Goal: Task Accomplishment & Management: Use online tool/utility

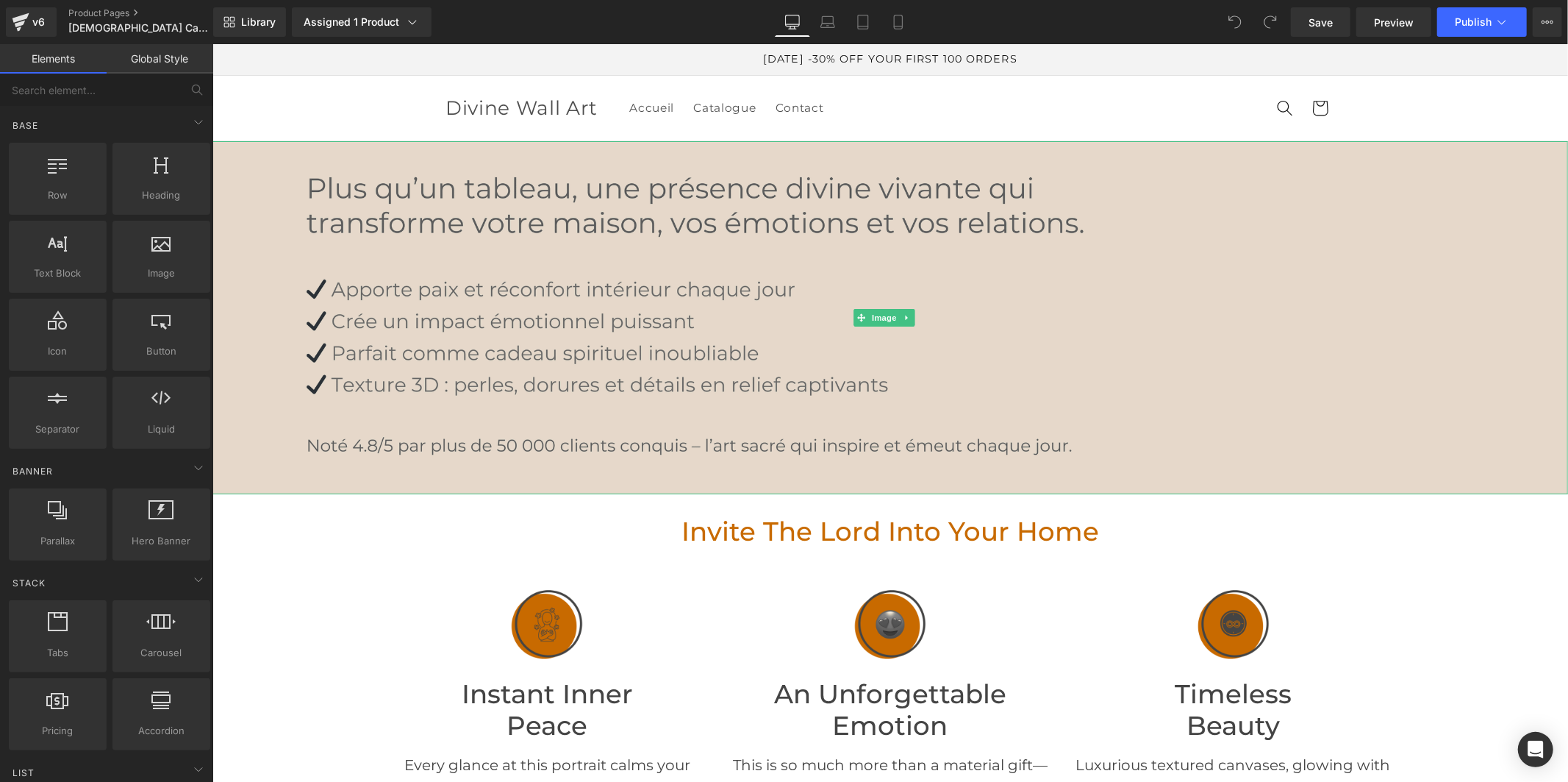
click at [789, 339] on img at bounding box center [890, 317] width 1355 height 353
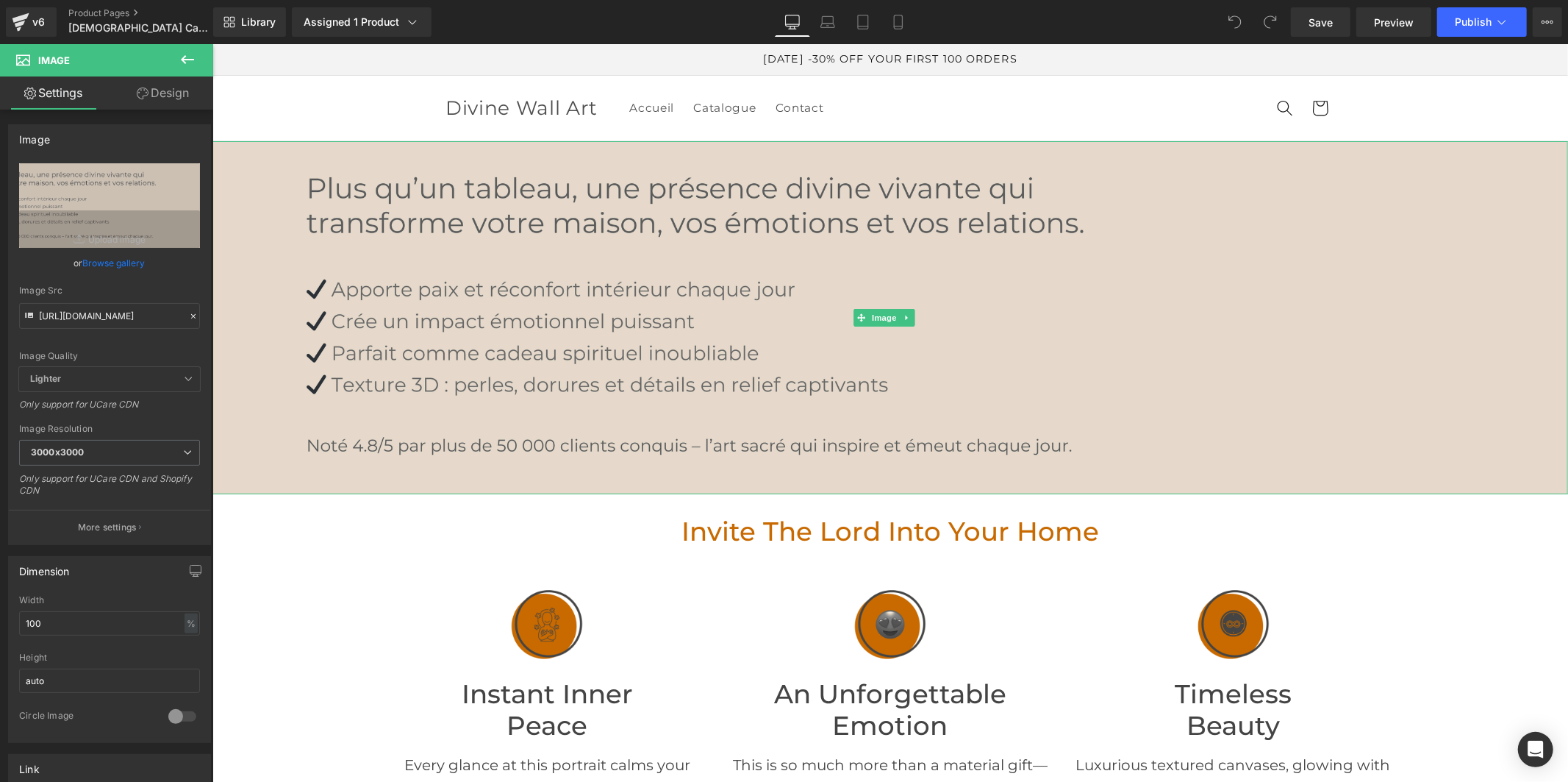
click at [665, 314] on img at bounding box center [890, 317] width 1355 height 353
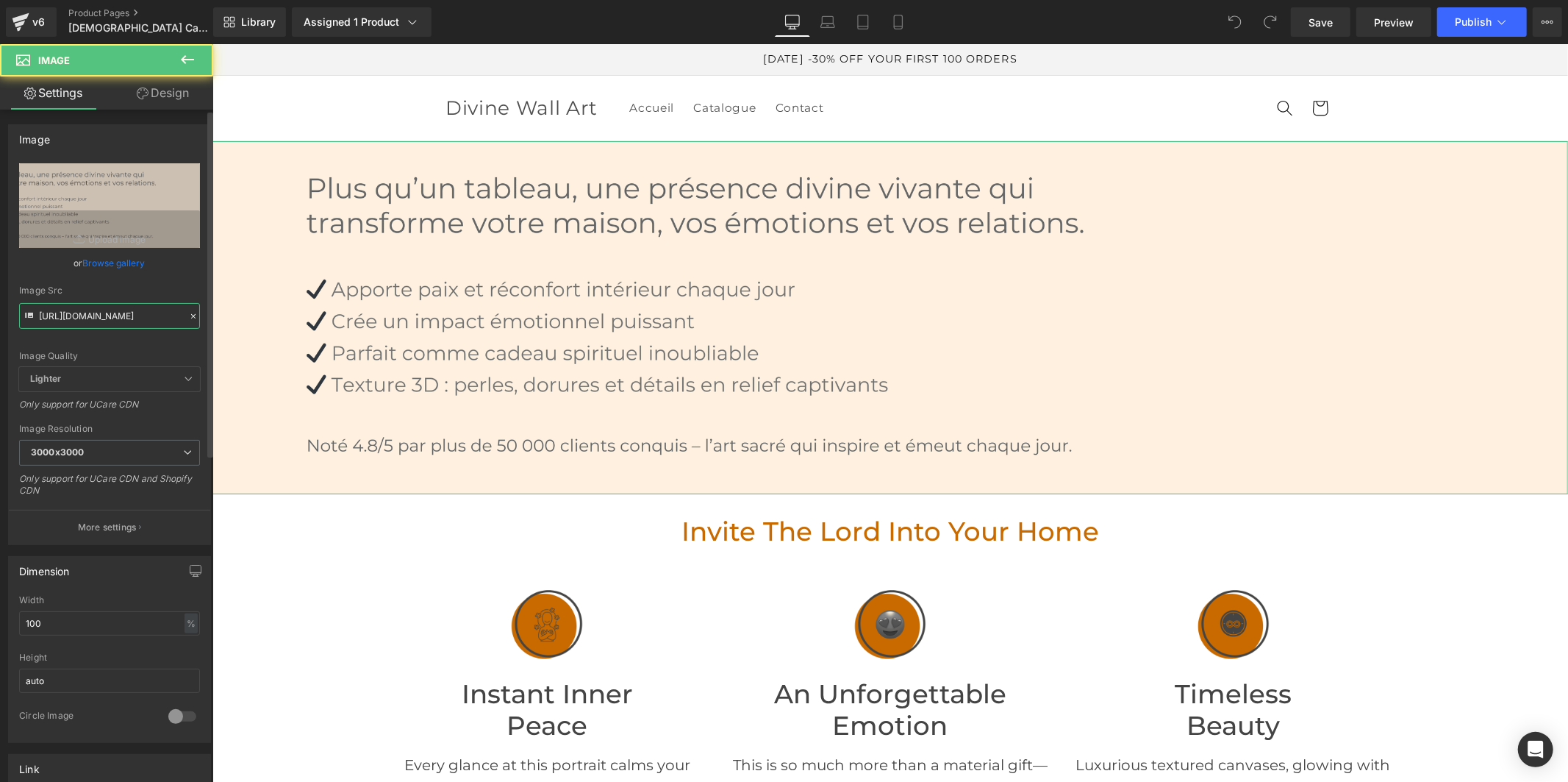
click at [123, 314] on input "[URL][DOMAIN_NAME]" at bounding box center [110, 316] width 180 height 26
paste input "2025.jpg?v=1758550161"
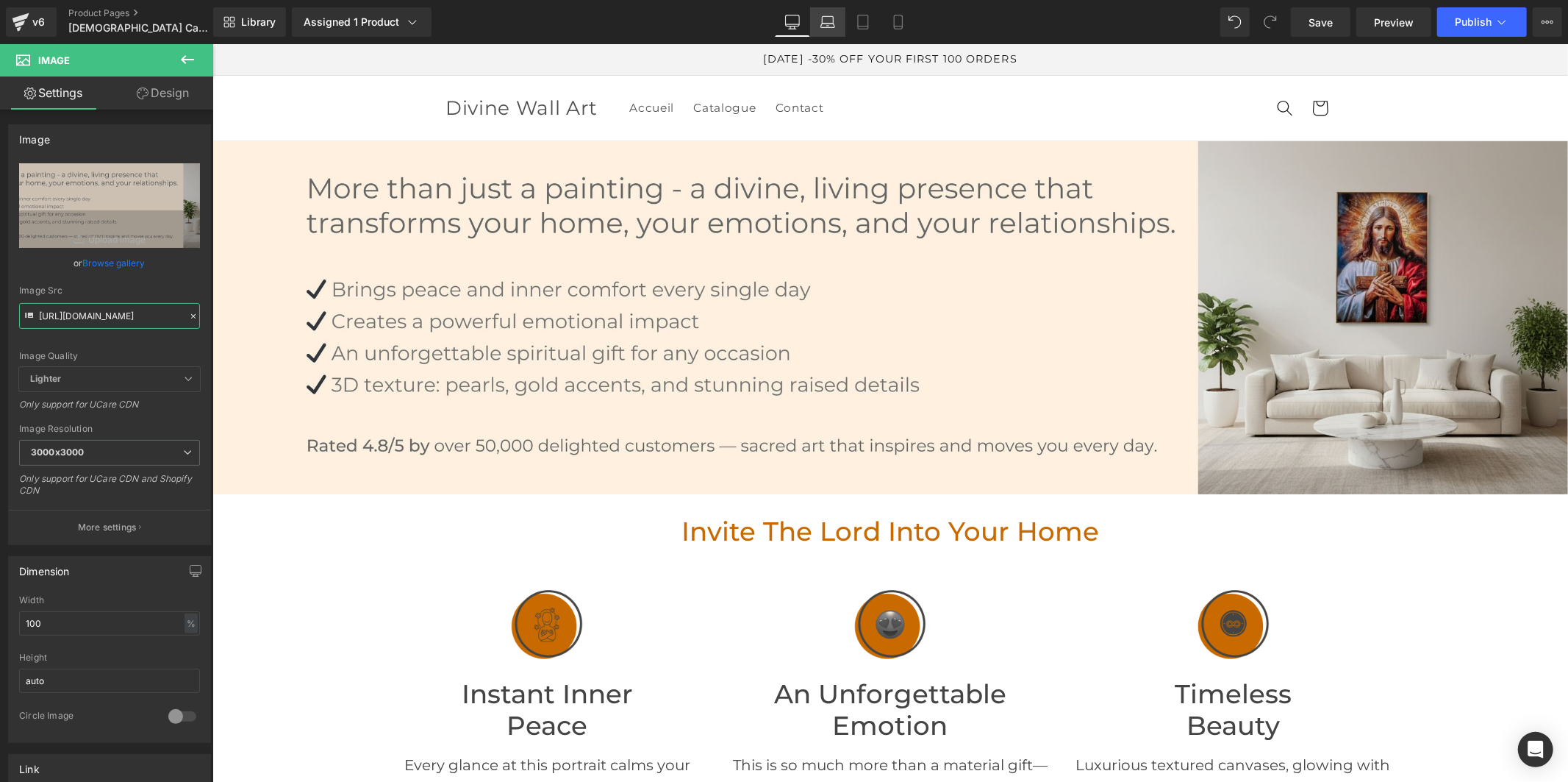
type input "[URL][DOMAIN_NAME]"
click at [824, 20] on icon at bounding box center [828, 22] width 15 height 15
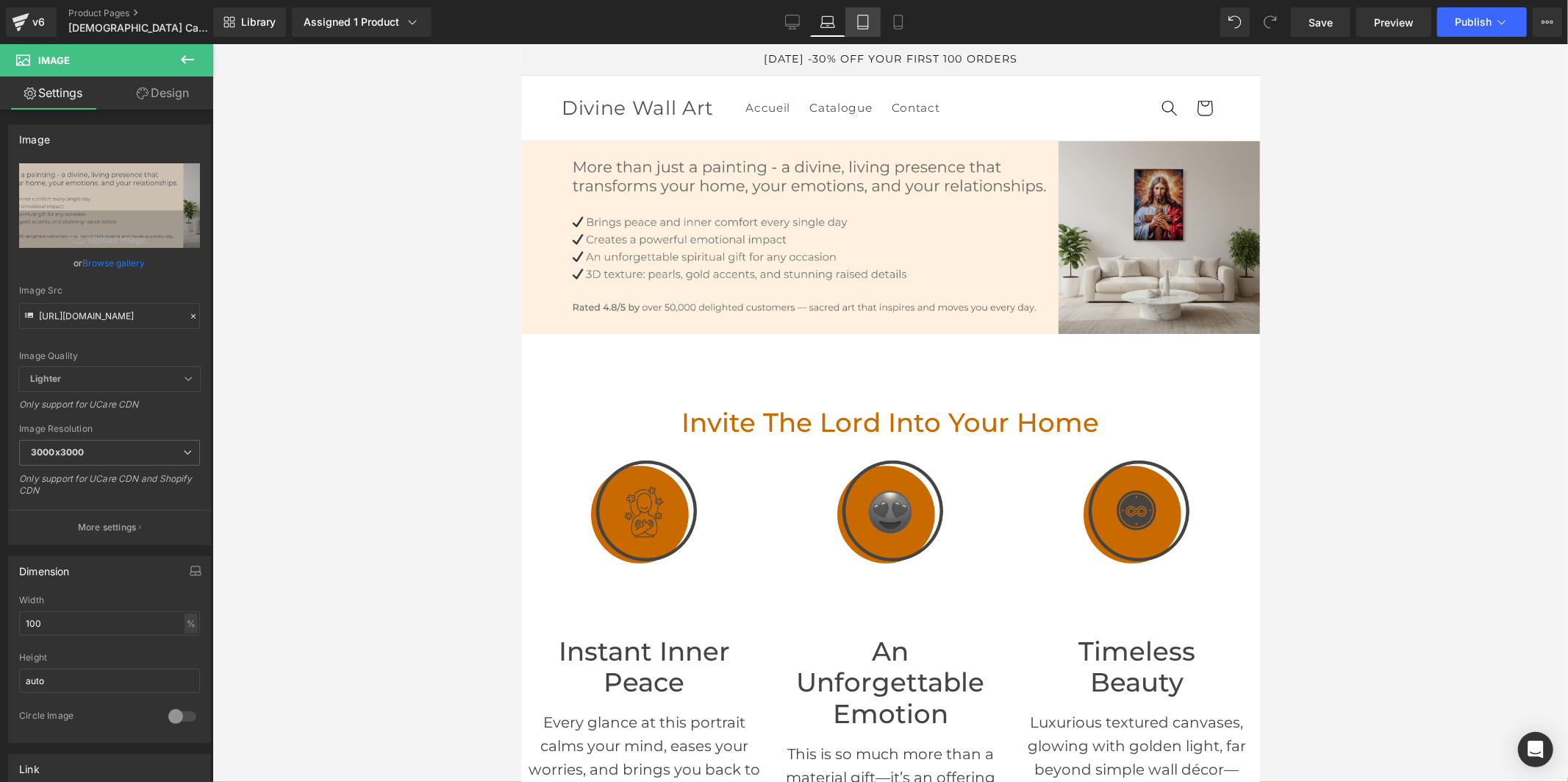
click at [856, 22] on icon at bounding box center [863, 22] width 15 height 15
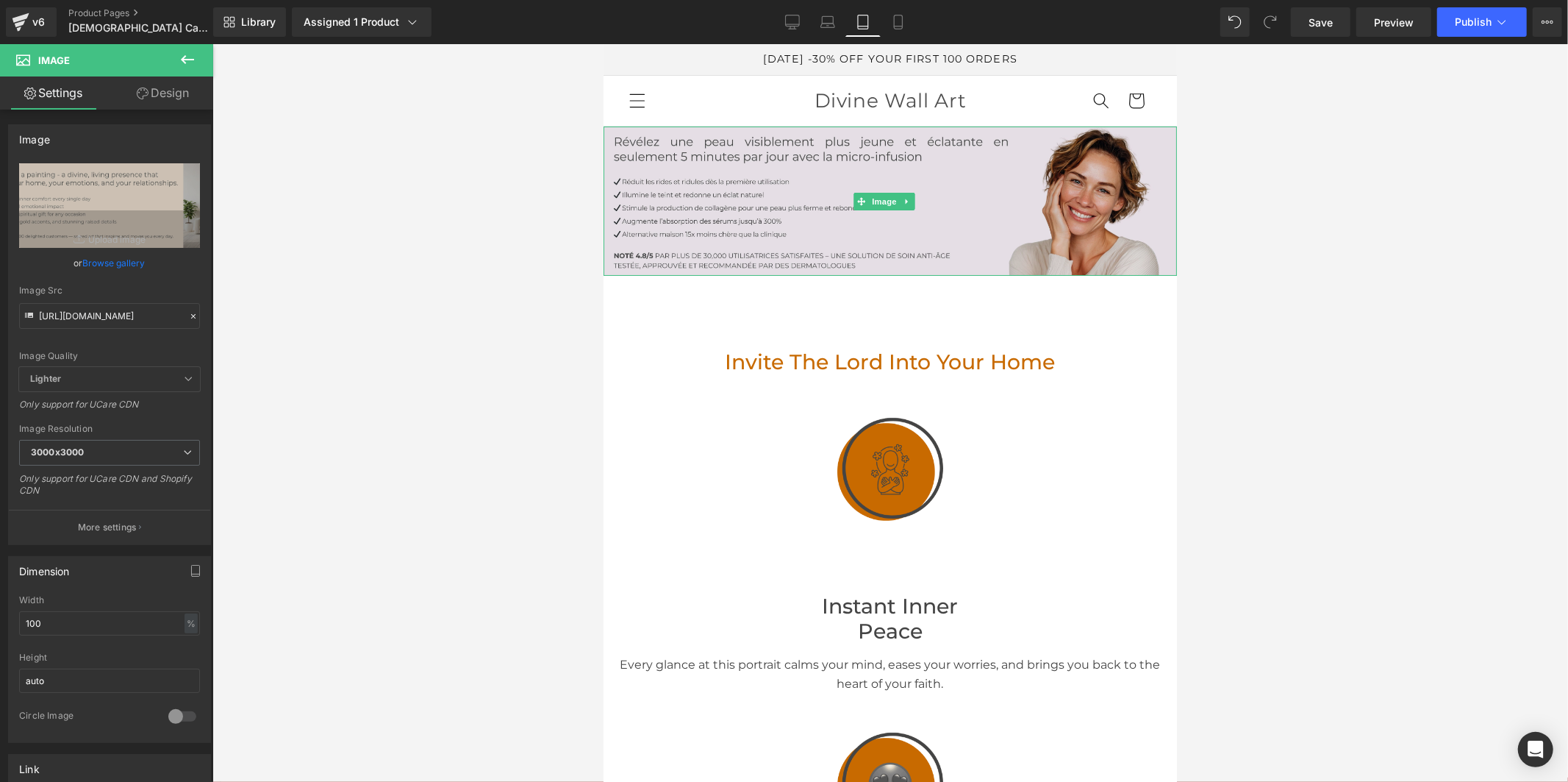
click at [732, 225] on img at bounding box center [890, 200] width 574 height 149
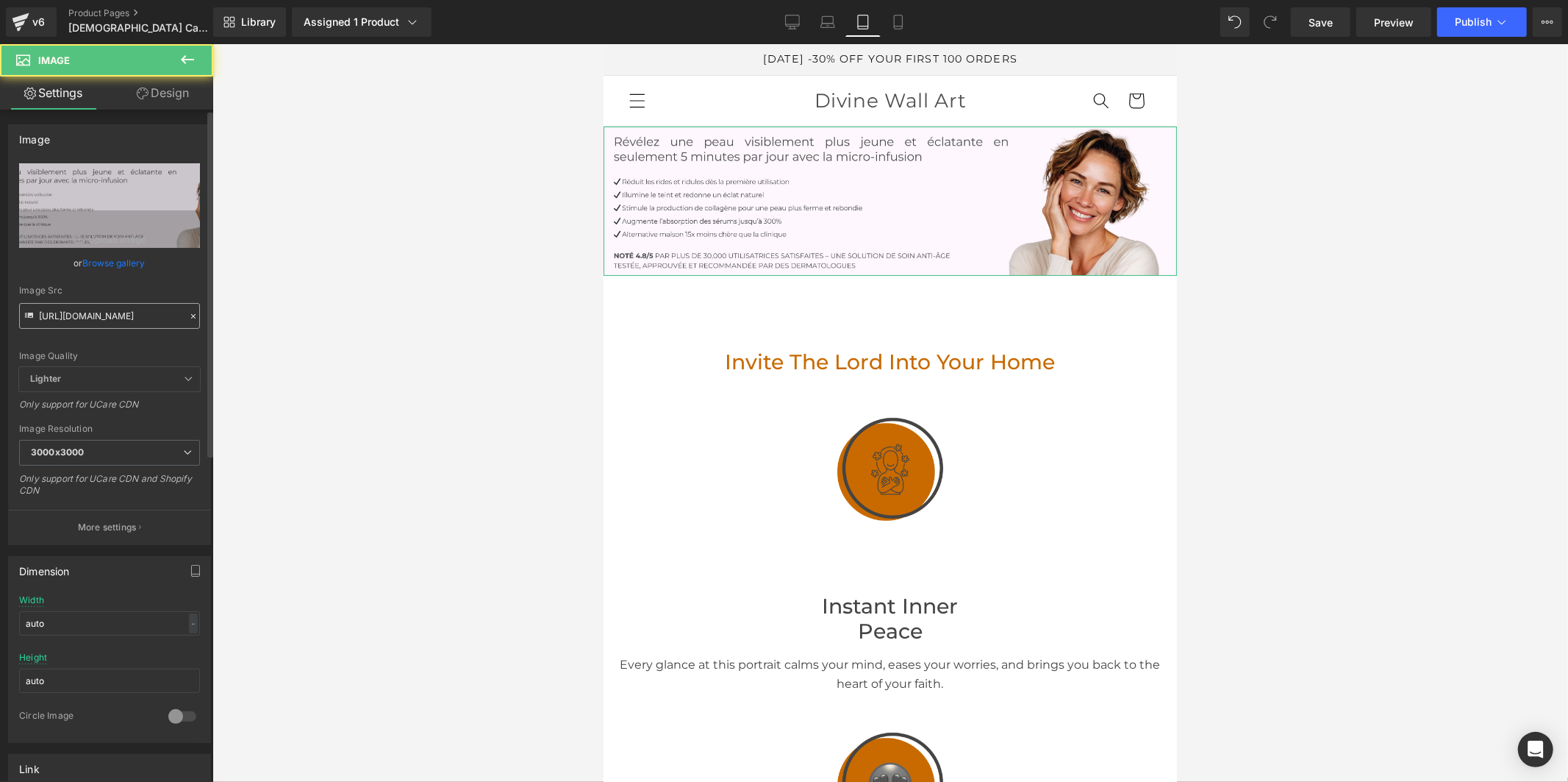
click at [113, 313] on input "[URL][DOMAIN_NAME]" at bounding box center [110, 316] width 180 height 26
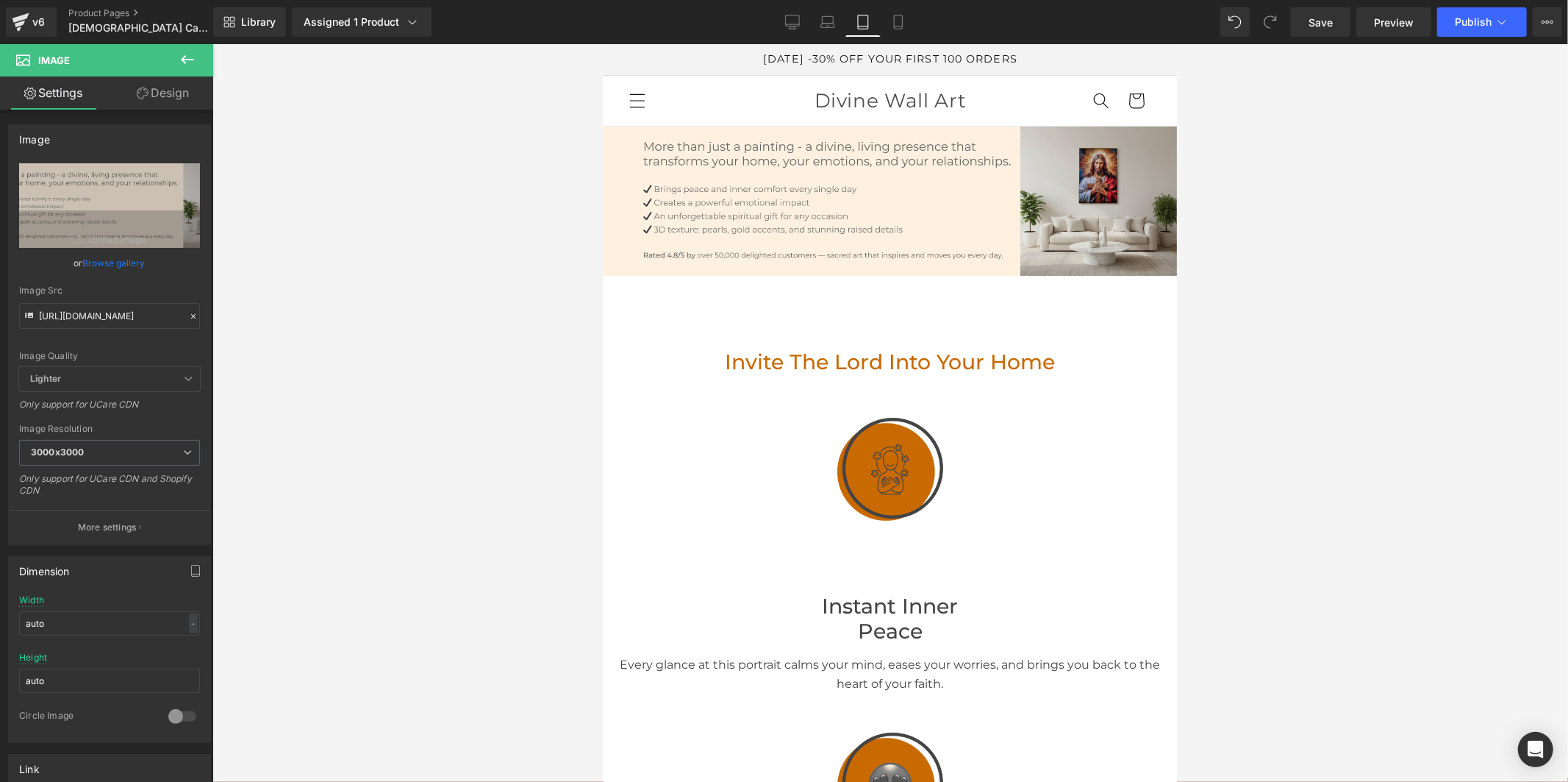
type input "[URL][DOMAIN_NAME]"
click at [898, 15] on icon at bounding box center [898, 22] width 8 height 14
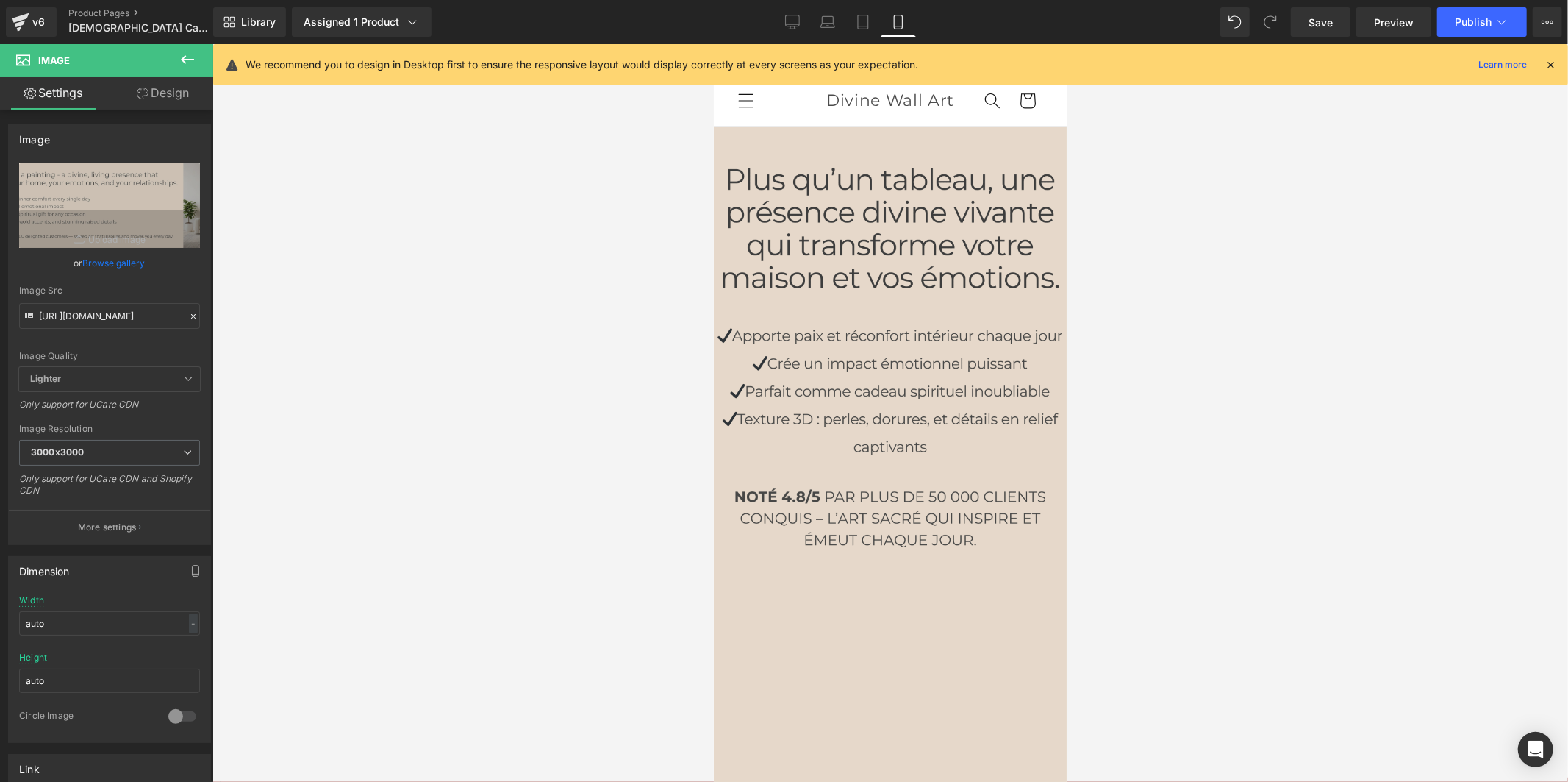
click at [893, 260] on img at bounding box center [890, 479] width 353 height 706
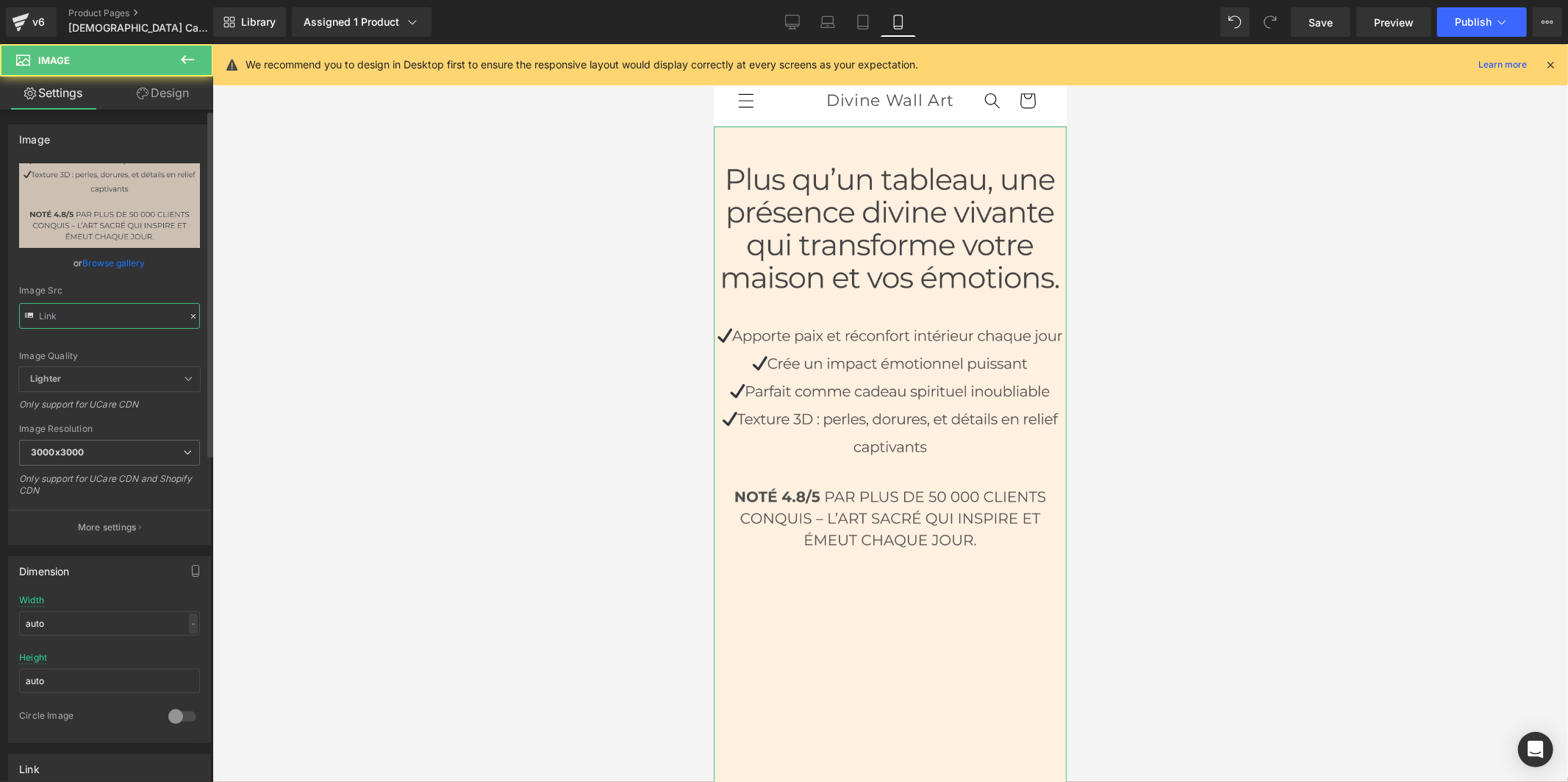
click at [122, 324] on input "text" at bounding box center [110, 316] width 180 height 26
type input "[URL][DOMAIN_NAME]"
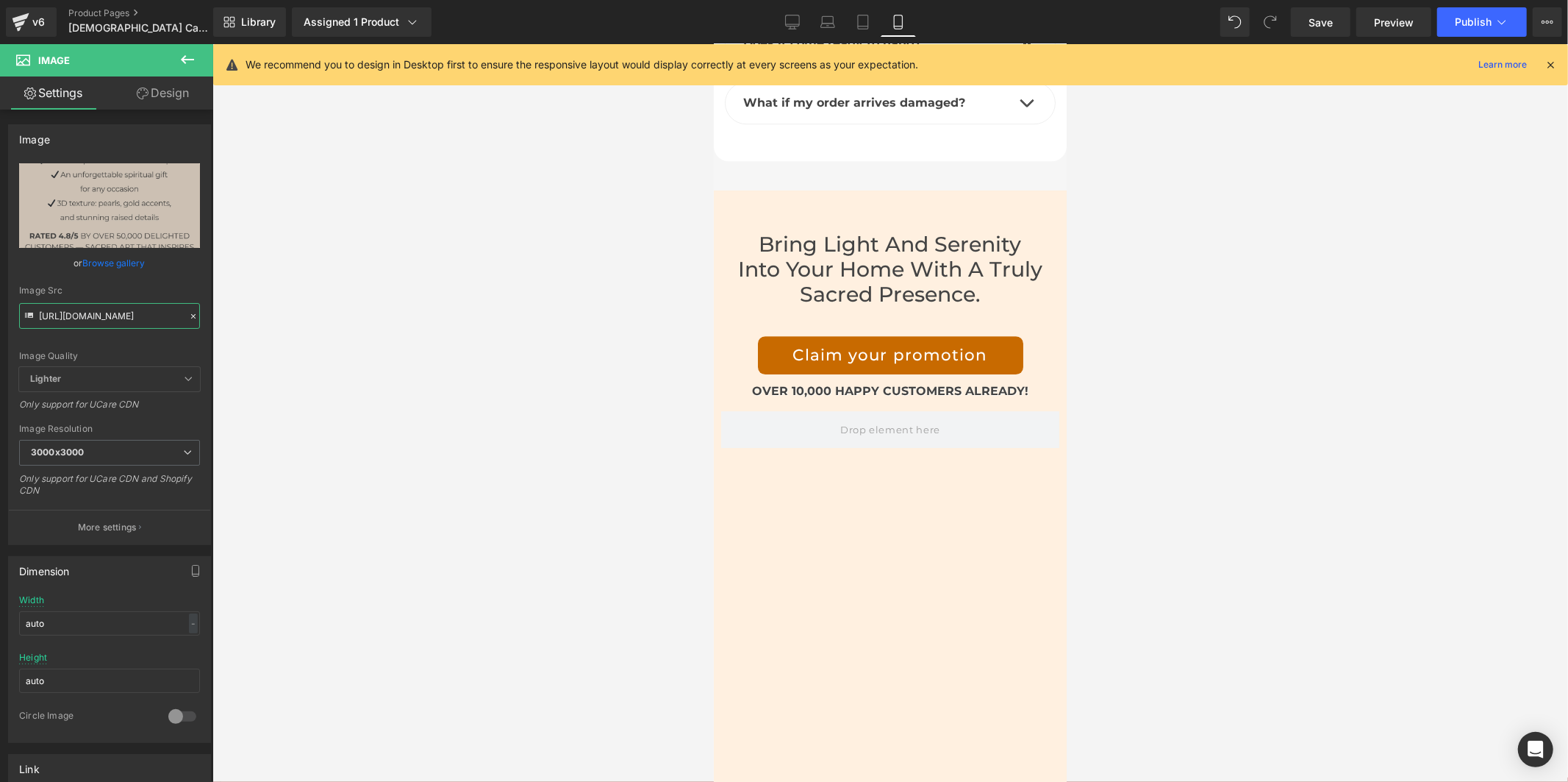
scroll to position [8489, 0]
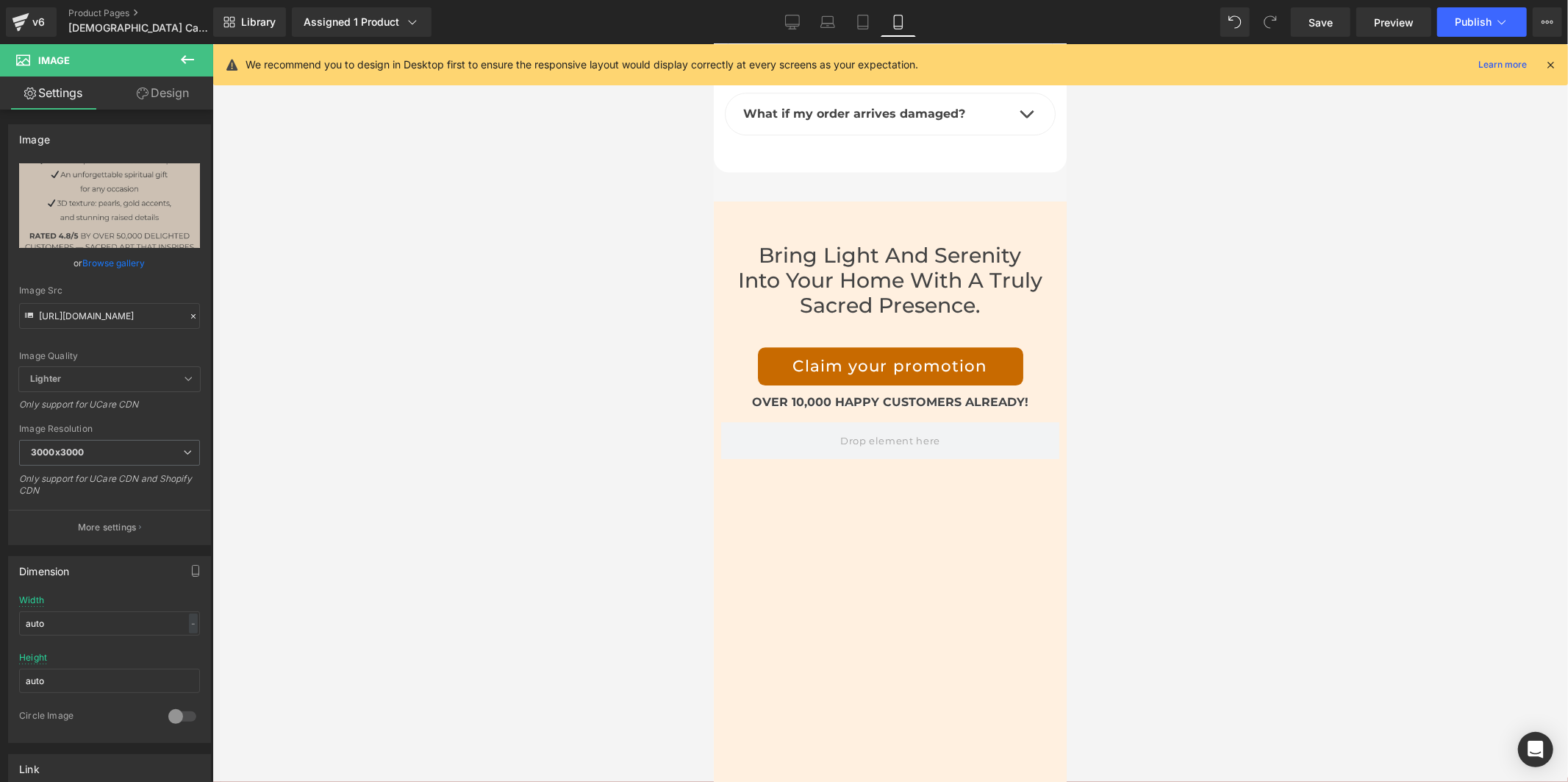
click at [908, 592] on div "Bring light and serenity into your home with a truly sacred presence. Heading C…" at bounding box center [890, 554] width 353 height 706
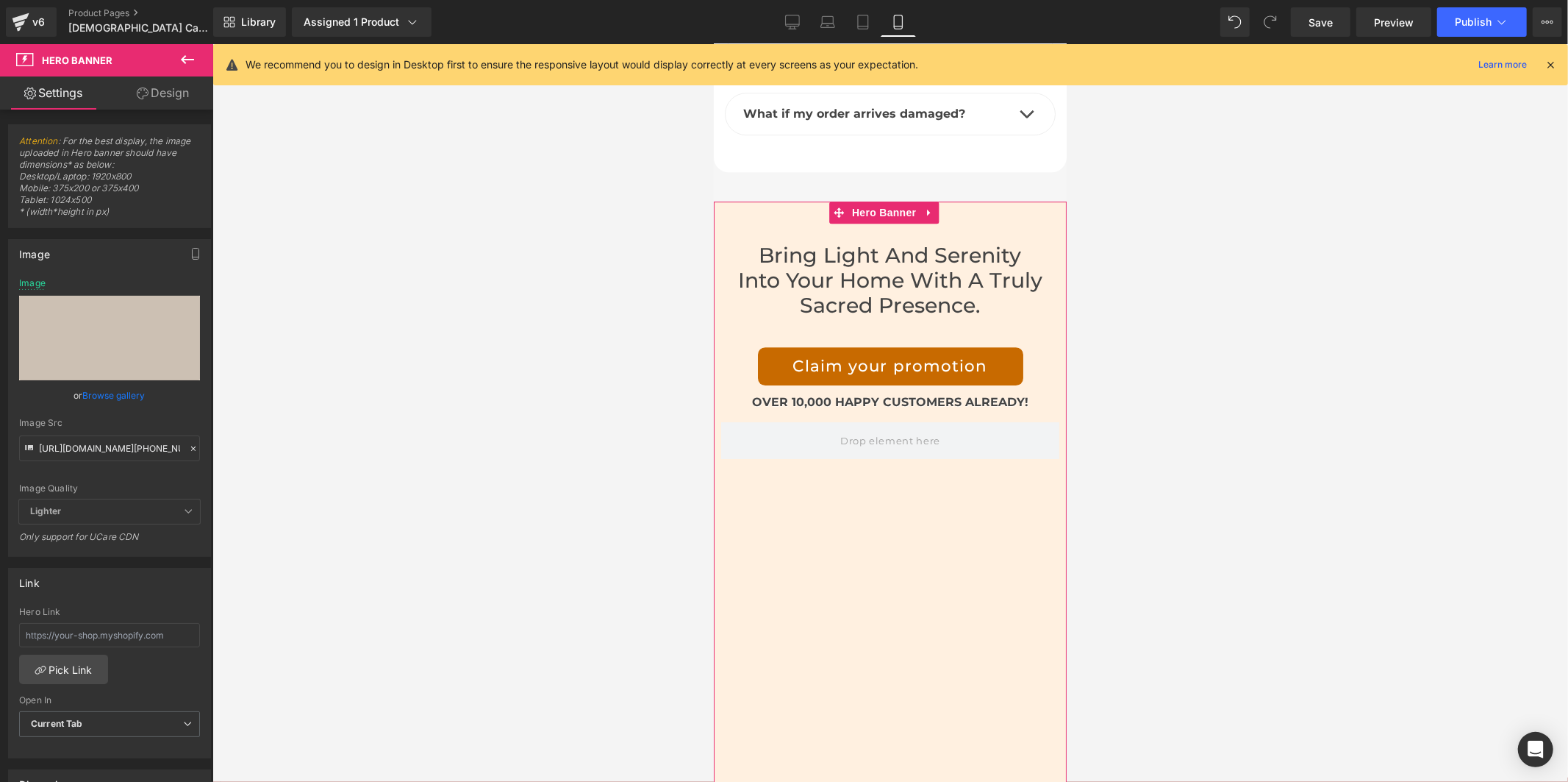
drag, startPoint x: 894, startPoint y: 471, endPoint x: 1427, endPoint y: 473, distance: 533.0
click at [894, 471] on div "Bring light and serenity into your home with a truly sacred presence. Heading C…" at bounding box center [890, 554] width 353 height 706
click at [157, 447] on input "[URL][DOMAIN_NAME][PHONE_NUMBER]" at bounding box center [110, 448] width 180 height 26
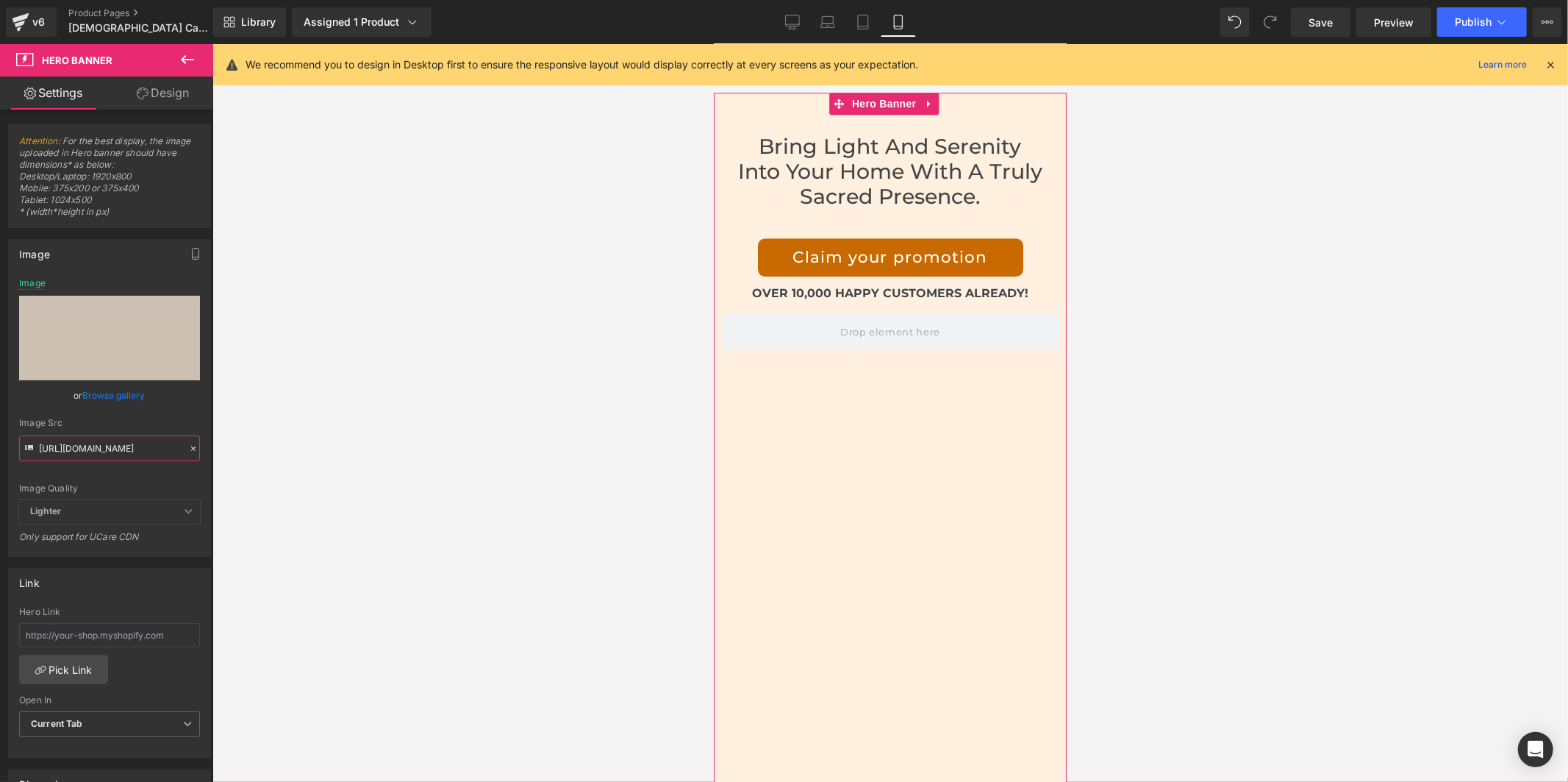
scroll to position [8571, 0]
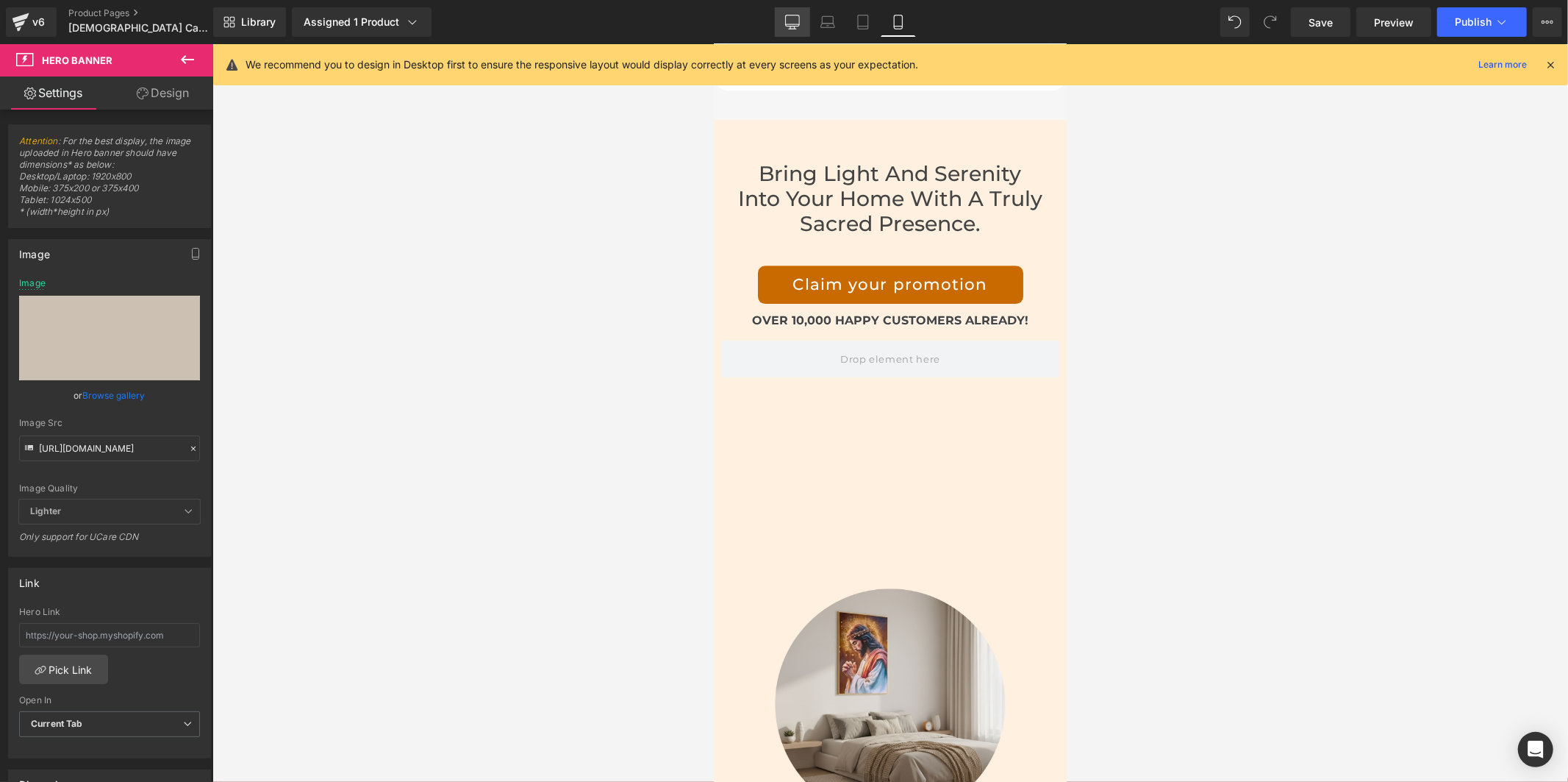
click at [799, 23] on icon at bounding box center [792, 22] width 15 height 15
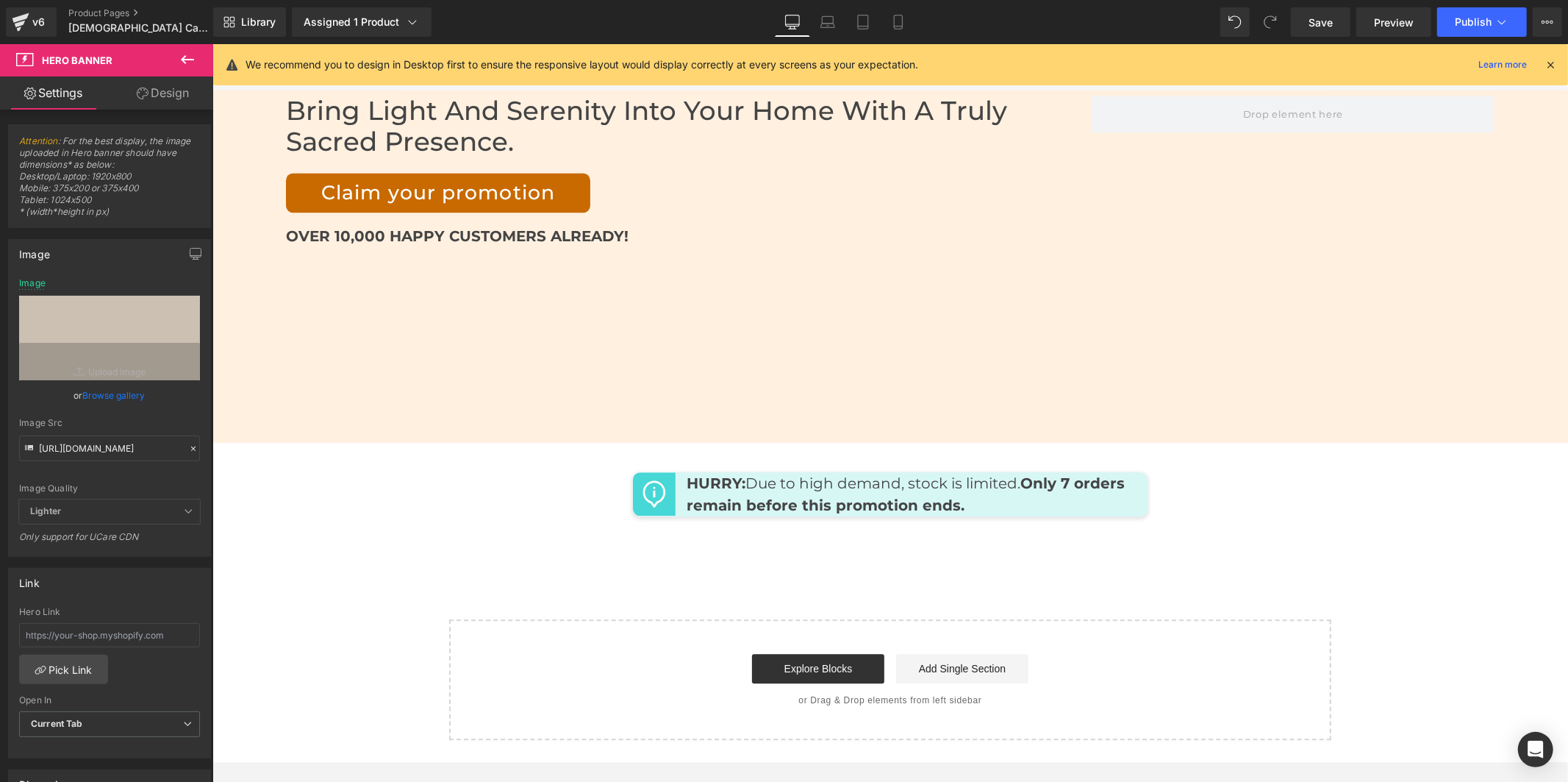
scroll to position [7445, 0]
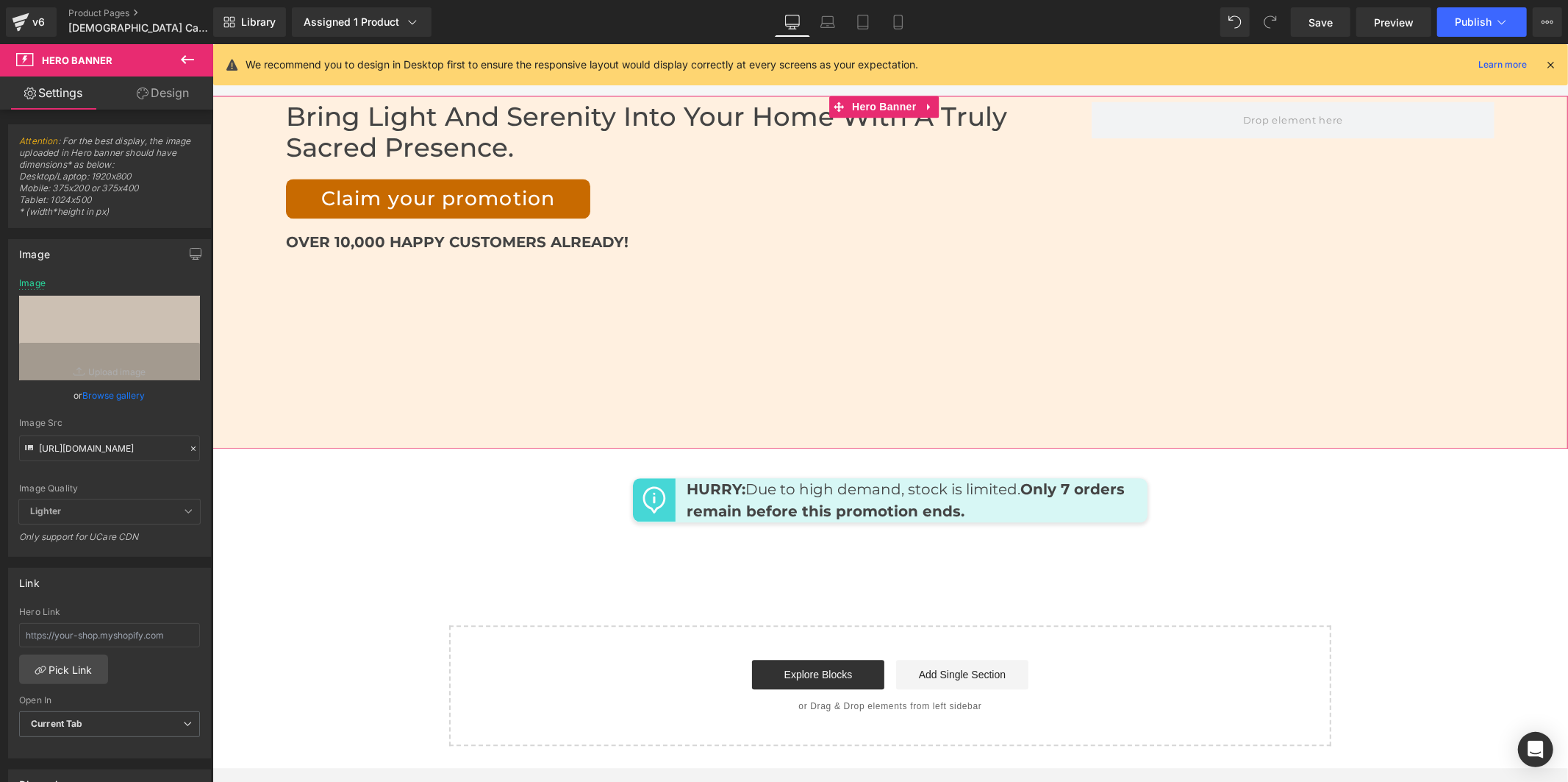
click at [717, 267] on div "Bring light and serenity into your home with a truly sacred presence. Heading C…" at bounding box center [890, 272] width 1355 height 353
click at [122, 449] on input "[URL][DOMAIN_NAME]" at bounding box center [110, 448] width 180 height 26
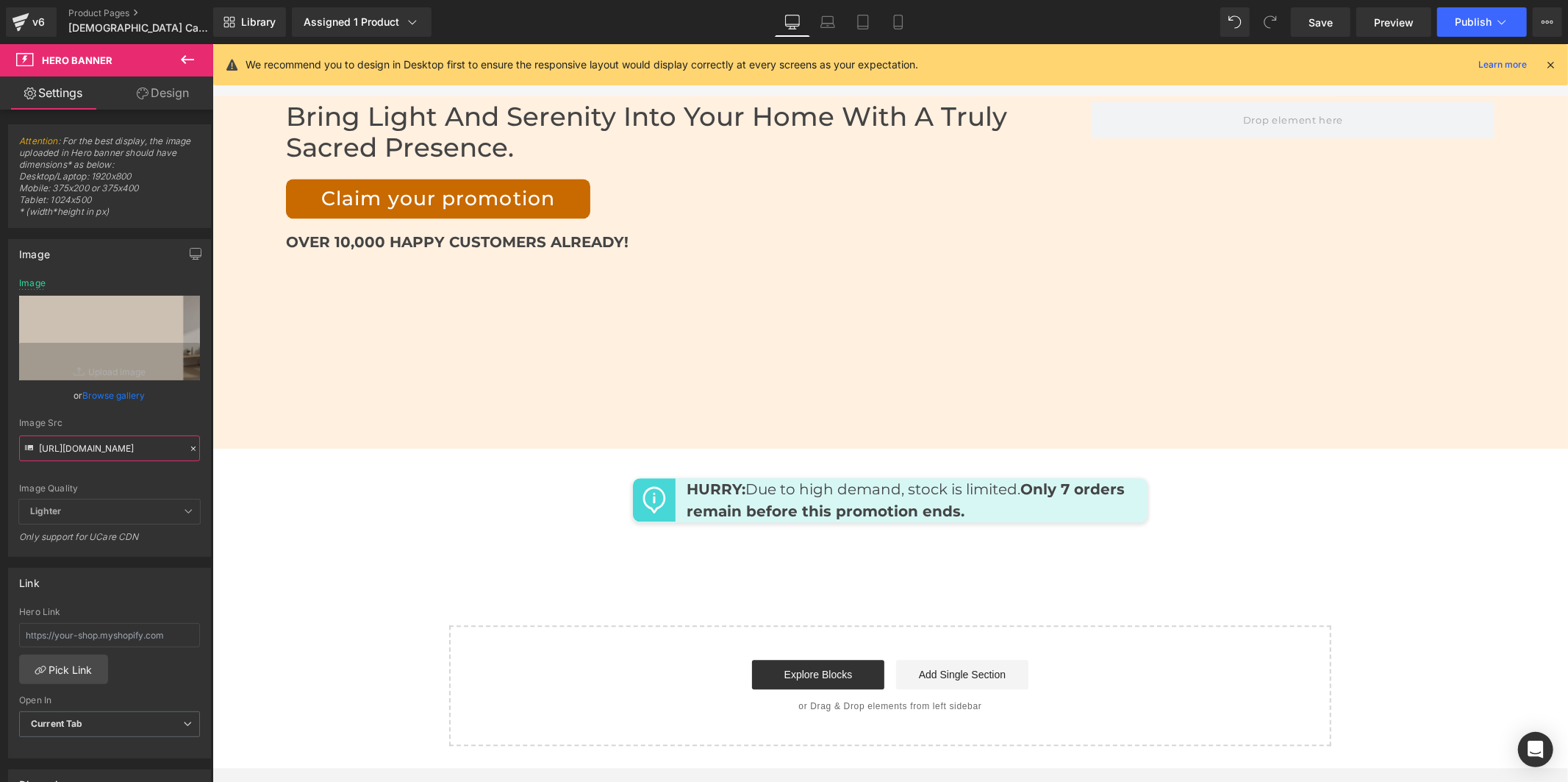
type input "[URL][DOMAIN_NAME]"
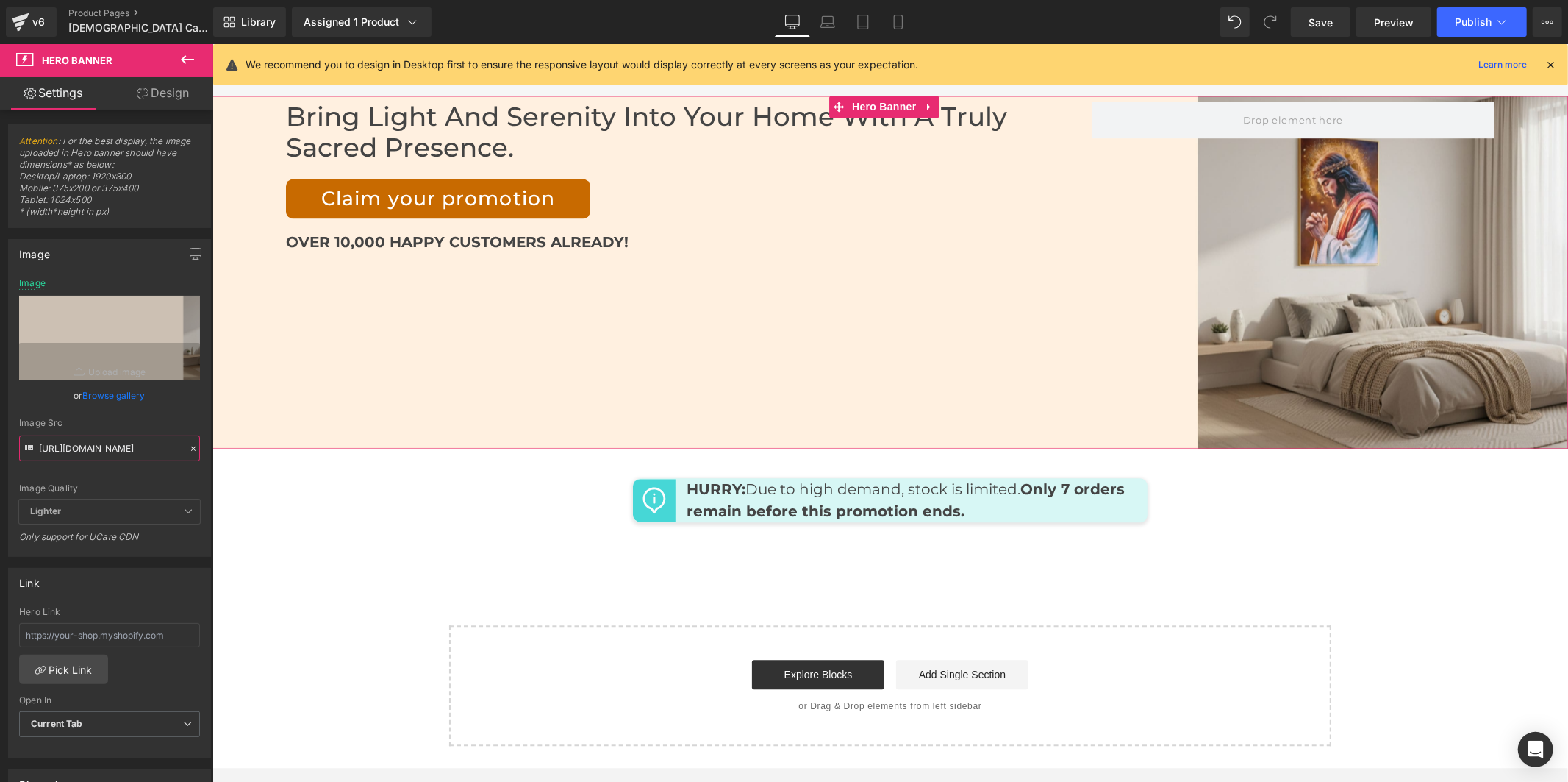
scroll to position [7363, 0]
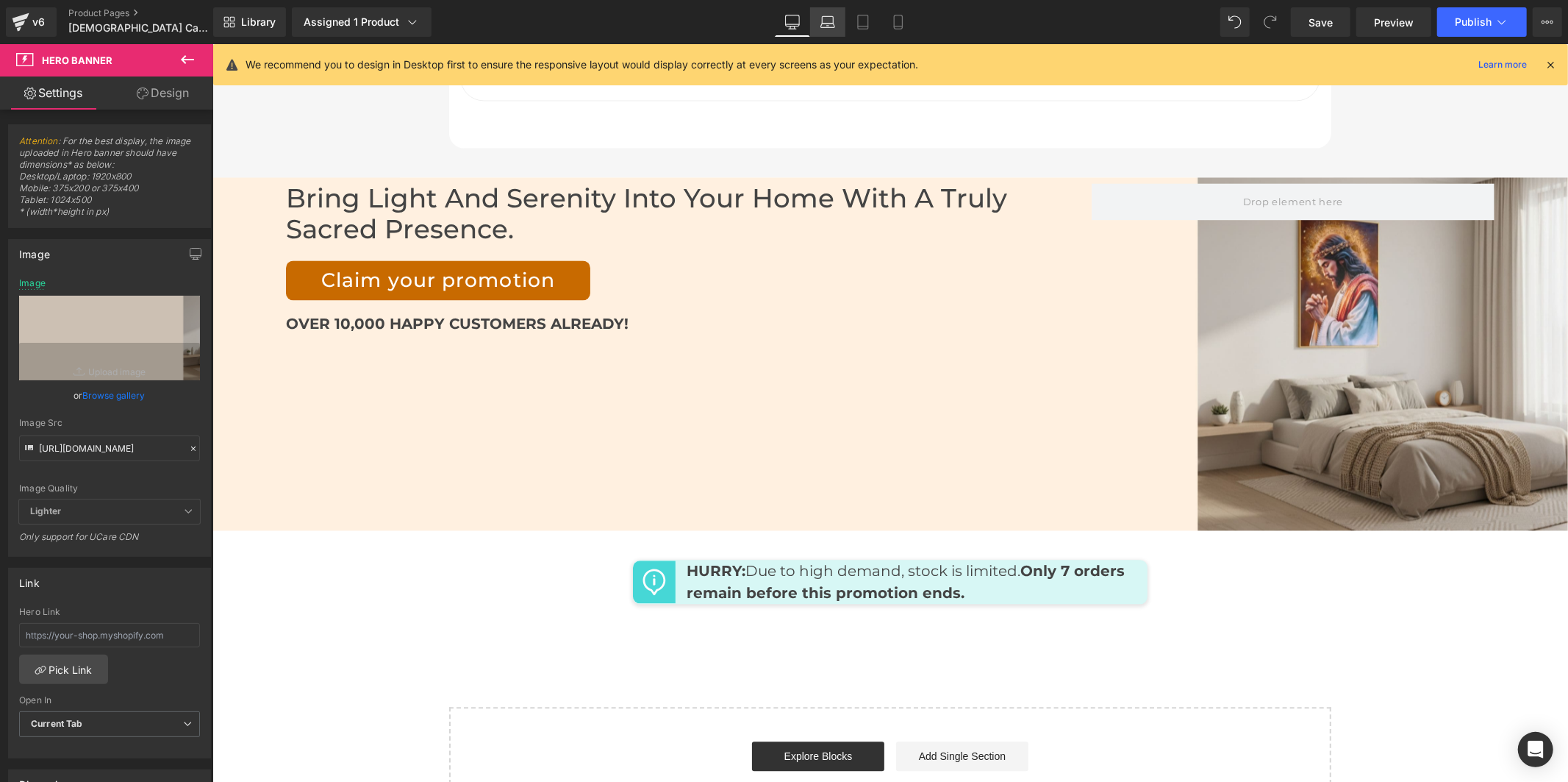
click at [821, 17] on icon at bounding box center [828, 22] width 15 height 15
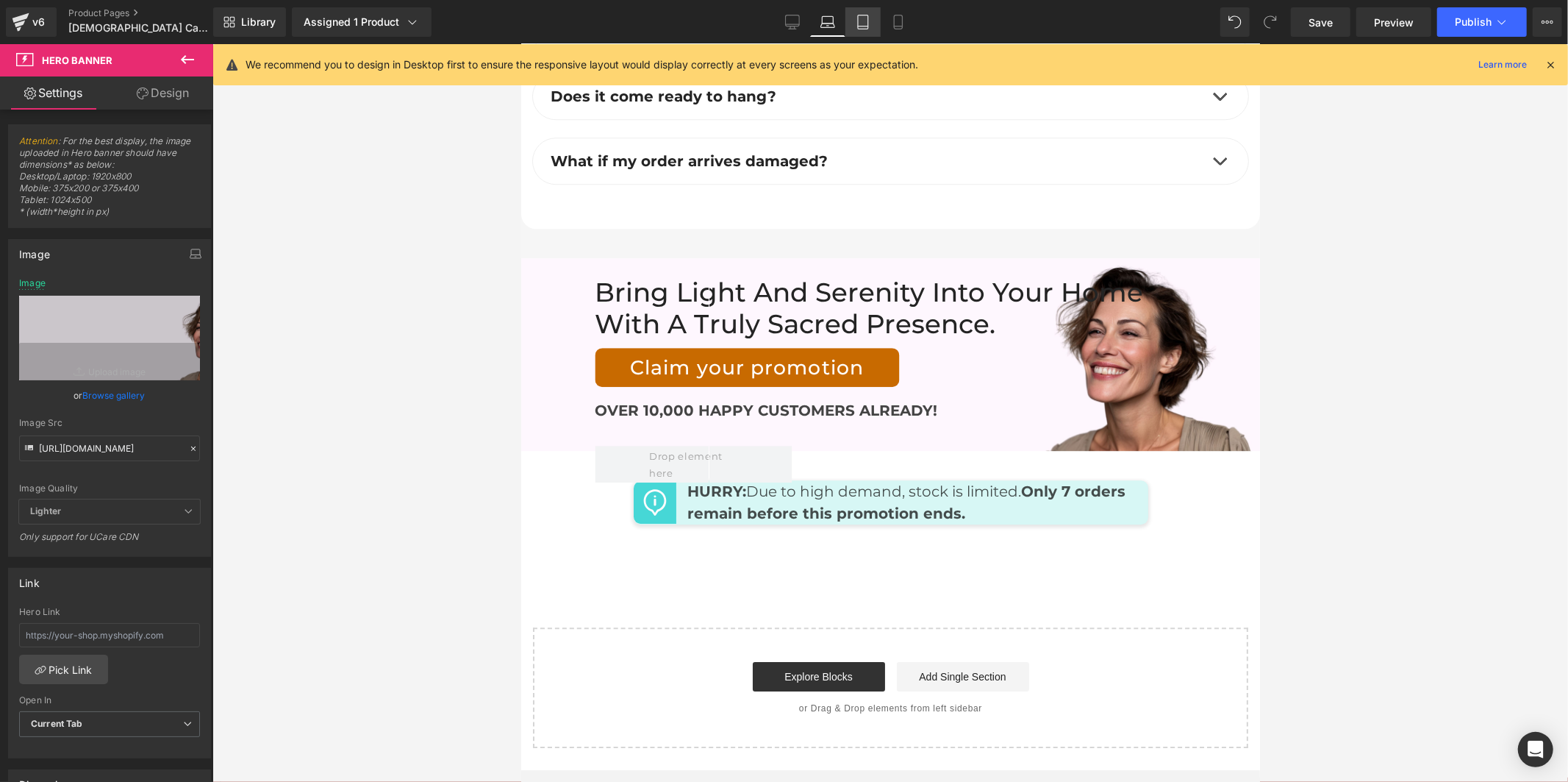
scroll to position [8211, 0]
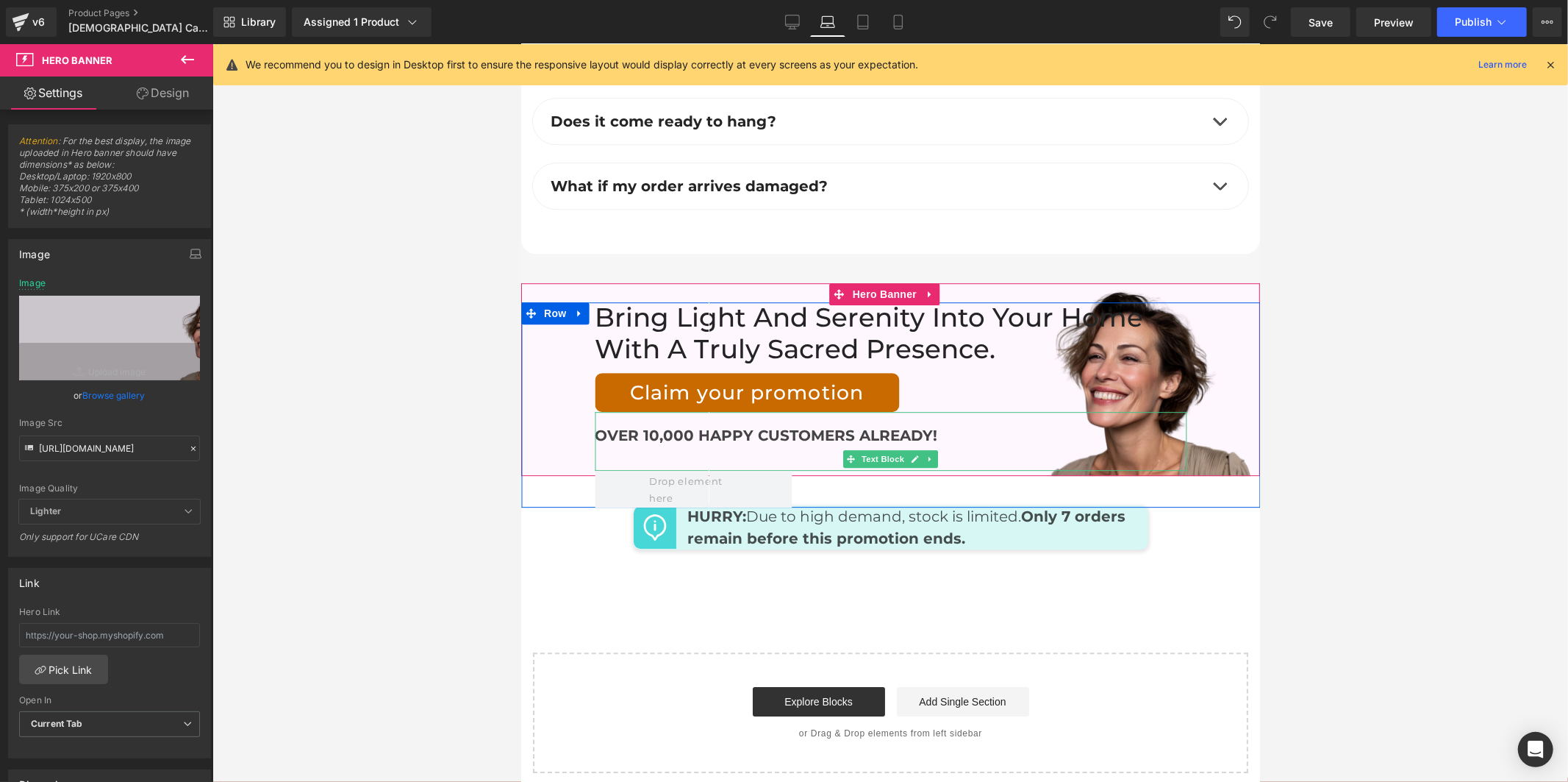
click at [958, 411] on div "OVER 10,000 HAPPY CUSTOMERS ALREADY!" at bounding box center [890, 440] width 591 height 59
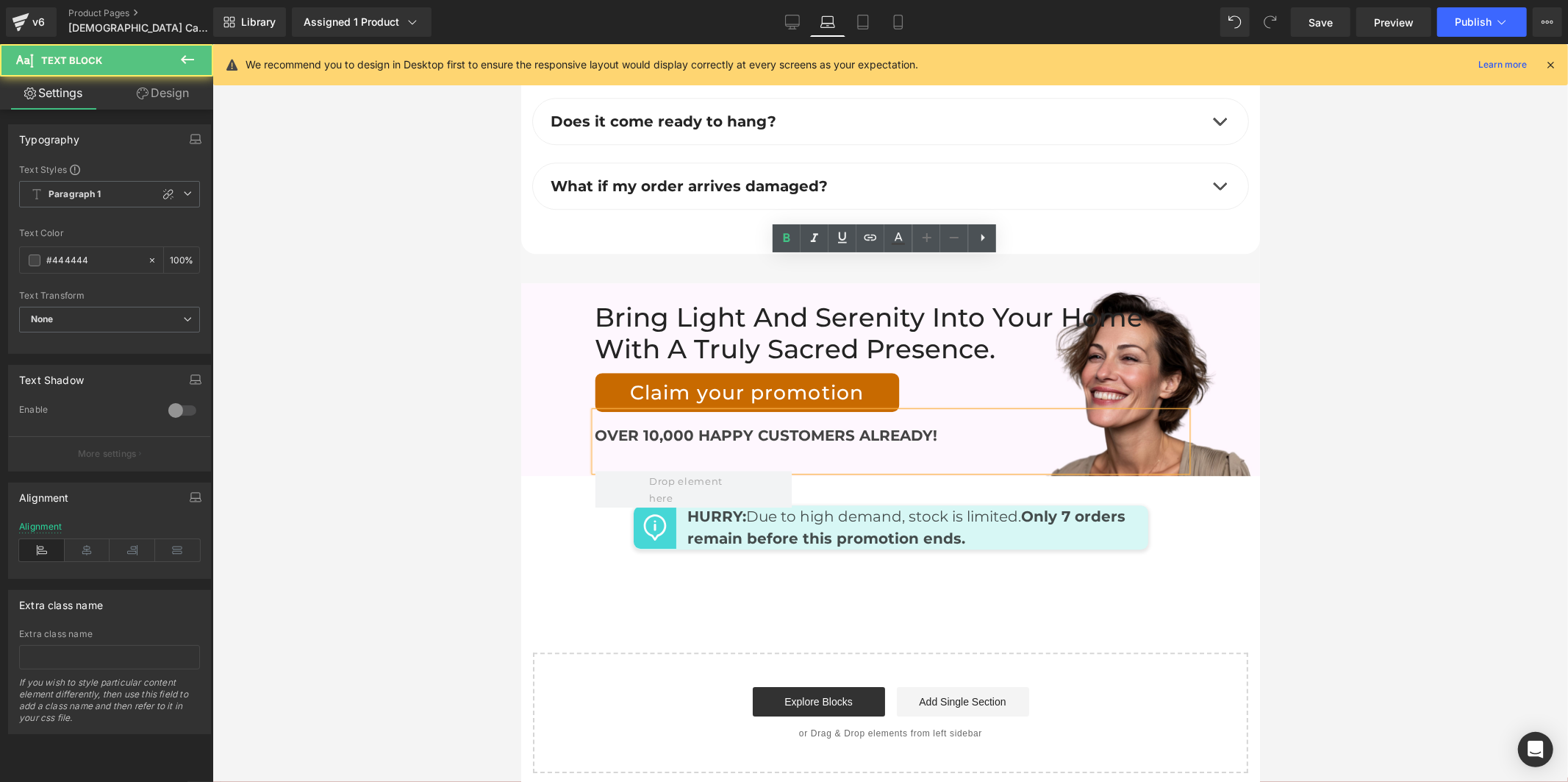
click at [1219, 302] on div "Bring light and serenity into your home with a truly sacred presence. Heading C…" at bounding box center [890, 404] width 739 height 206
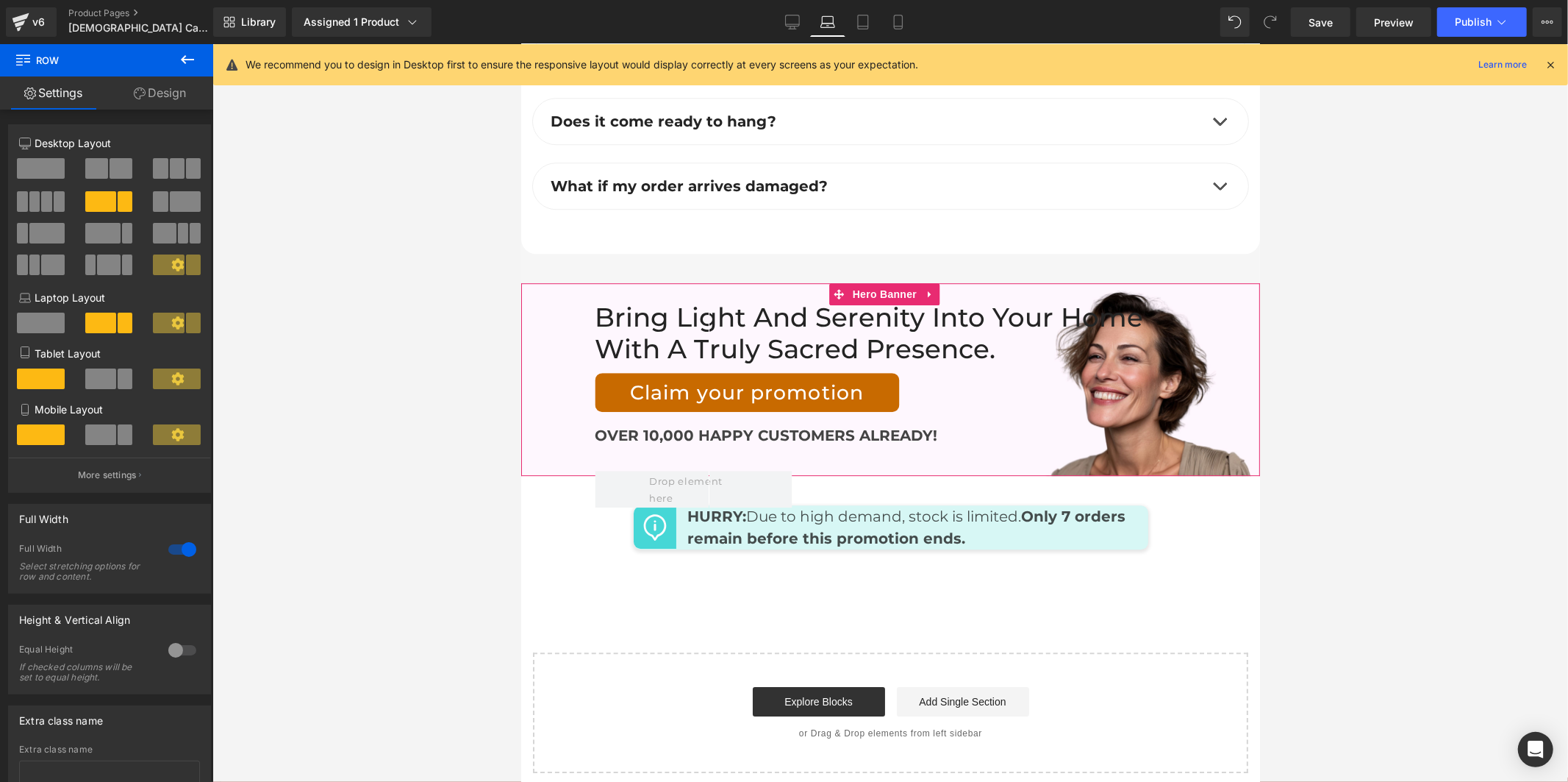
click at [1212, 282] on div "Bring light and serenity into your home with a truly sacred presence. Heading C…" at bounding box center [890, 378] width 739 height 193
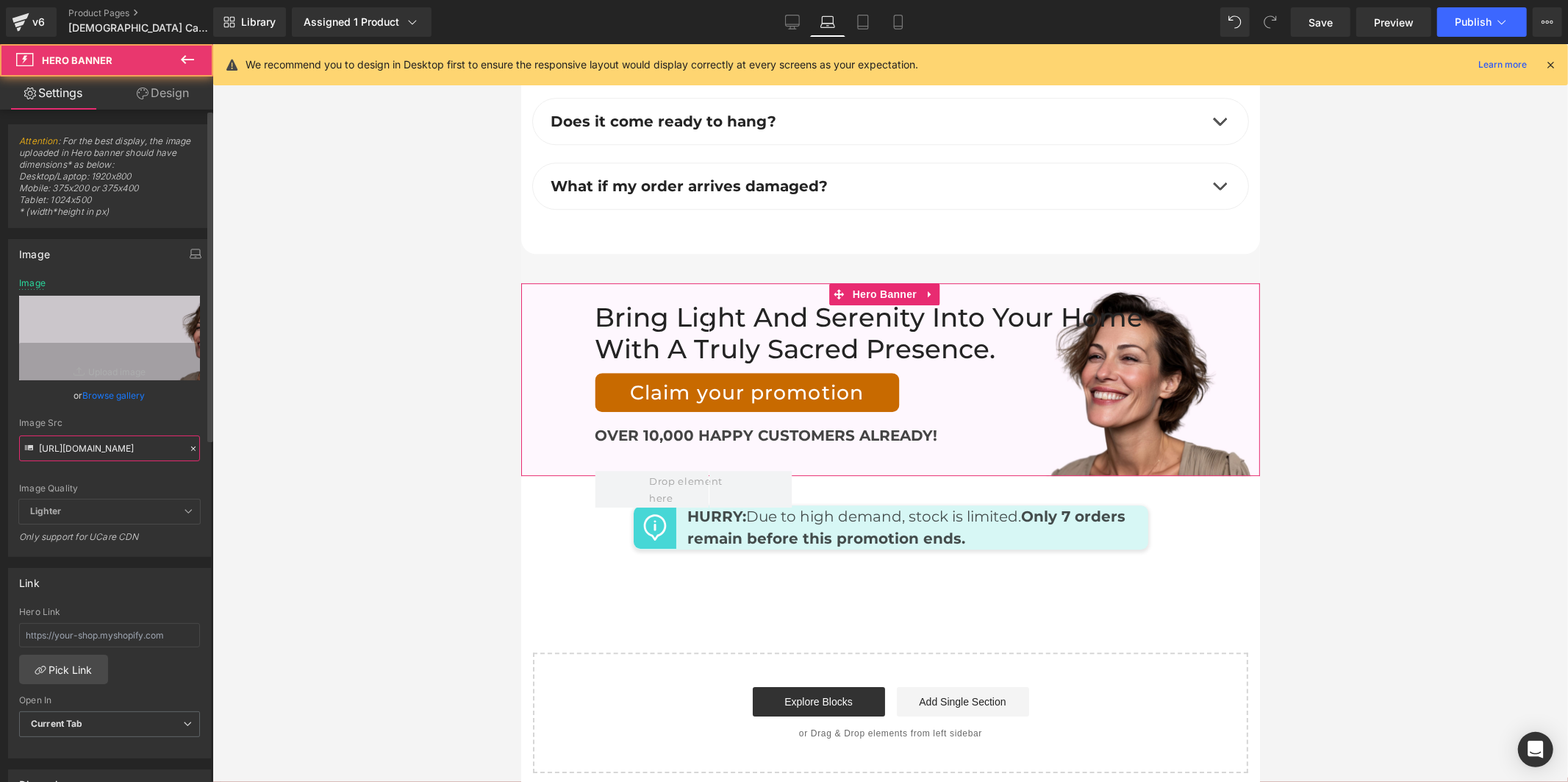
click at [126, 438] on input "[URL][DOMAIN_NAME]" at bounding box center [110, 448] width 180 height 26
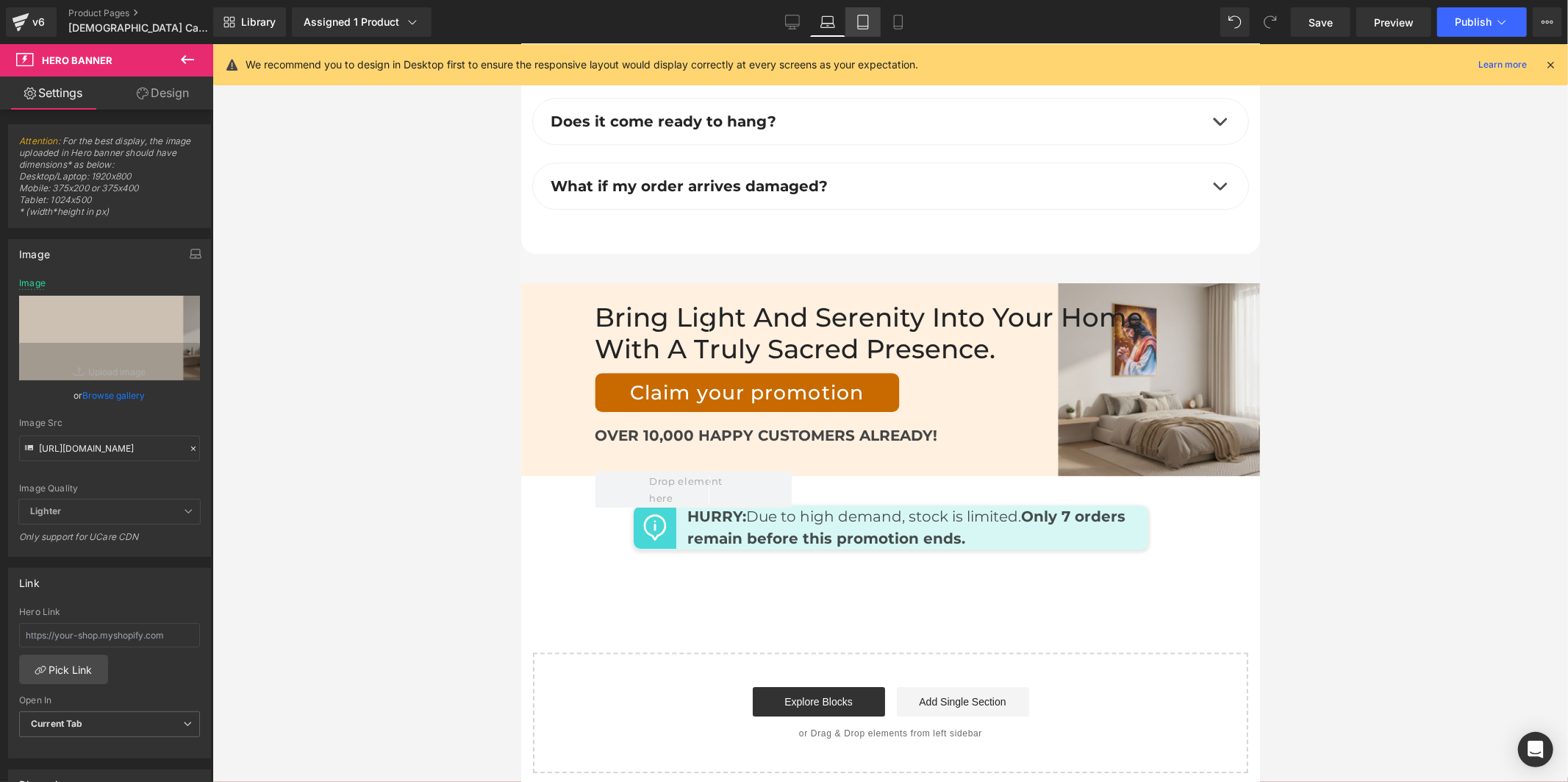
click at [861, 22] on icon at bounding box center [863, 22] width 15 height 15
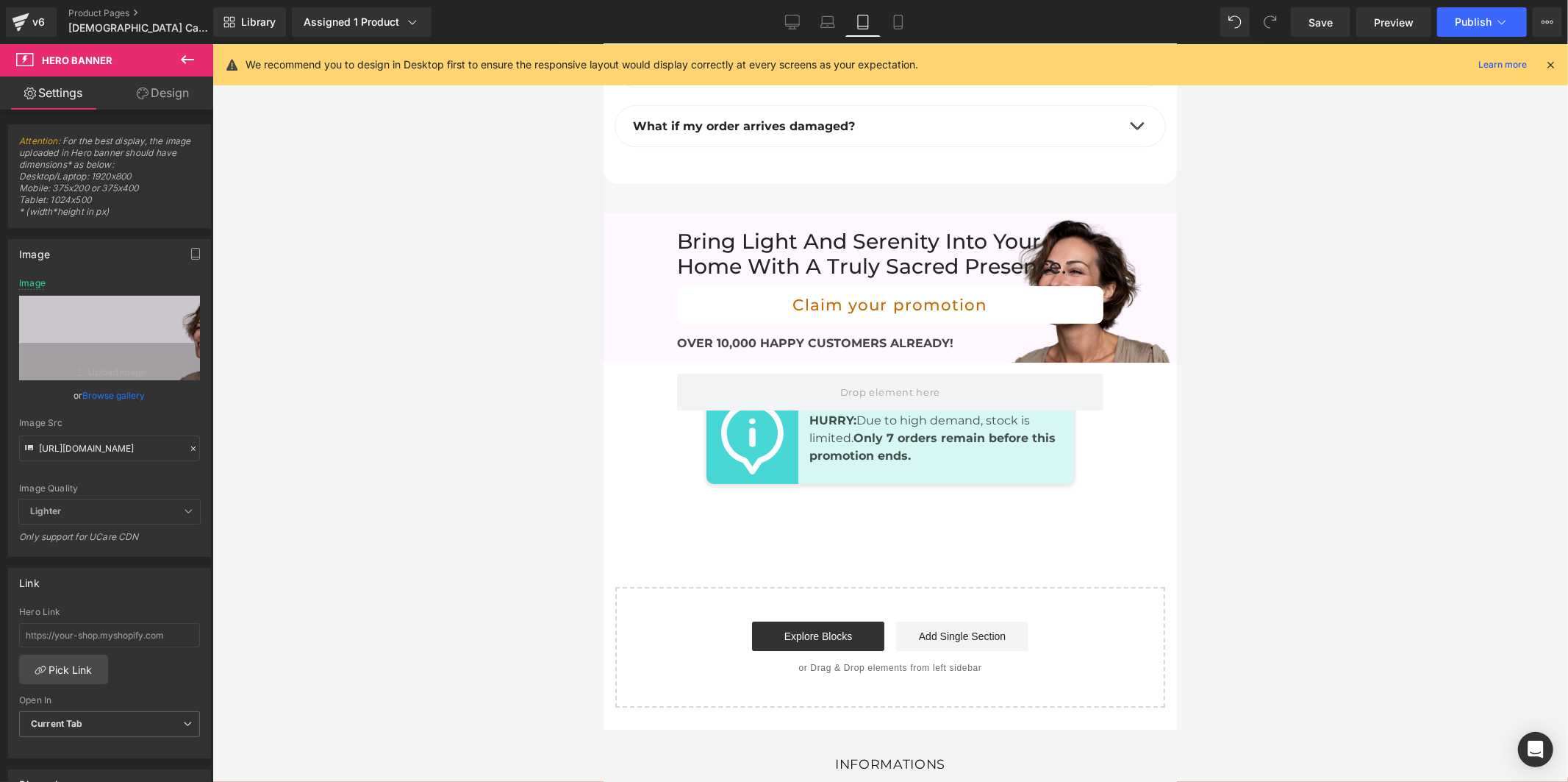
scroll to position [8775, 0]
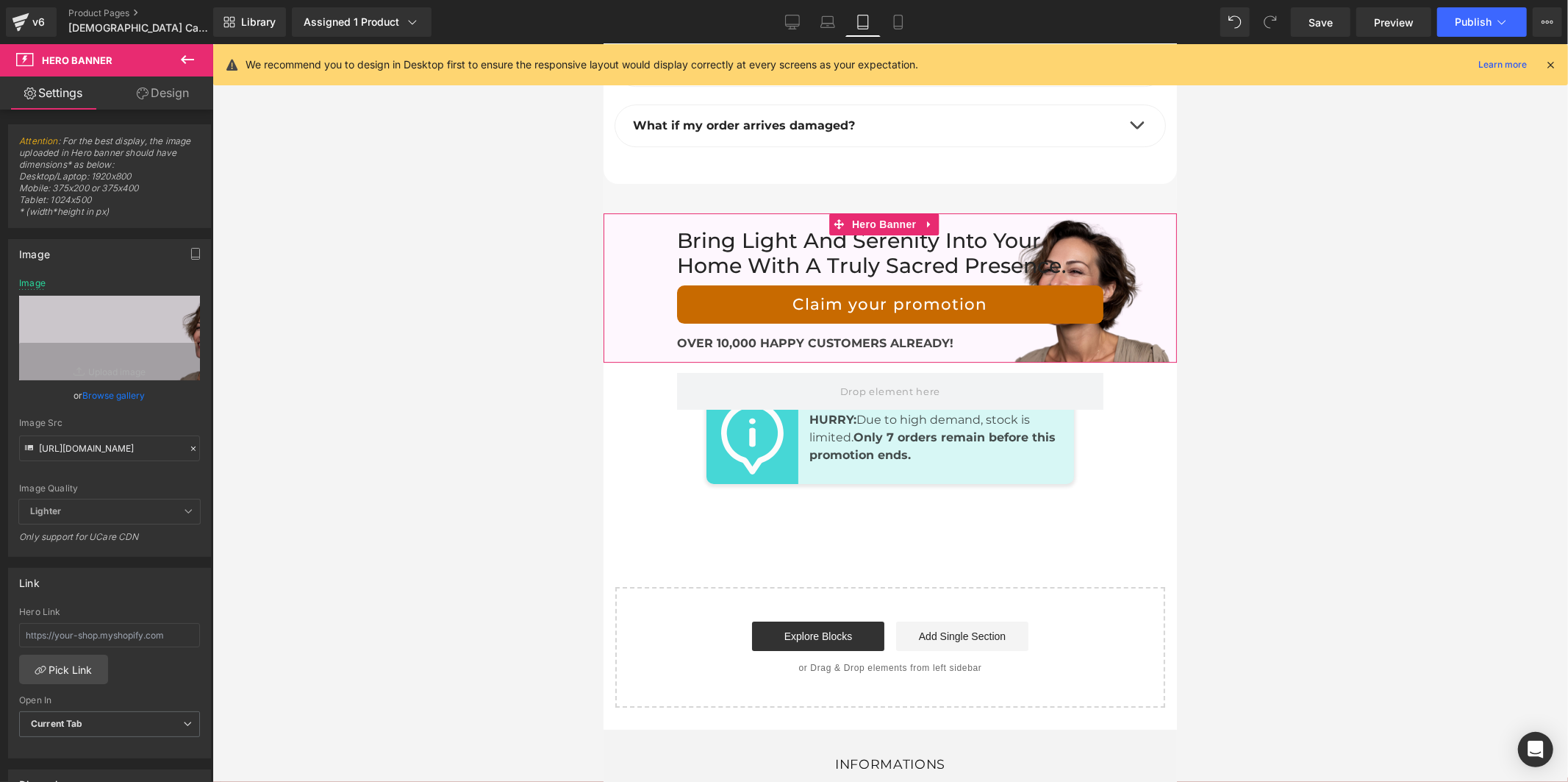
click at [1121, 213] on div "Bring light and serenity into your home with a truly sacred presence. Heading C…" at bounding box center [890, 287] width 574 height 149
click at [131, 440] on input "[URL][DOMAIN_NAME]" at bounding box center [110, 448] width 180 height 26
click at [132, 440] on input "[URL][DOMAIN_NAME]" at bounding box center [110, 448] width 180 height 26
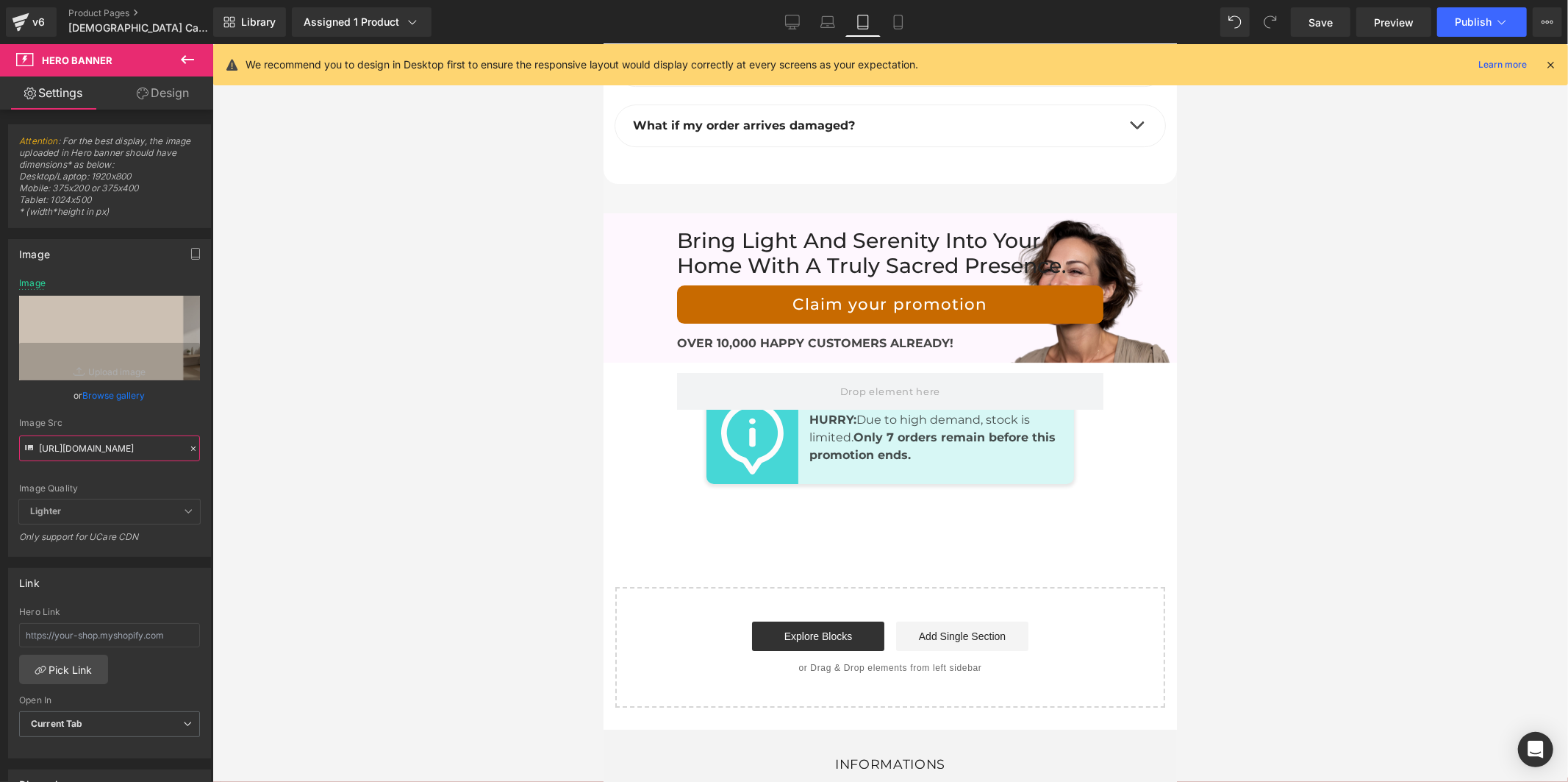
type input "[URL][DOMAIN_NAME]"
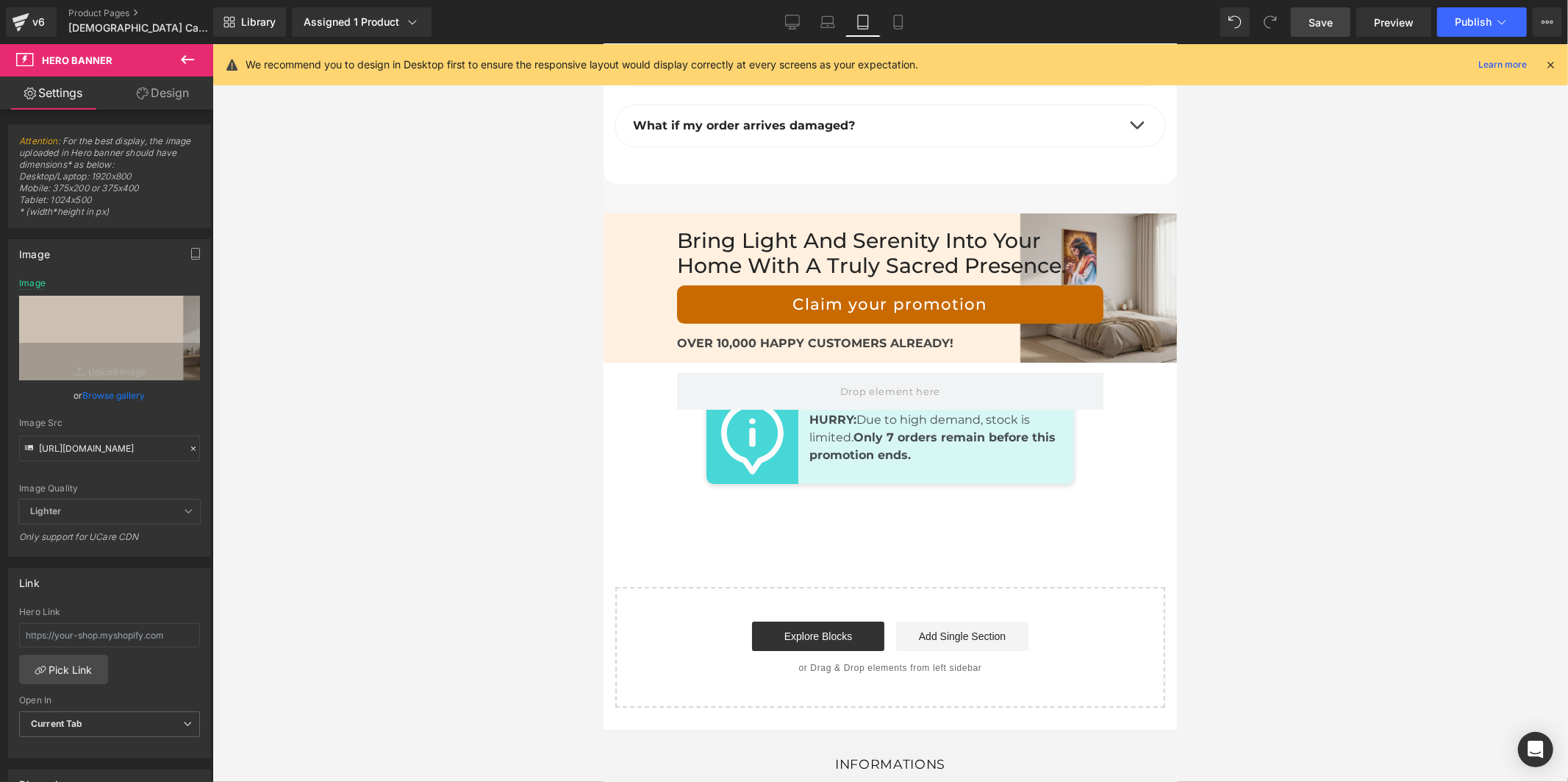
click at [1321, 21] on span "Save" at bounding box center [1321, 22] width 24 height 15
click at [794, 23] on icon at bounding box center [792, 22] width 15 height 15
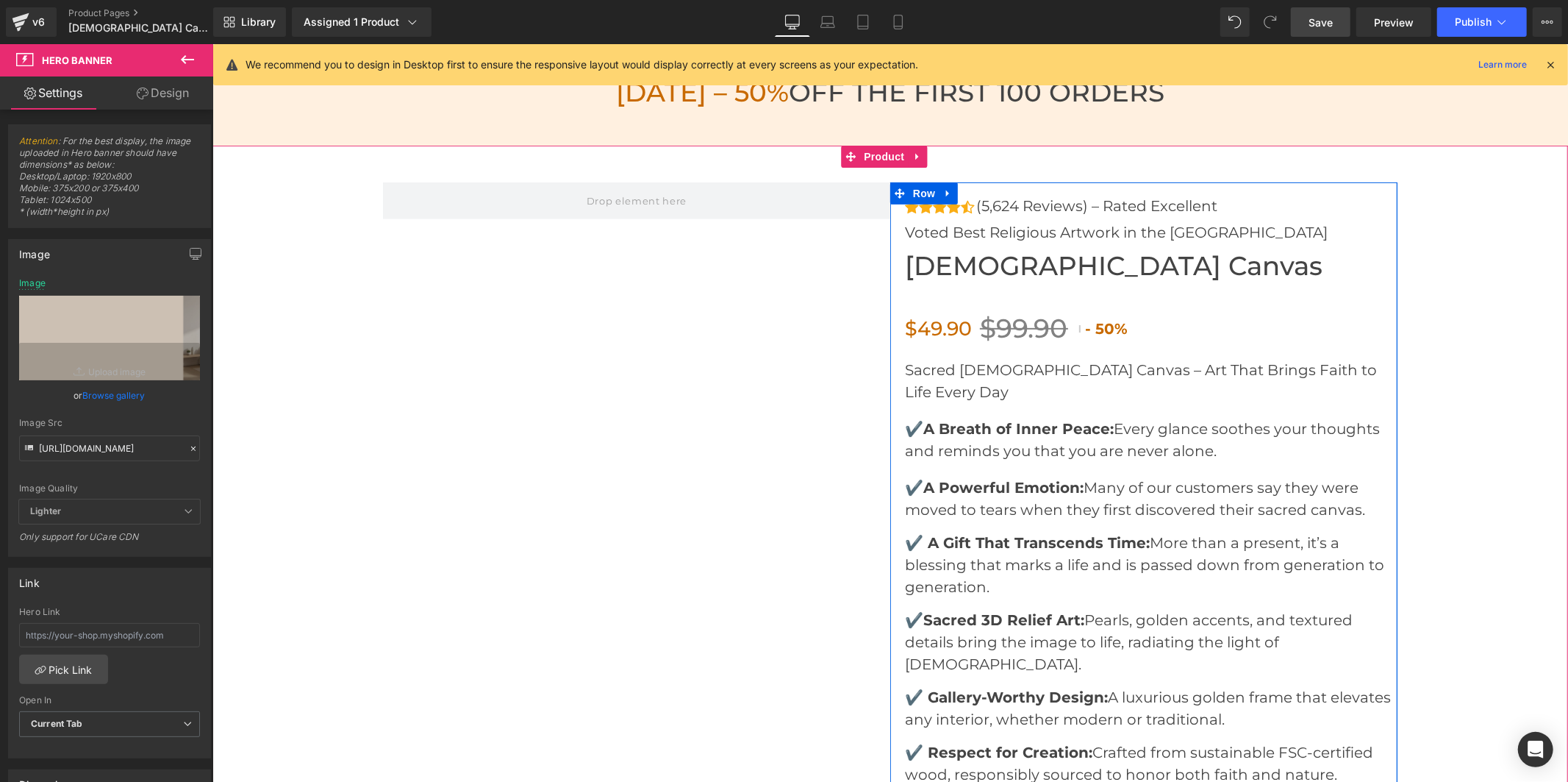
scroll to position [5082, 0]
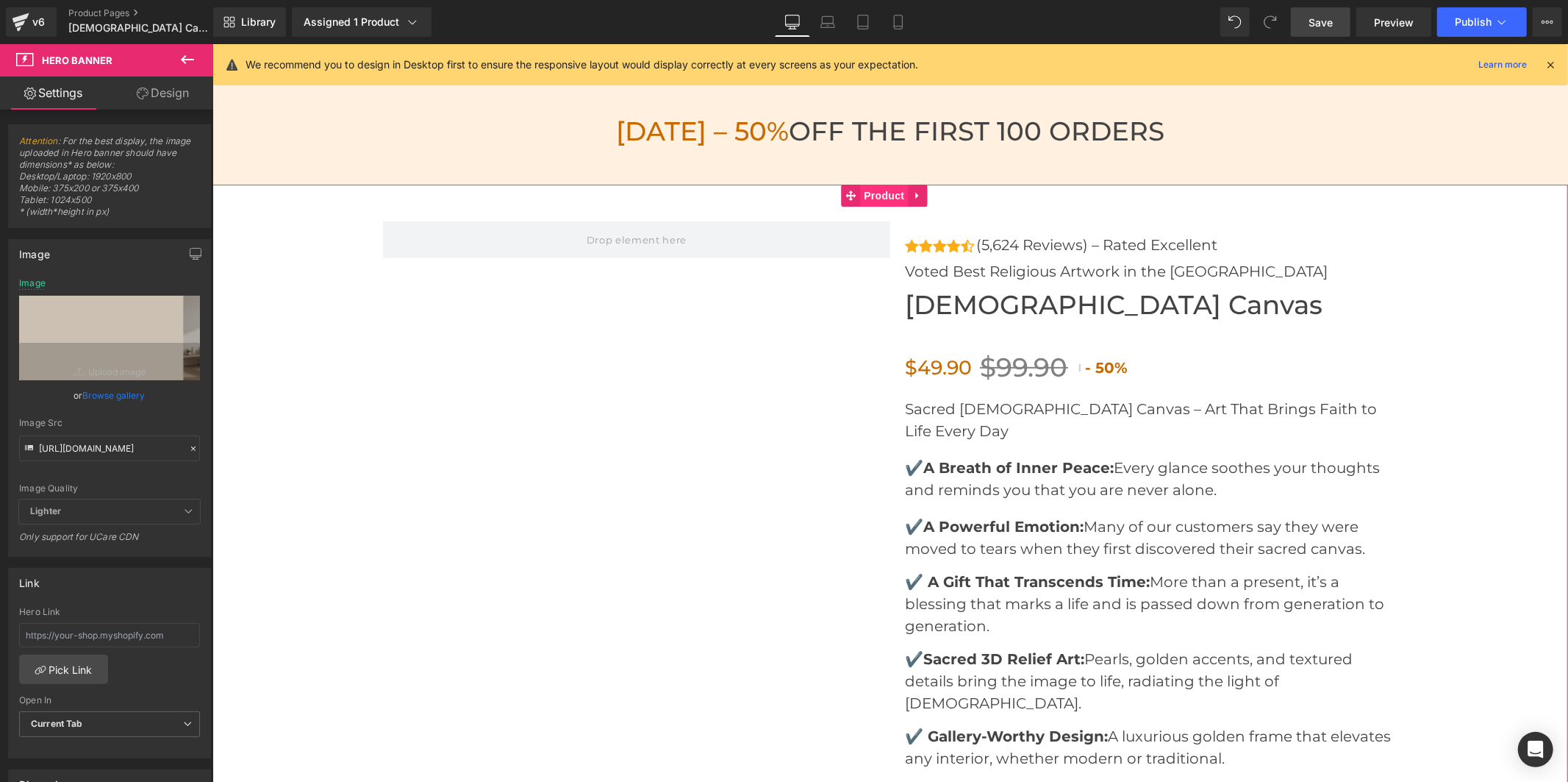
click at [866, 189] on span "Product" at bounding box center [883, 194] width 48 height 22
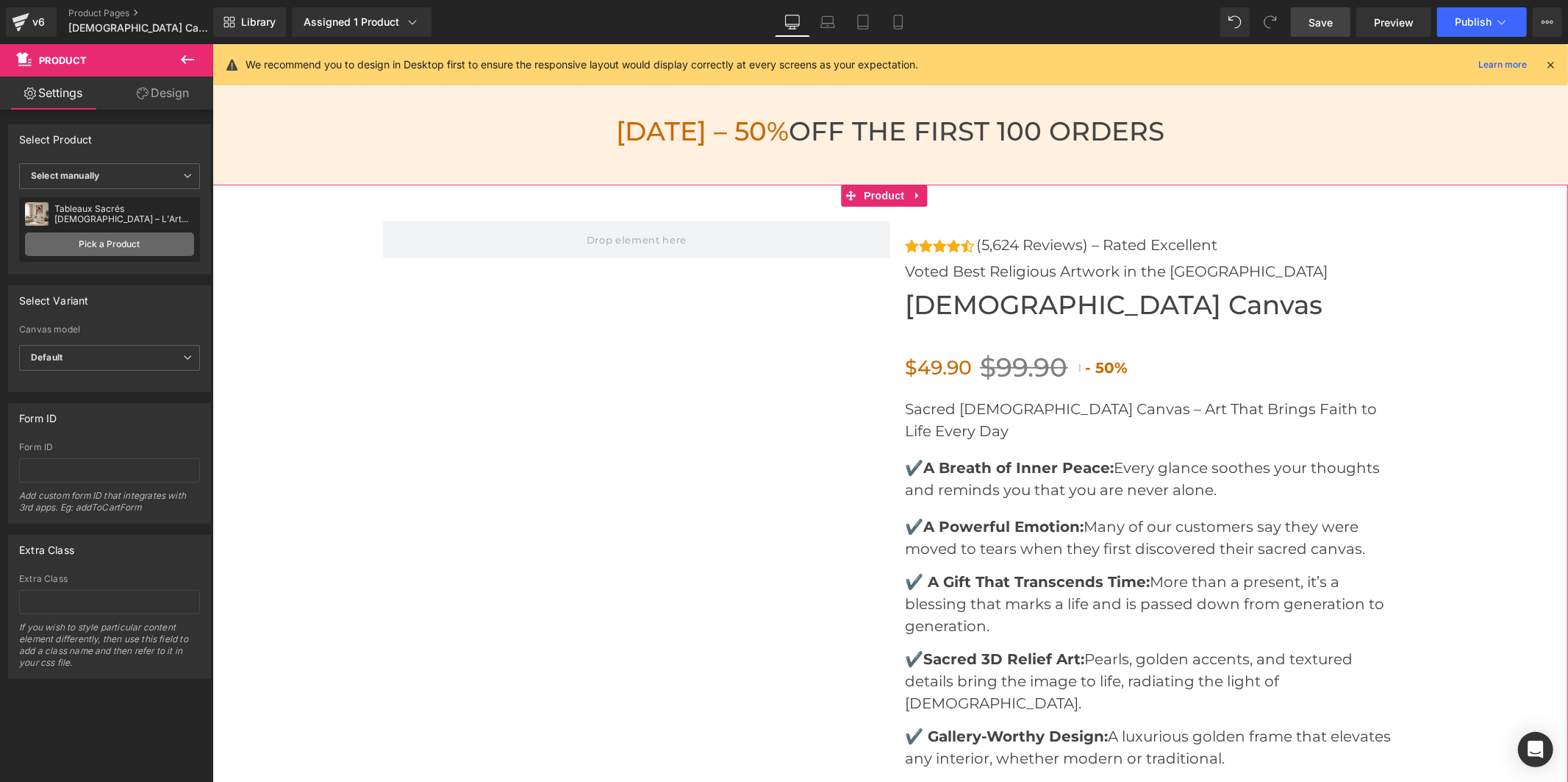
click at [166, 239] on link "Pick a Product" at bounding box center [110, 243] width 169 height 23
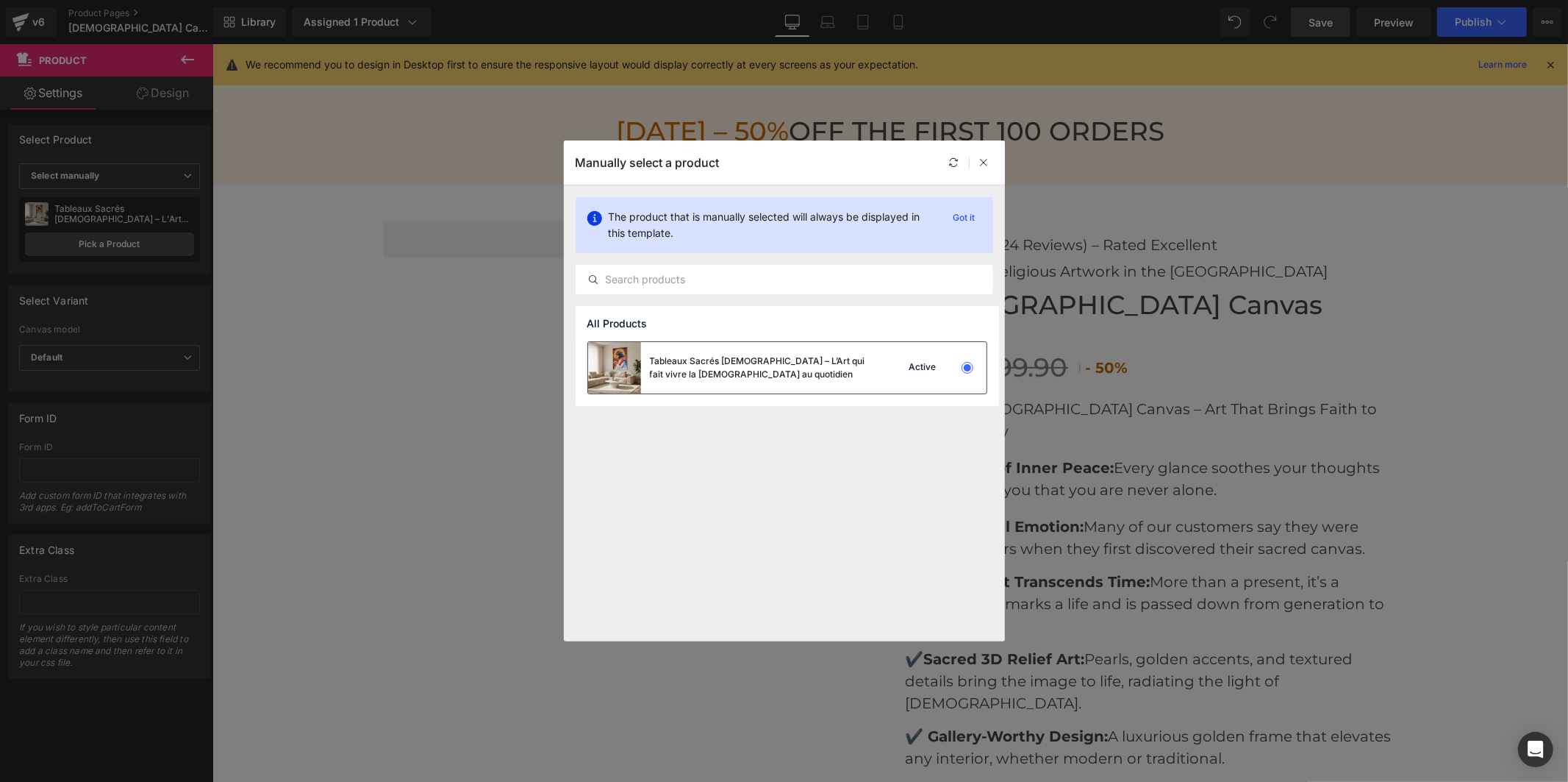
click at [864, 380] on div "Tableaux Sacrés [DEMOGRAPHIC_DATA] – L’Art qui fait vivre la [DEMOGRAPHIC_DATA]…" at bounding box center [761, 368] width 221 height 27
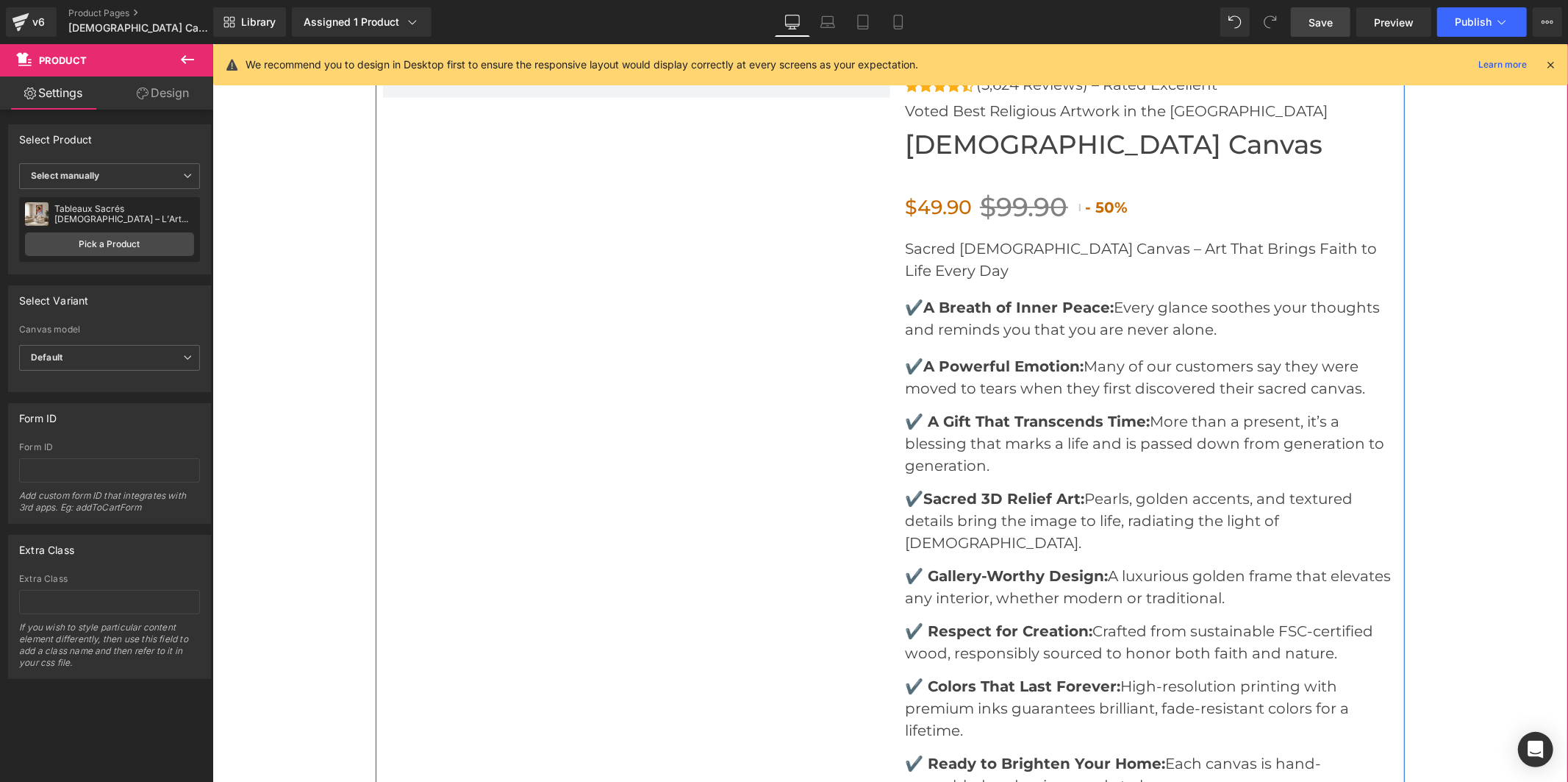
scroll to position [5246, 0]
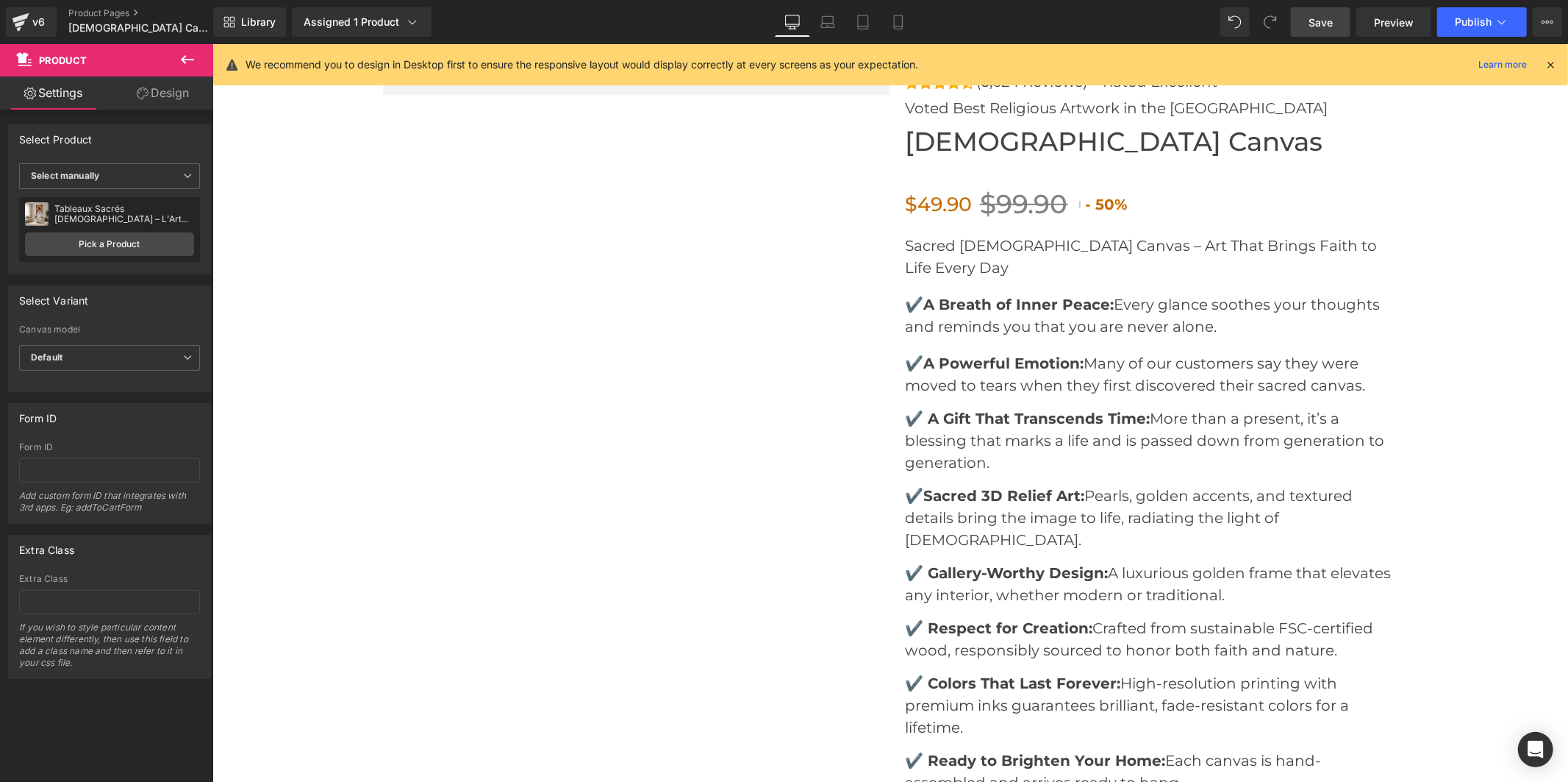
click at [186, 60] on icon at bounding box center [187, 59] width 13 height 9
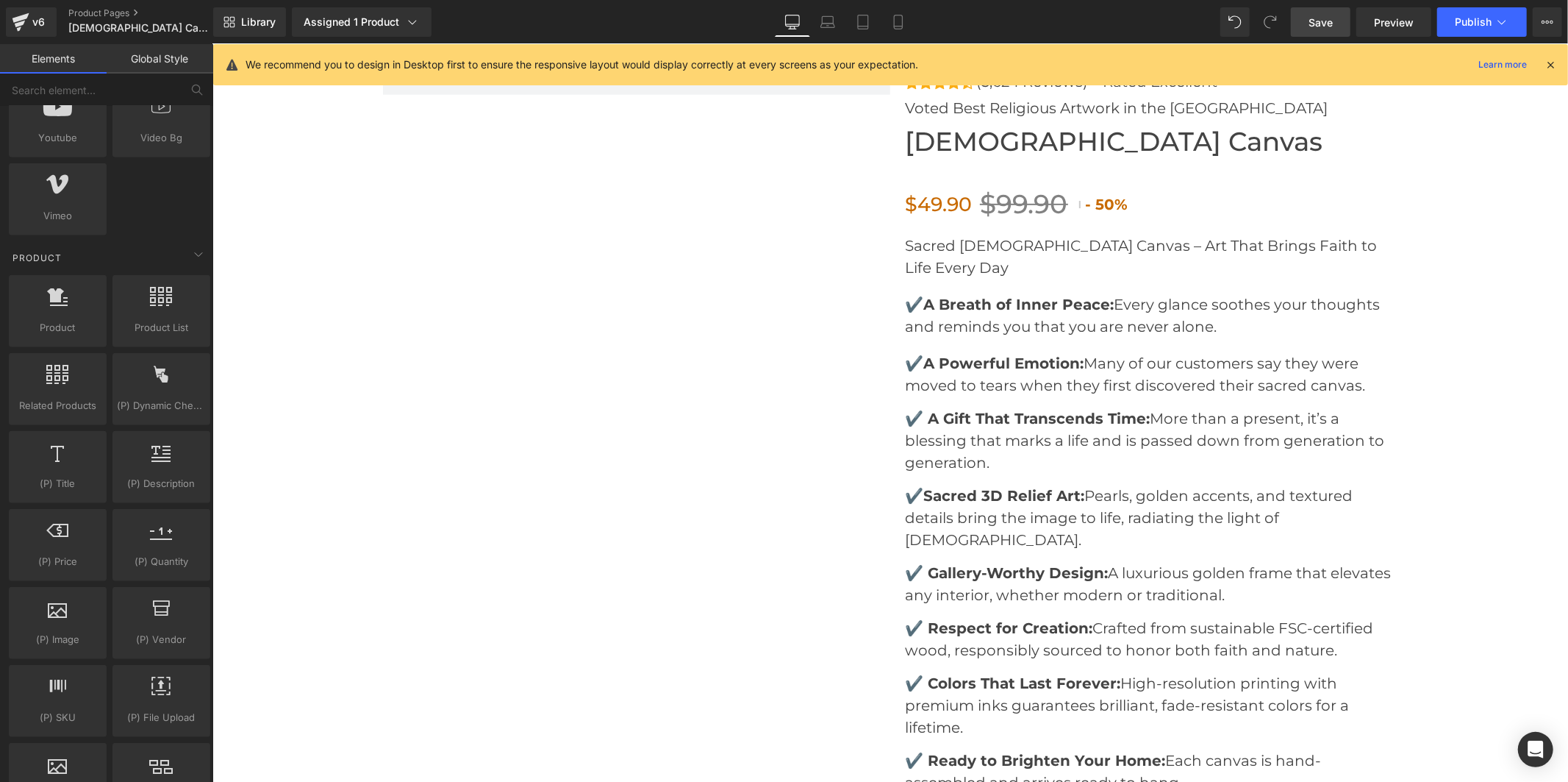
scroll to position [1144, 0]
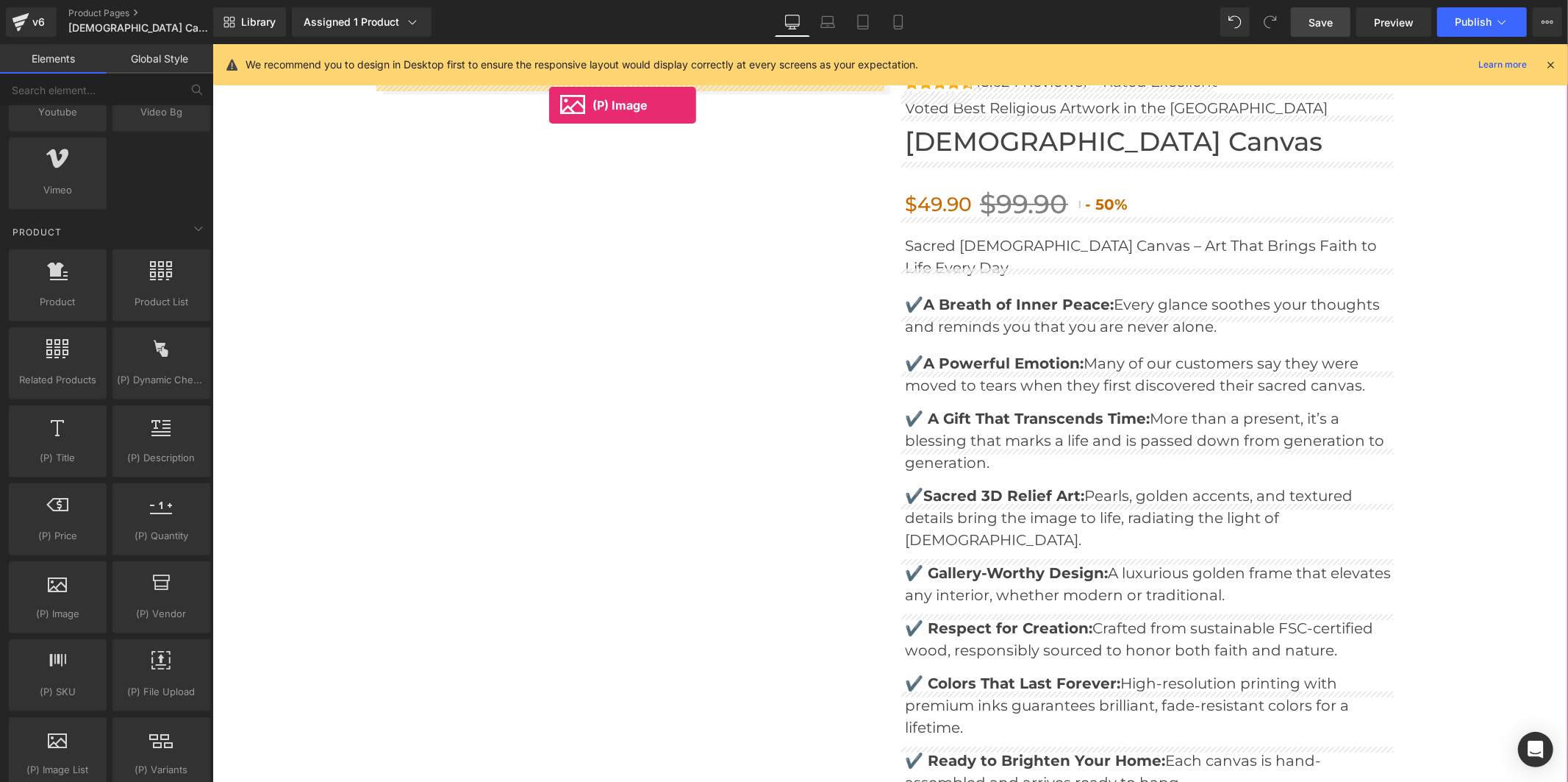
drag, startPoint x: 278, startPoint y: 651, endPoint x: 549, endPoint y: 105, distance: 609.6
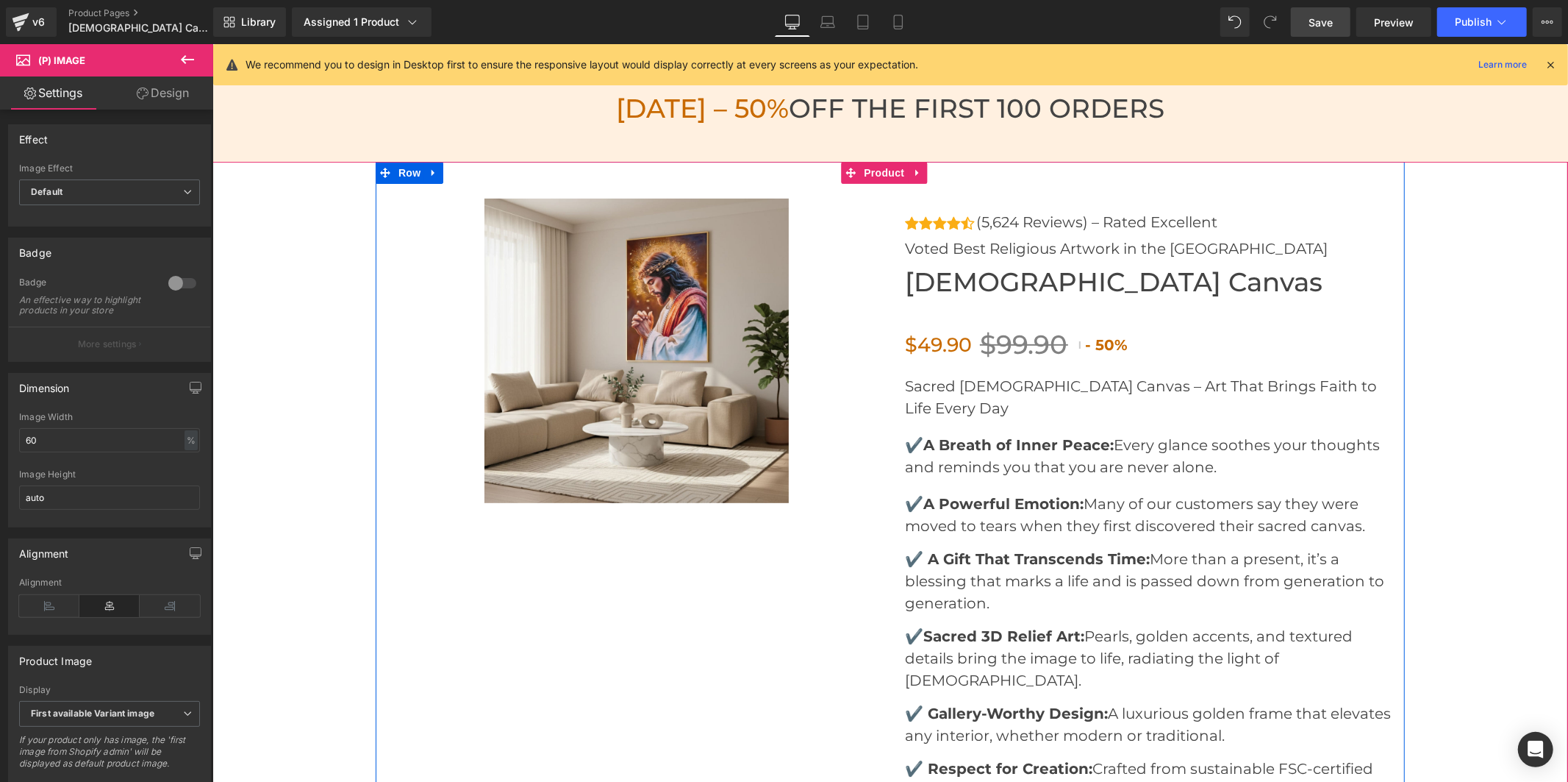
scroll to position [5164, 0]
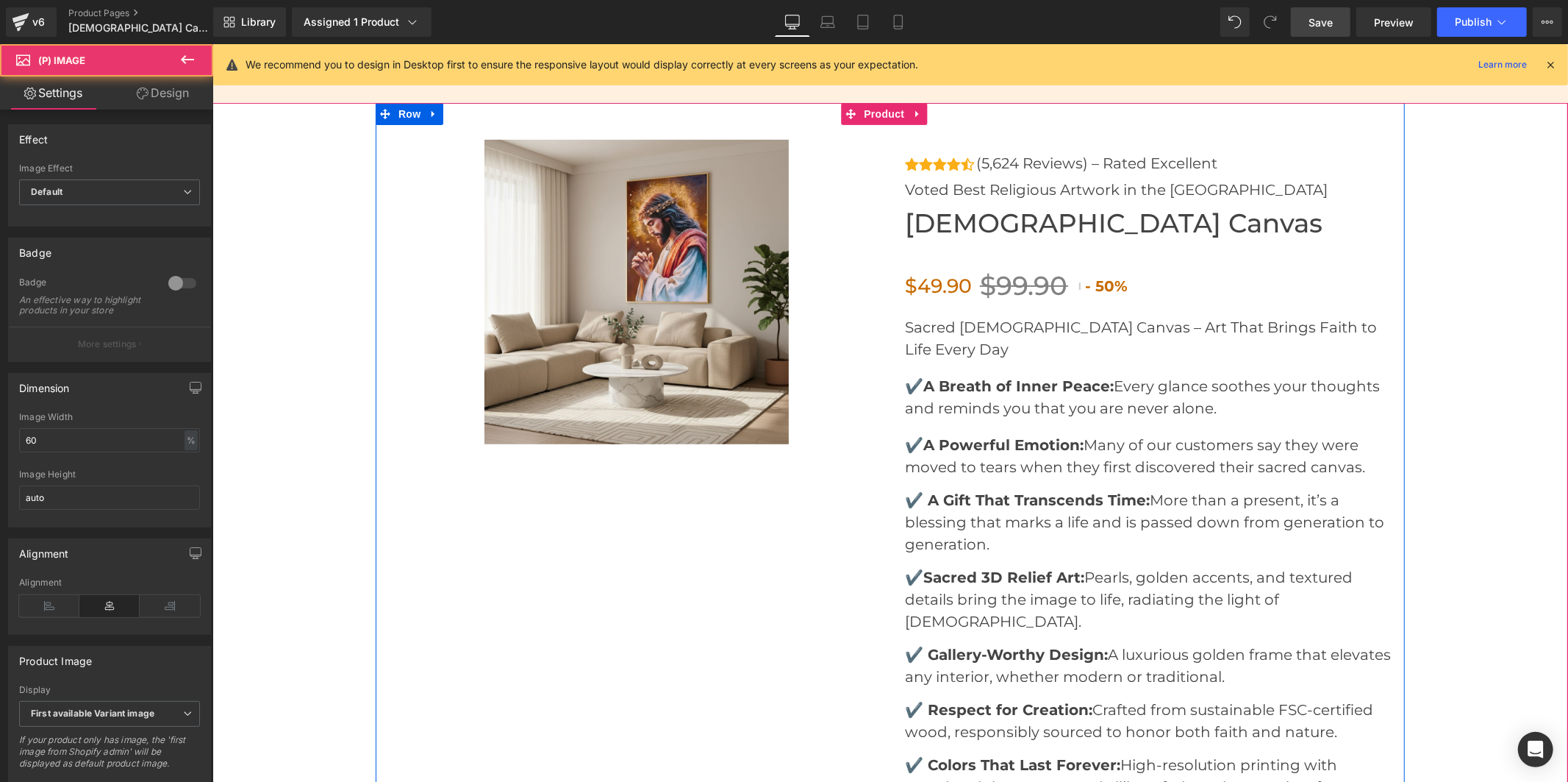
click at [579, 384] on img at bounding box center [636, 291] width 305 height 305
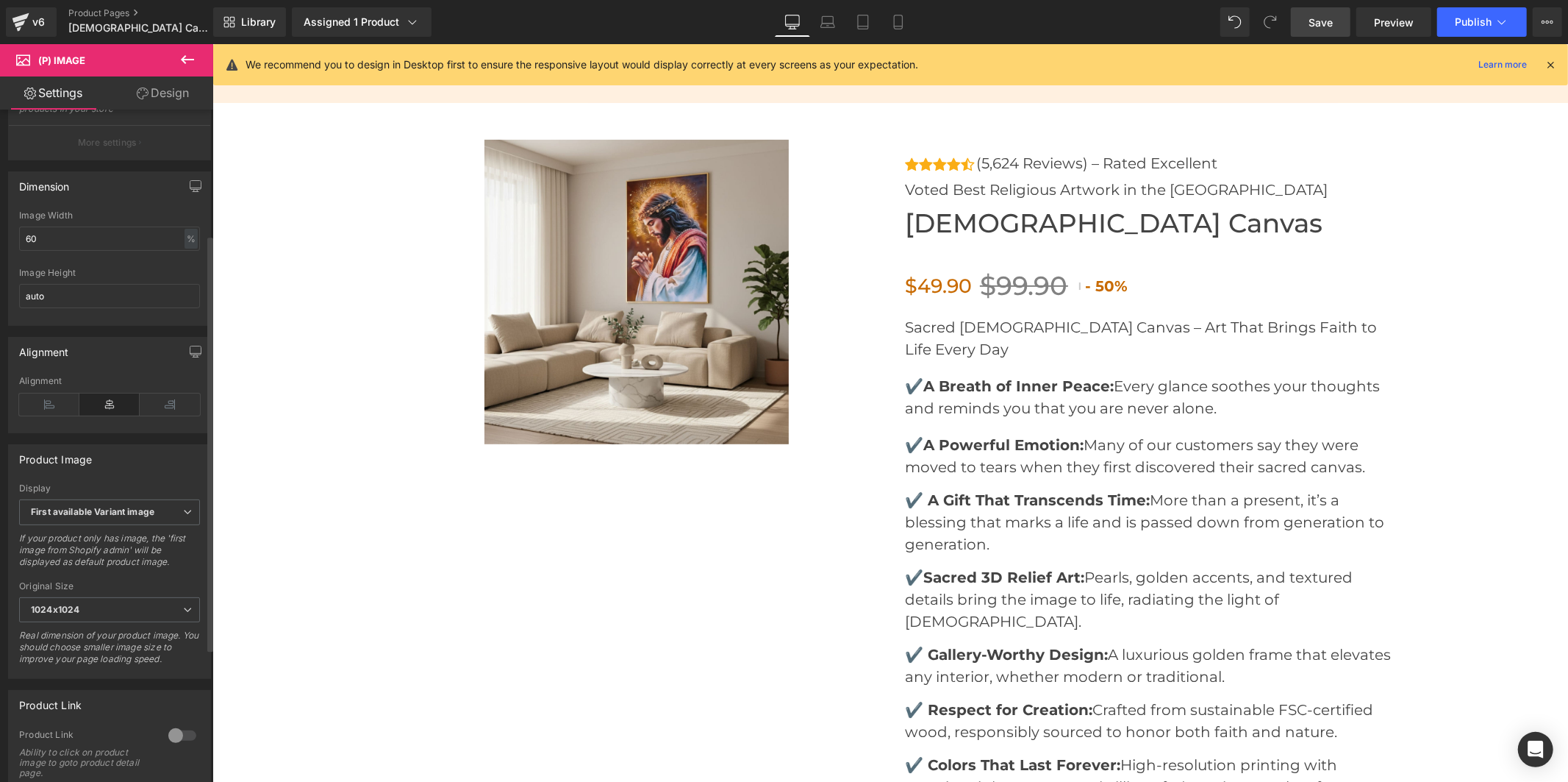
scroll to position [245, 0]
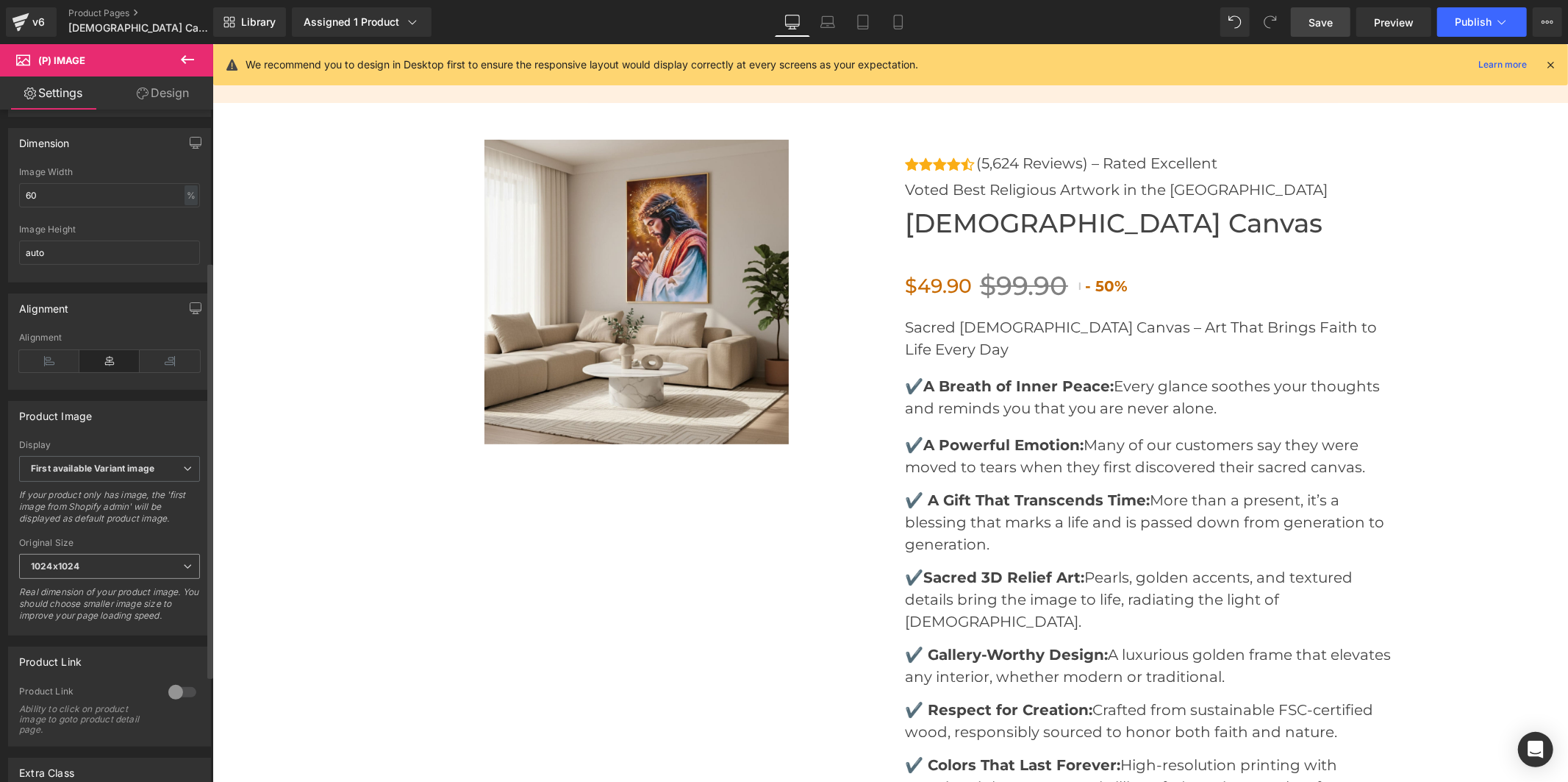
click at [106, 580] on span "1024x1024" at bounding box center [110, 567] width 180 height 26
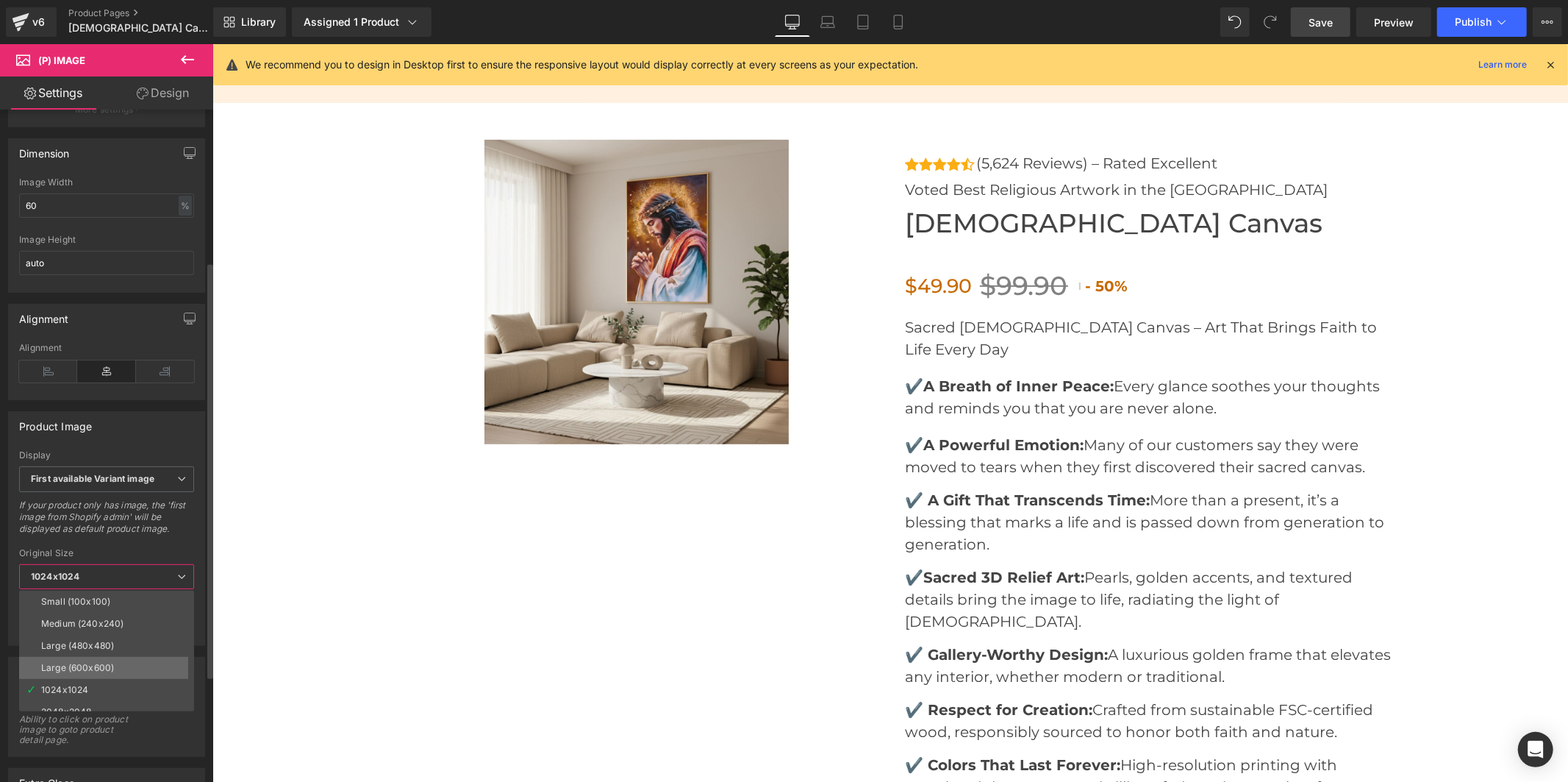
scroll to position [11, 0]
click at [90, 701] on div "2048x2048" at bounding box center [66, 701] width 50 height 10
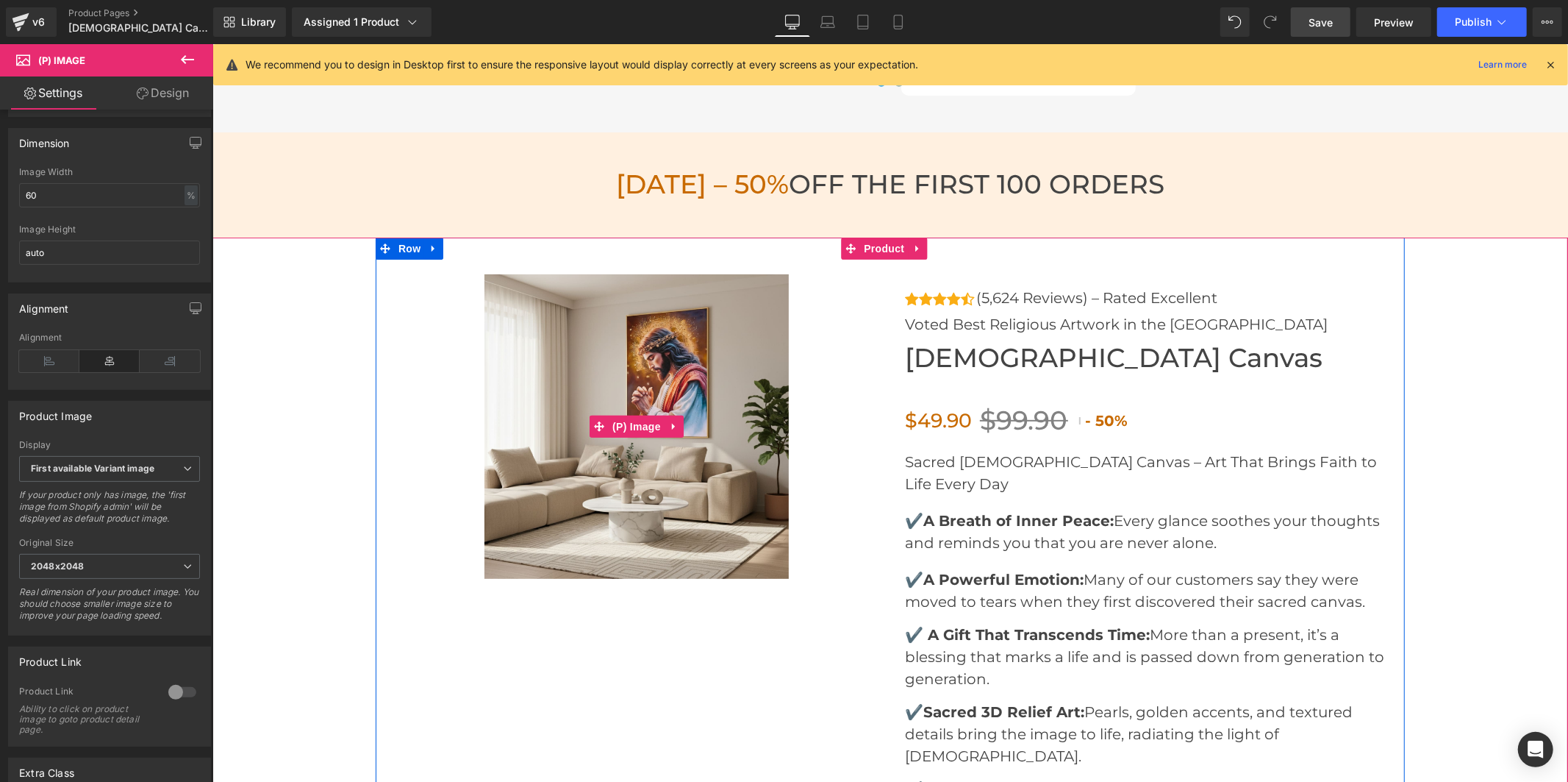
scroll to position [5082, 0]
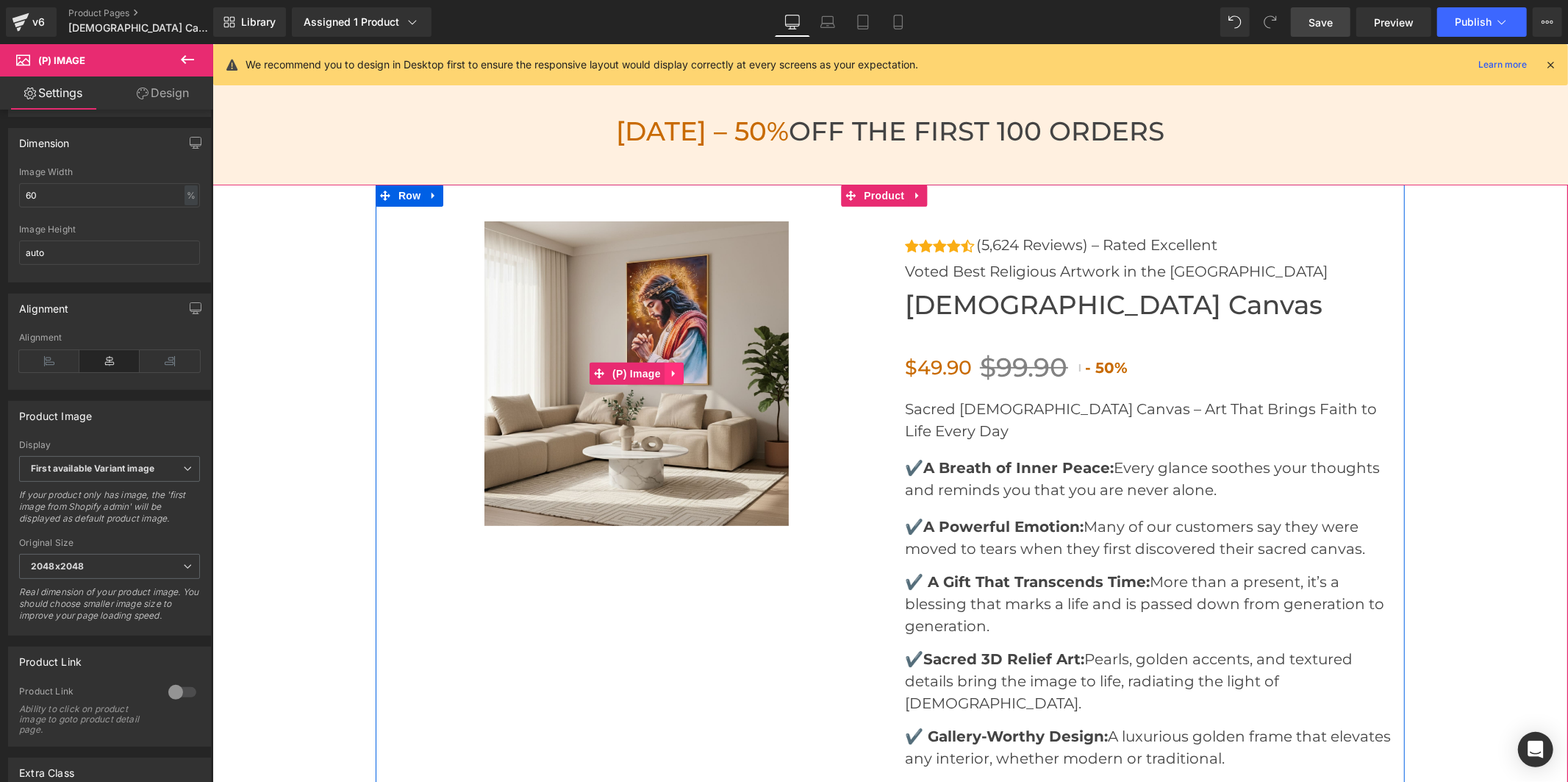
click at [668, 367] on icon at bounding box center [673, 372] width 10 height 11
click at [678, 368] on icon at bounding box center [682, 372] width 10 height 10
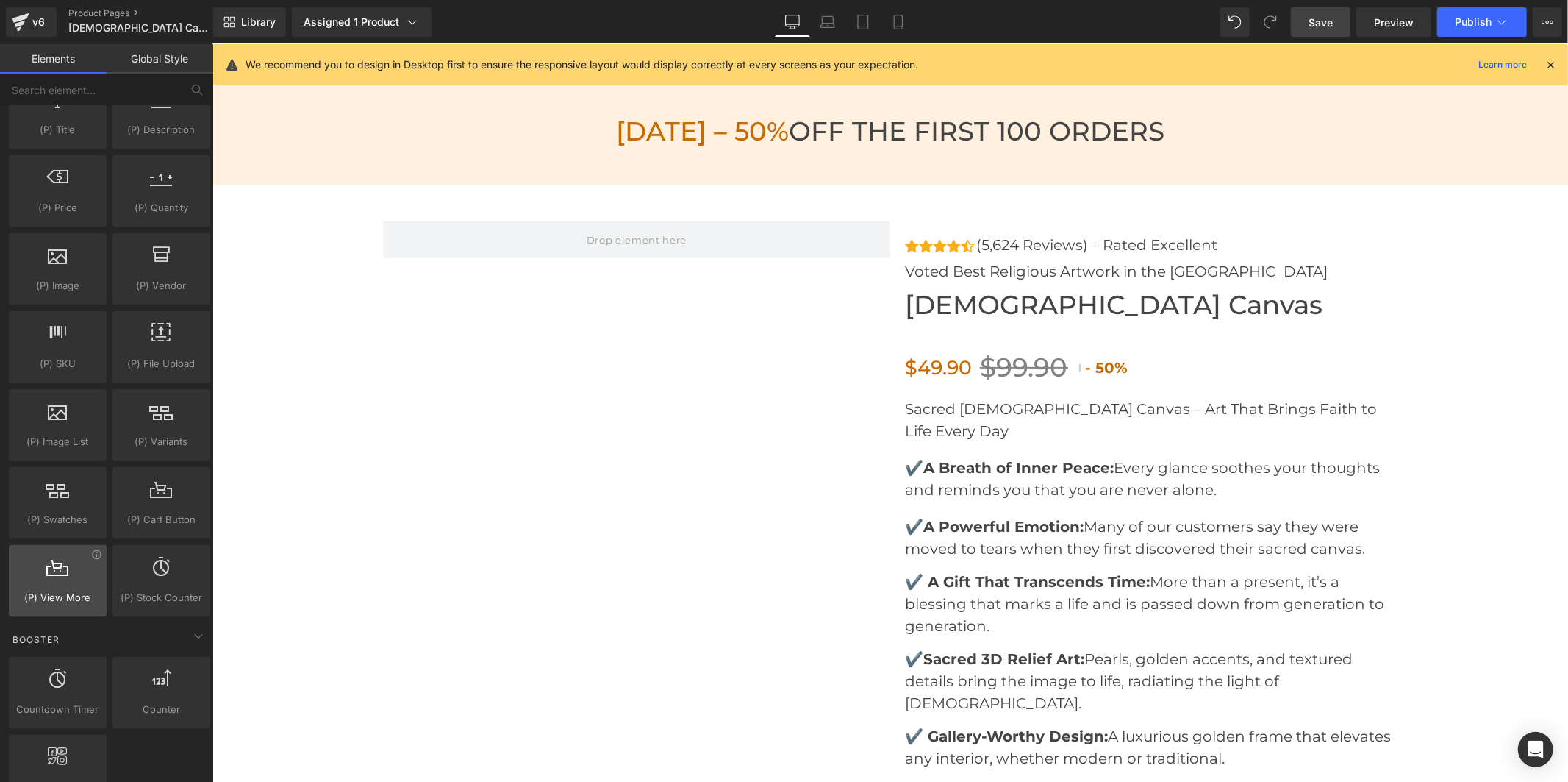
scroll to position [1471, 0]
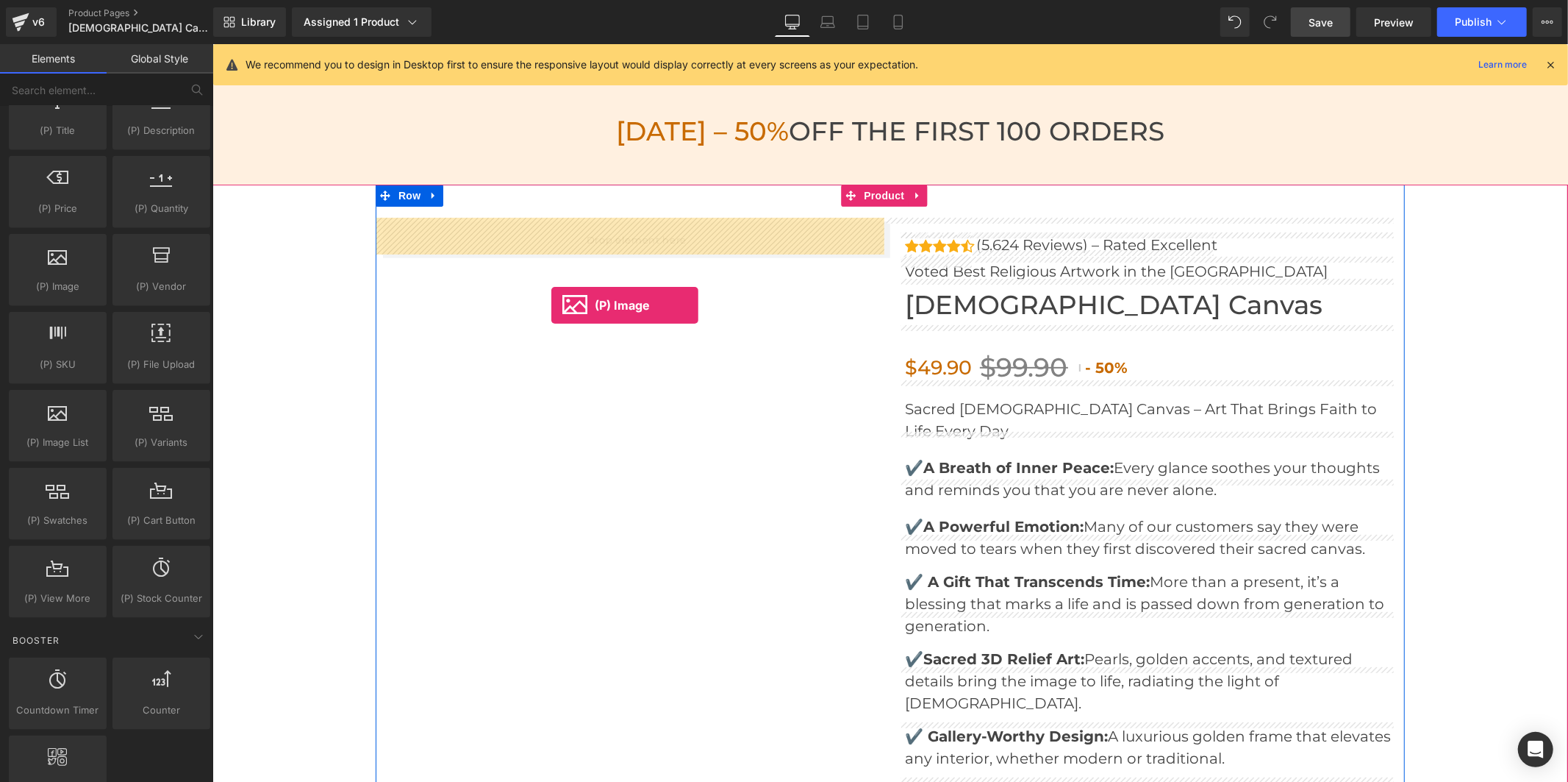
drag, startPoint x: 259, startPoint y: 317, endPoint x: 550, endPoint y: 305, distance: 291.2
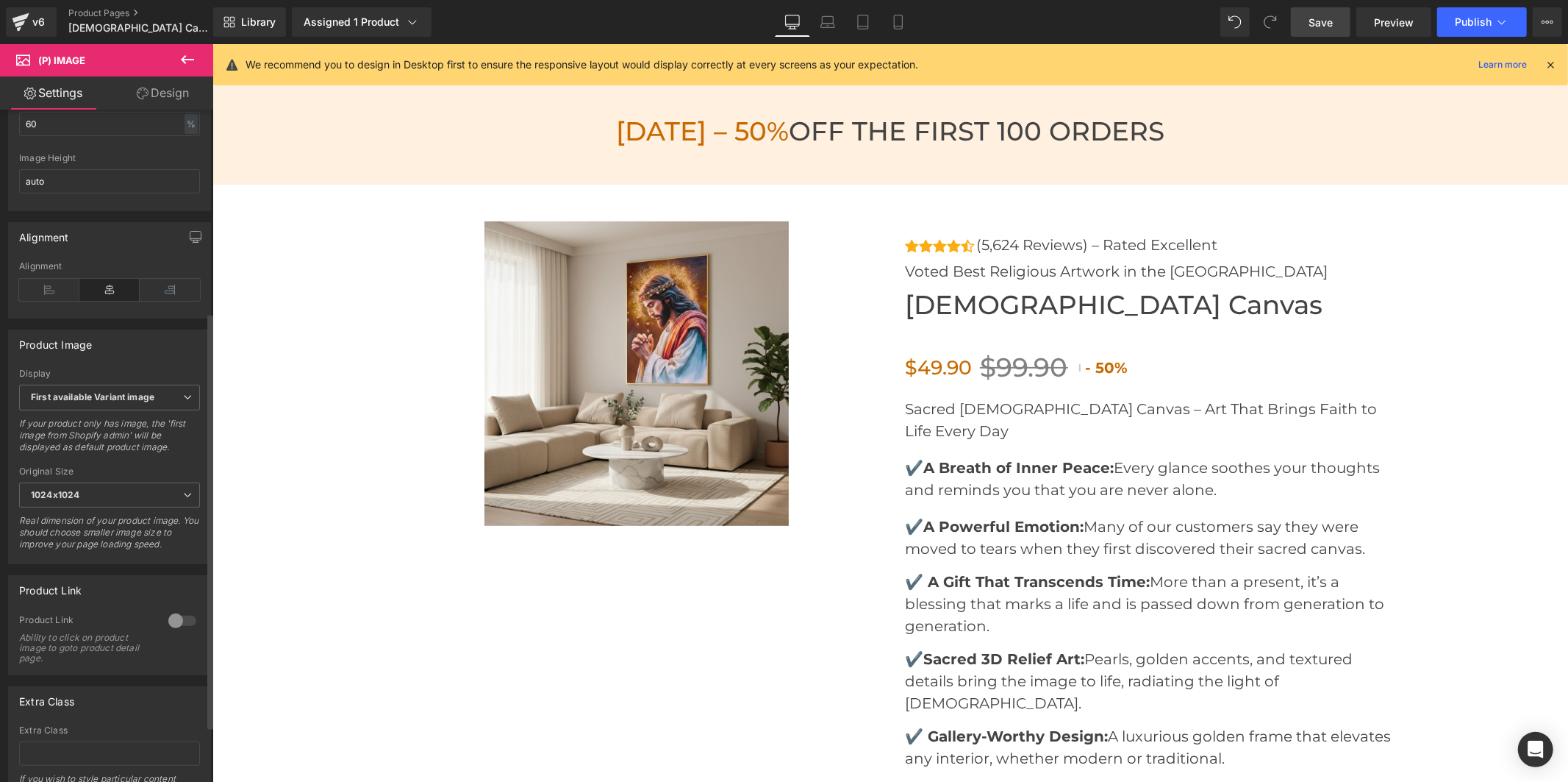
scroll to position [327, 0]
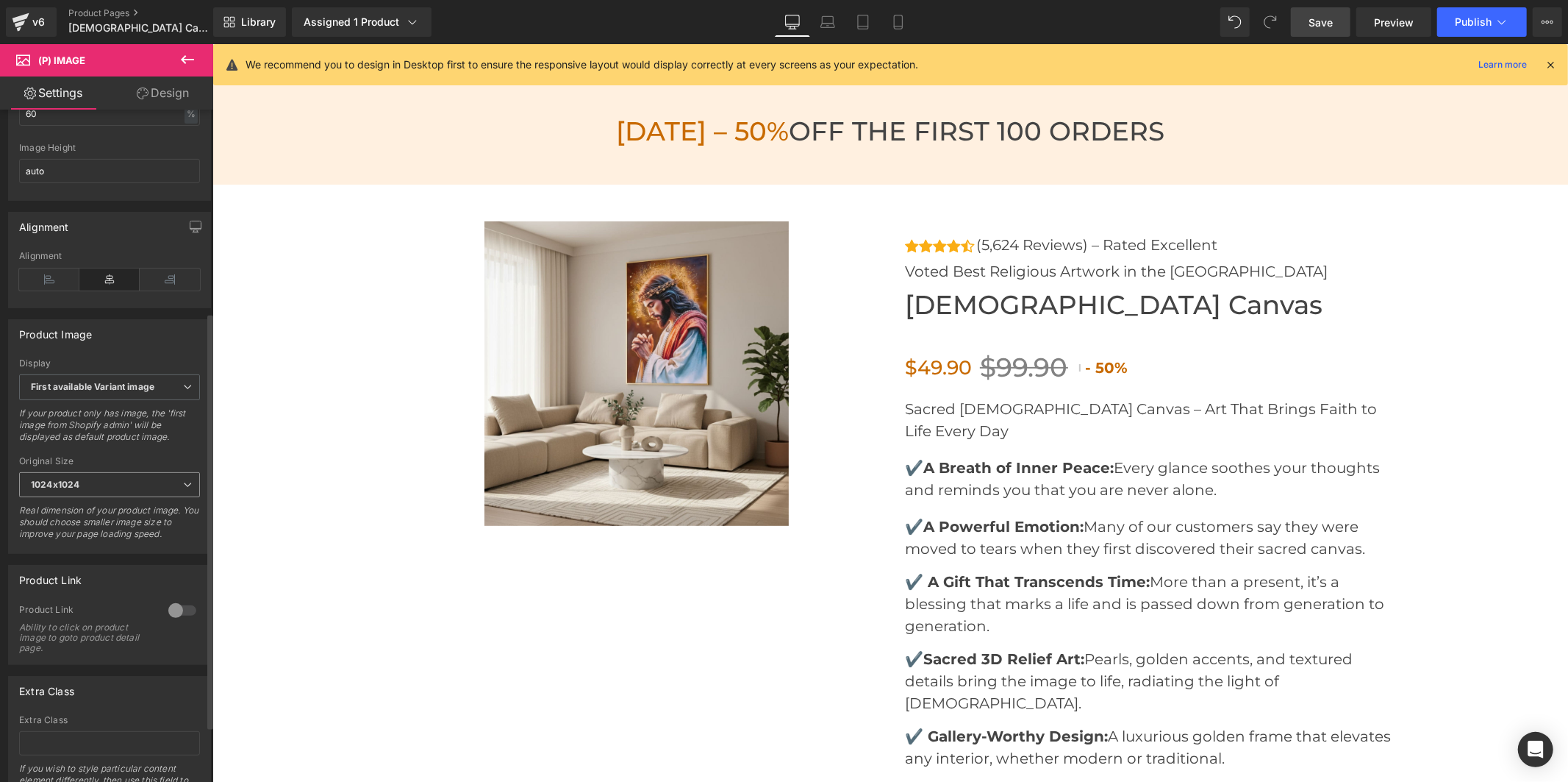
click at [87, 493] on span "1024x1024" at bounding box center [110, 485] width 180 height 26
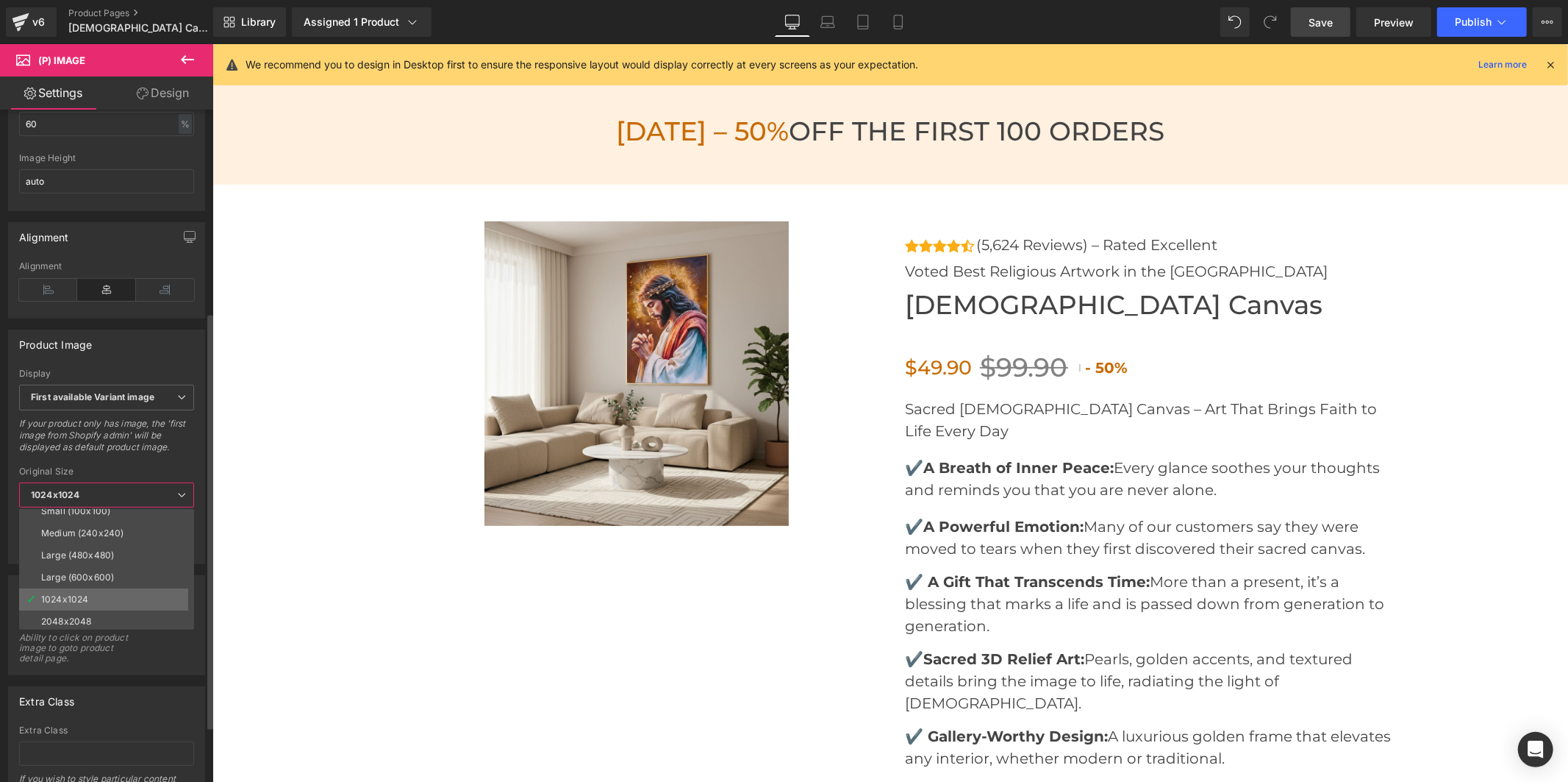
scroll to position [11, 0]
click at [92, 611] on li "2048x2048" at bounding box center [110, 619] width 181 height 22
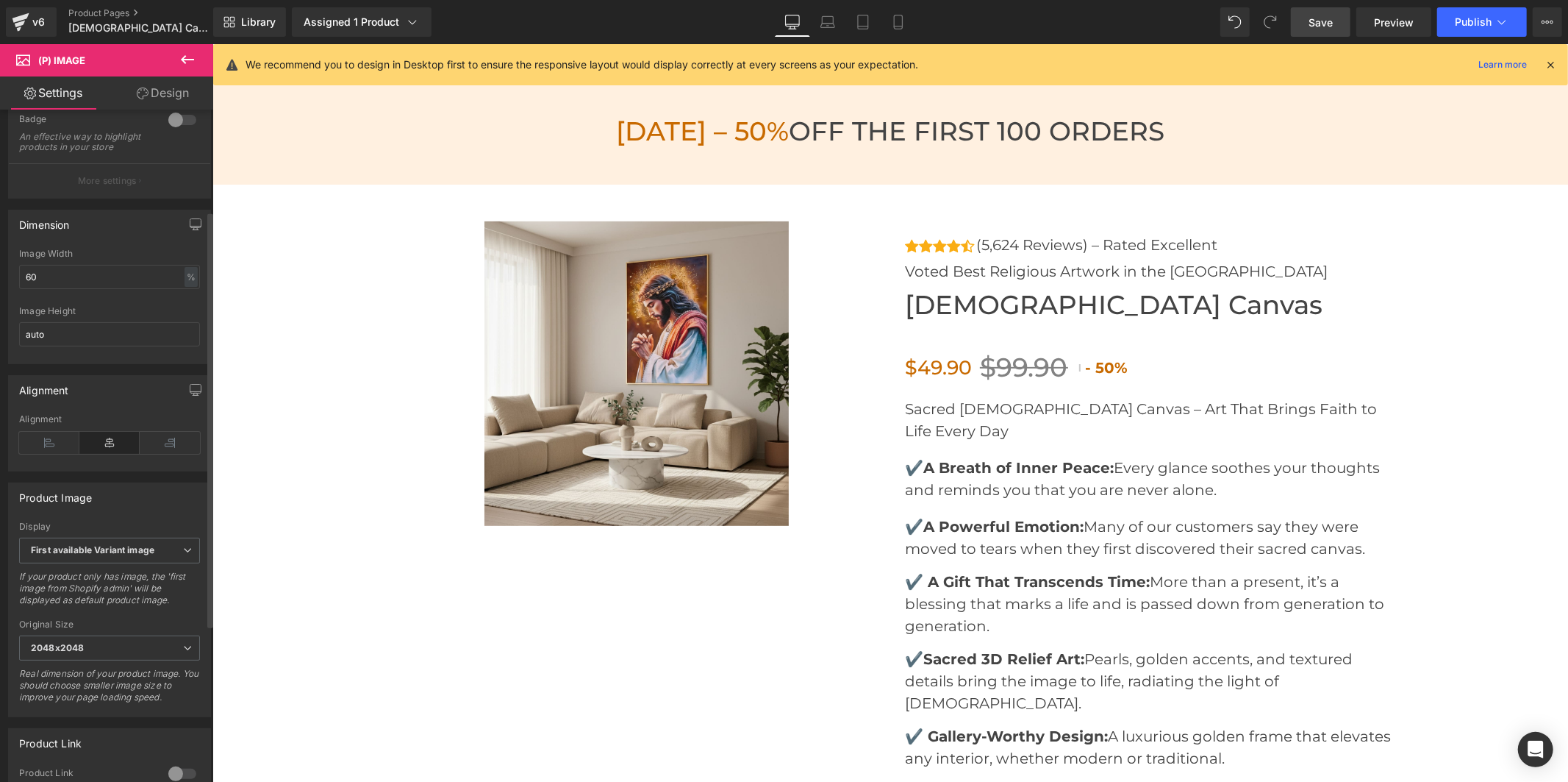
scroll to position [81, 0]
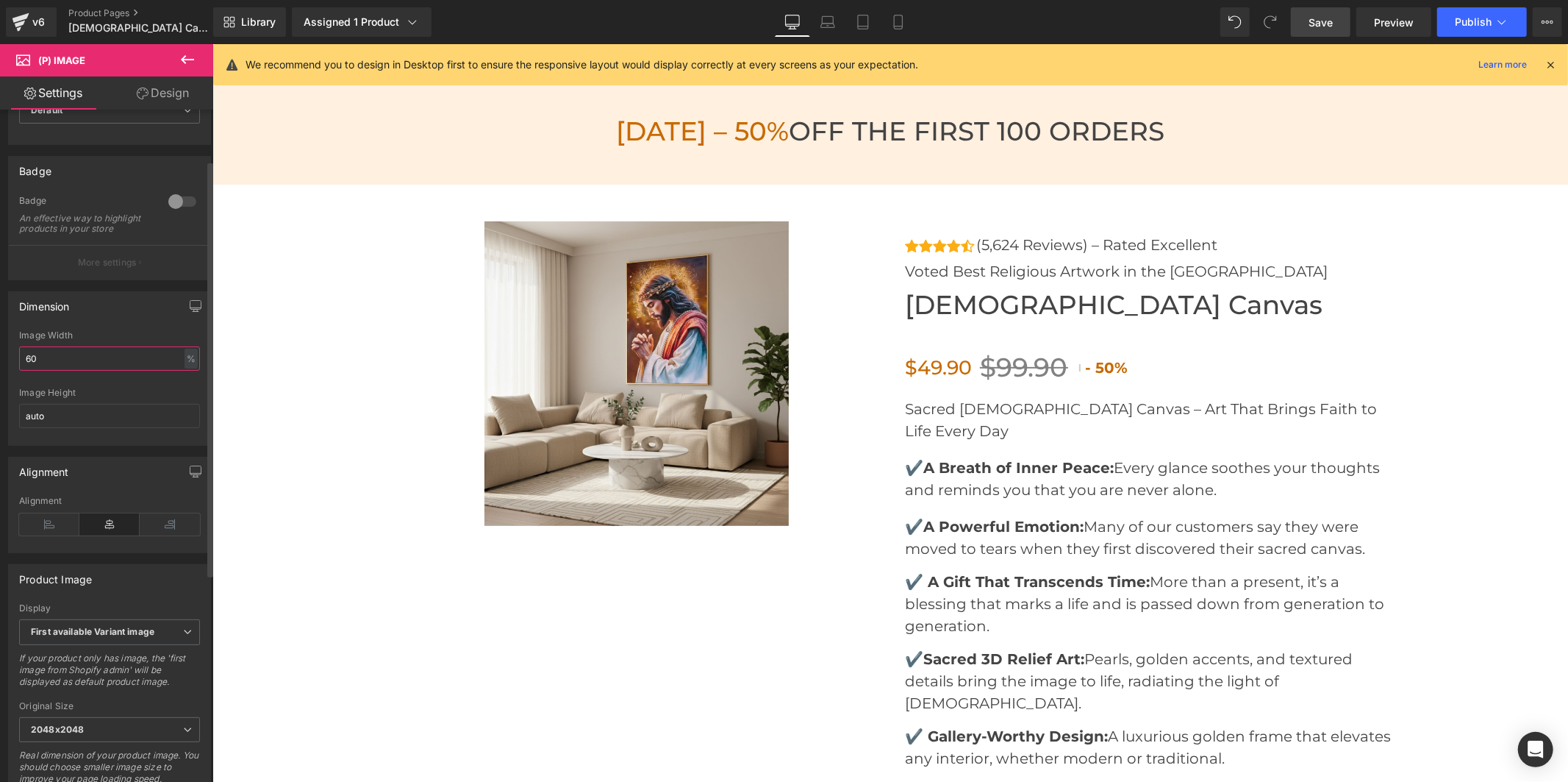
click at [83, 365] on input "60" at bounding box center [110, 359] width 180 height 24
drag, startPoint x: 66, startPoint y: 366, endPoint x: 0, endPoint y: 371, distance: 66.2
click at [0, 371] on div "Dimension 60% Image Width 60 % % px auto Image Height auto" at bounding box center [110, 363] width 220 height 165
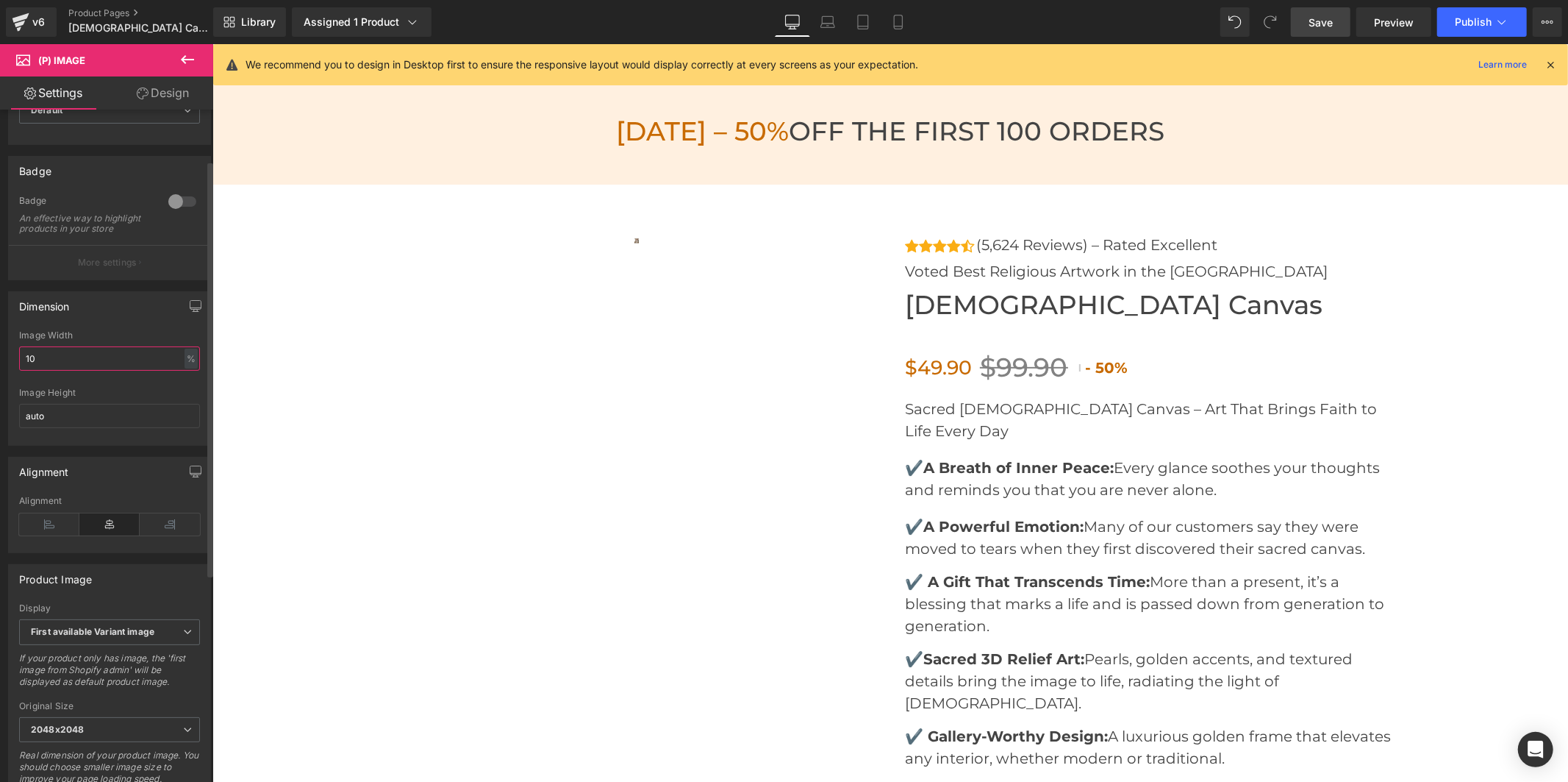
type input "100"
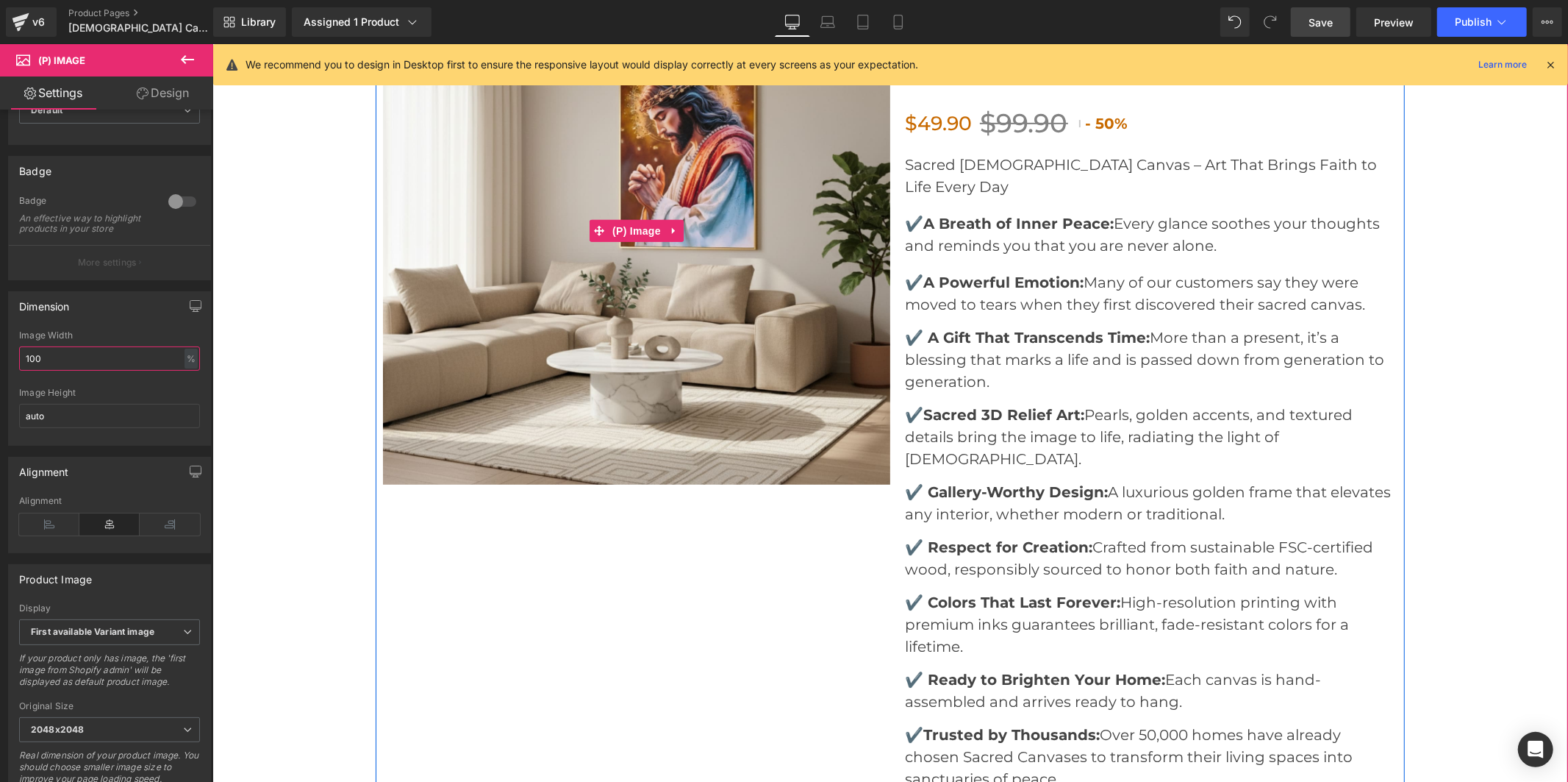
scroll to position [5327, 0]
click at [502, 504] on div "Sale Off (P) Image Icon Icon Icon Icon Icon Icon List Hoz (5,624 Reviews) – Rat…" at bounding box center [889, 519] width 1029 height 1162
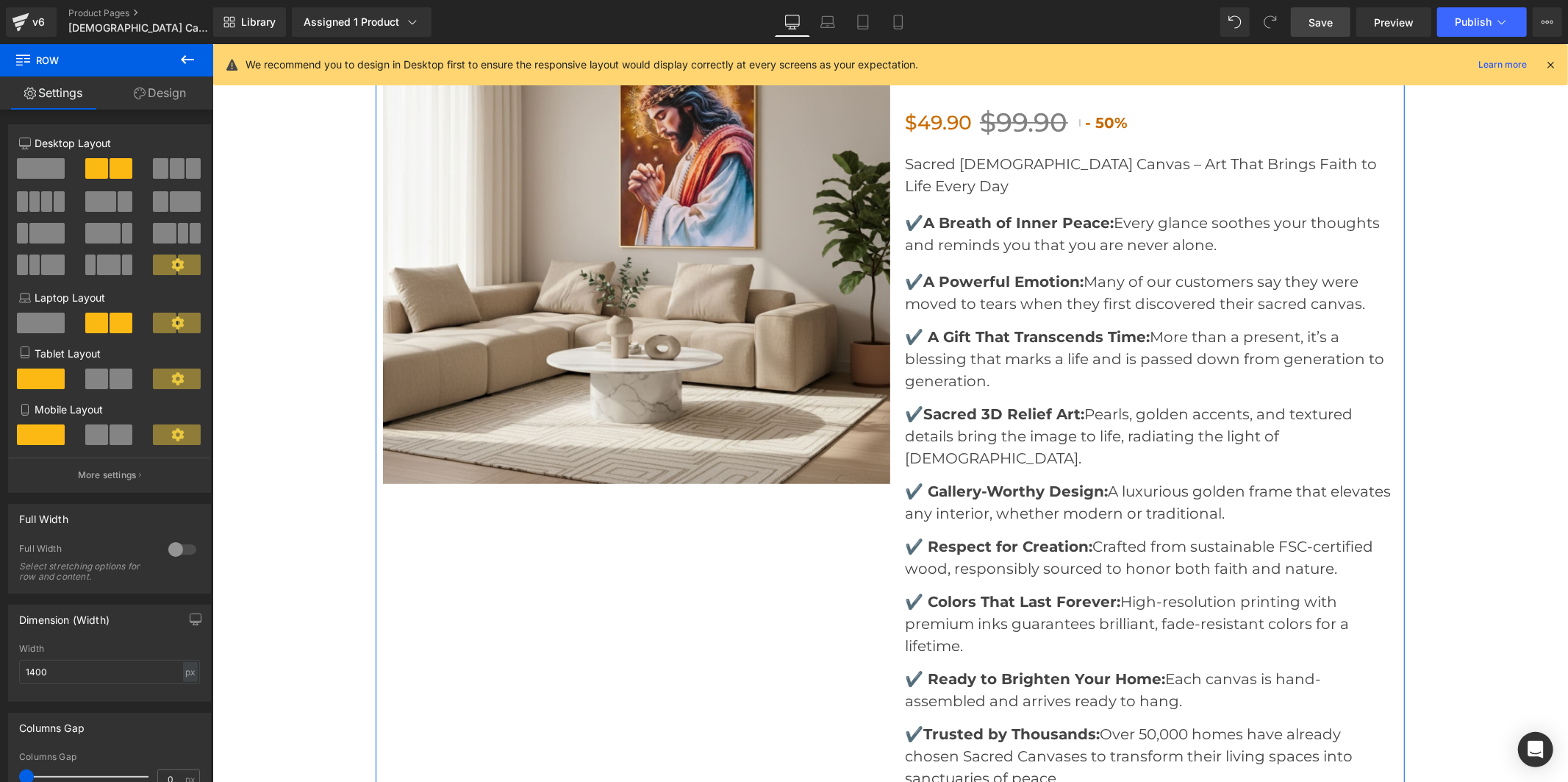
click at [156, 94] on link "Design" at bounding box center [160, 93] width 106 height 33
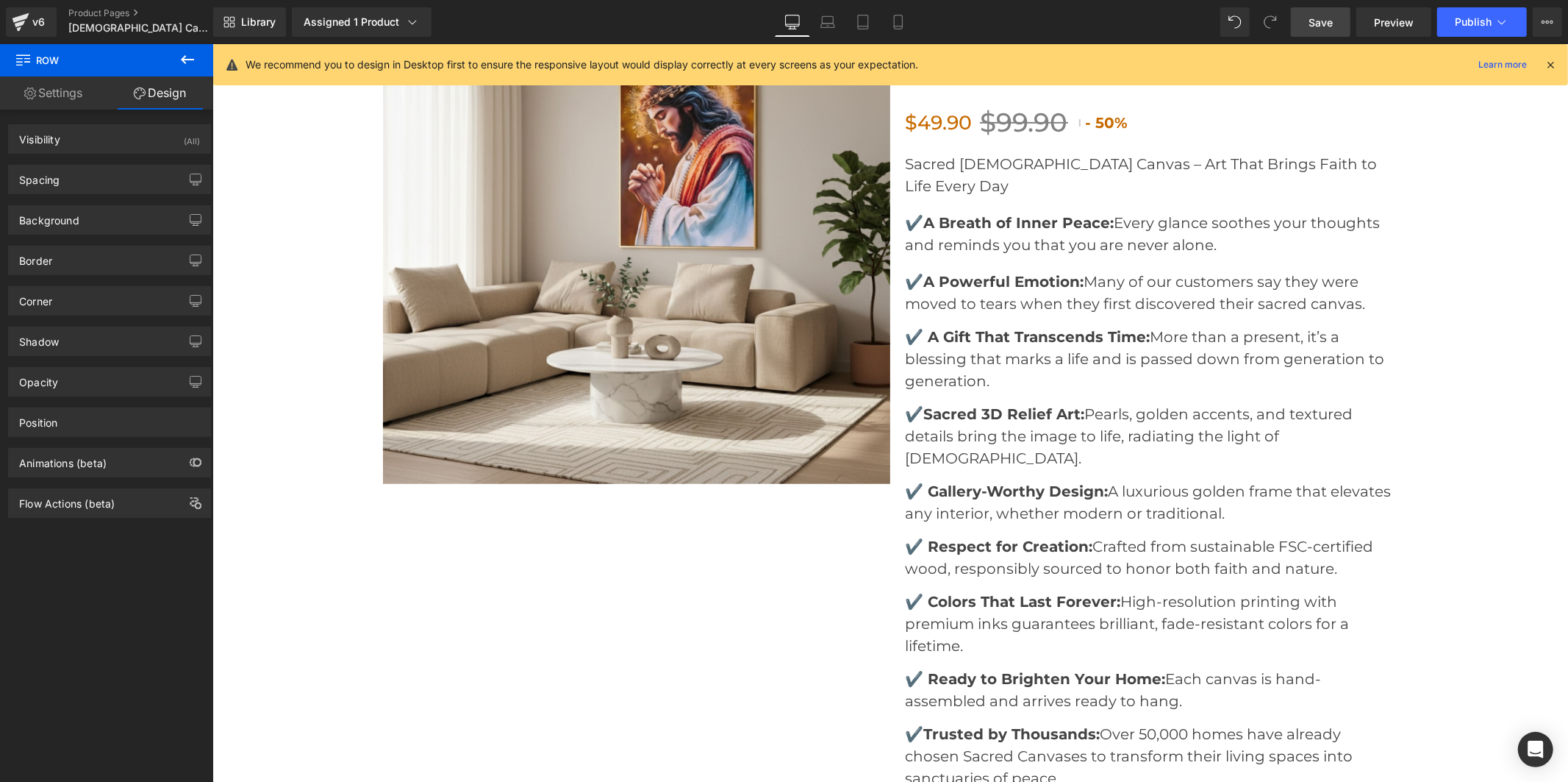
click at [179, 54] on icon at bounding box center [188, 60] width 18 height 18
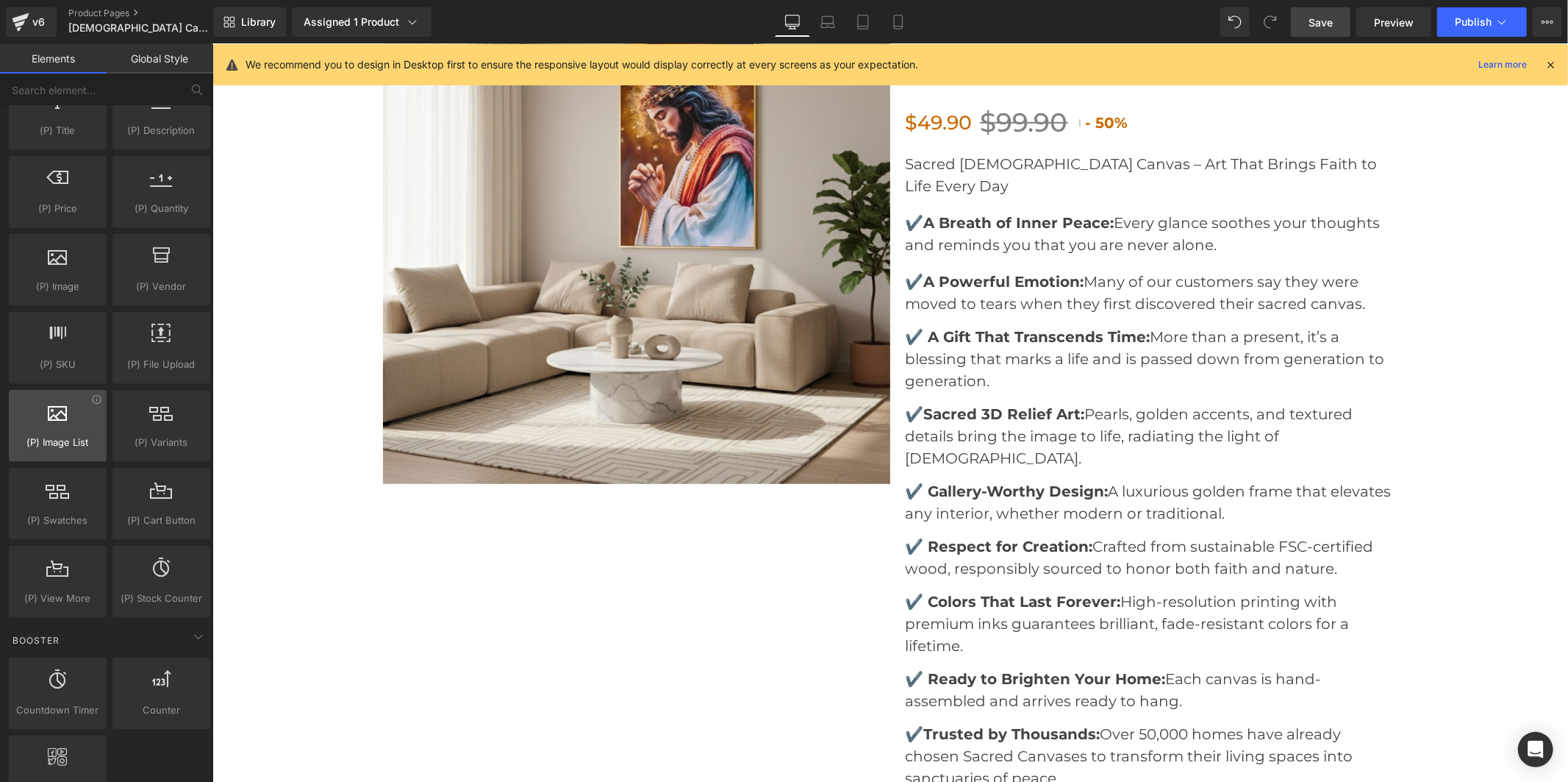
scroll to position [1553, 0]
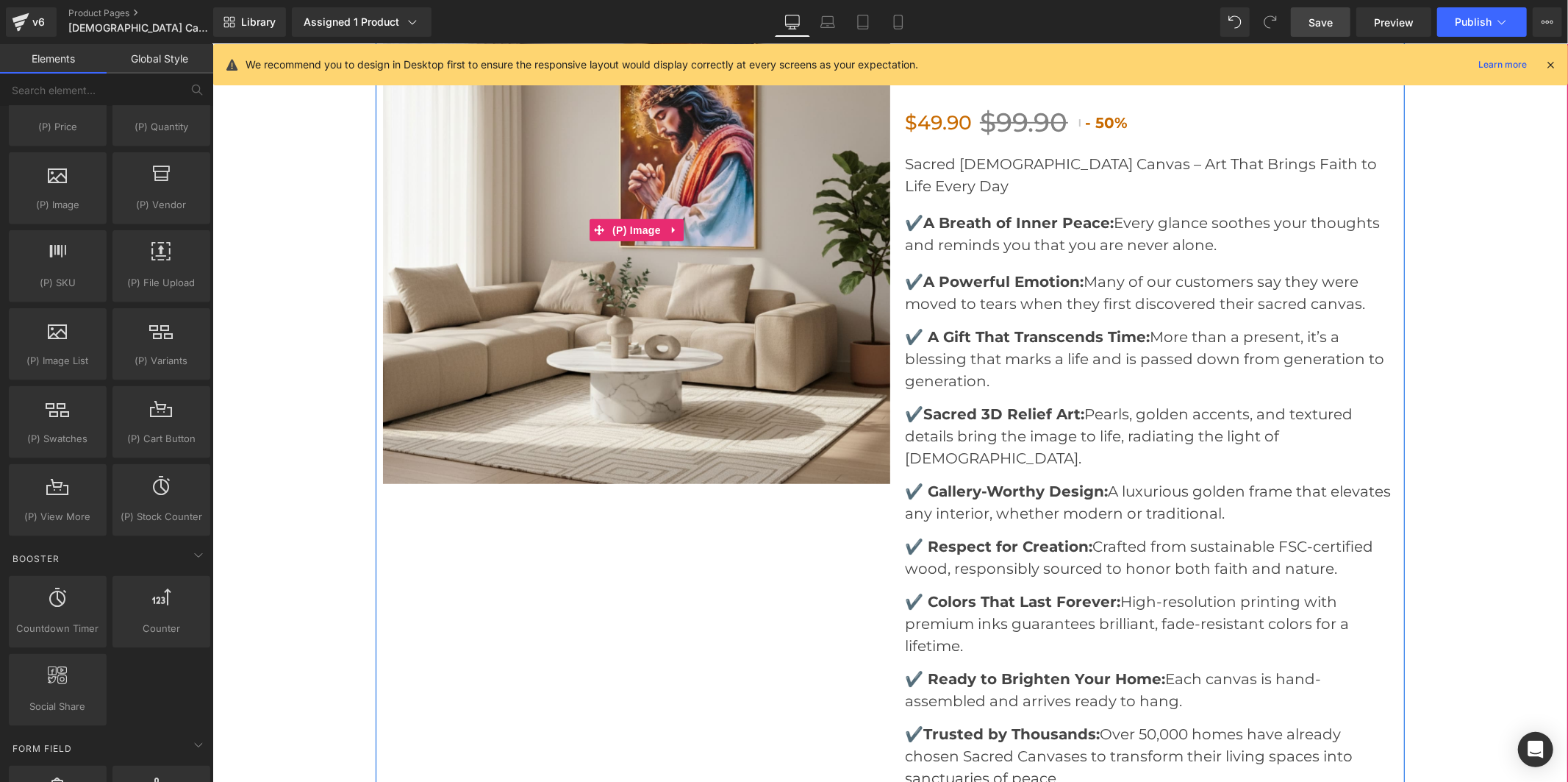
click at [573, 264] on img at bounding box center [636, 230] width 508 height 508
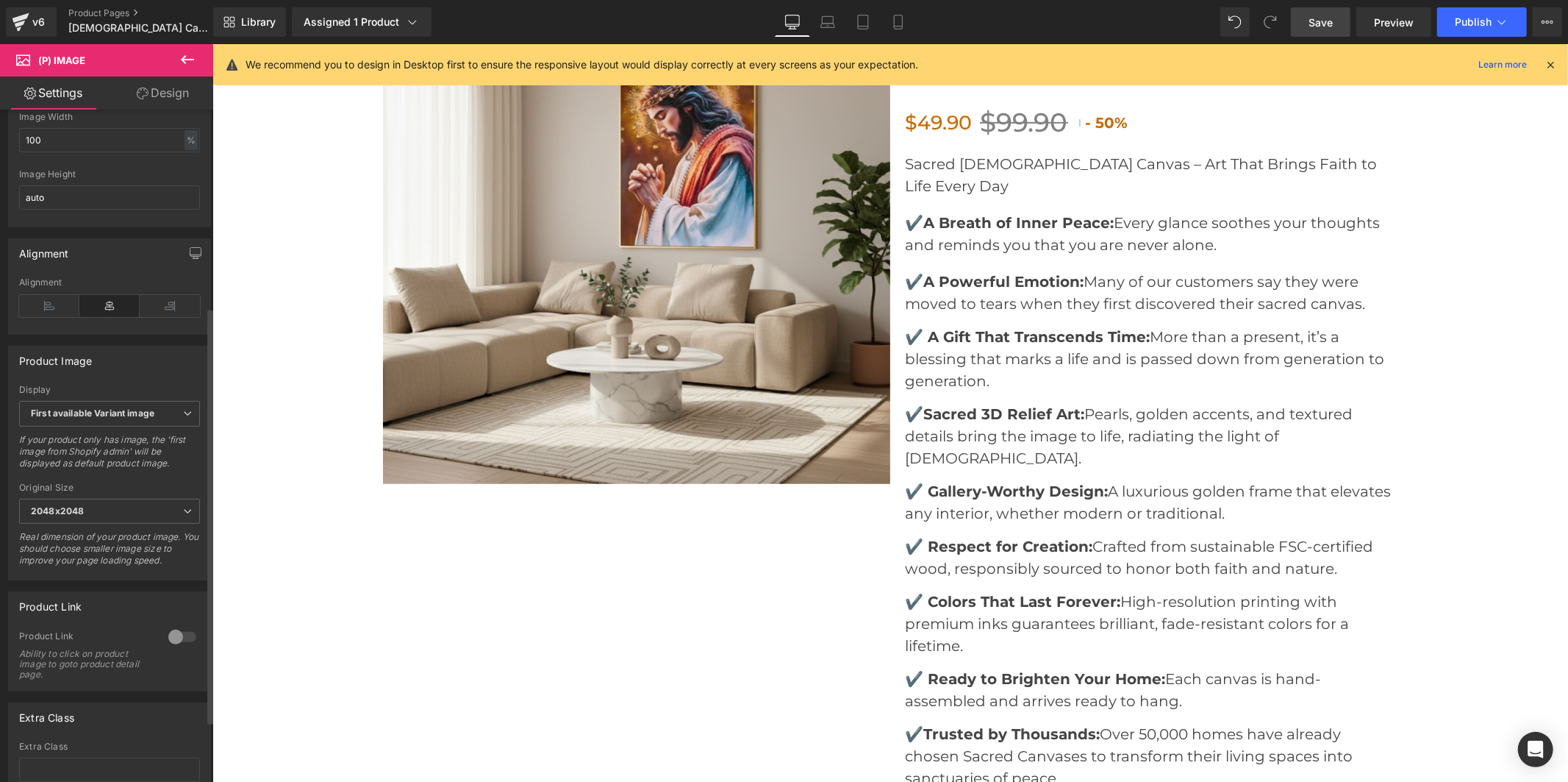
scroll to position [327, 0]
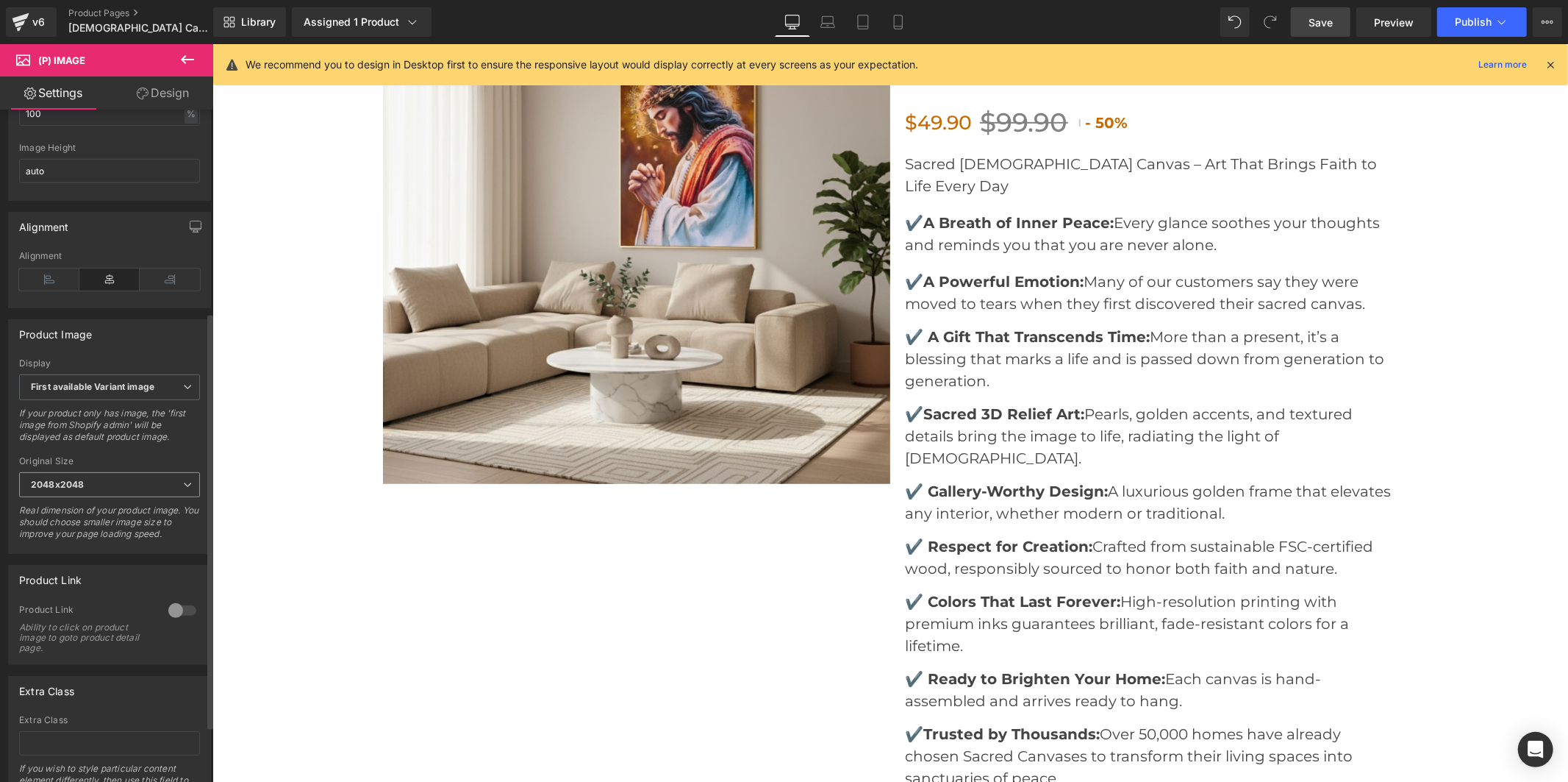
click at [98, 490] on span "2048x2048" at bounding box center [110, 485] width 180 height 26
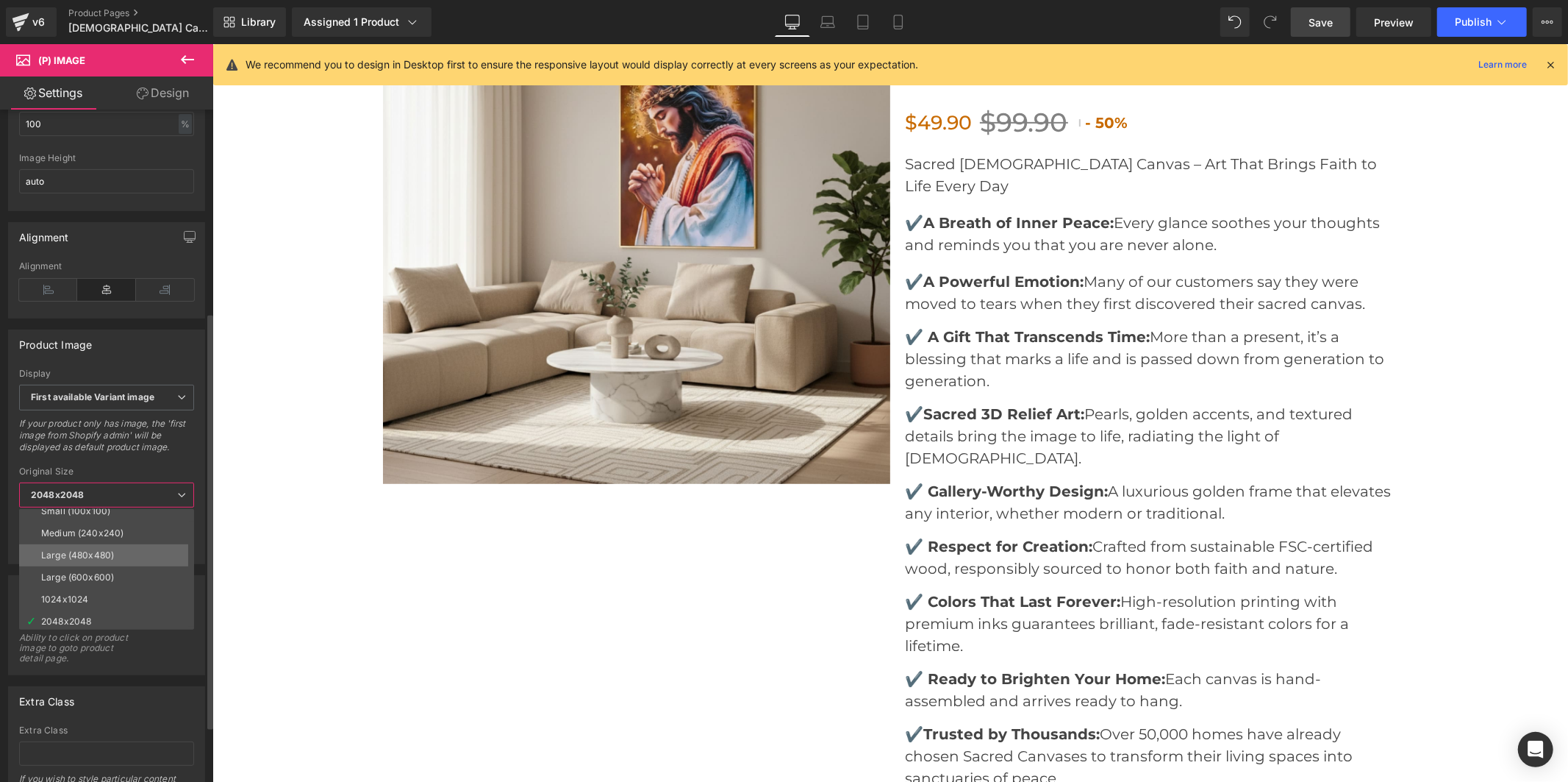
scroll to position [11, 0]
click at [186, 60] on icon at bounding box center [187, 59] width 13 height 9
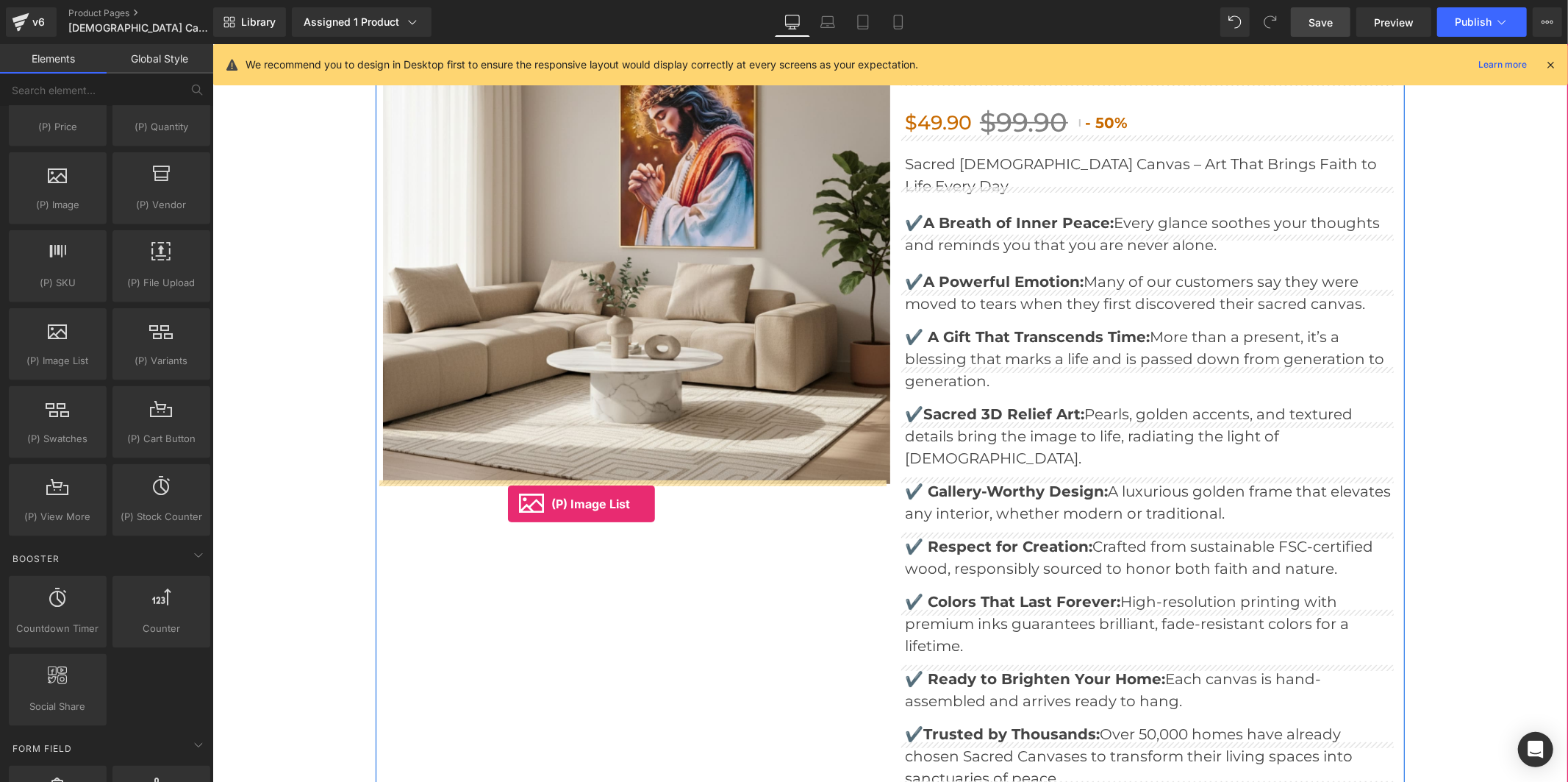
drag, startPoint x: 288, startPoint y: 413, endPoint x: 508, endPoint y: 503, distance: 237.7
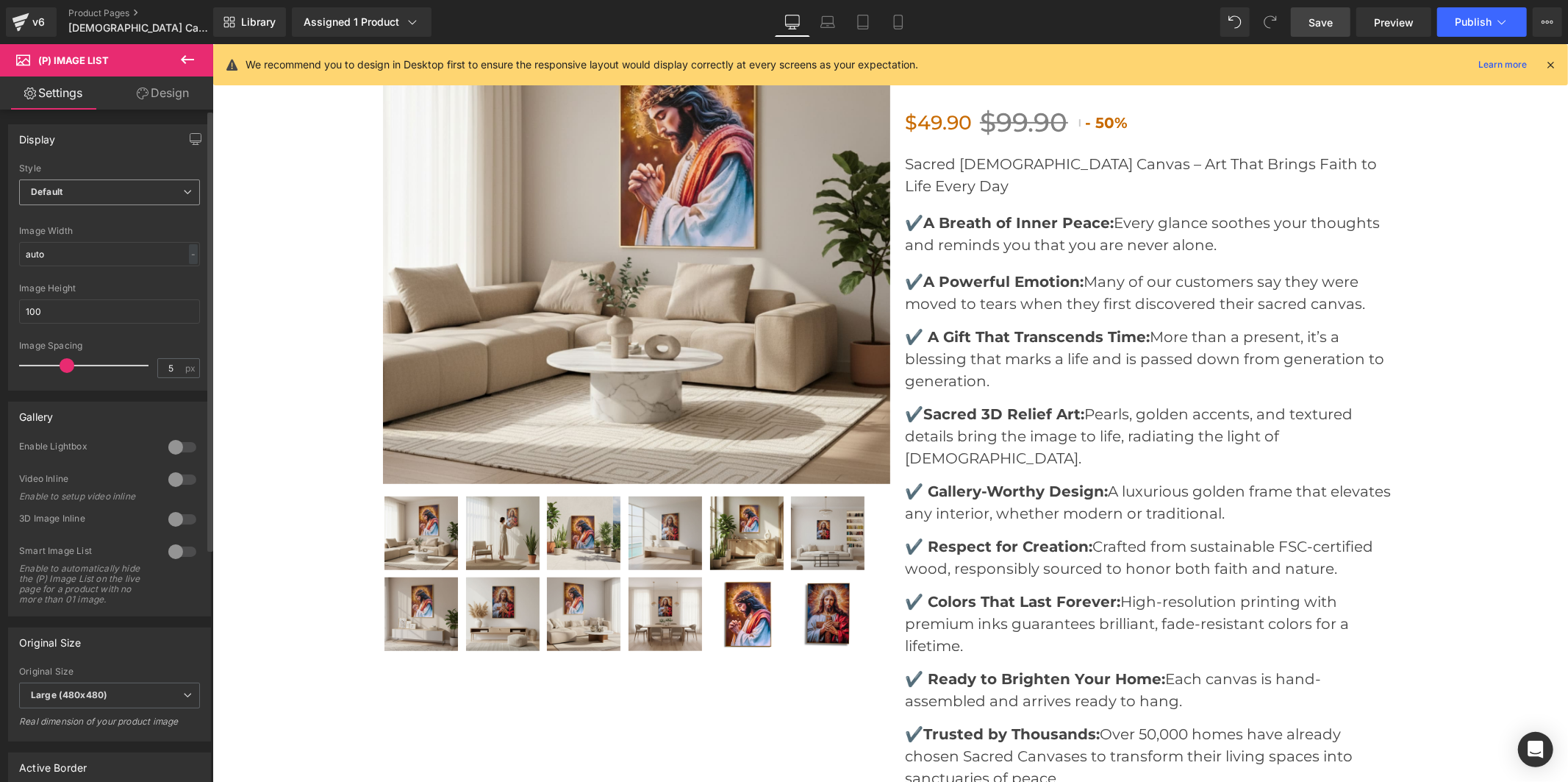
click at [107, 199] on span "Default" at bounding box center [110, 193] width 180 height 26
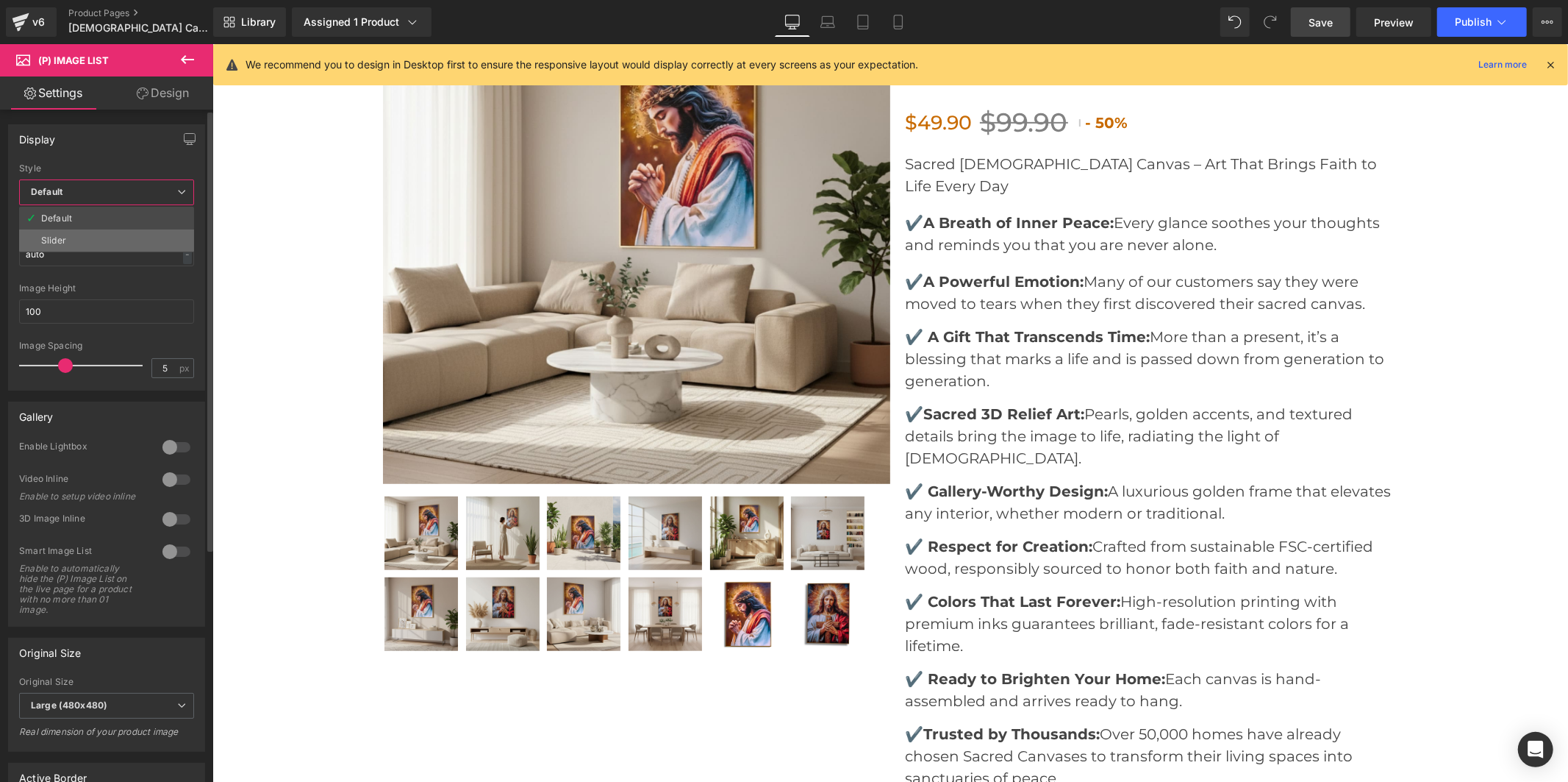
click at [105, 236] on li "Slider" at bounding box center [106, 240] width 175 height 22
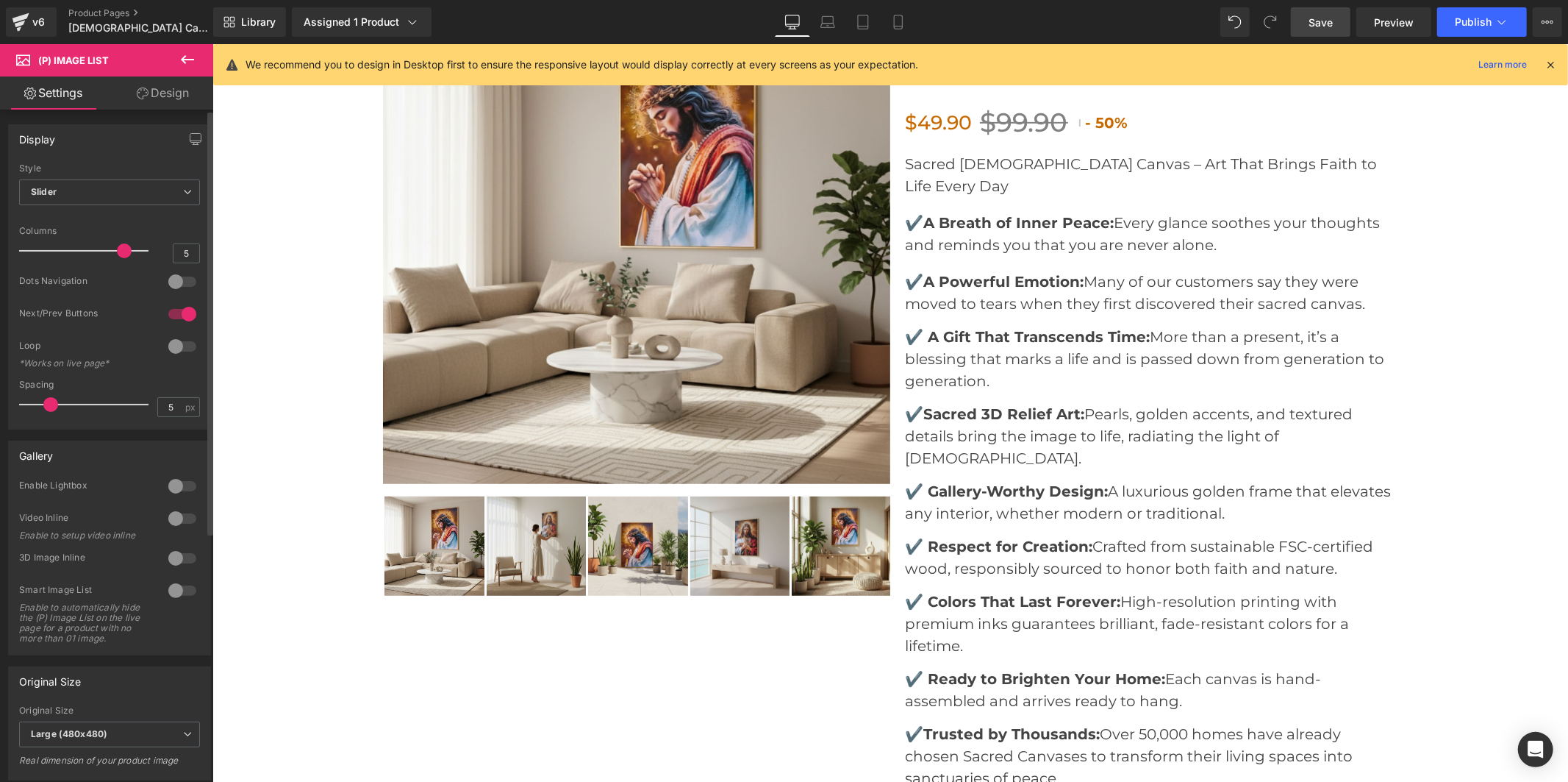
drag, startPoint x: 61, startPoint y: 406, endPoint x: 46, endPoint y: 406, distance: 15.0
click at [46, 406] on span at bounding box center [51, 405] width 15 height 15
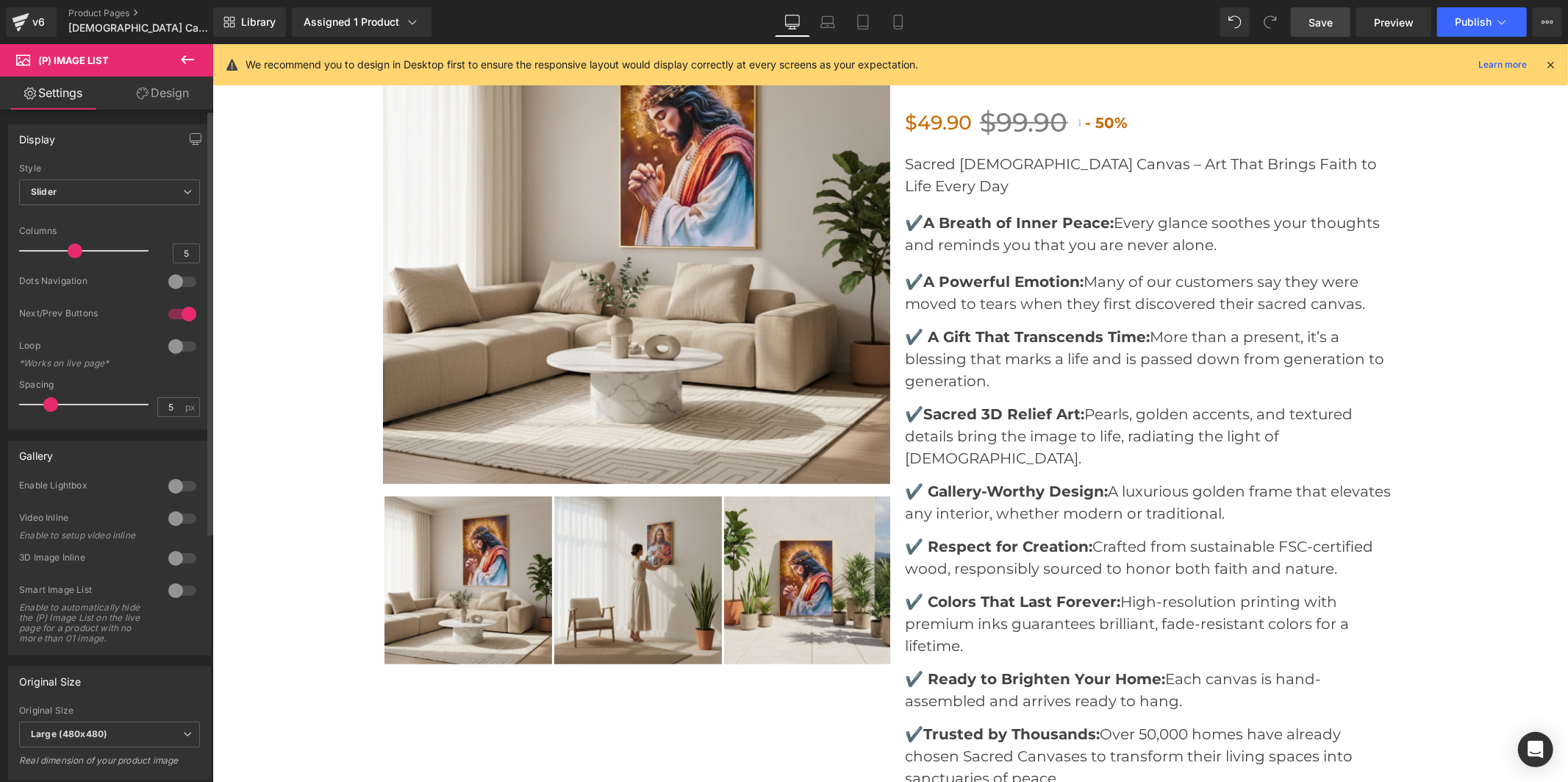
drag, startPoint x: 116, startPoint y: 247, endPoint x: 71, endPoint y: 252, distance: 45.3
click at [71, 252] on span at bounding box center [75, 251] width 15 height 15
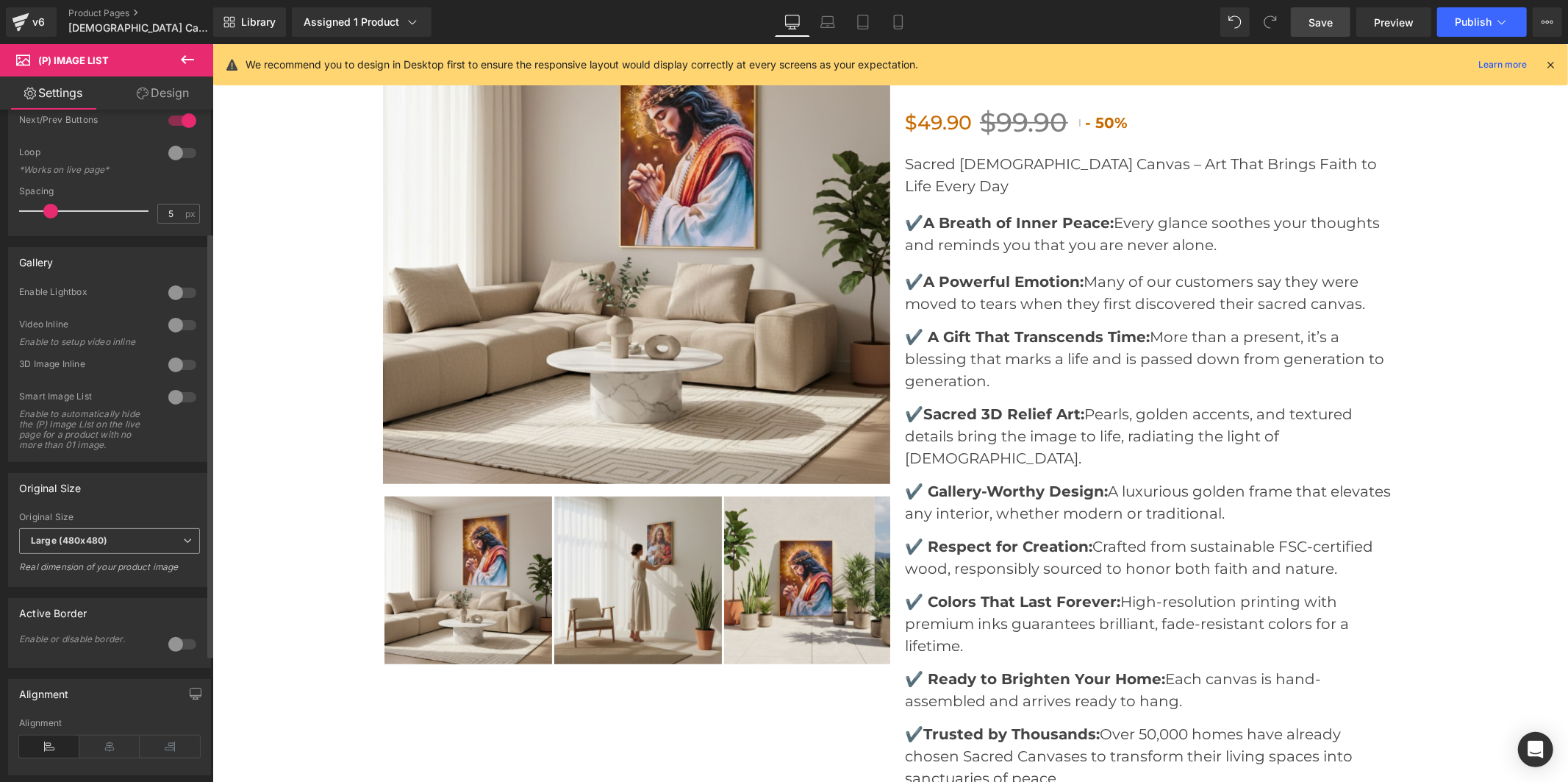
scroll to position [245, 0]
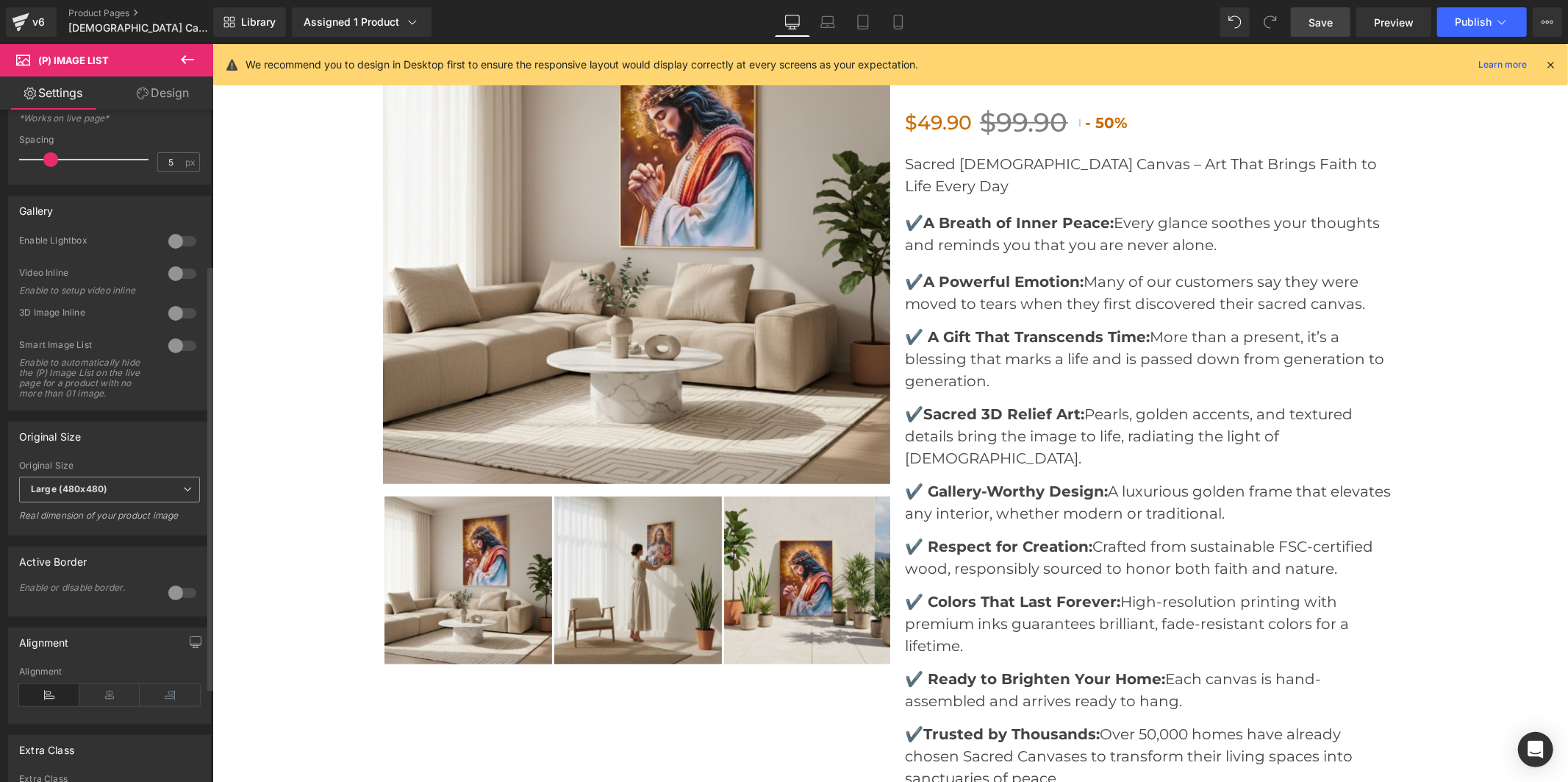
click at [112, 502] on span "Large (480x480)" at bounding box center [110, 489] width 180 height 26
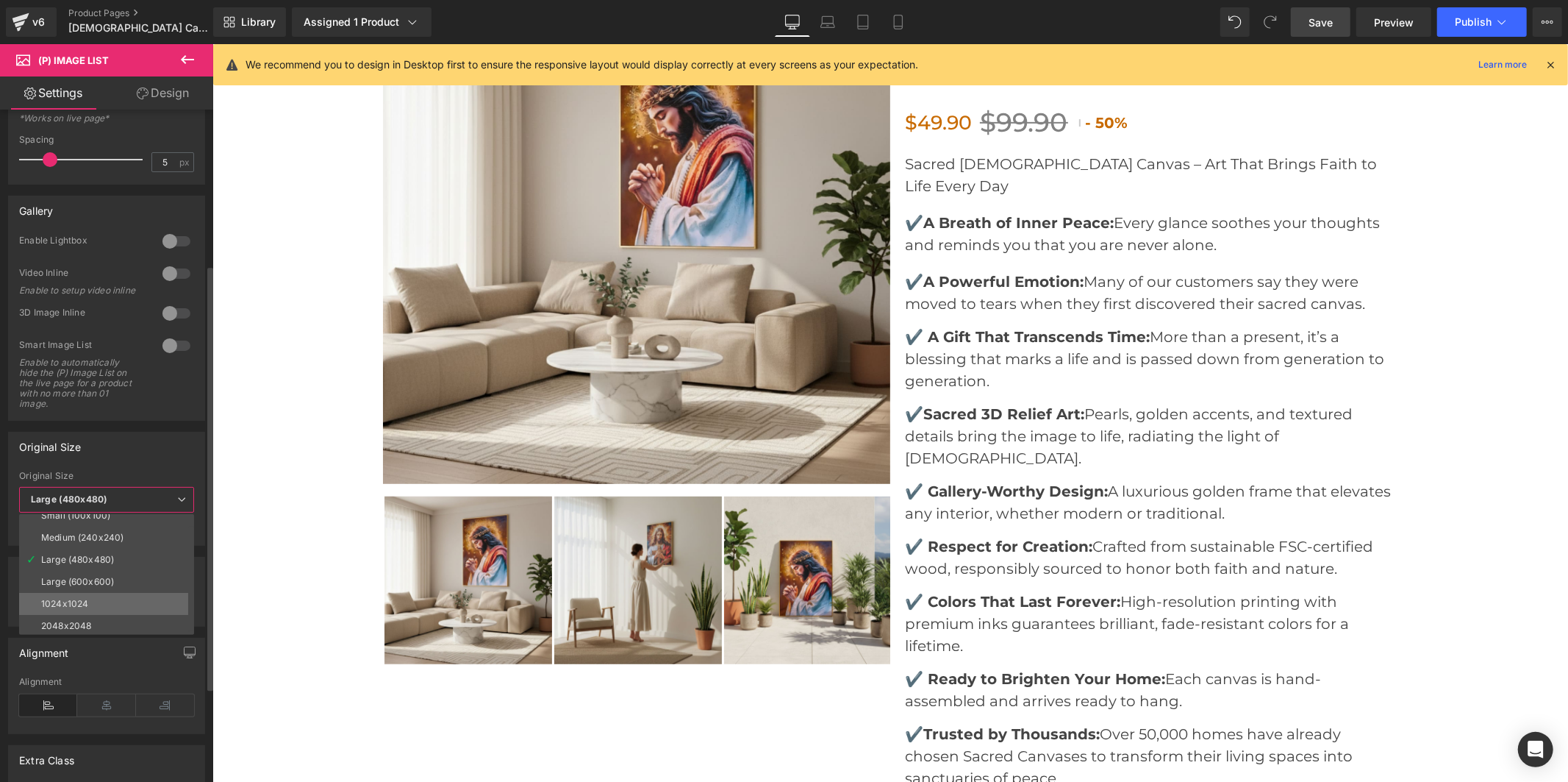
scroll to position [11, 0]
click at [111, 616] on li "2048x2048" at bounding box center [110, 624] width 181 height 22
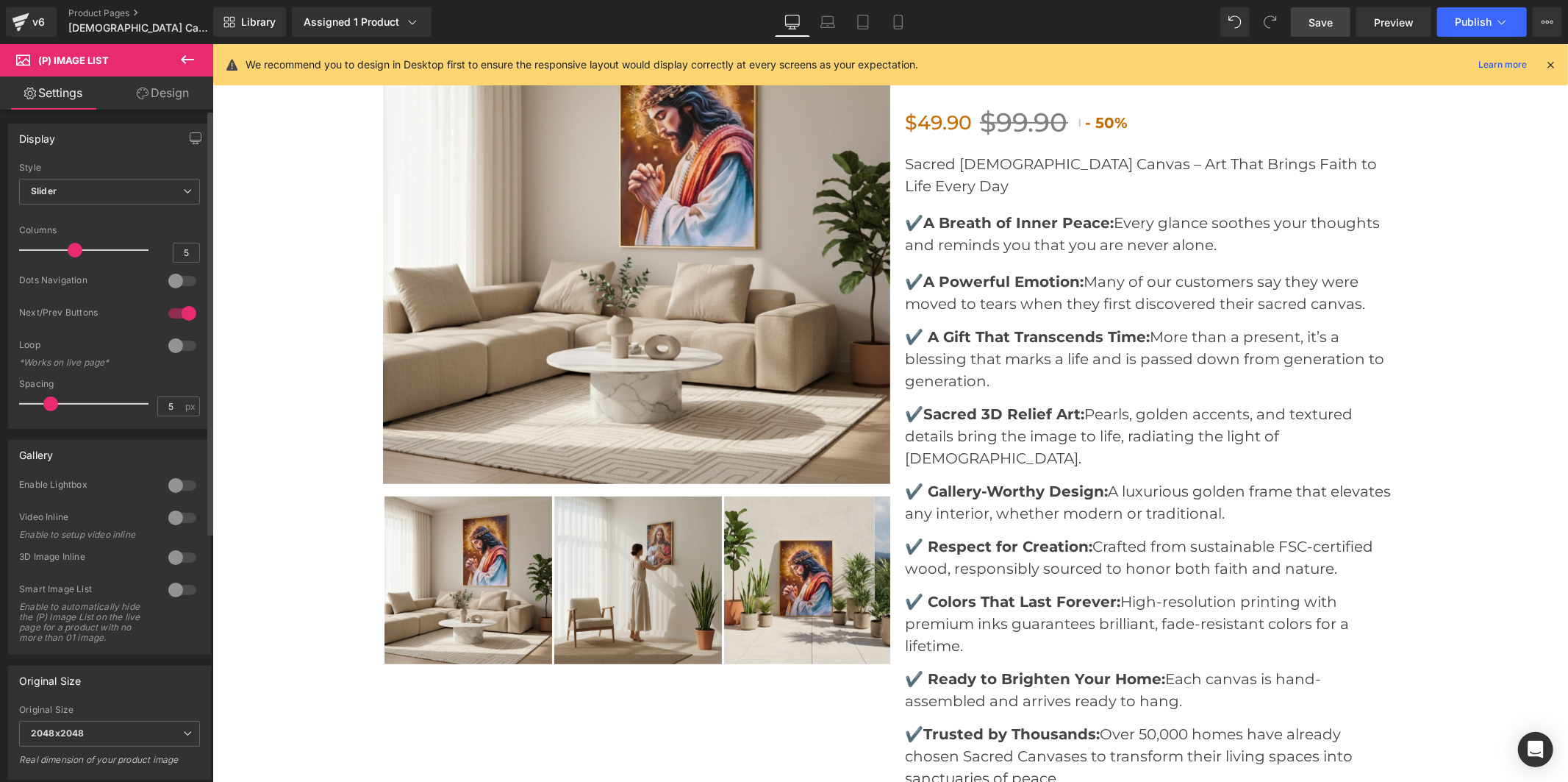
scroll to position [0, 0]
click at [180, 277] on div at bounding box center [182, 281] width 35 height 23
click at [168, 314] on div at bounding box center [182, 314] width 35 height 23
click at [1317, 19] on span "Save" at bounding box center [1321, 22] width 24 height 15
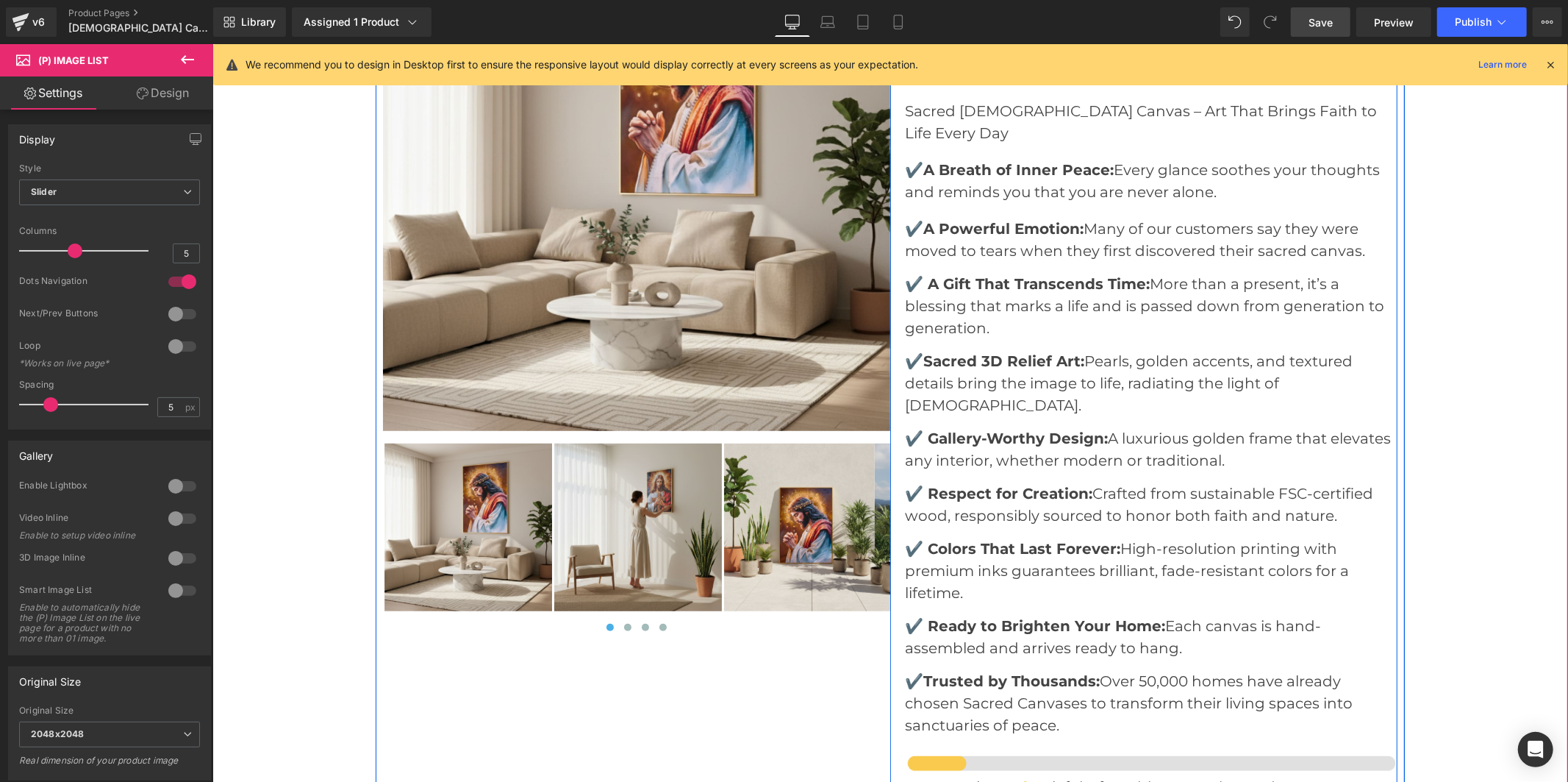
scroll to position [5409, 0]
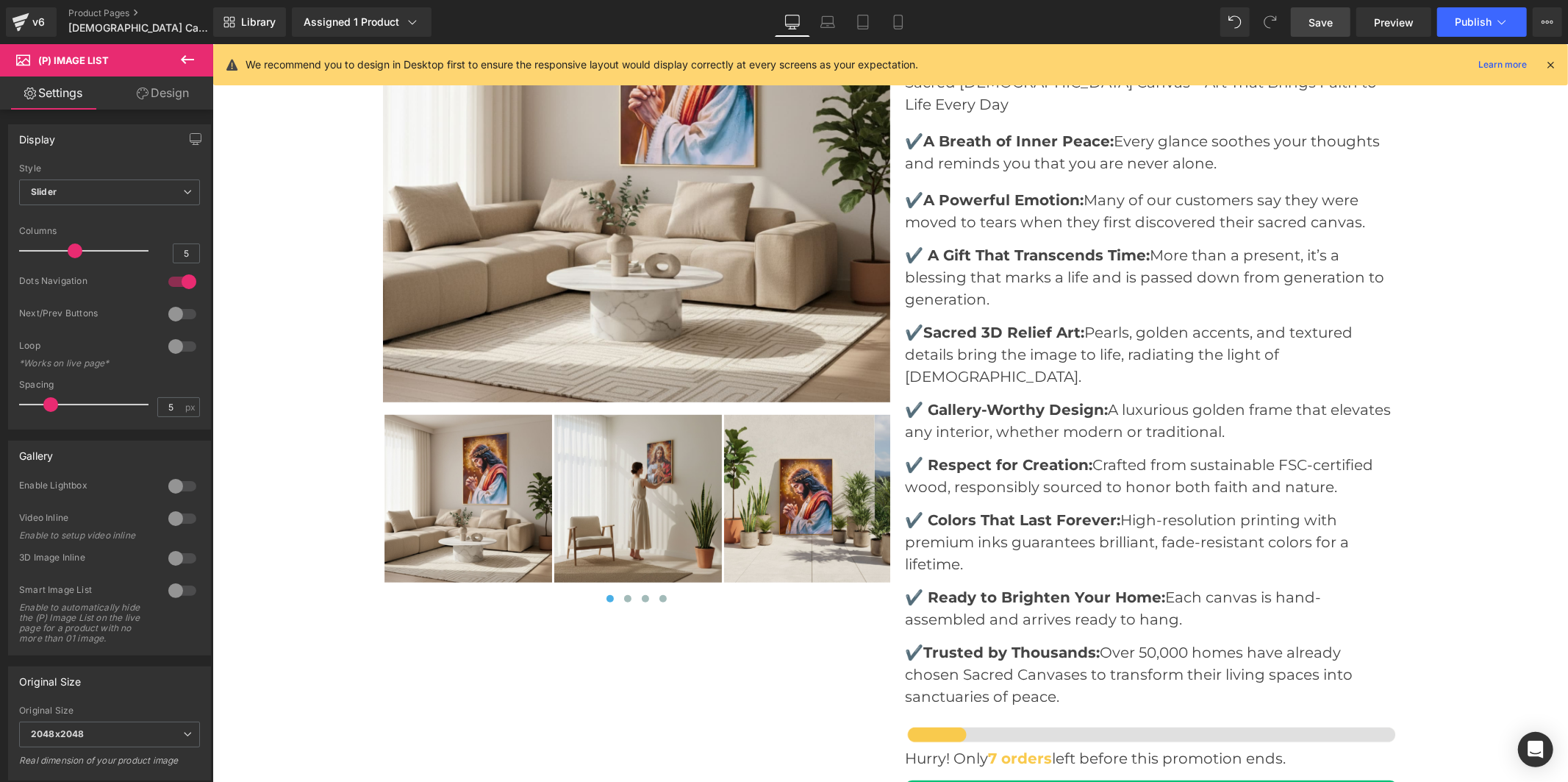
click at [185, 59] on icon at bounding box center [187, 59] width 13 height 9
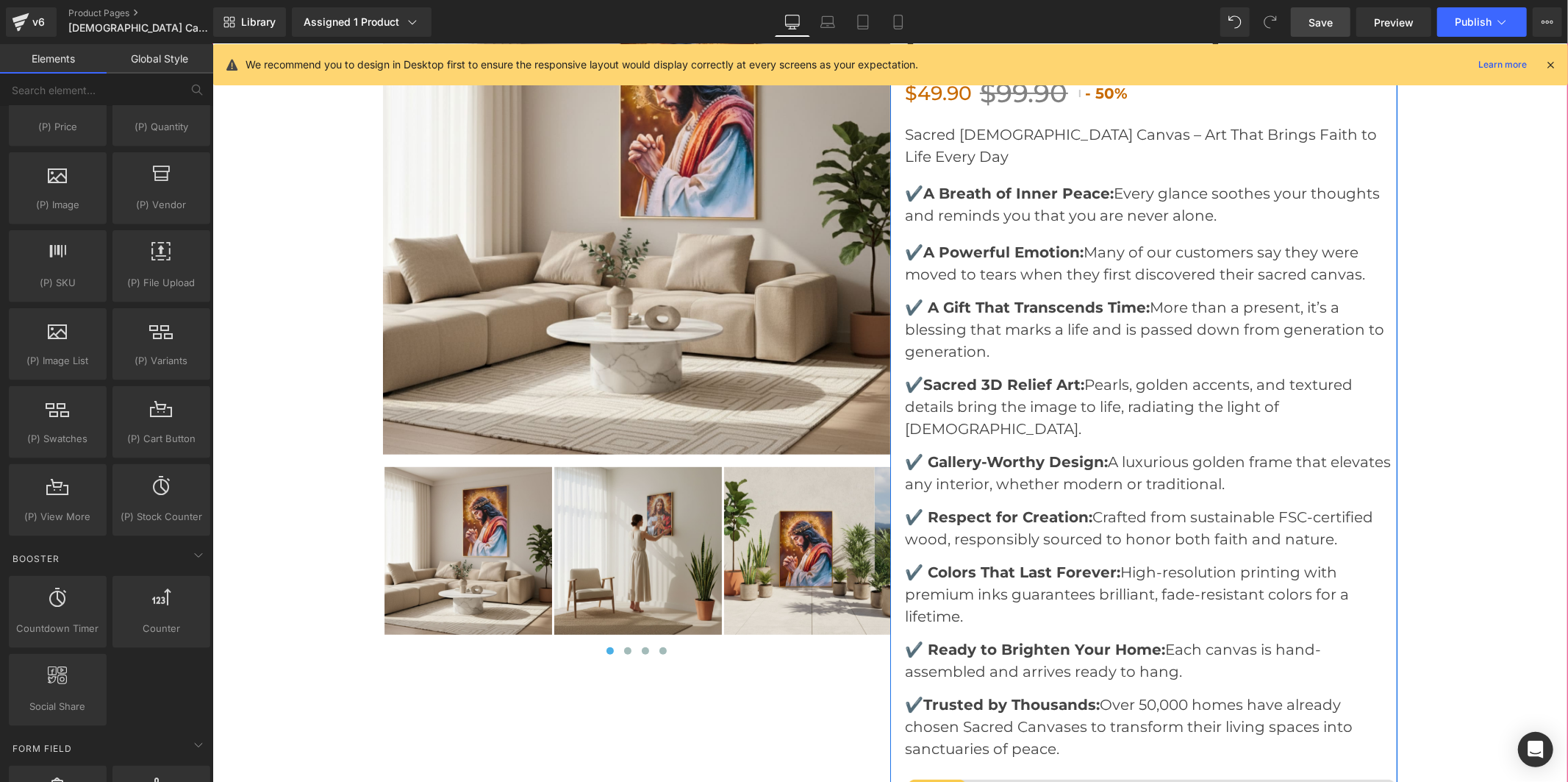
scroll to position [5327, 0]
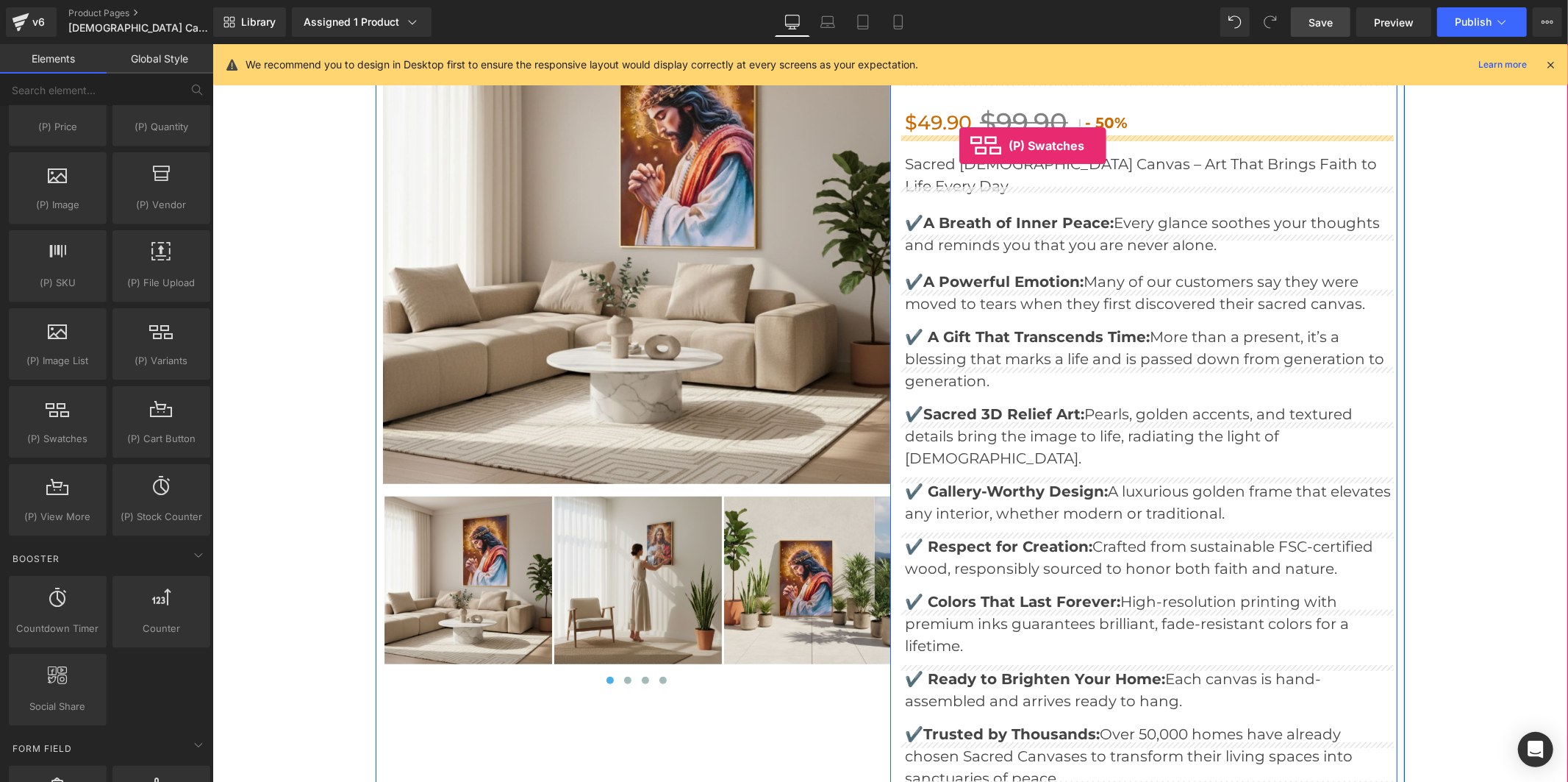
drag, startPoint x: 276, startPoint y: 481, endPoint x: 959, endPoint y: 144, distance: 761.6
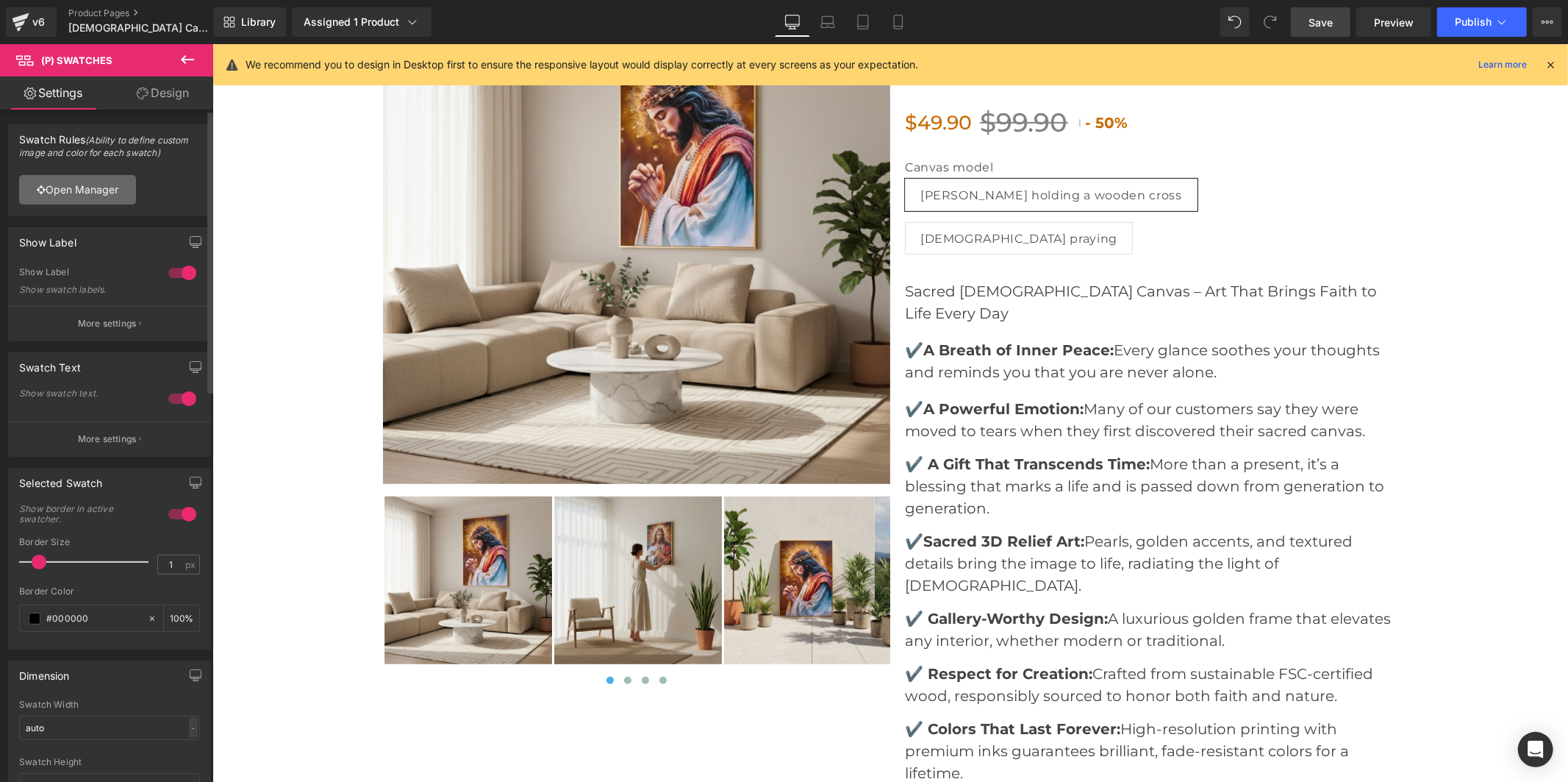
click at [49, 193] on link "Open Manager" at bounding box center [77, 189] width 117 height 29
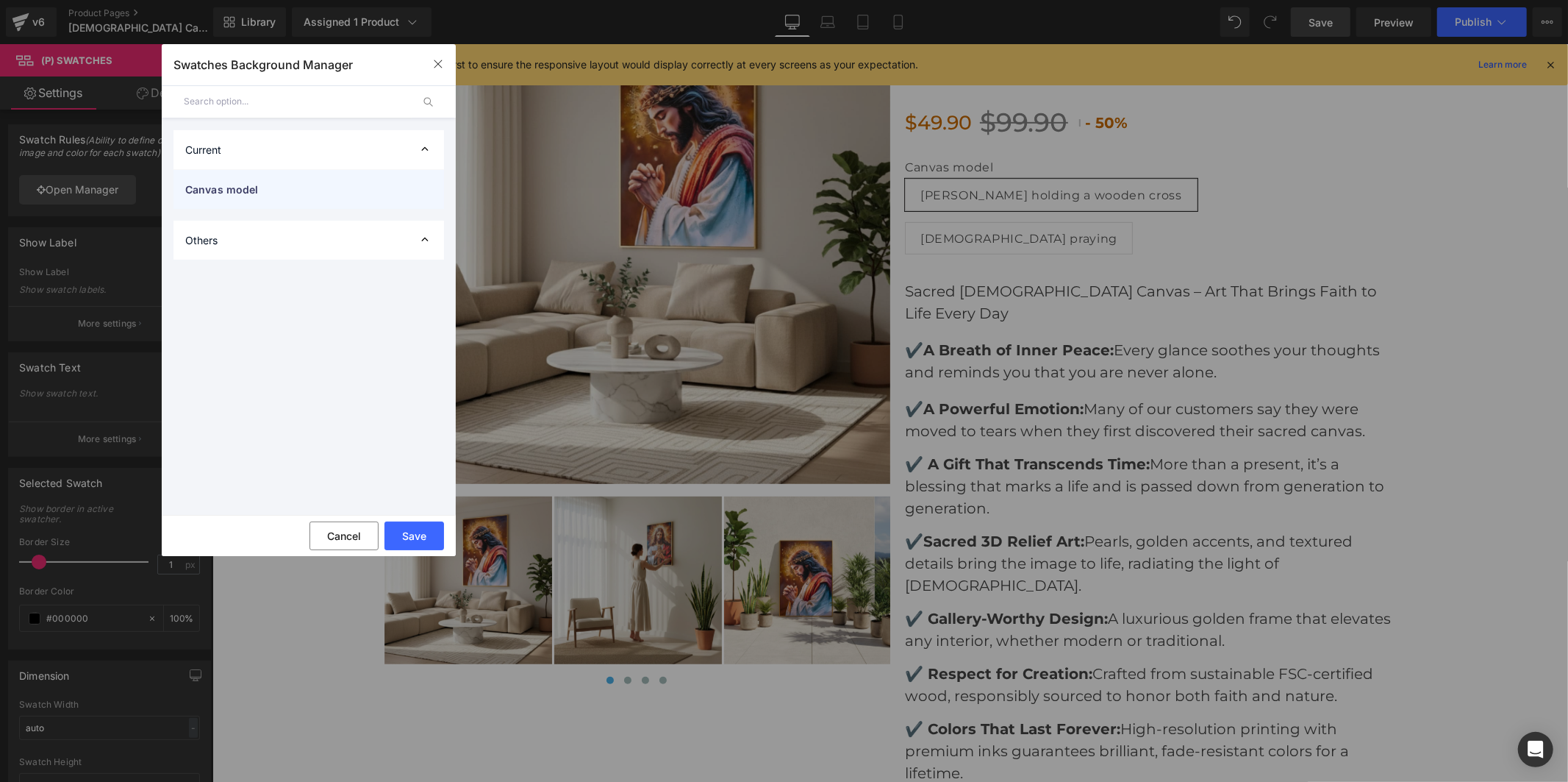
click at [306, 185] on span "Canvas model" at bounding box center [294, 189] width 218 height 15
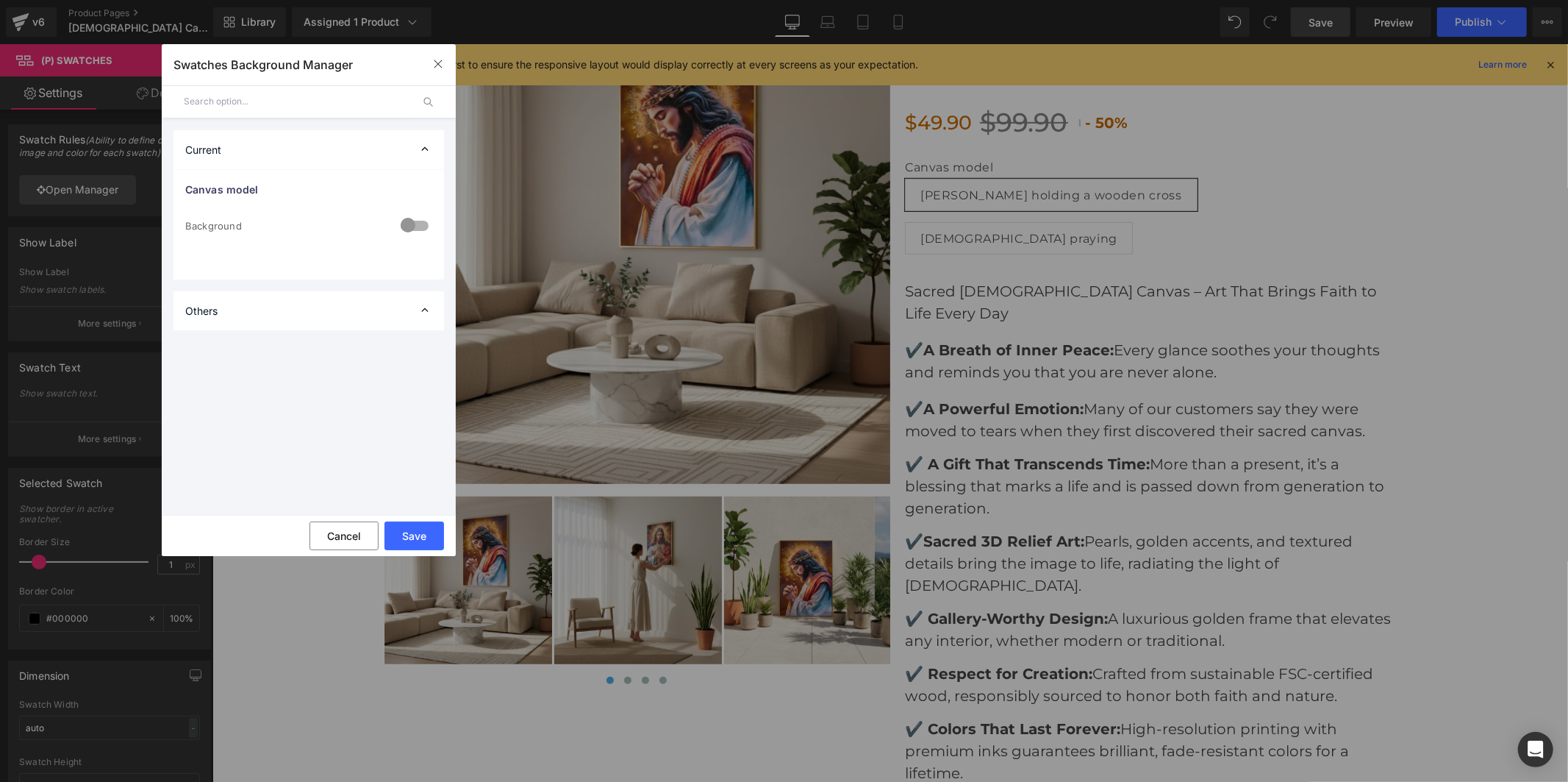
click at [417, 223] on div at bounding box center [415, 227] width 35 height 29
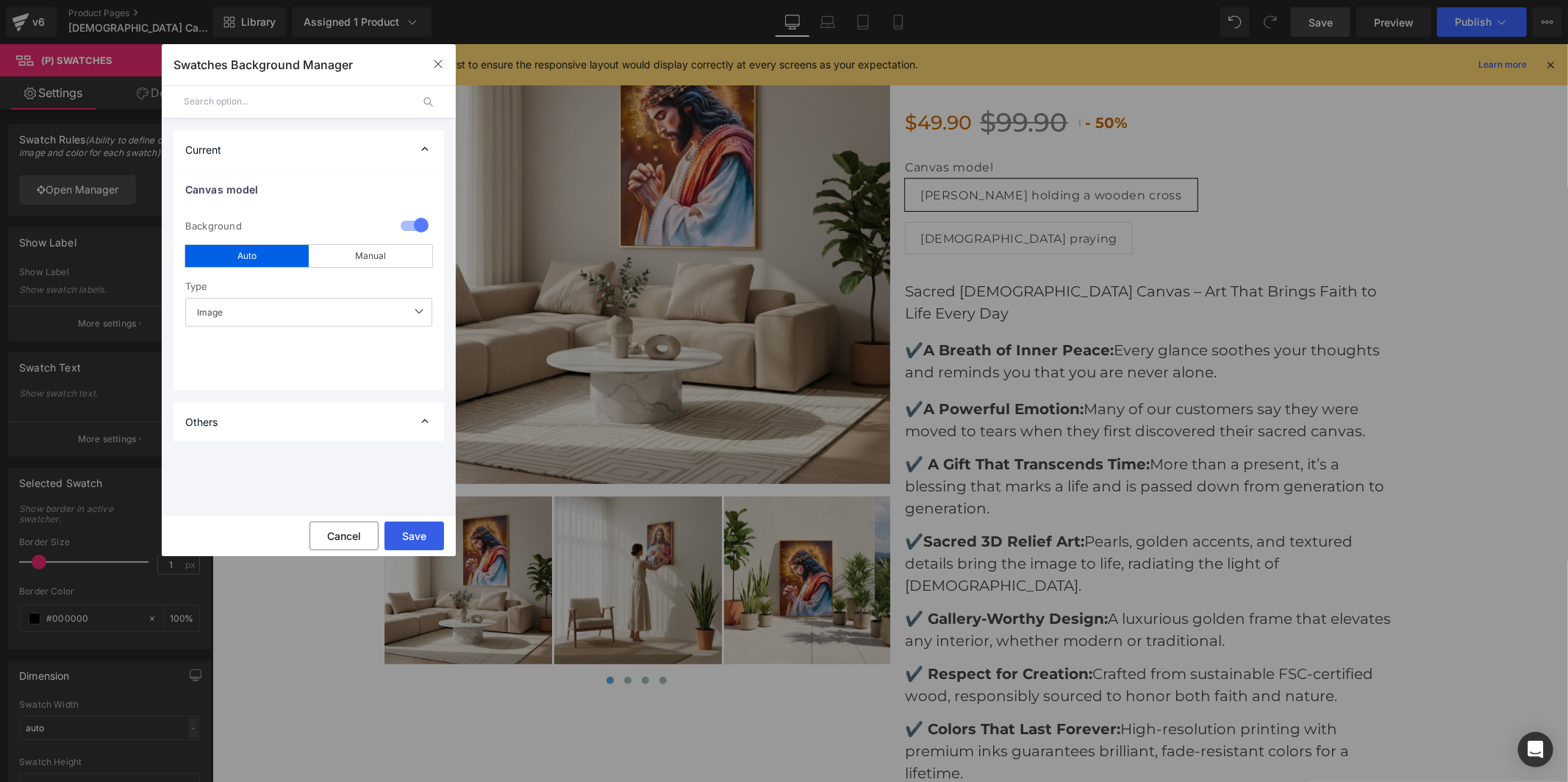
click at [415, 535] on button "Save" at bounding box center [414, 536] width 60 height 29
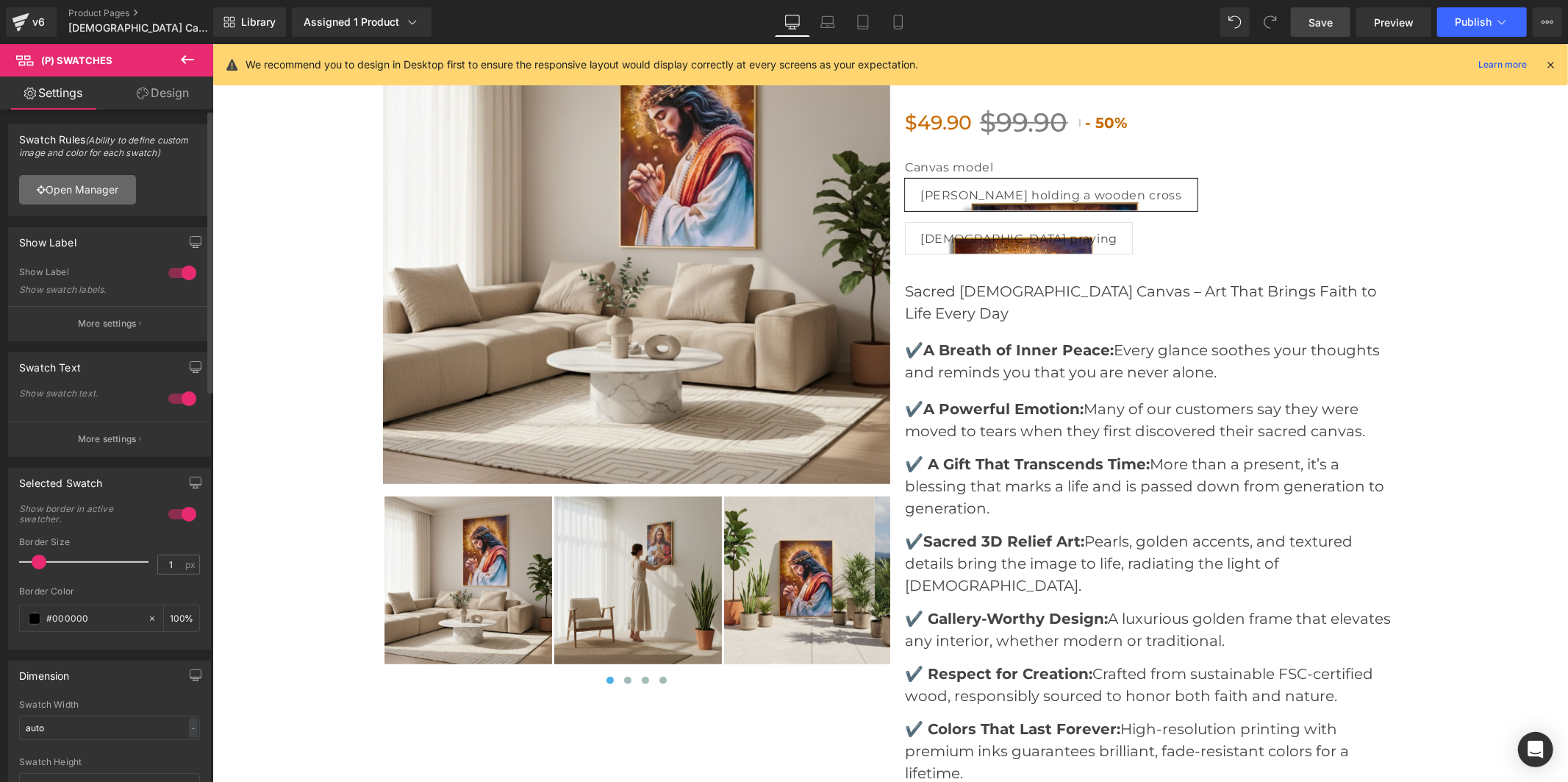
click at [105, 180] on link "Open Manager" at bounding box center [77, 189] width 117 height 29
click at [165, 274] on div at bounding box center [182, 272] width 35 height 23
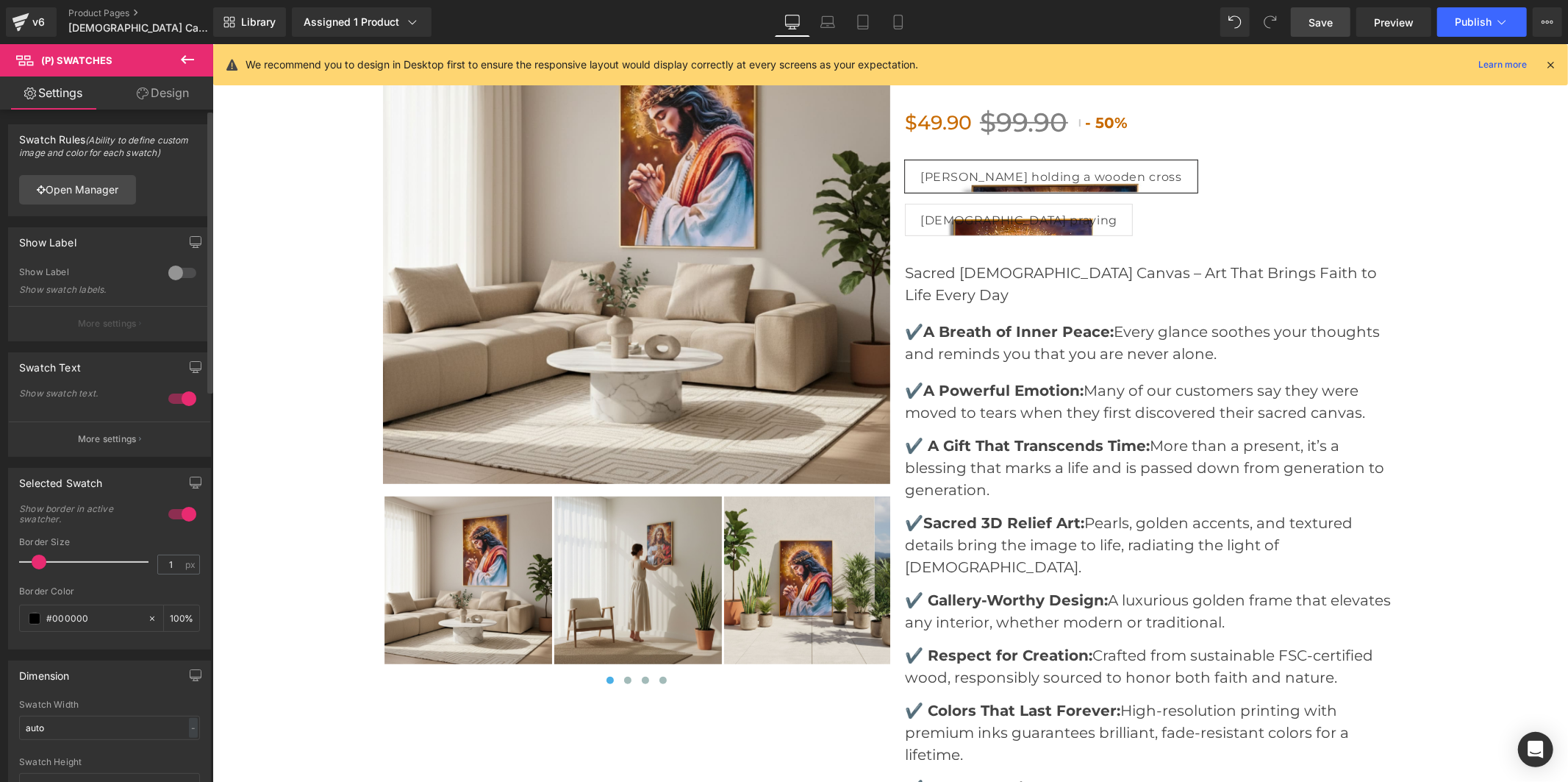
click at [172, 399] on div at bounding box center [182, 398] width 35 height 23
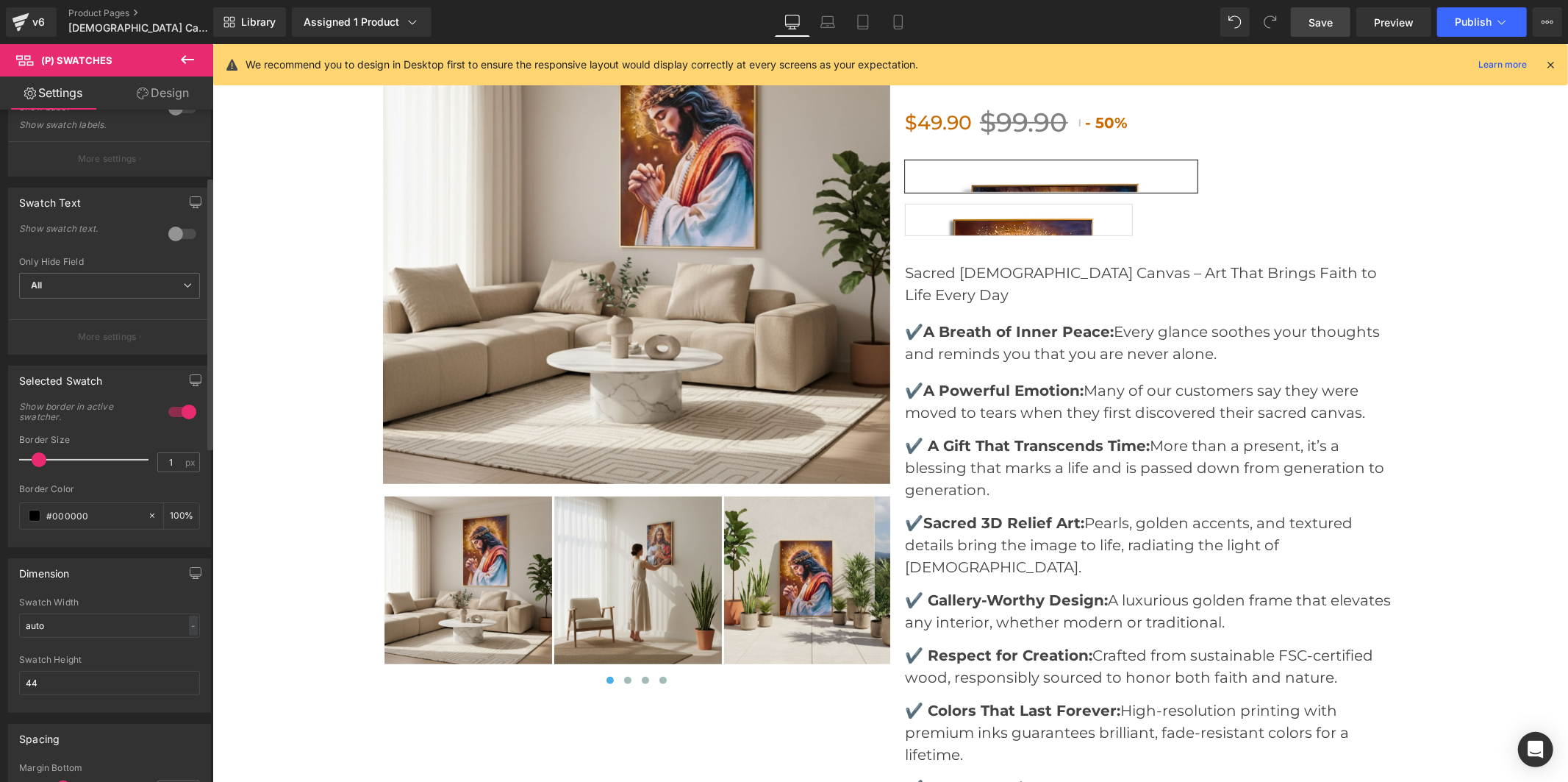
scroll to position [327, 0]
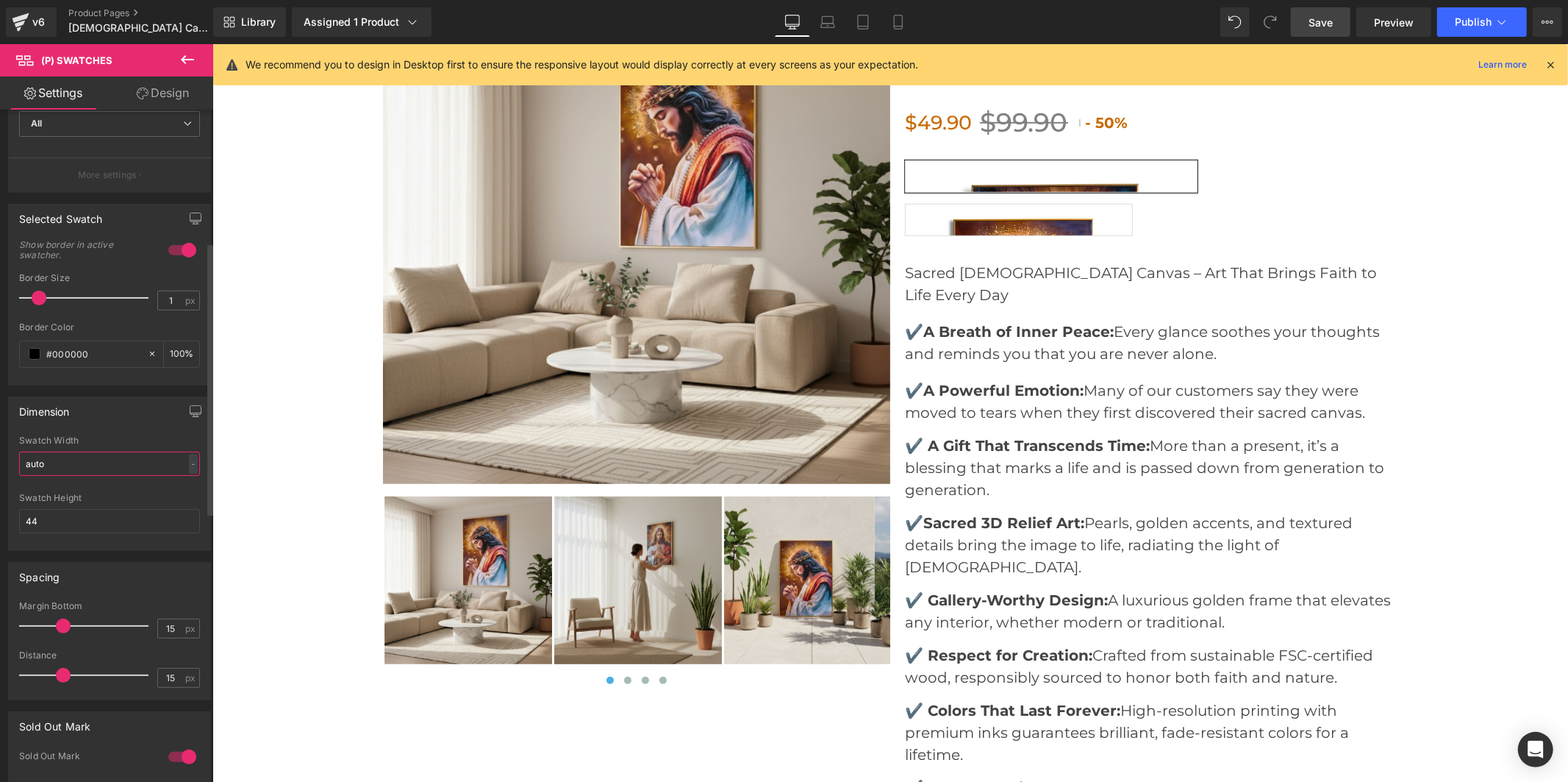
drag, startPoint x: 46, startPoint y: 468, endPoint x: 10, endPoint y: 469, distance: 36.0
click at [10, 469] on div "auto Swatch Width auto - % px 44px Swatch Height 44" at bounding box center [110, 493] width 201 height 114
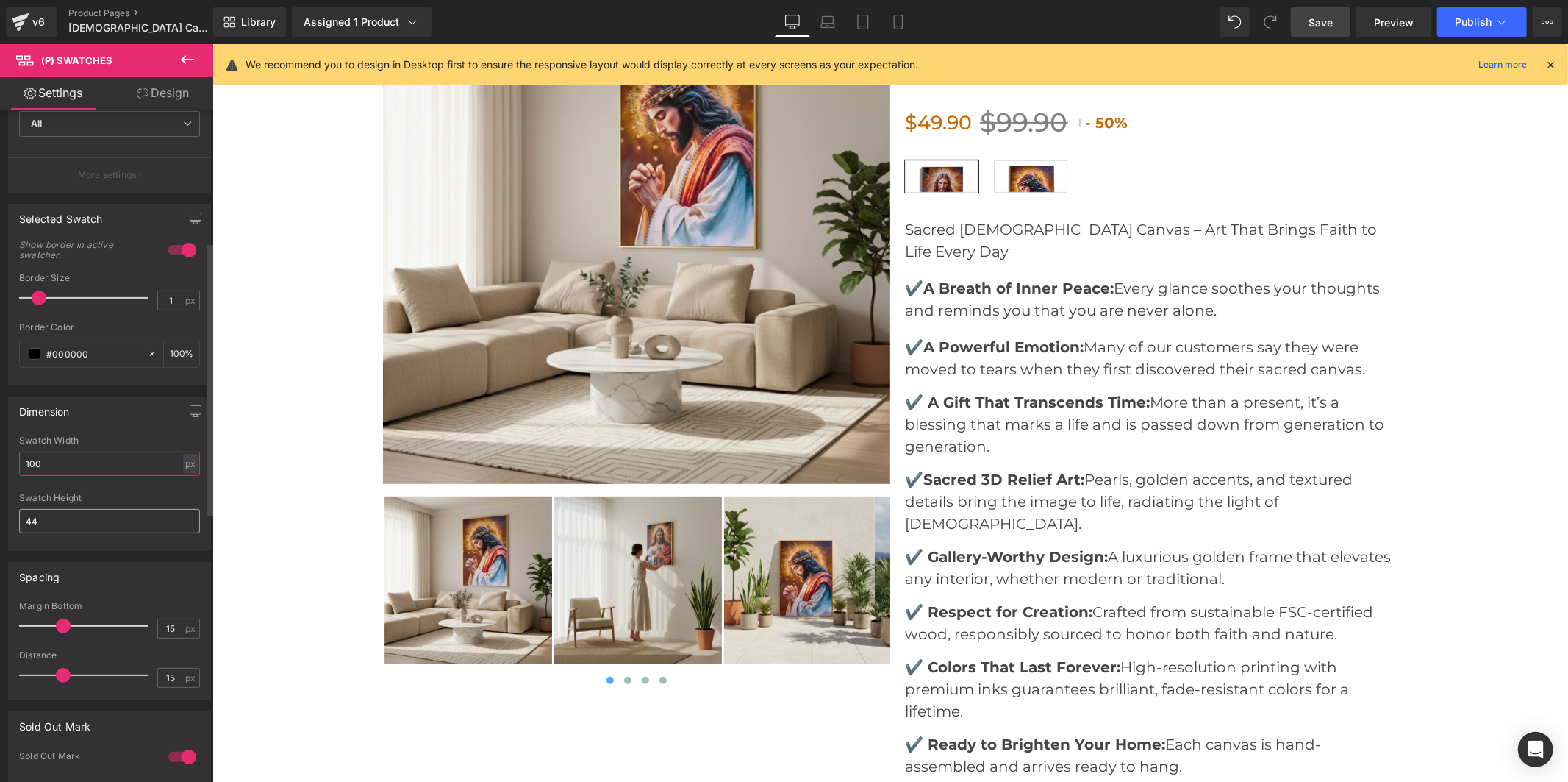
type input "100"
click at [62, 520] on input "44" at bounding box center [110, 521] width 180 height 24
type input "4"
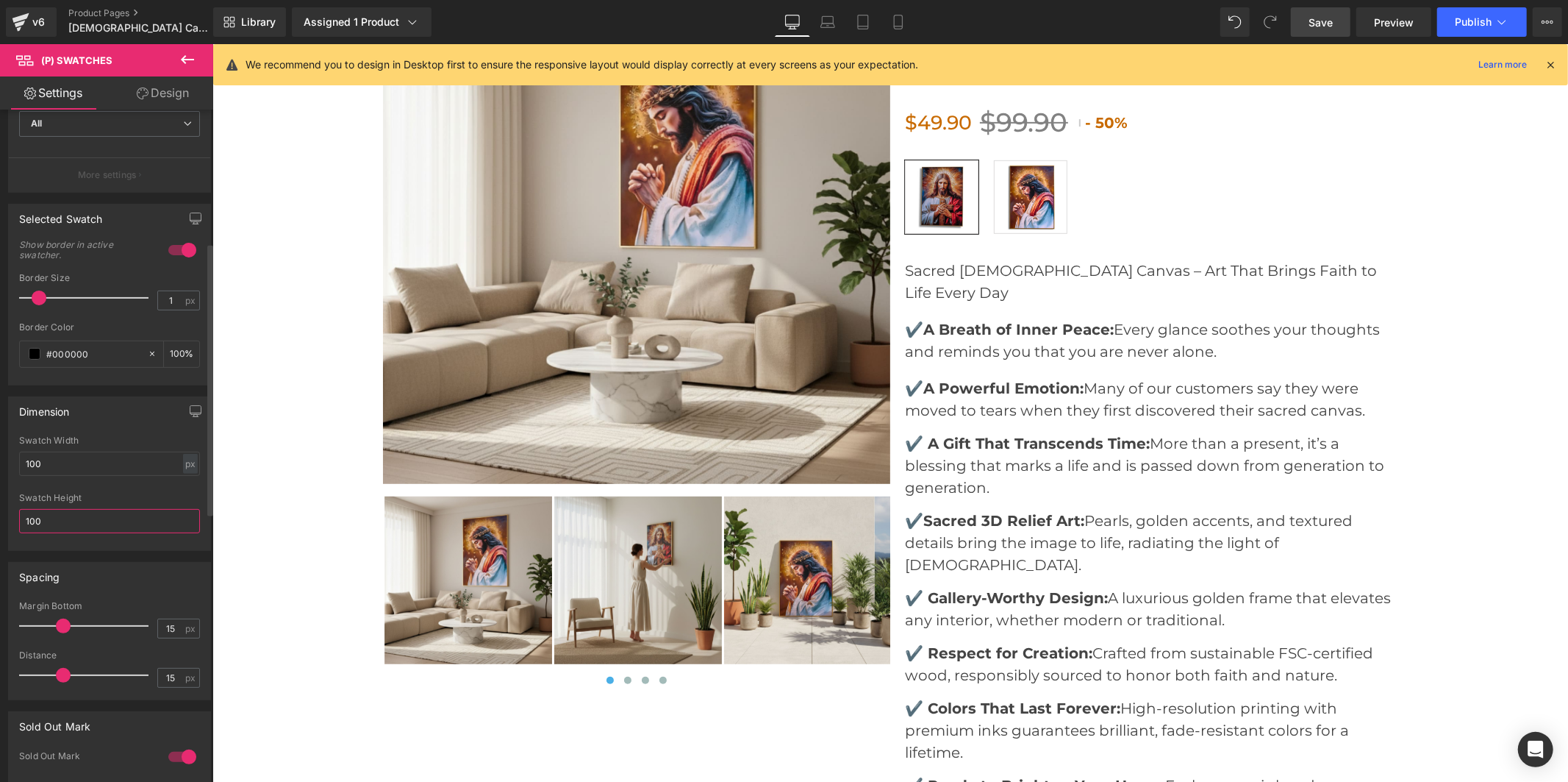
scroll to position [408, 0]
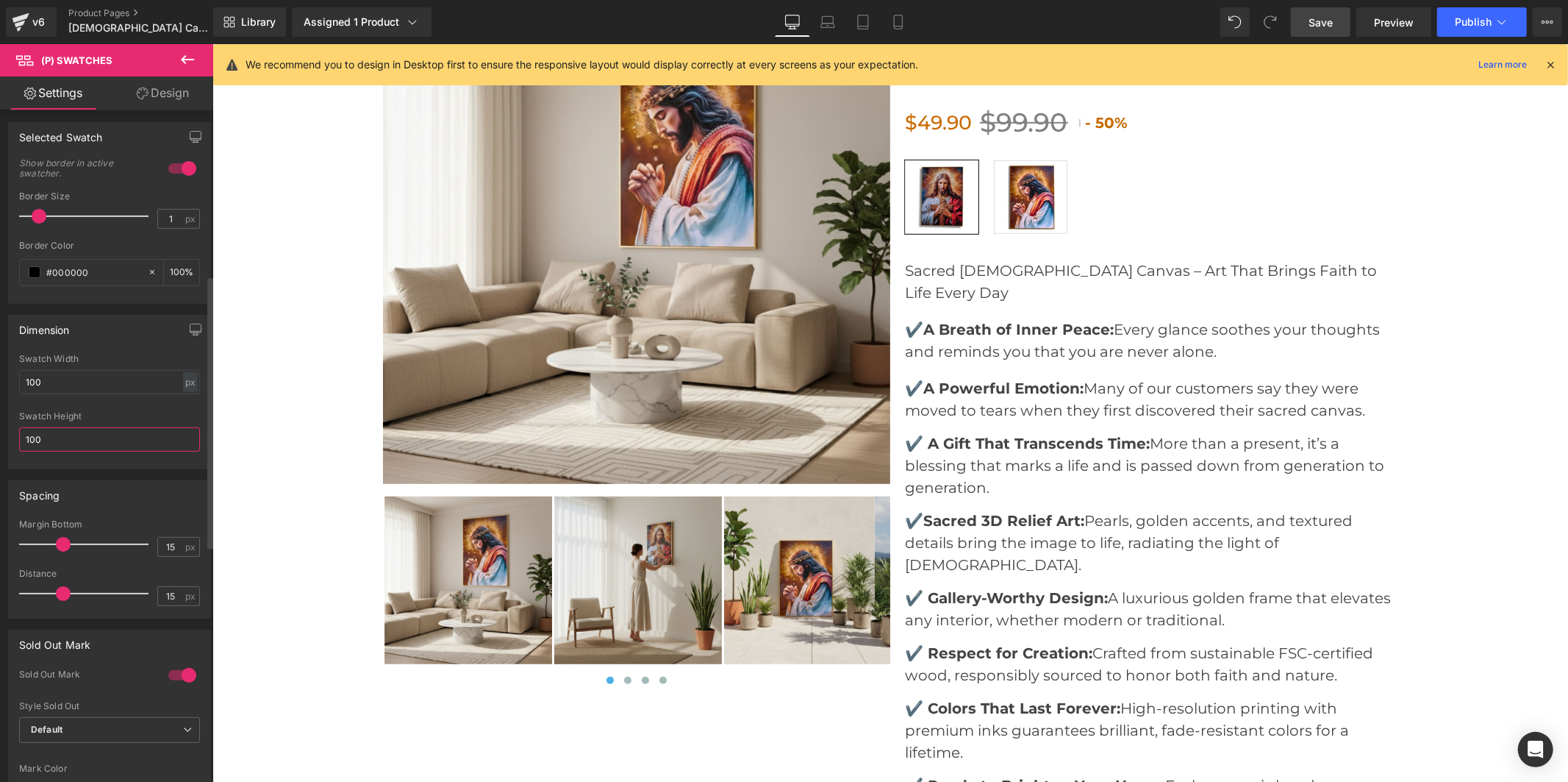
type input "100"
click at [60, 545] on span at bounding box center [63, 544] width 15 height 15
drag, startPoint x: 60, startPoint y: 596, endPoint x: 64, endPoint y: 589, distance: 8.1
click at [64, 589] on span at bounding box center [68, 593] width 15 height 15
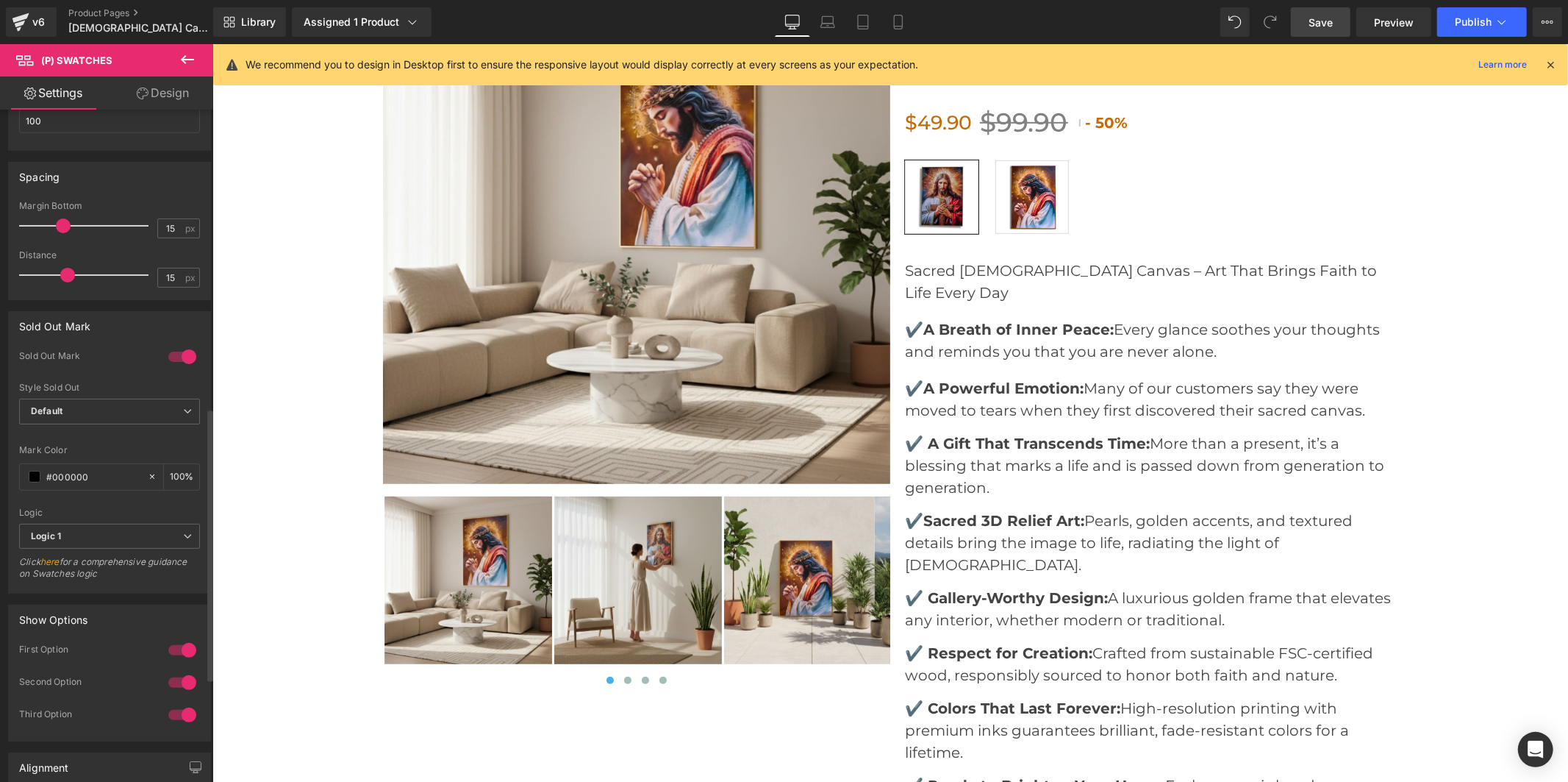
scroll to position [735, 0]
click at [138, 401] on span "Default" at bounding box center [110, 403] width 180 height 26
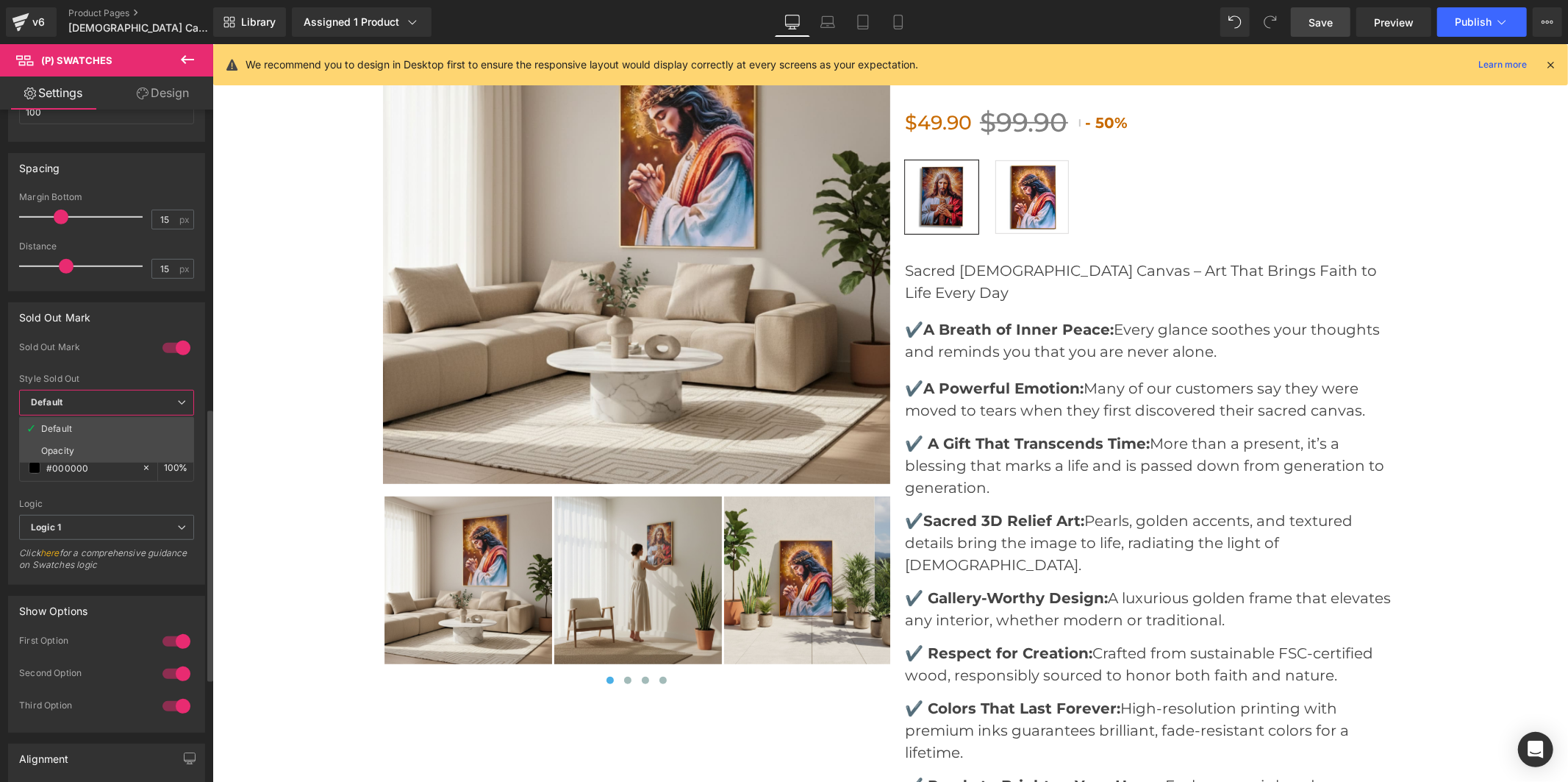
click at [138, 401] on span "Default" at bounding box center [106, 403] width 175 height 26
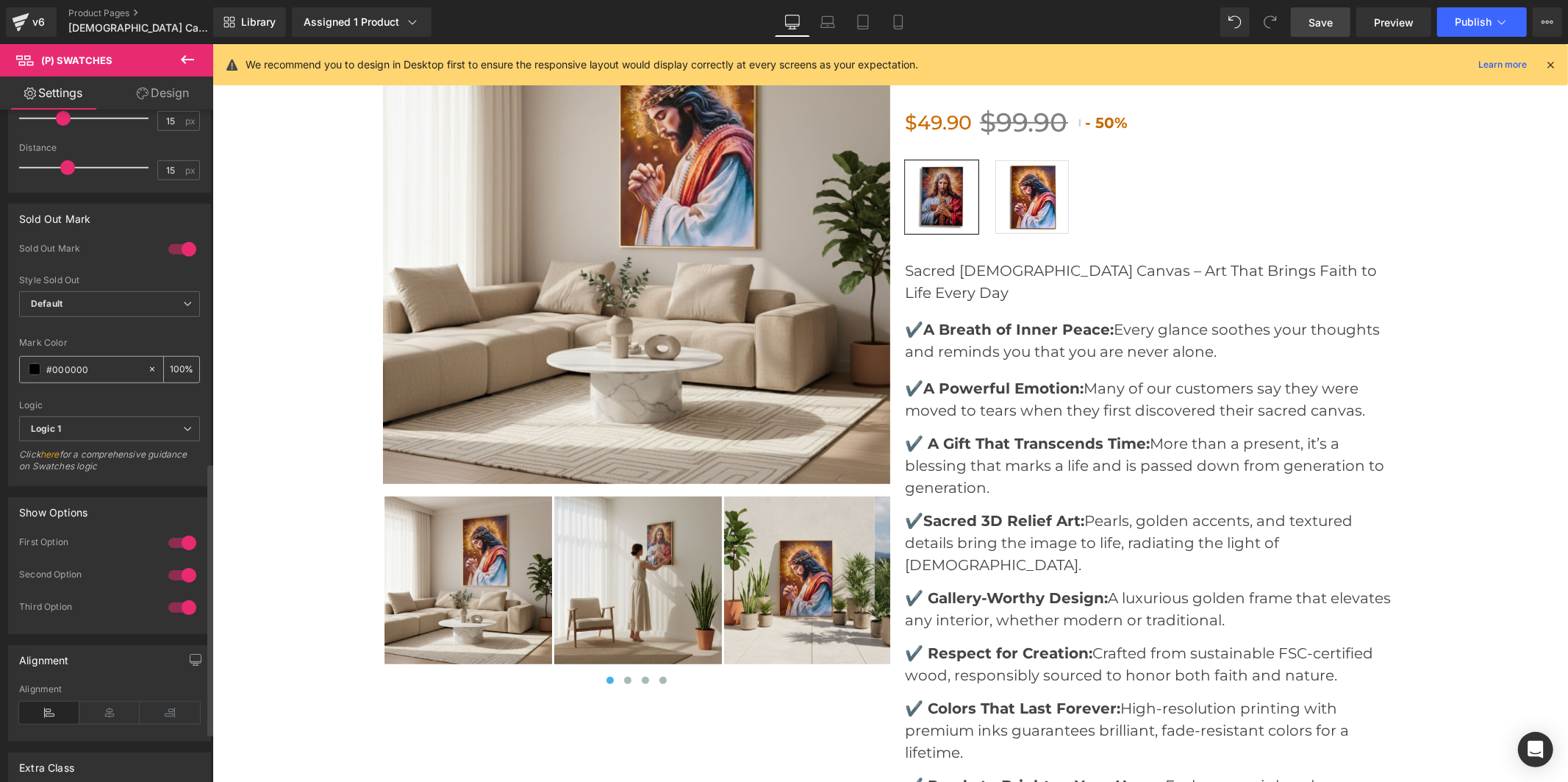
scroll to position [828, 0]
click at [159, 431] on span "Logic 1" at bounding box center [110, 435] width 180 height 26
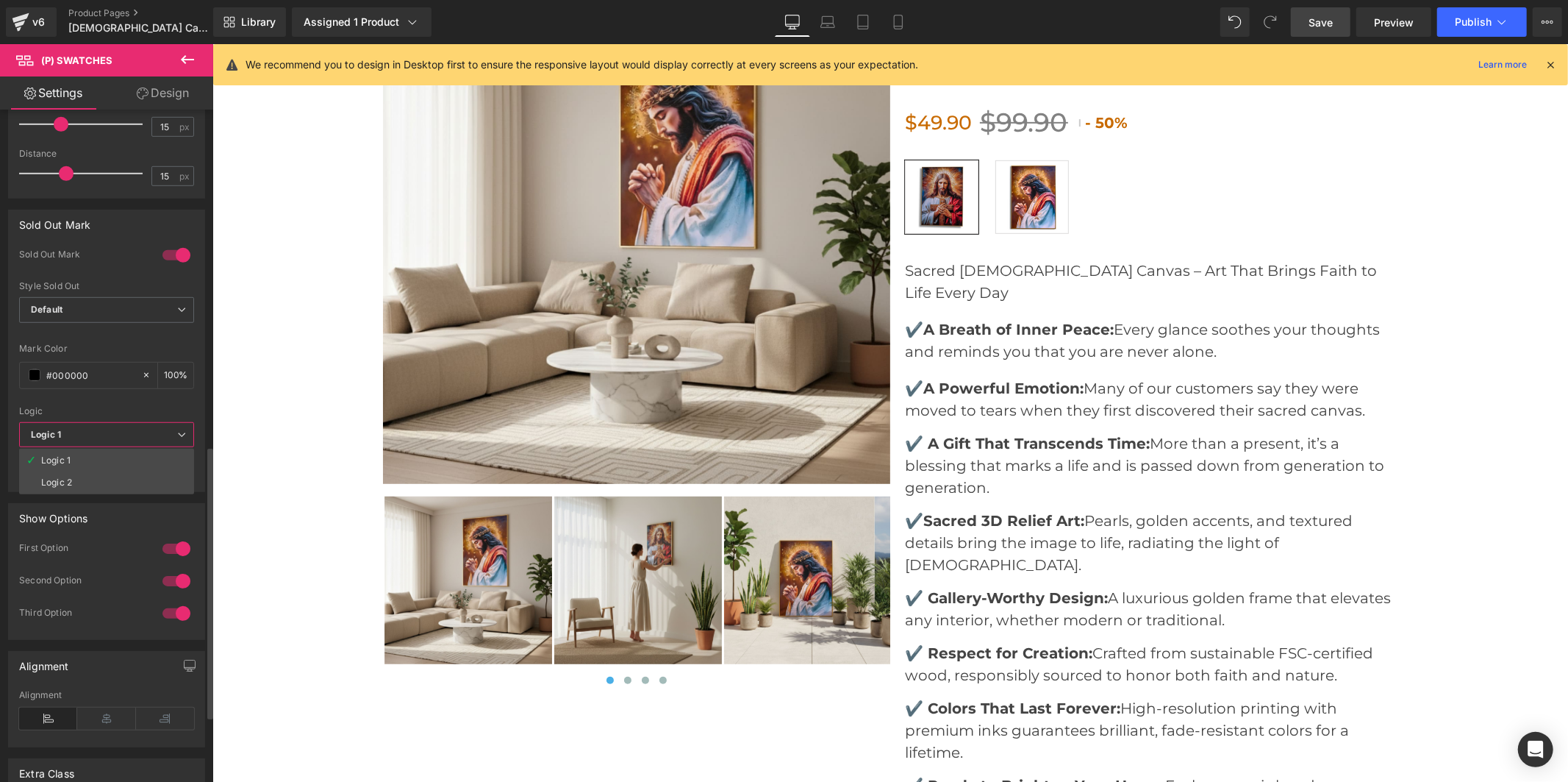
click at [159, 431] on span "Logic 1" at bounding box center [106, 435] width 175 height 26
click at [153, 439] on span "Logic 1" at bounding box center [110, 435] width 180 height 26
click at [147, 478] on li "Logic 2" at bounding box center [106, 482] width 175 height 22
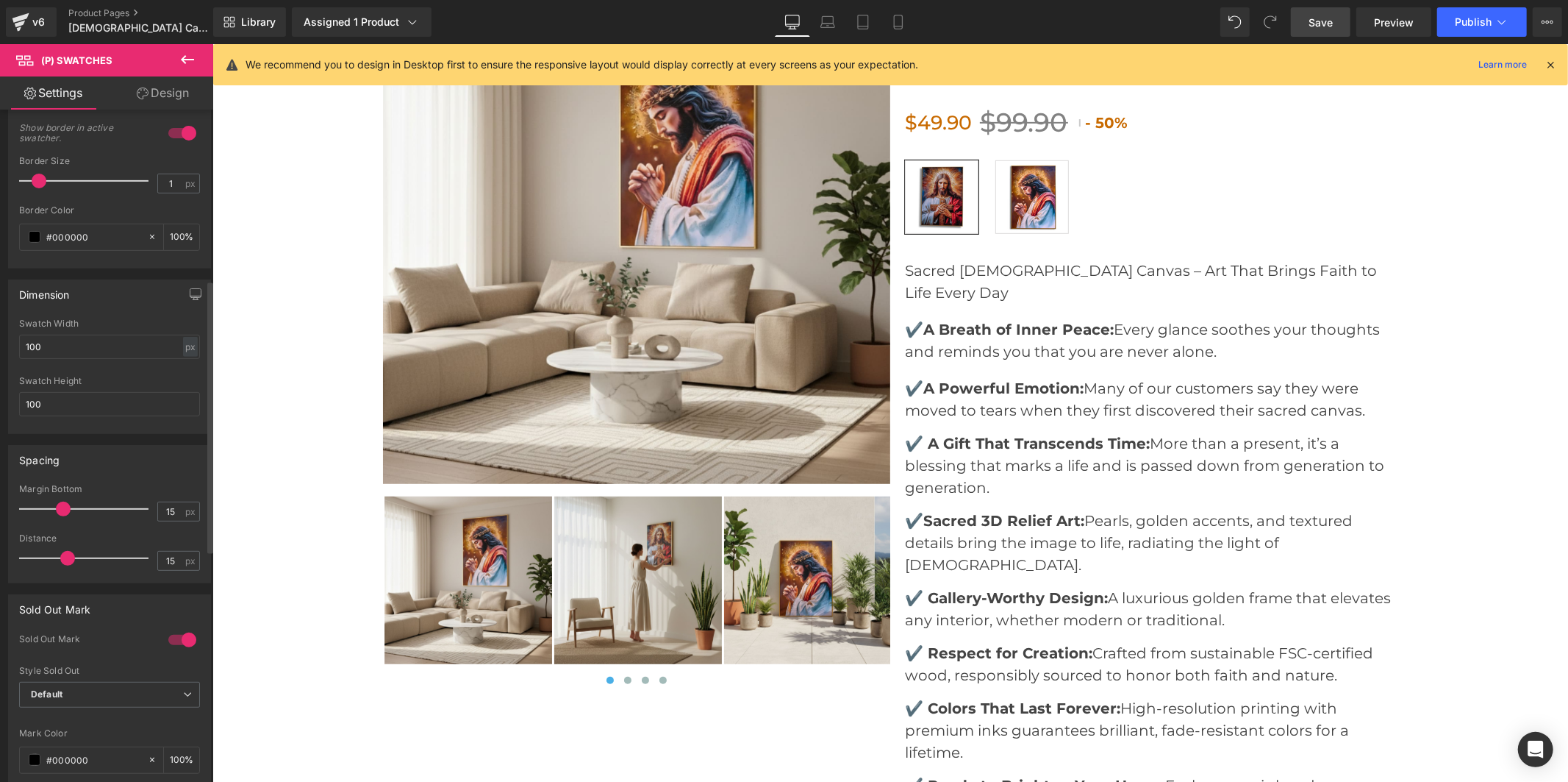
scroll to position [420, 0]
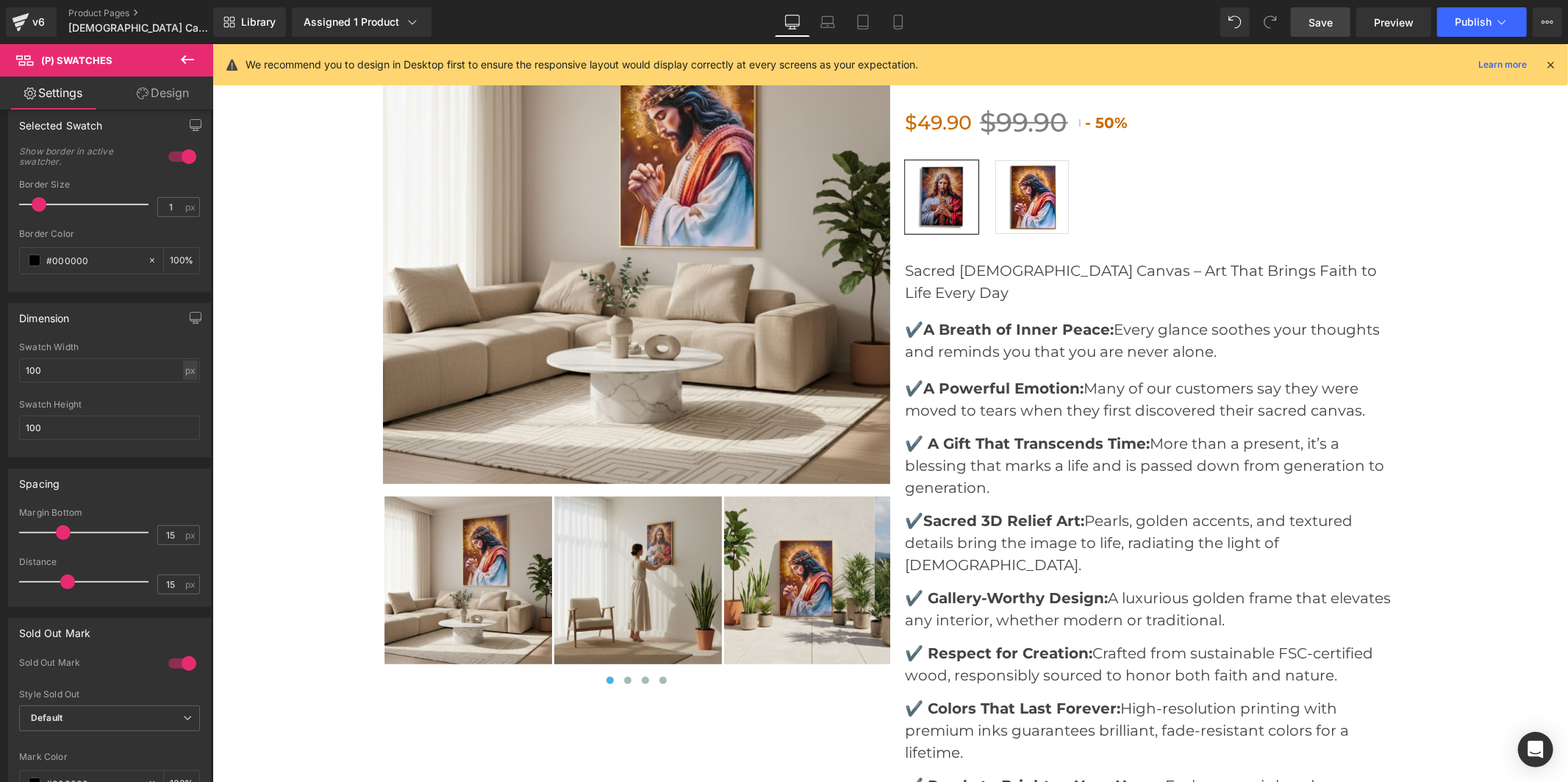
click at [1312, 15] on span "Save" at bounding box center [1321, 22] width 24 height 15
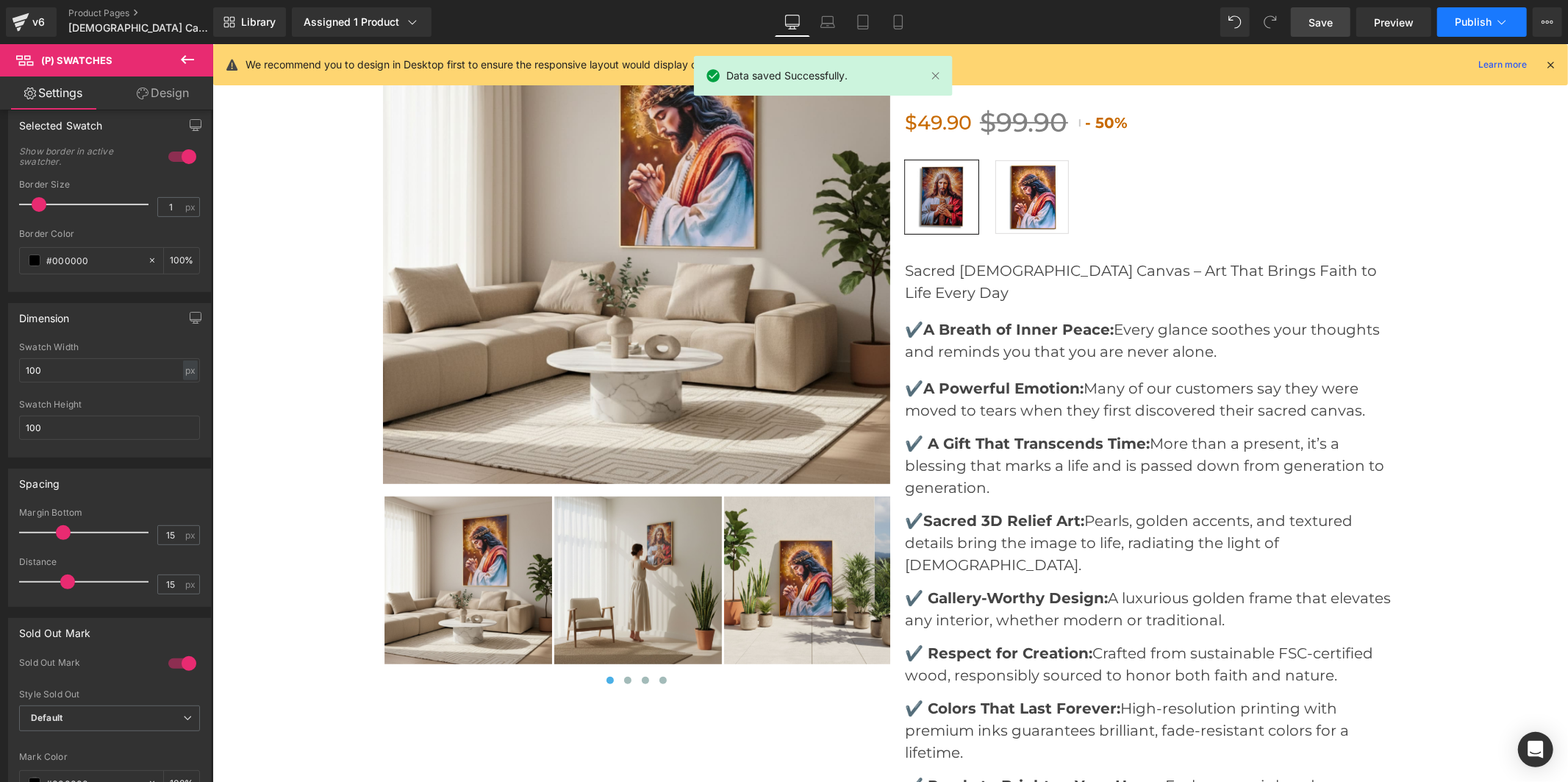
click at [1466, 21] on span "Publish" at bounding box center [1474, 22] width 37 height 12
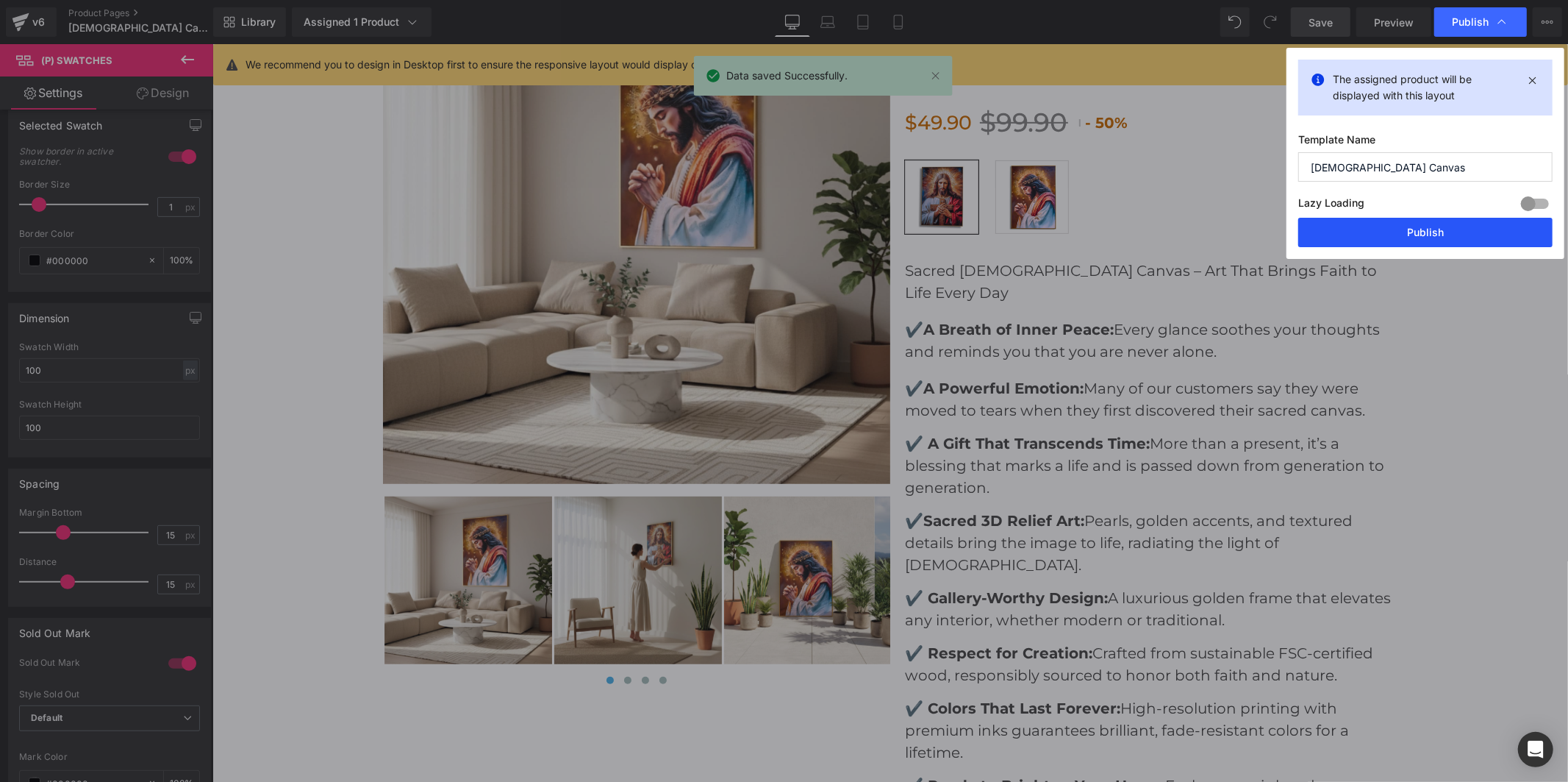
drag, startPoint x: 1429, startPoint y: 238, endPoint x: 1119, endPoint y: 208, distance: 311.4
click at [1429, 238] on button "Publish" at bounding box center [1425, 232] width 255 height 29
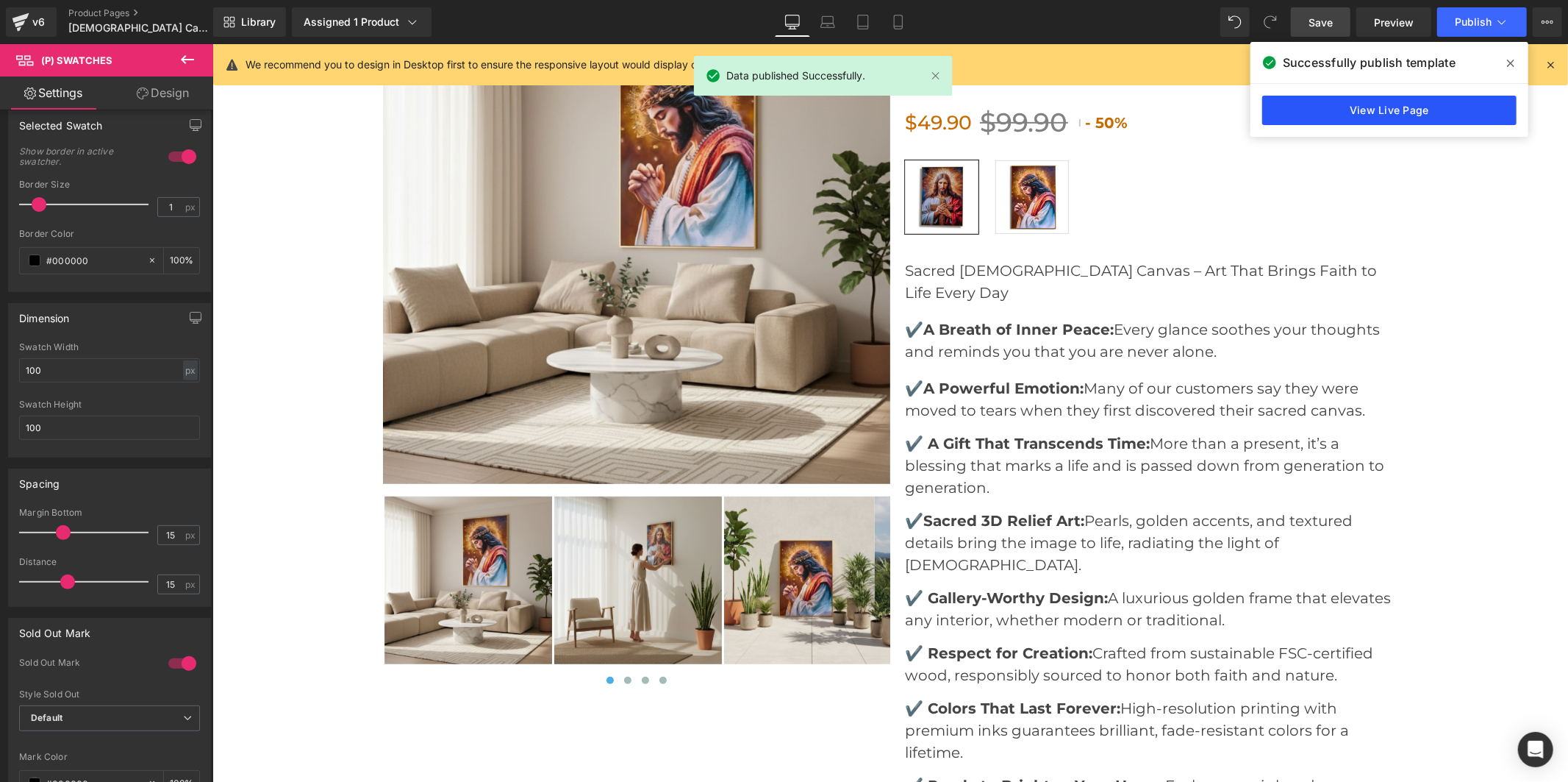
click at [1441, 112] on link "View Live Page" at bounding box center [1389, 110] width 255 height 29
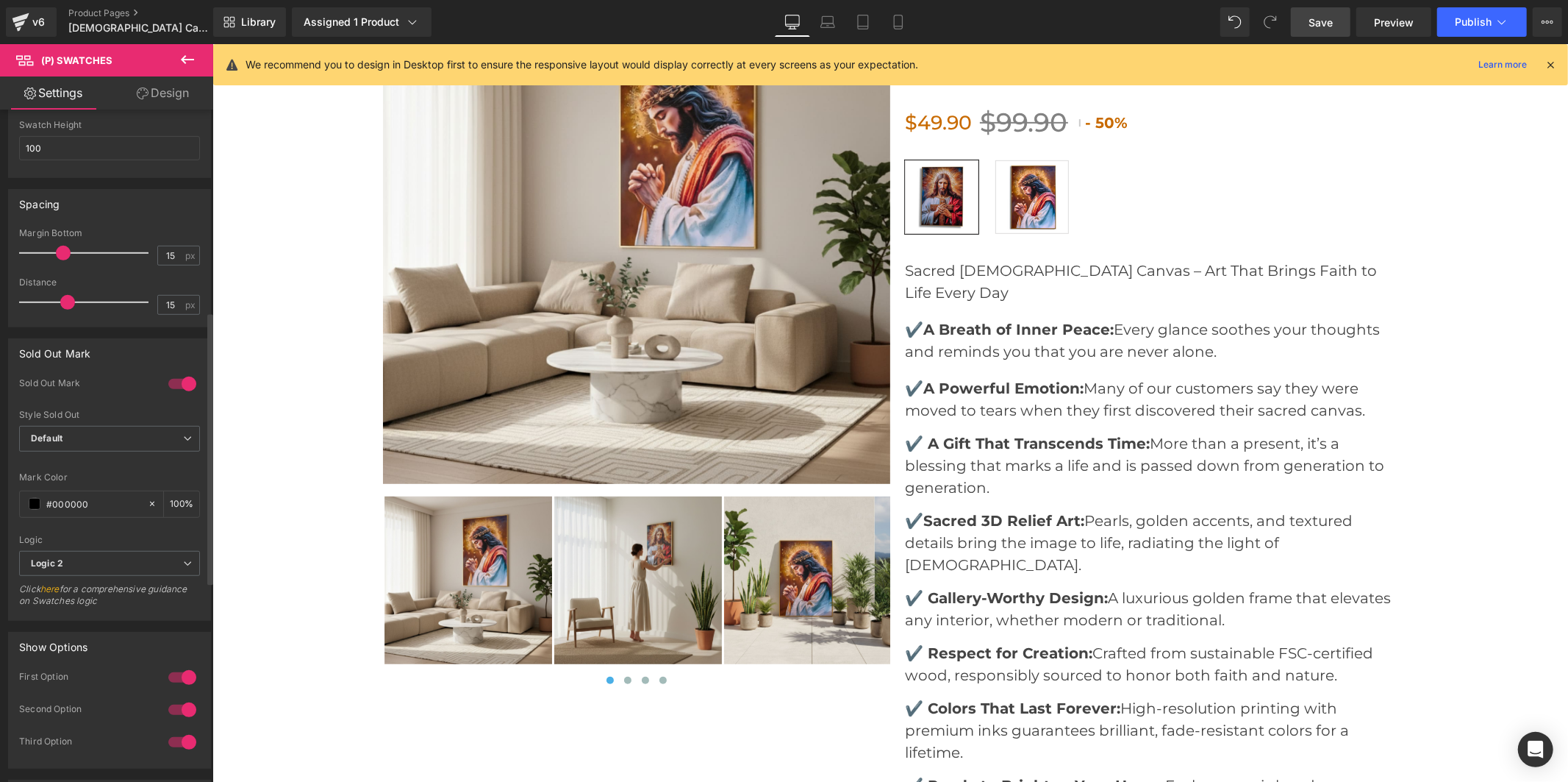
scroll to position [747, 0]
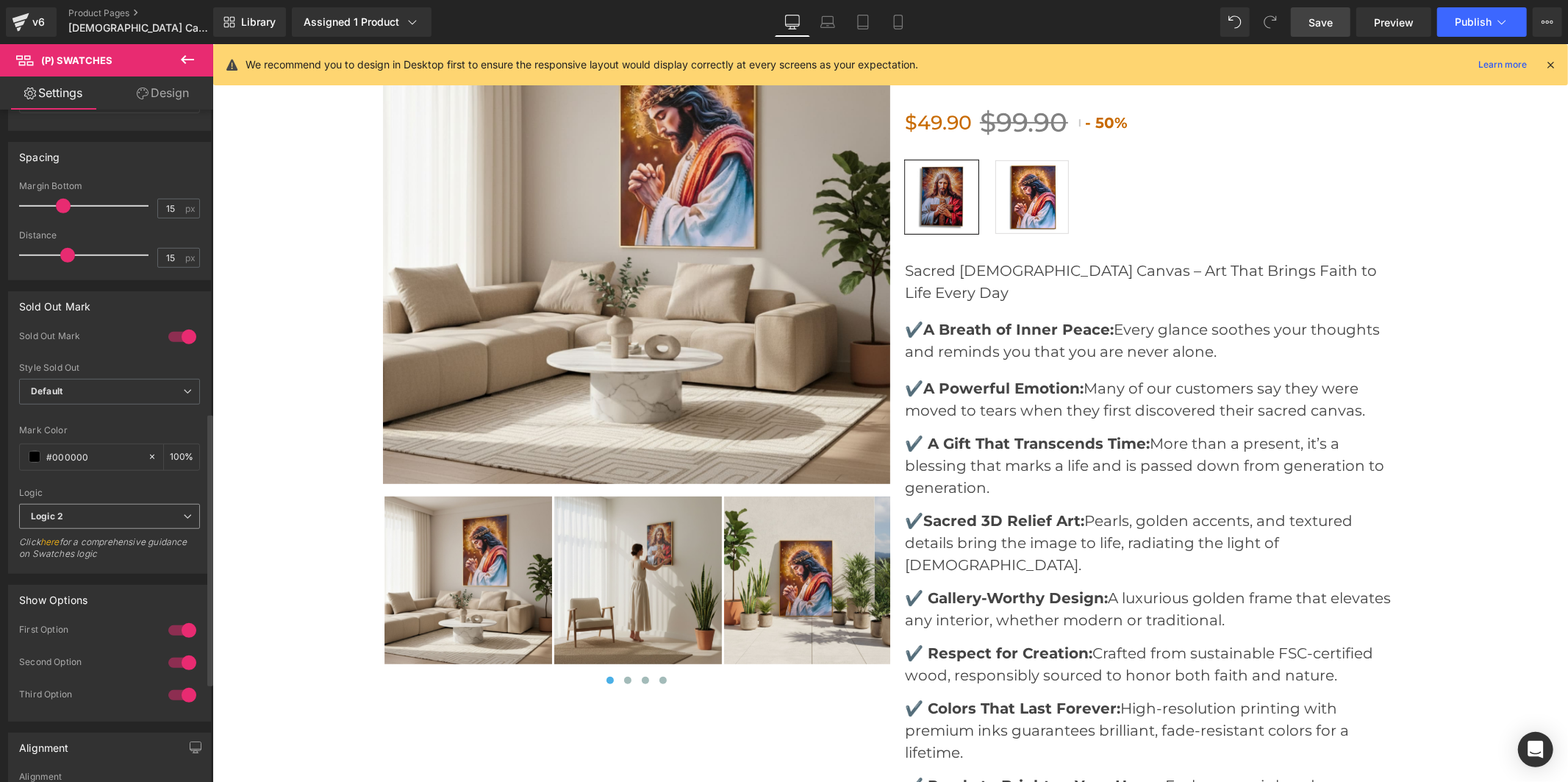
click at [142, 519] on span "Logic 2" at bounding box center [110, 517] width 180 height 26
click at [132, 549] on li "Logic 1" at bounding box center [106, 542] width 175 height 22
click at [1337, 19] on link "Save" at bounding box center [1321, 22] width 60 height 29
click at [166, 335] on div at bounding box center [182, 336] width 35 height 23
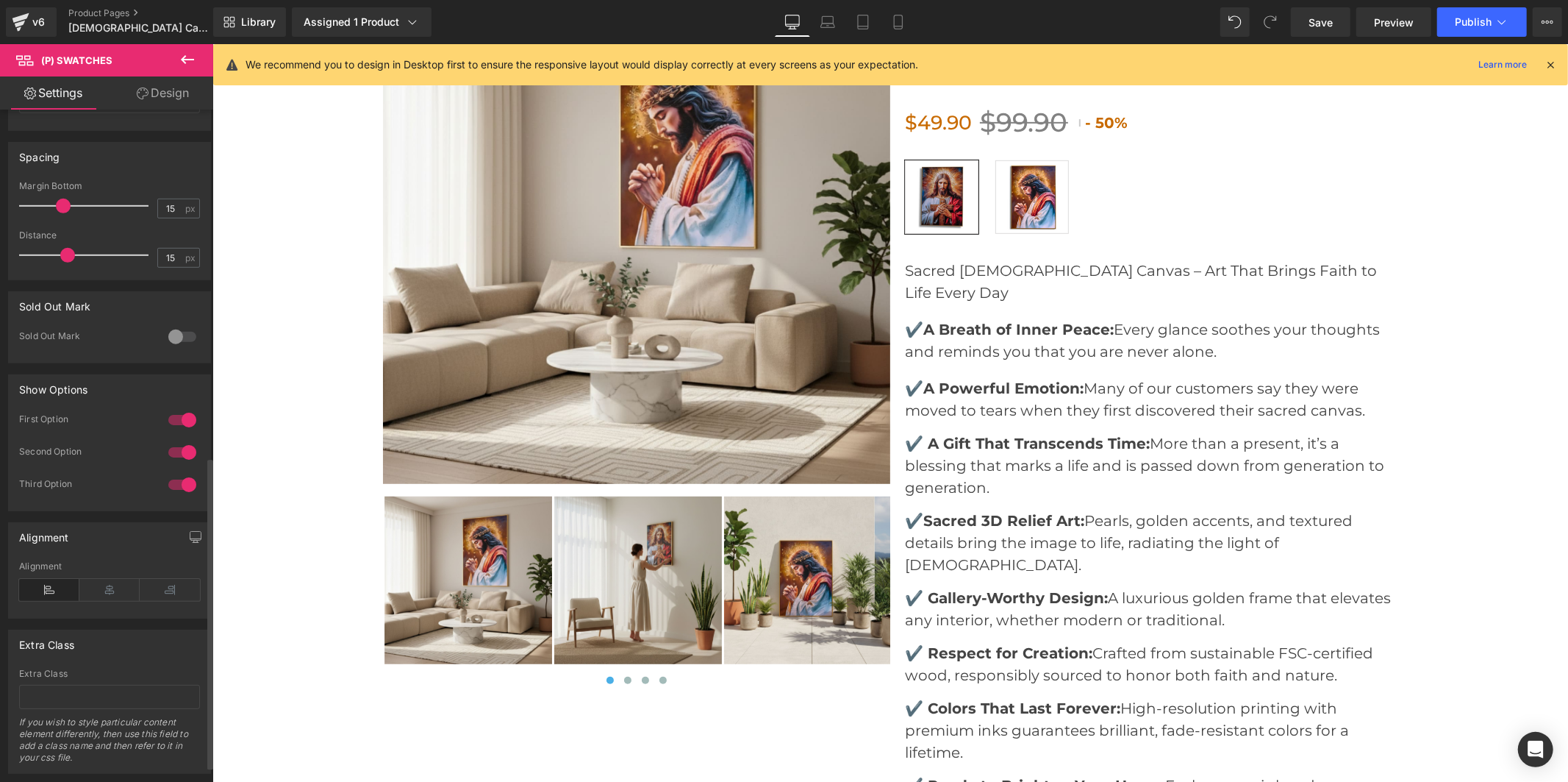
scroll to position [781, 0]
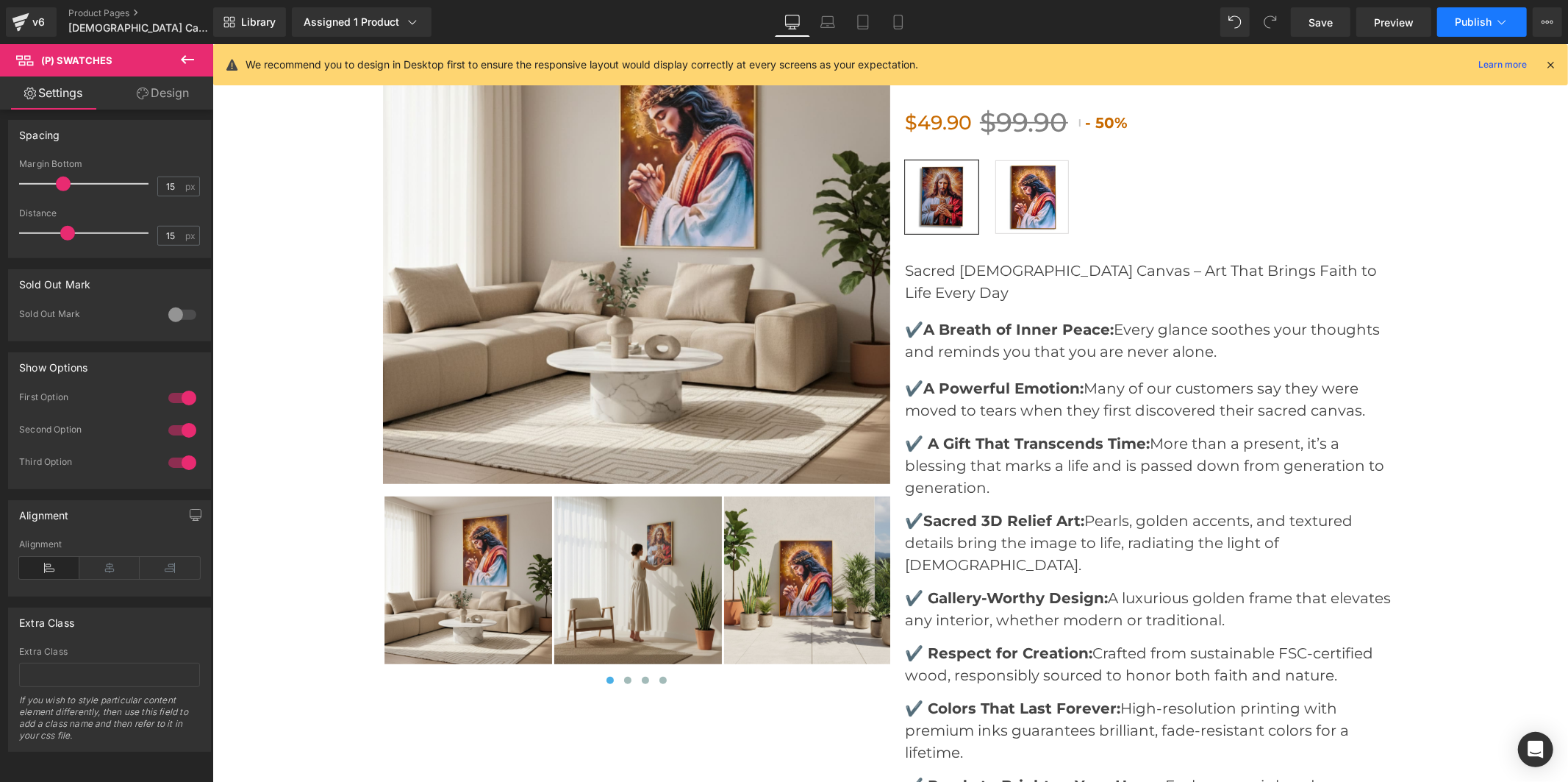
click at [1474, 23] on span "Publish" at bounding box center [1474, 22] width 37 height 12
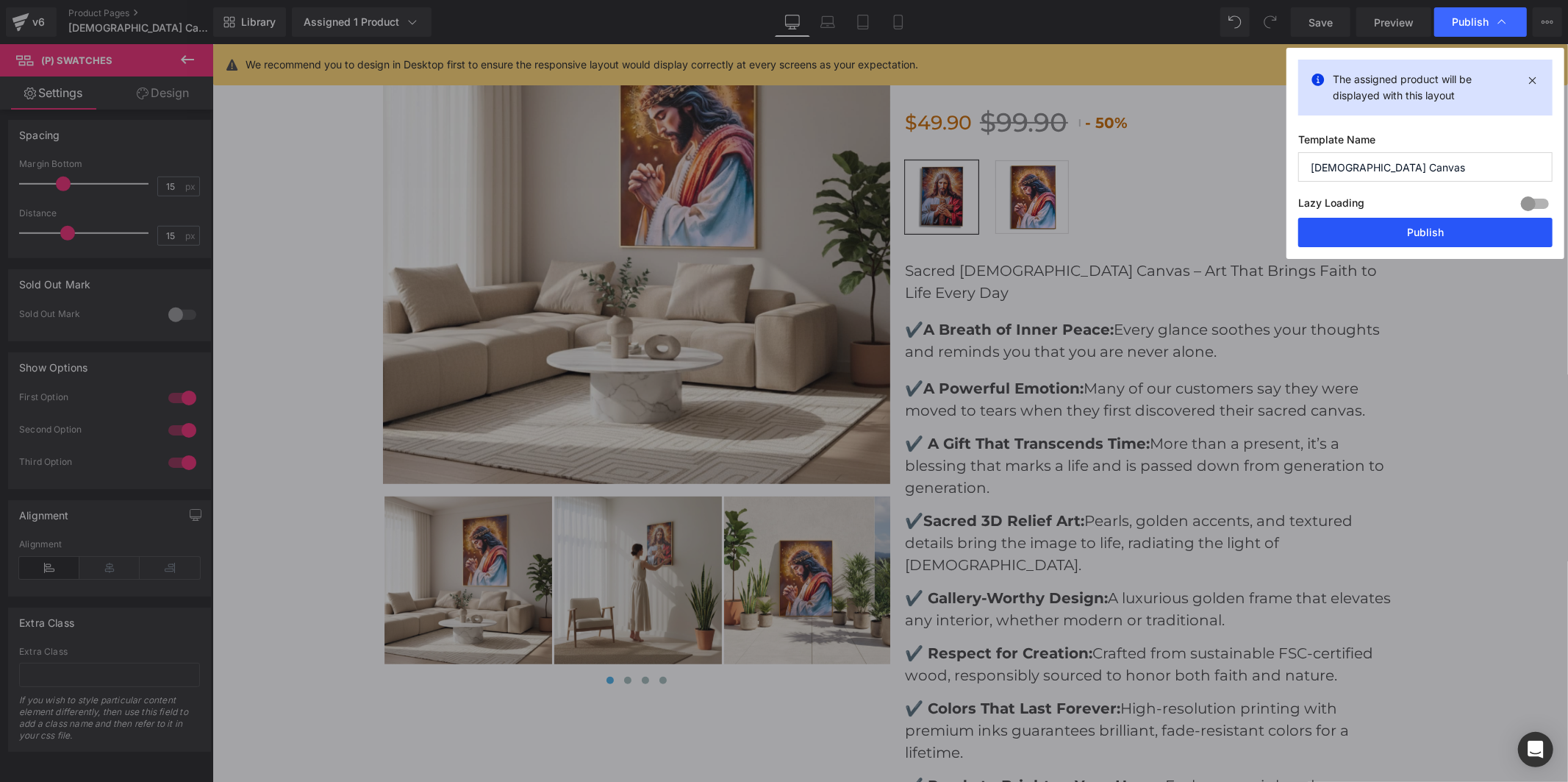
click at [1442, 245] on button "Publish" at bounding box center [1425, 232] width 255 height 29
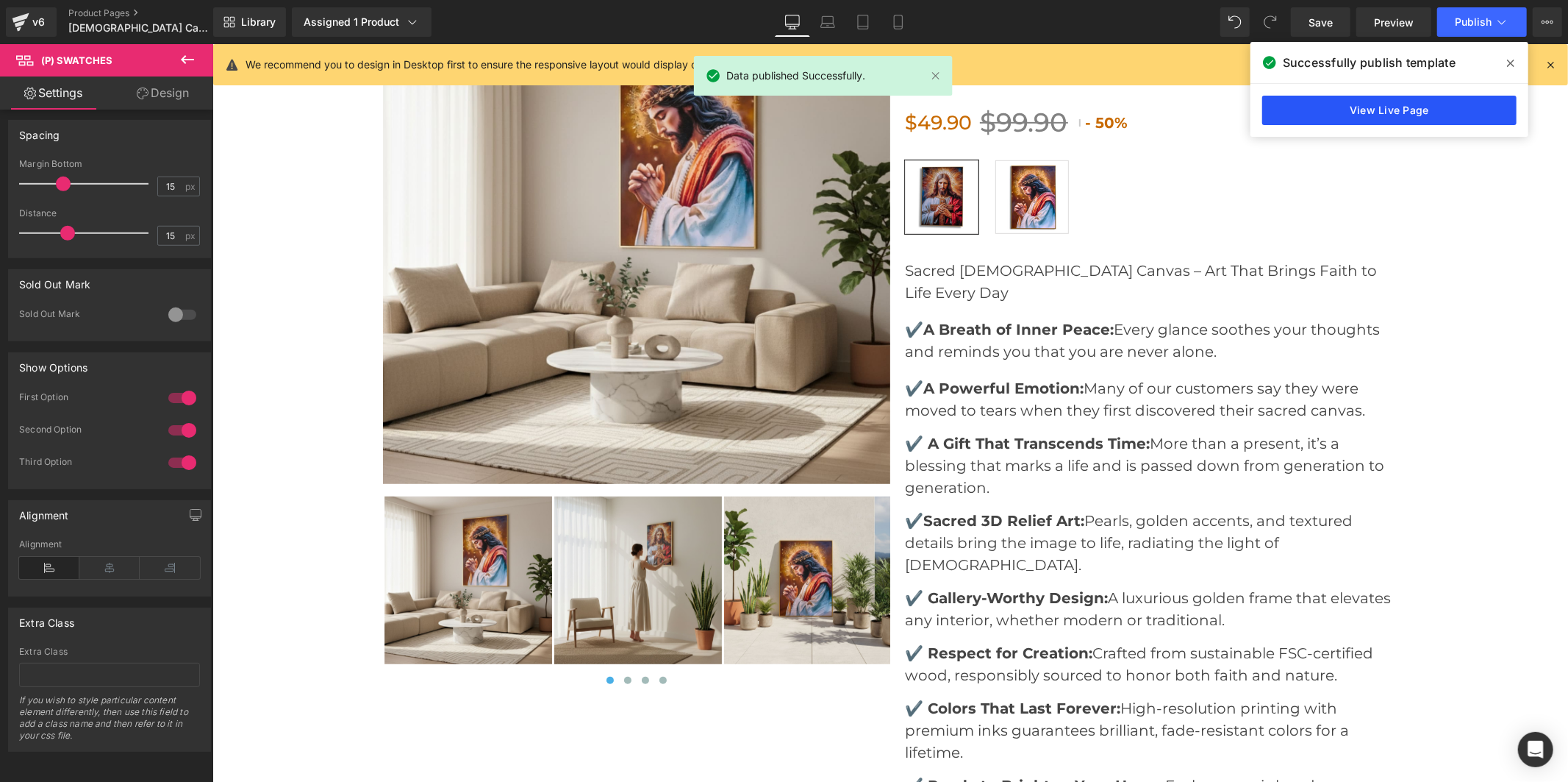
click at [1300, 110] on link "View Live Page" at bounding box center [1389, 110] width 255 height 29
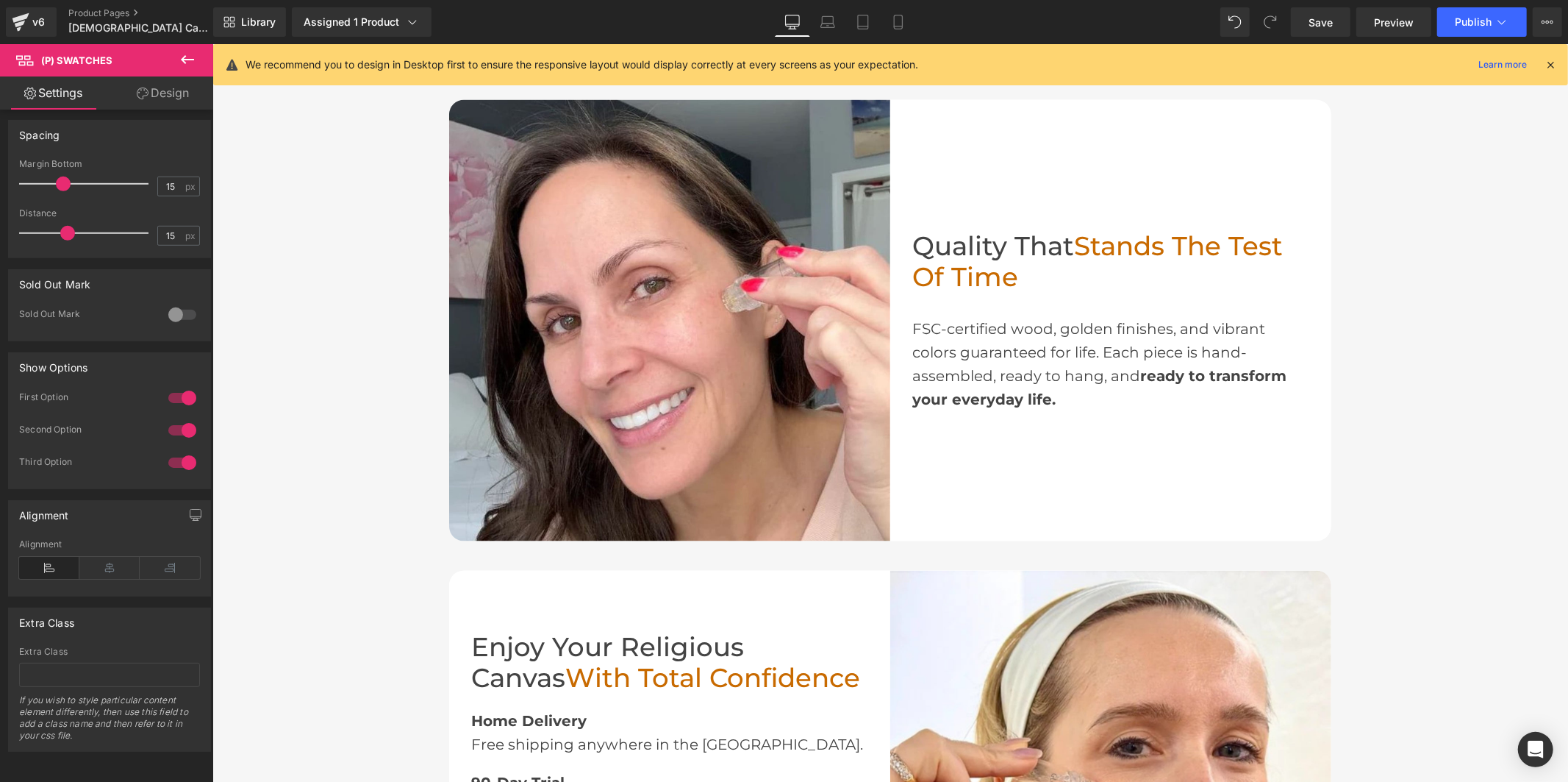
scroll to position [1976, 0]
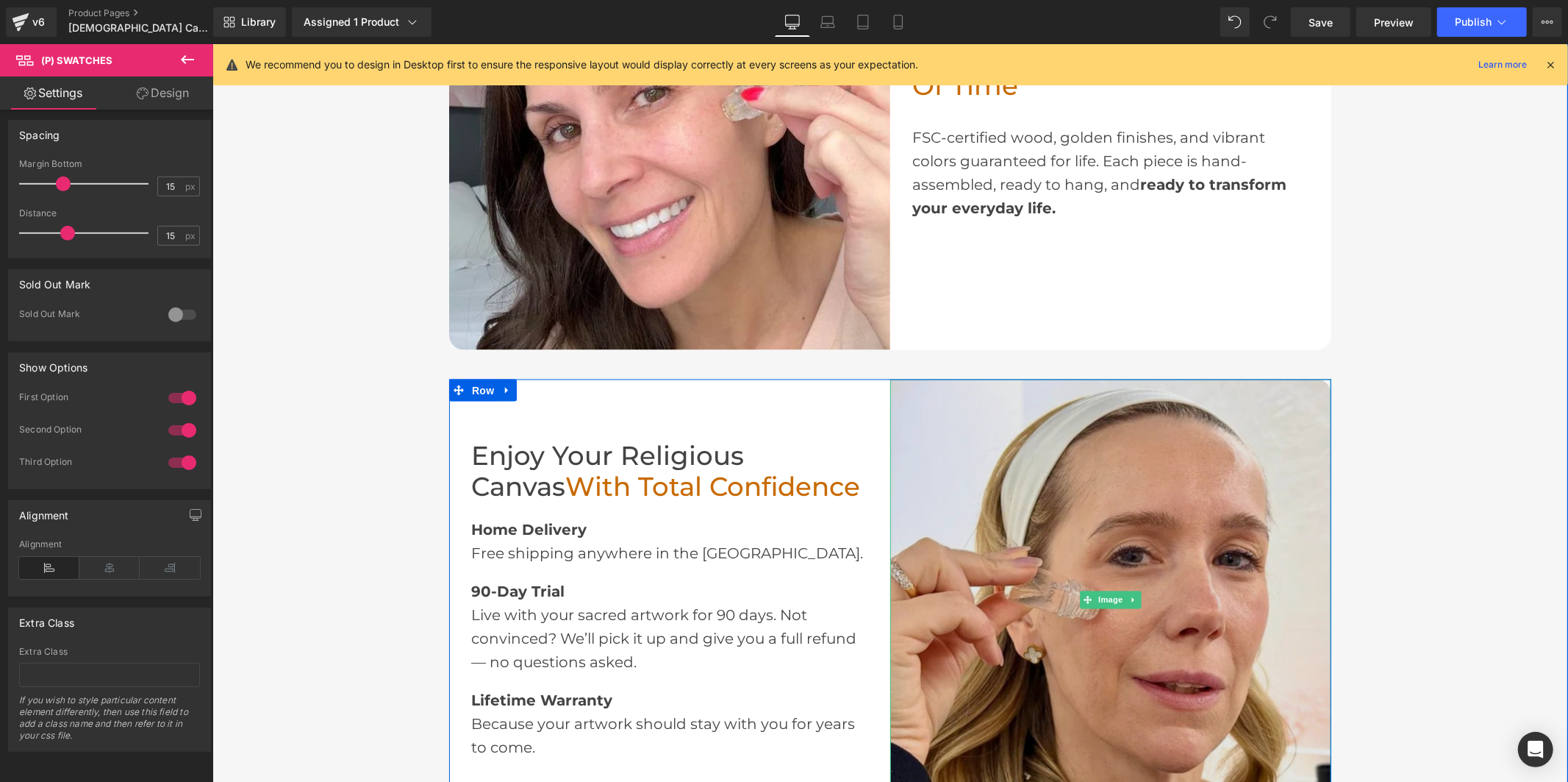
click at [1132, 502] on img at bounding box center [1110, 599] width 441 height 441
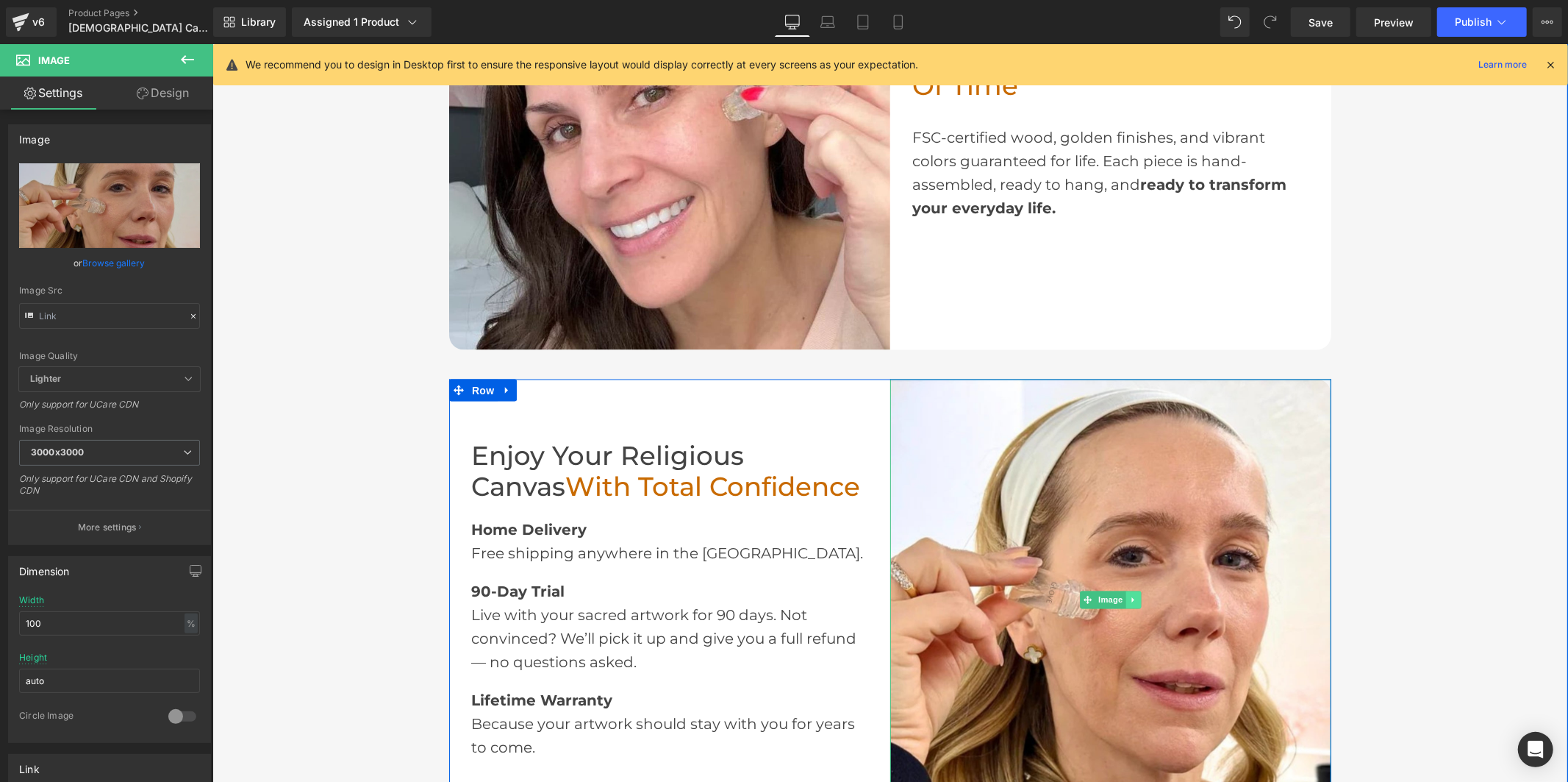
click at [1130, 596] on icon at bounding box center [1133, 599] width 8 height 9
click at [1122, 597] on icon at bounding box center [1125, 599] width 8 height 9
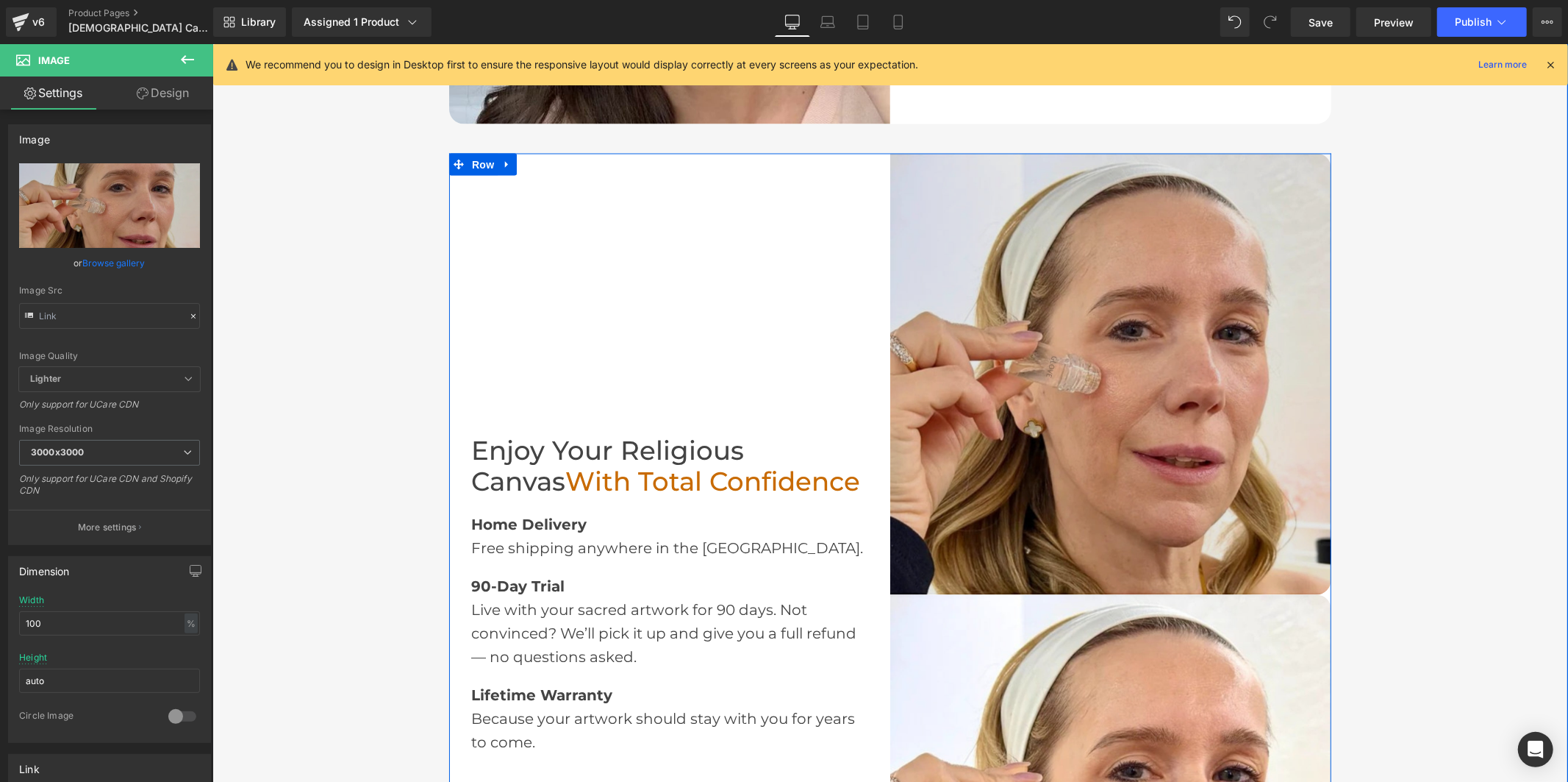
scroll to position [2201, 0]
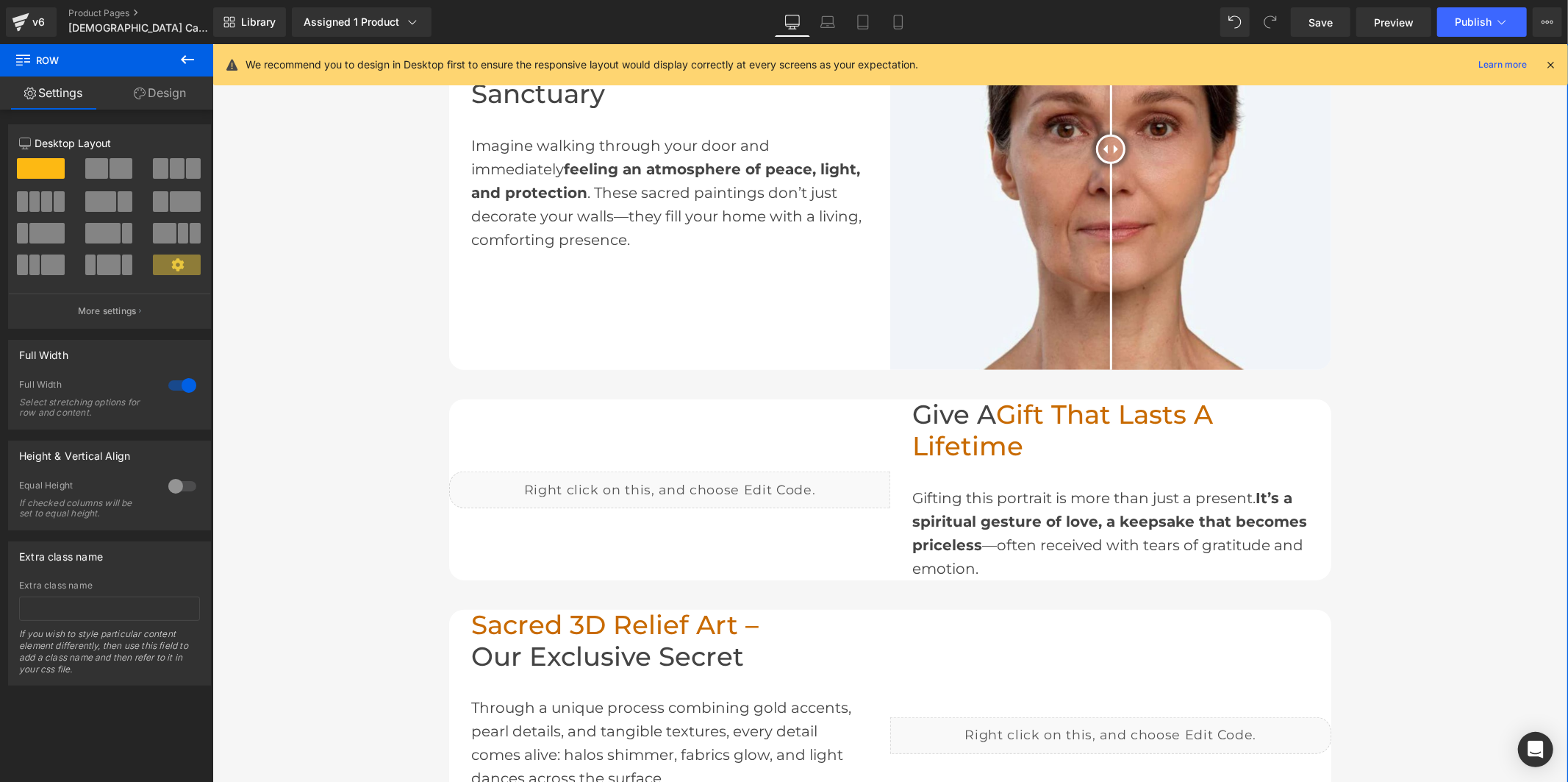
scroll to position [975, 0]
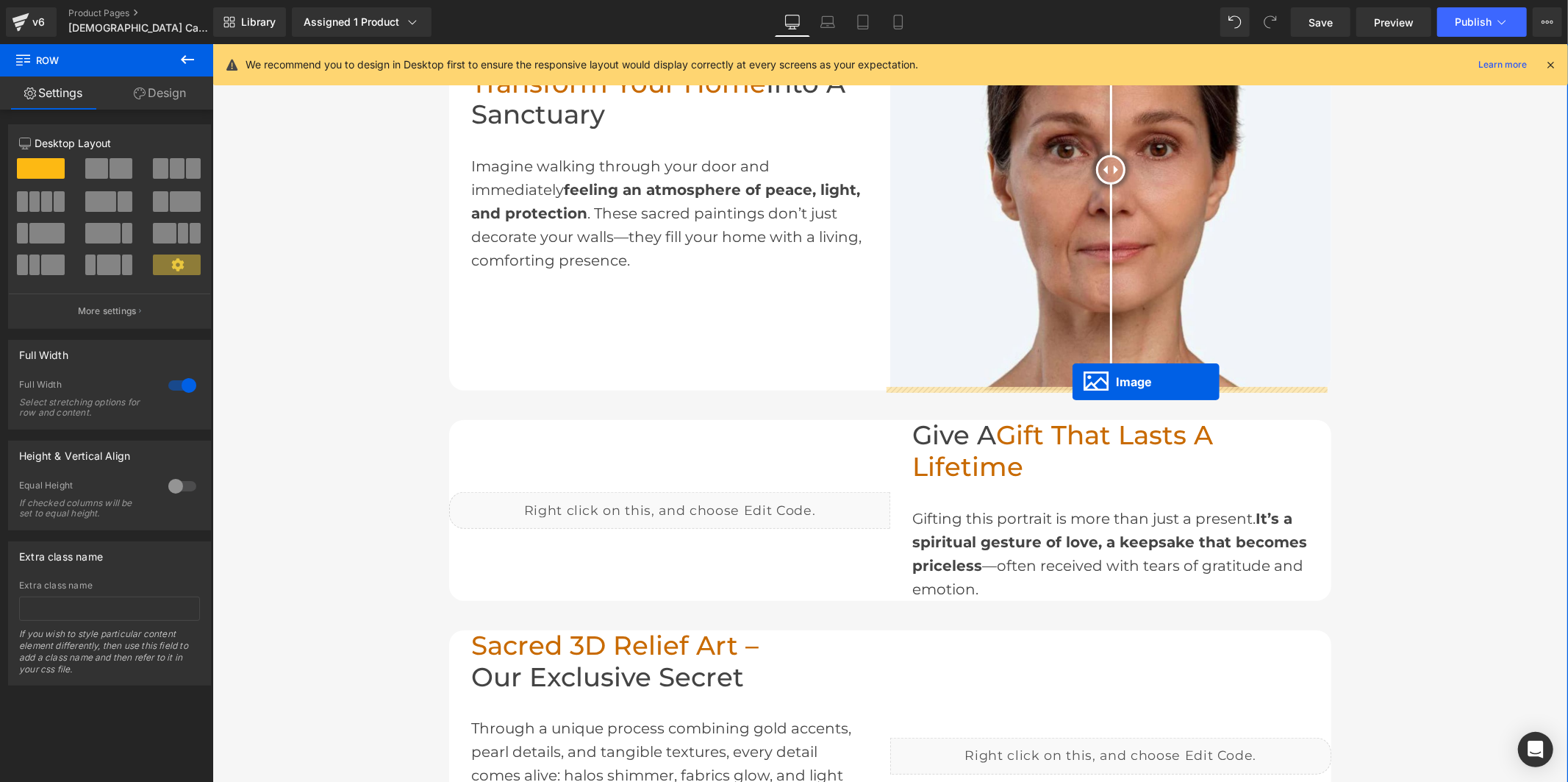
drag, startPoint x: 1059, startPoint y: 372, endPoint x: 1072, endPoint y: 382, distance: 16.4
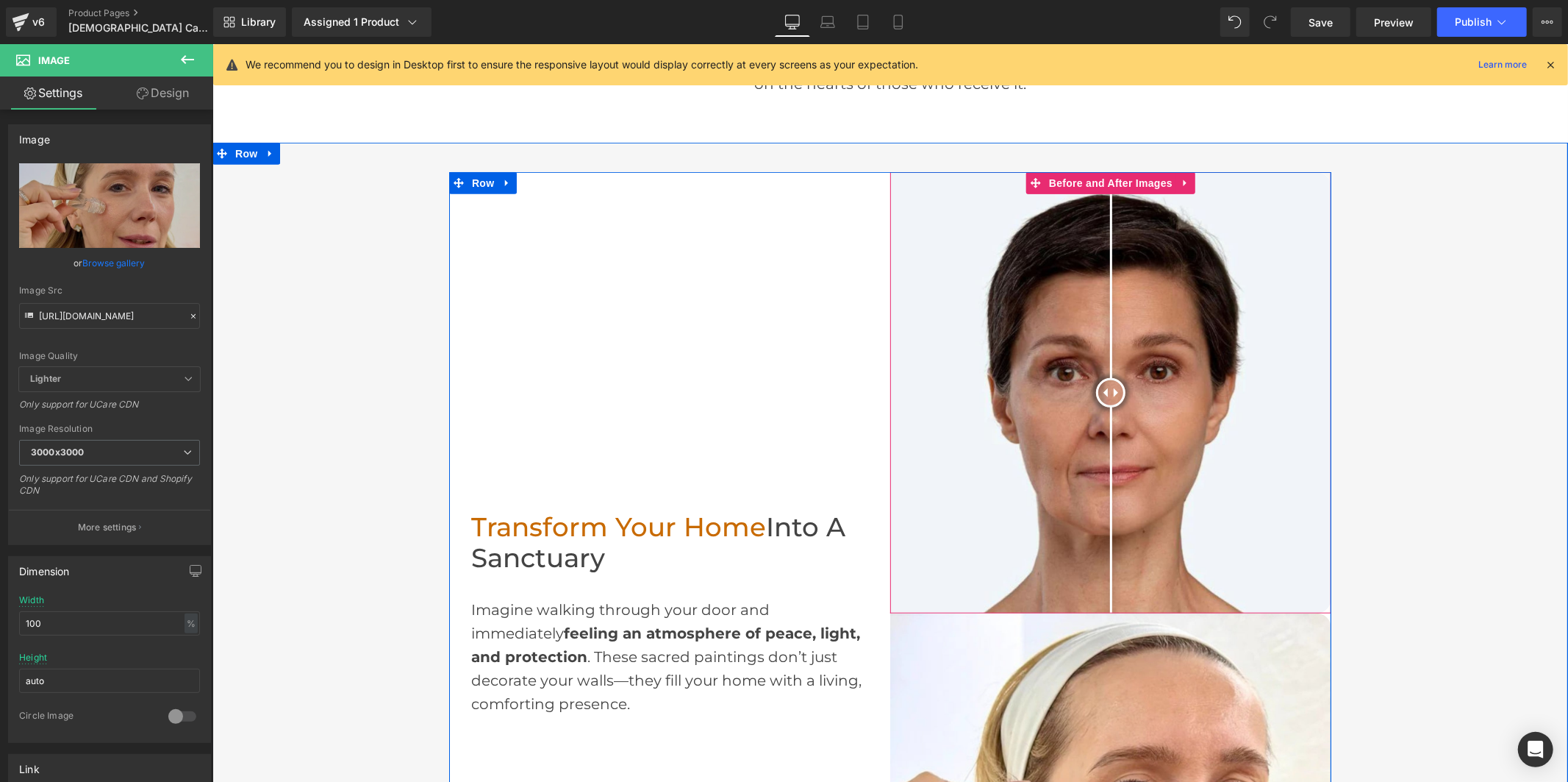
scroll to position [730, 0]
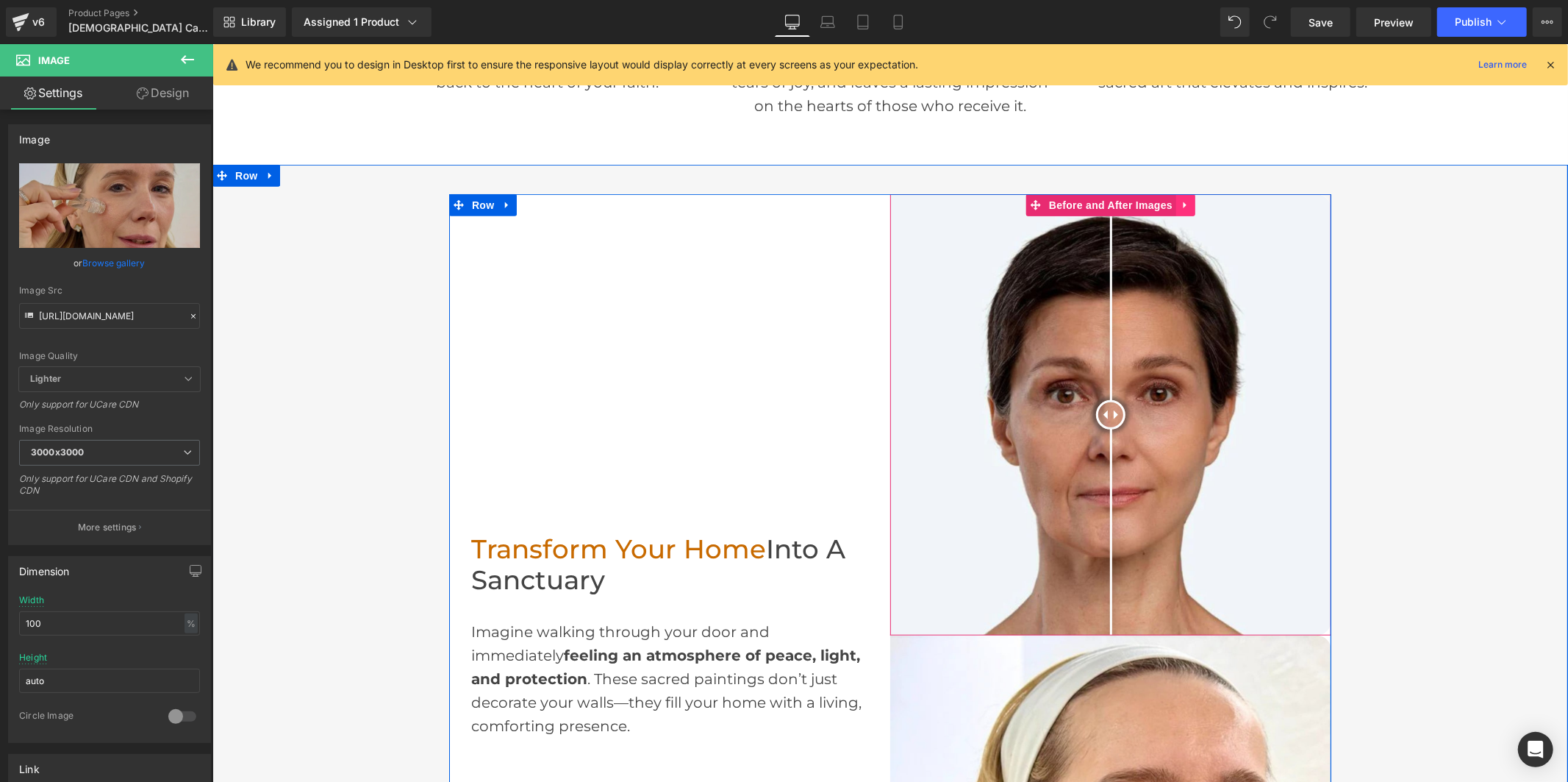
click at [1180, 199] on icon at bounding box center [1184, 205] width 10 height 11
click at [1189, 199] on icon at bounding box center [1194, 204] width 10 height 10
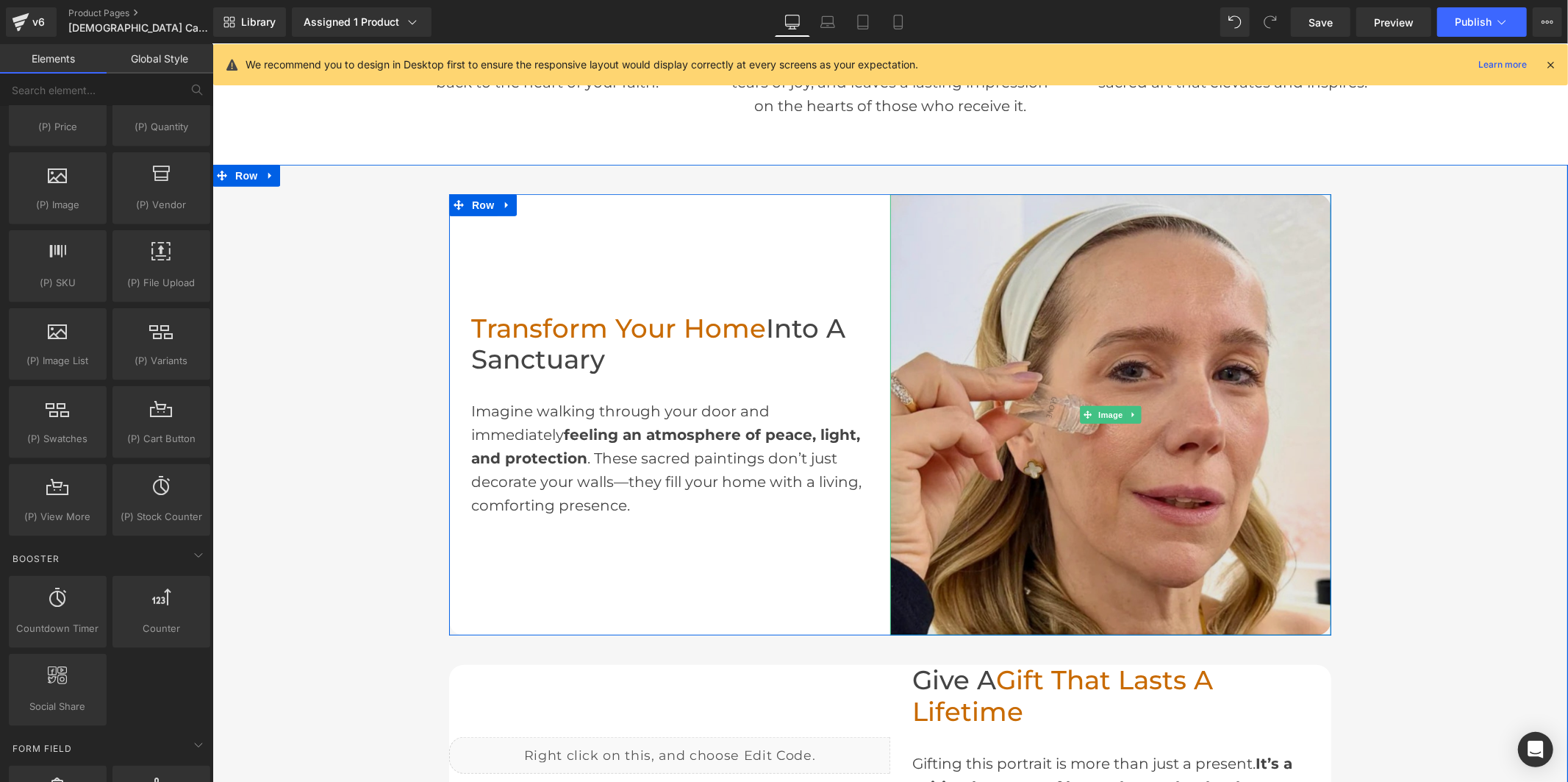
click at [951, 264] on img at bounding box center [1110, 414] width 441 height 441
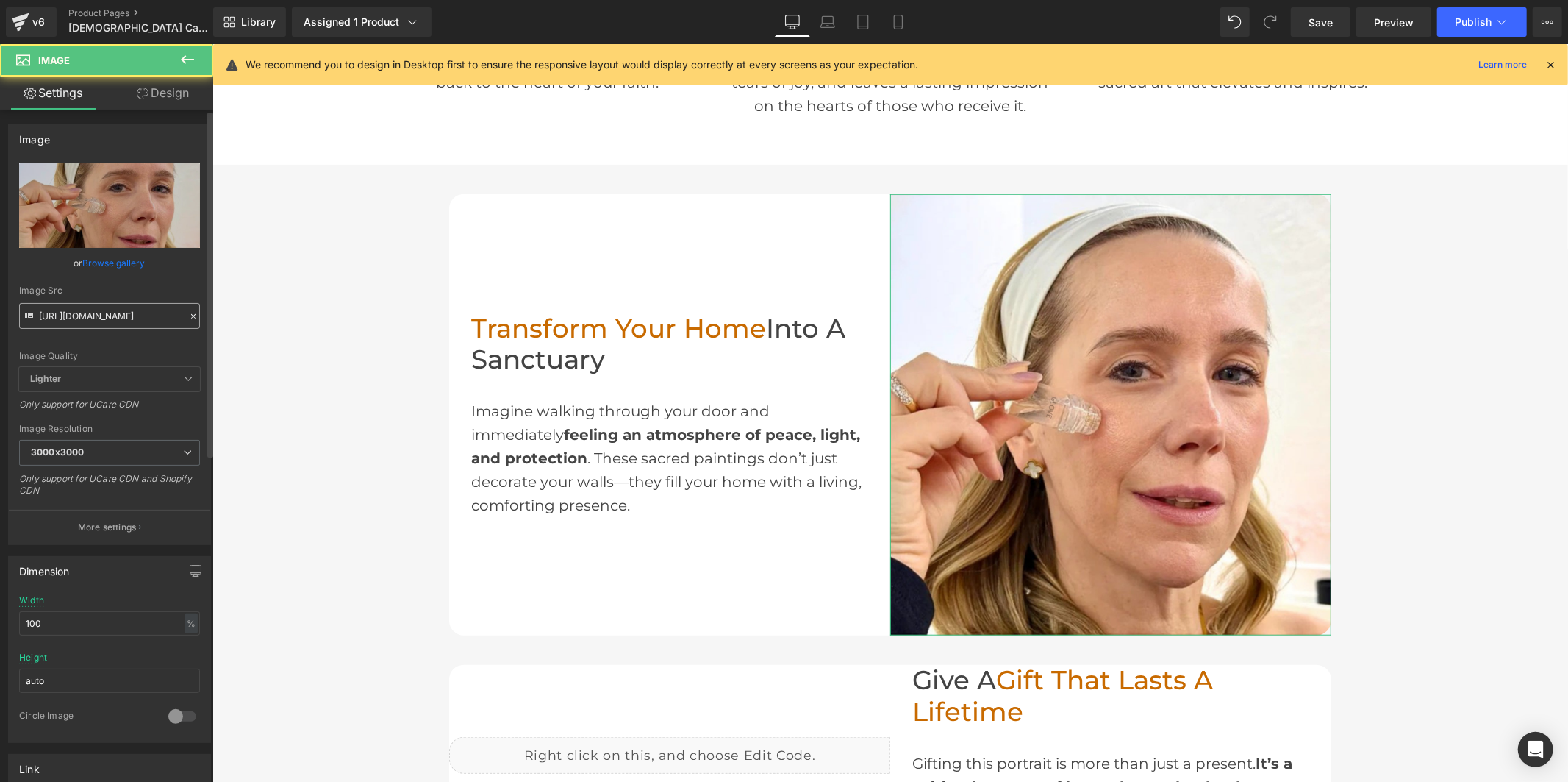
click at [119, 313] on input "[URL][DOMAIN_NAME]" at bounding box center [110, 316] width 180 height 26
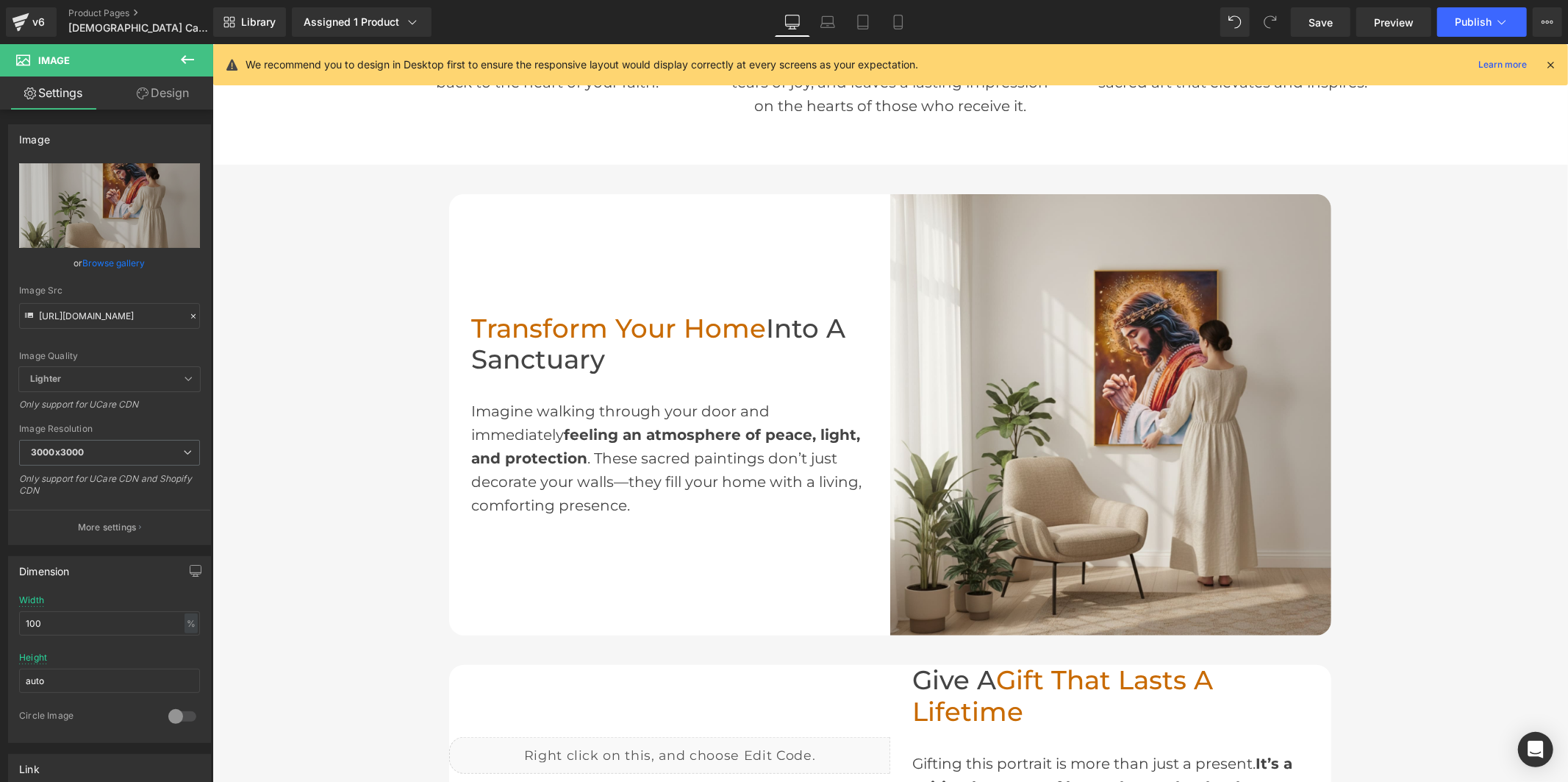
type input "[URL][DOMAIN_NAME]"
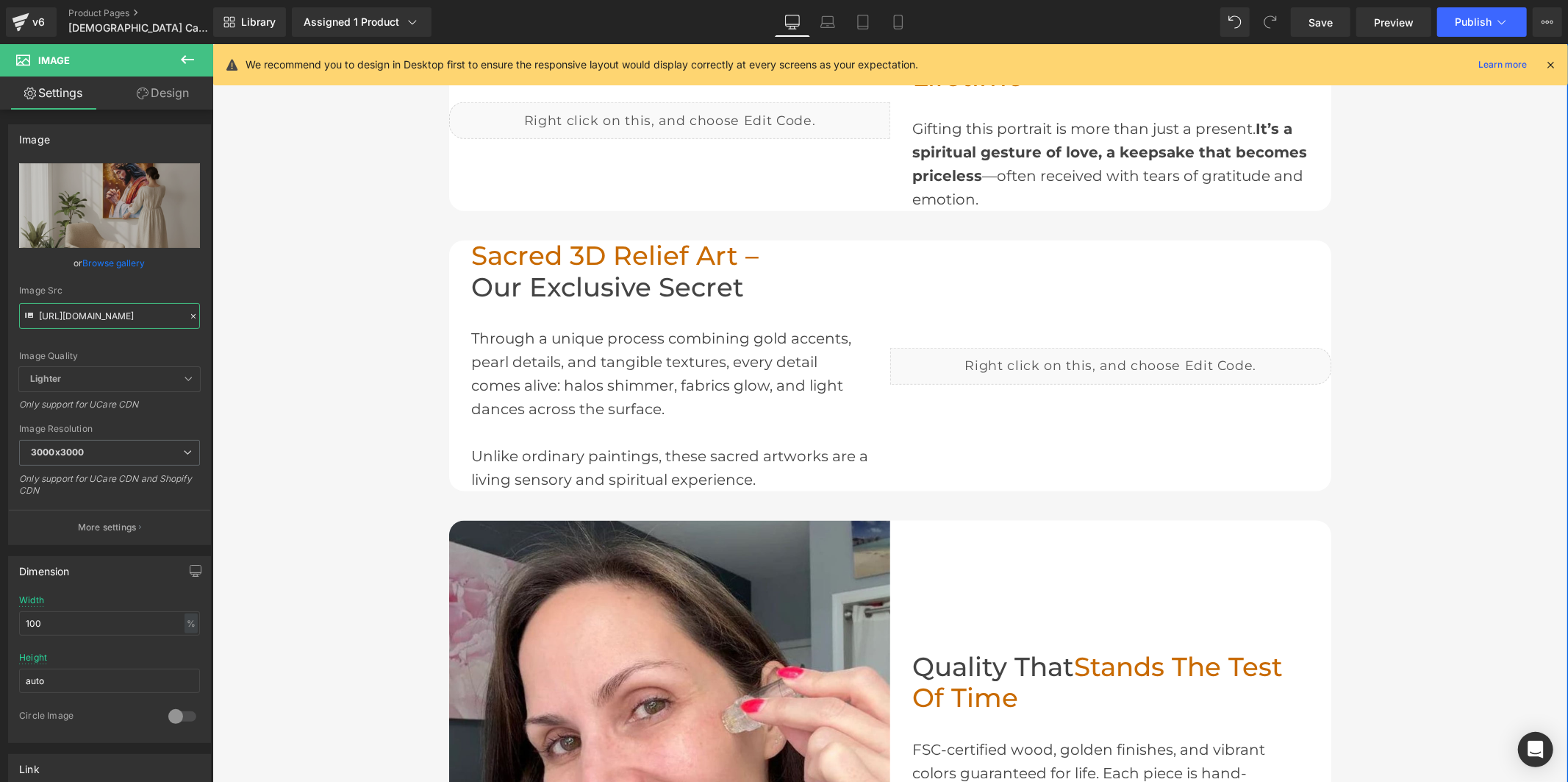
scroll to position [1465, 0]
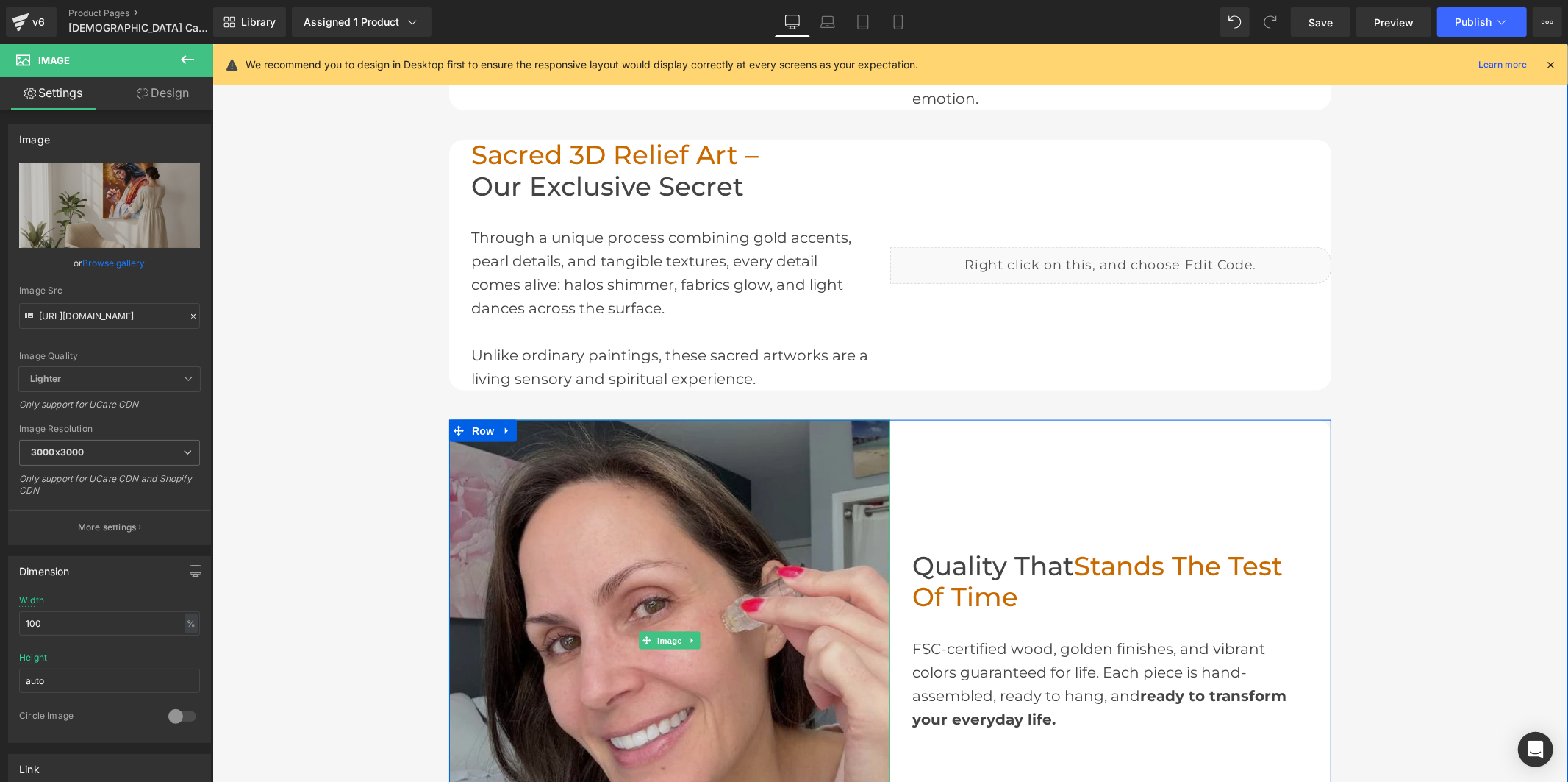
click at [621, 562] on img at bounding box center [669, 639] width 441 height 441
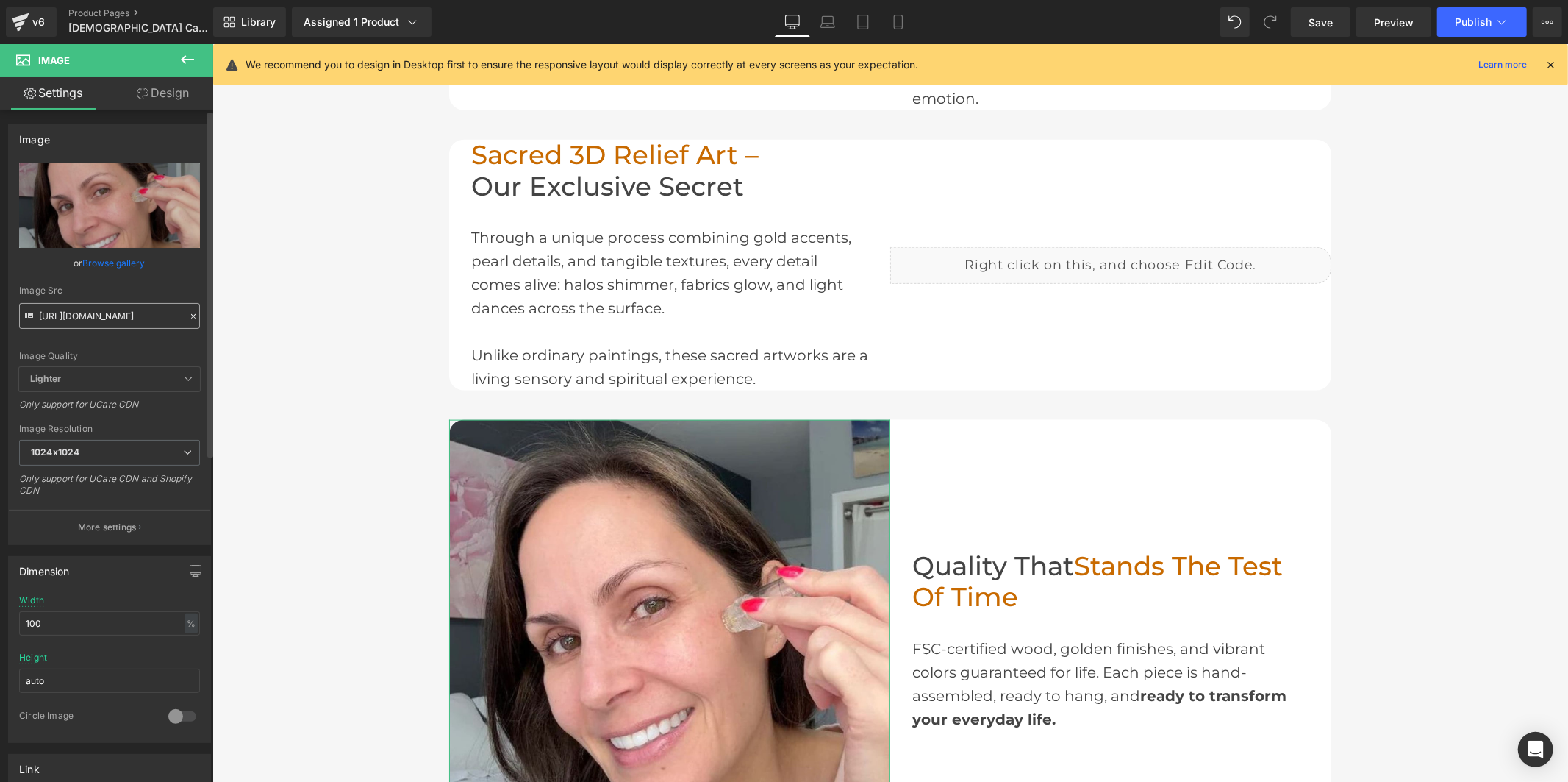
click at [93, 311] on input "[URL][DOMAIN_NAME]" at bounding box center [110, 316] width 180 height 26
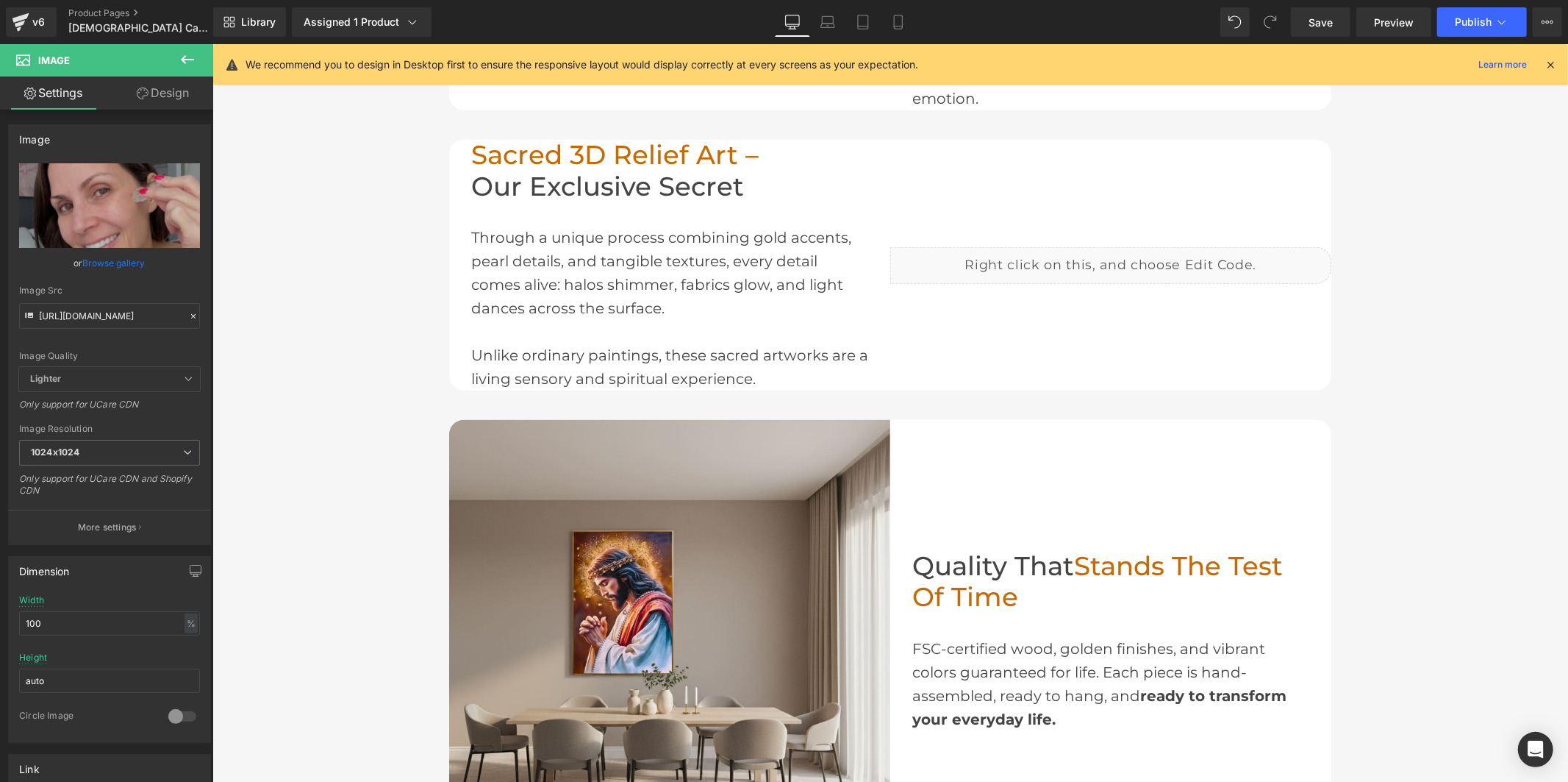
type input "[URL][DOMAIN_NAME]"
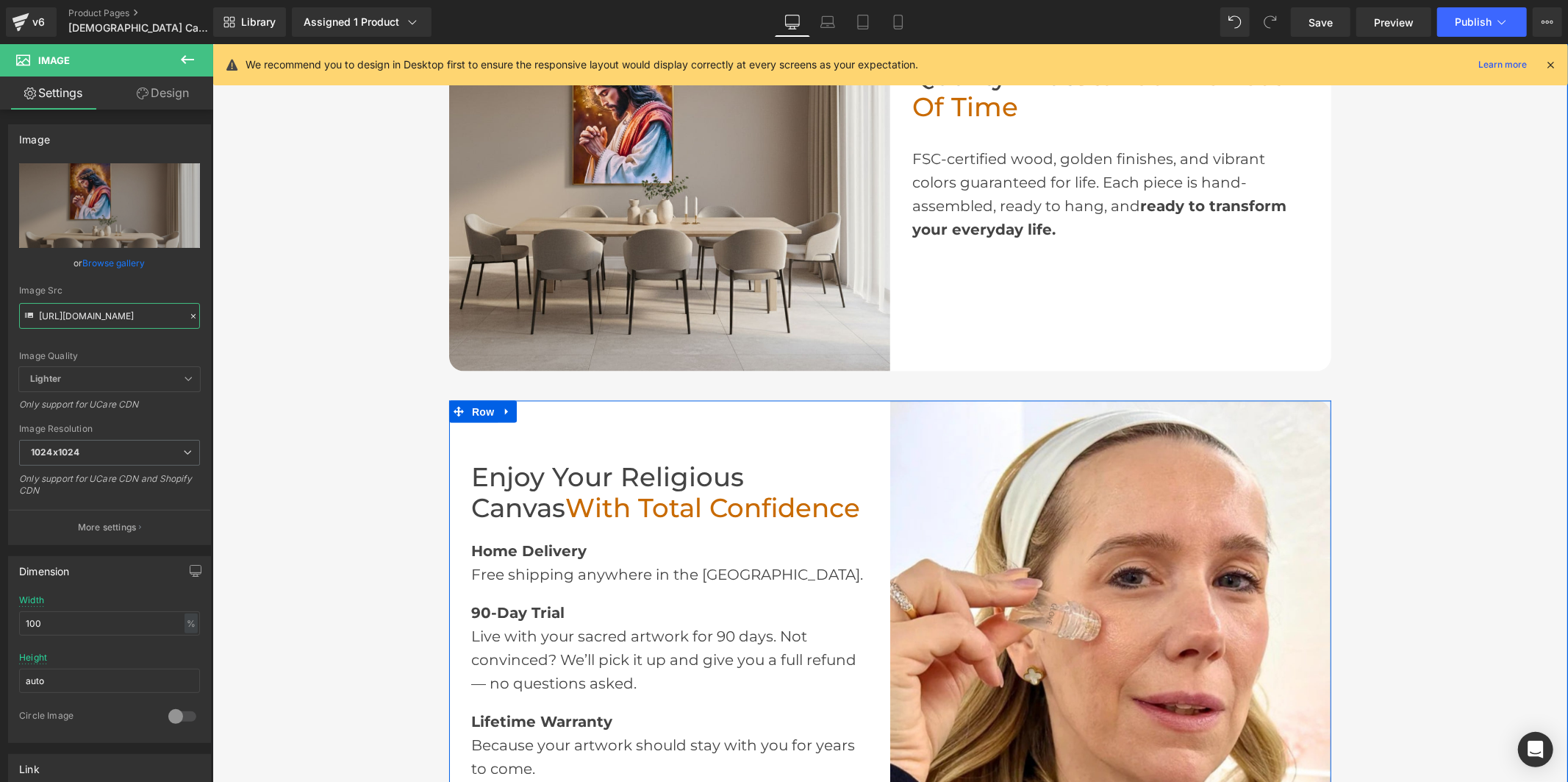
scroll to position [2037, 0]
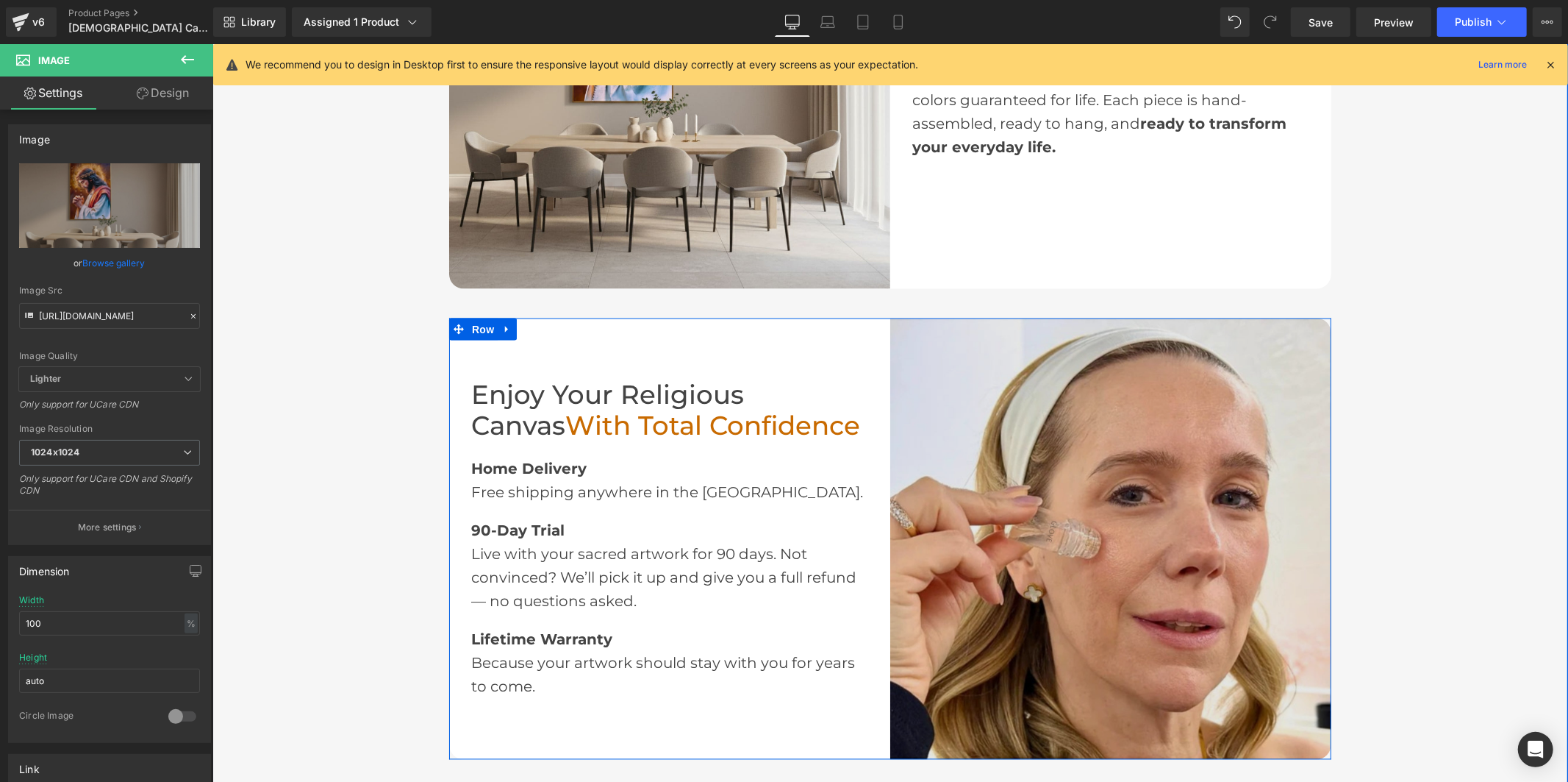
click at [1041, 453] on img at bounding box center [1110, 538] width 441 height 441
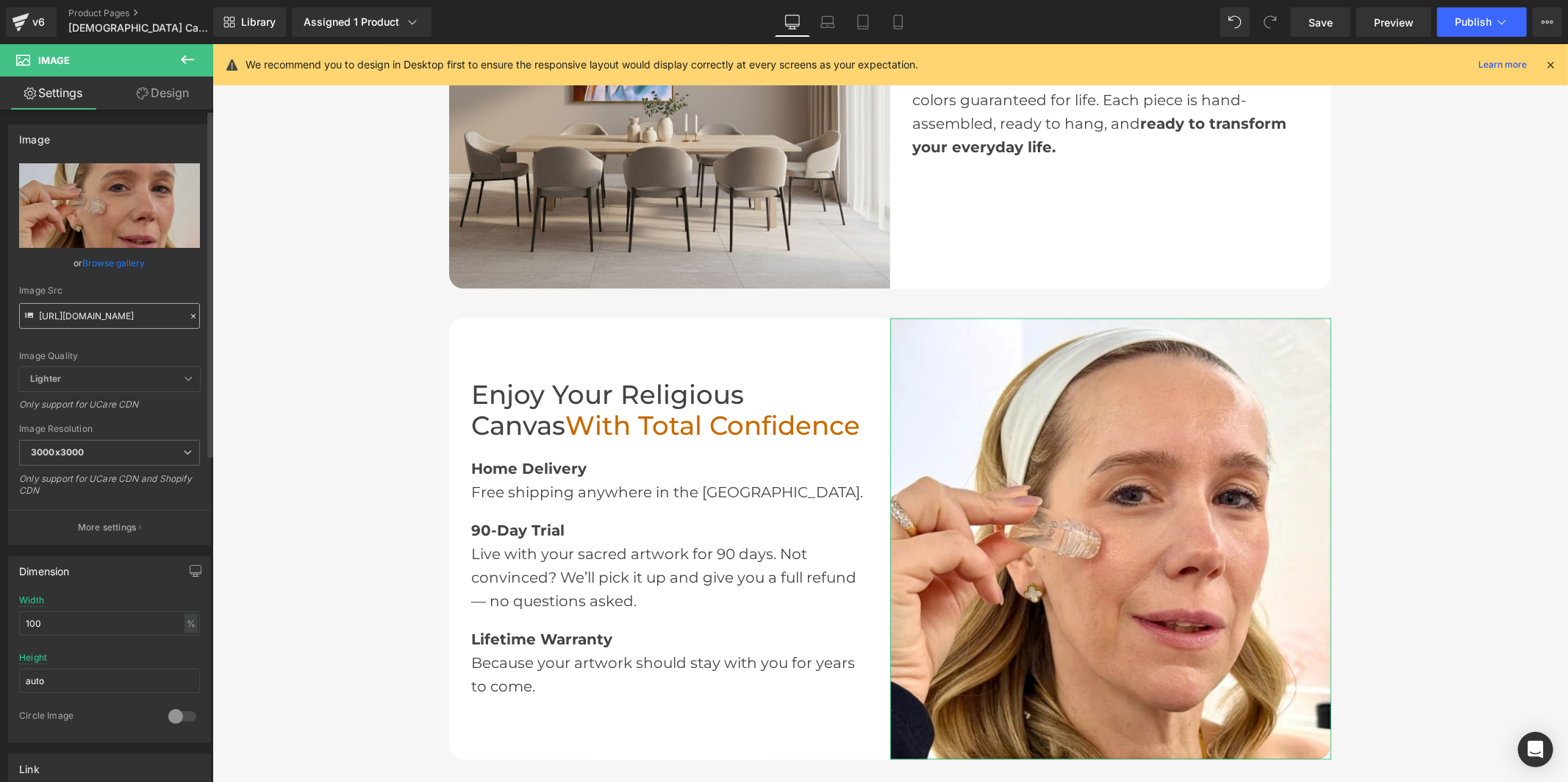
click at [97, 321] on input "[URL][DOMAIN_NAME]" at bounding box center [110, 316] width 180 height 26
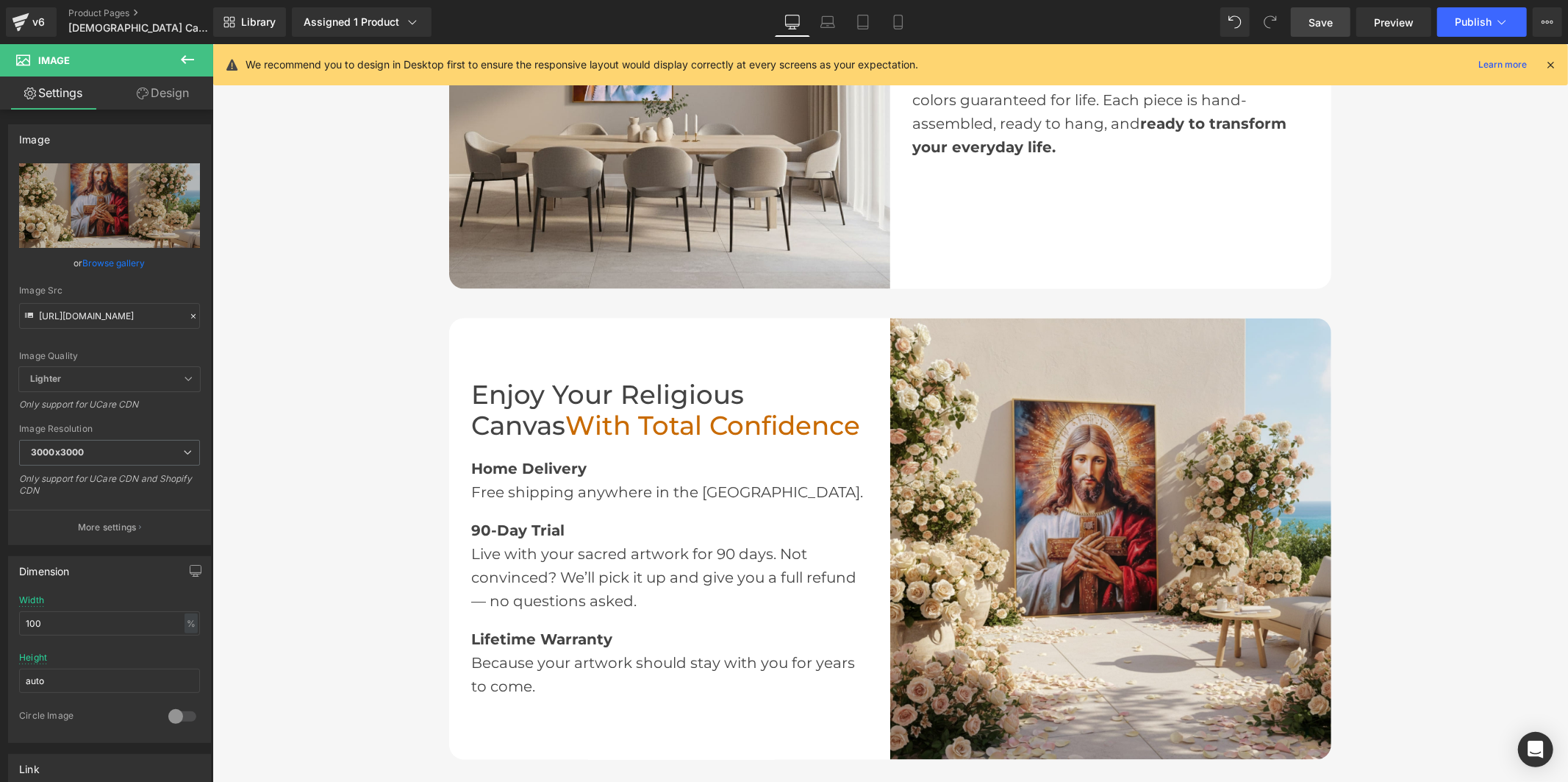
type input "[URL][DOMAIN_NAME]"
click at [1313, 20] on span "Save" at bounding box center [1321, 22] width 24 height 15
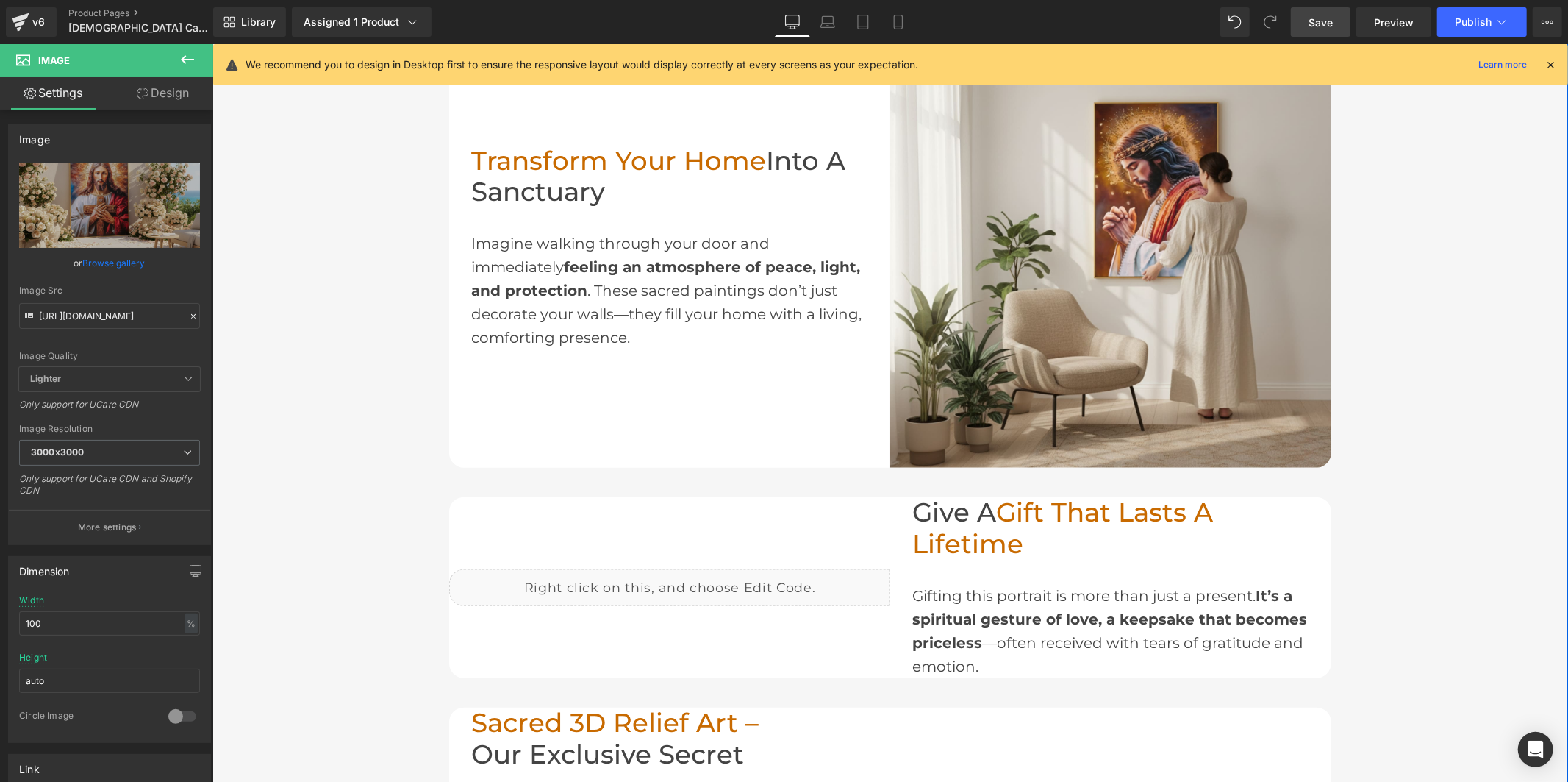
scroll to position [811, 0]
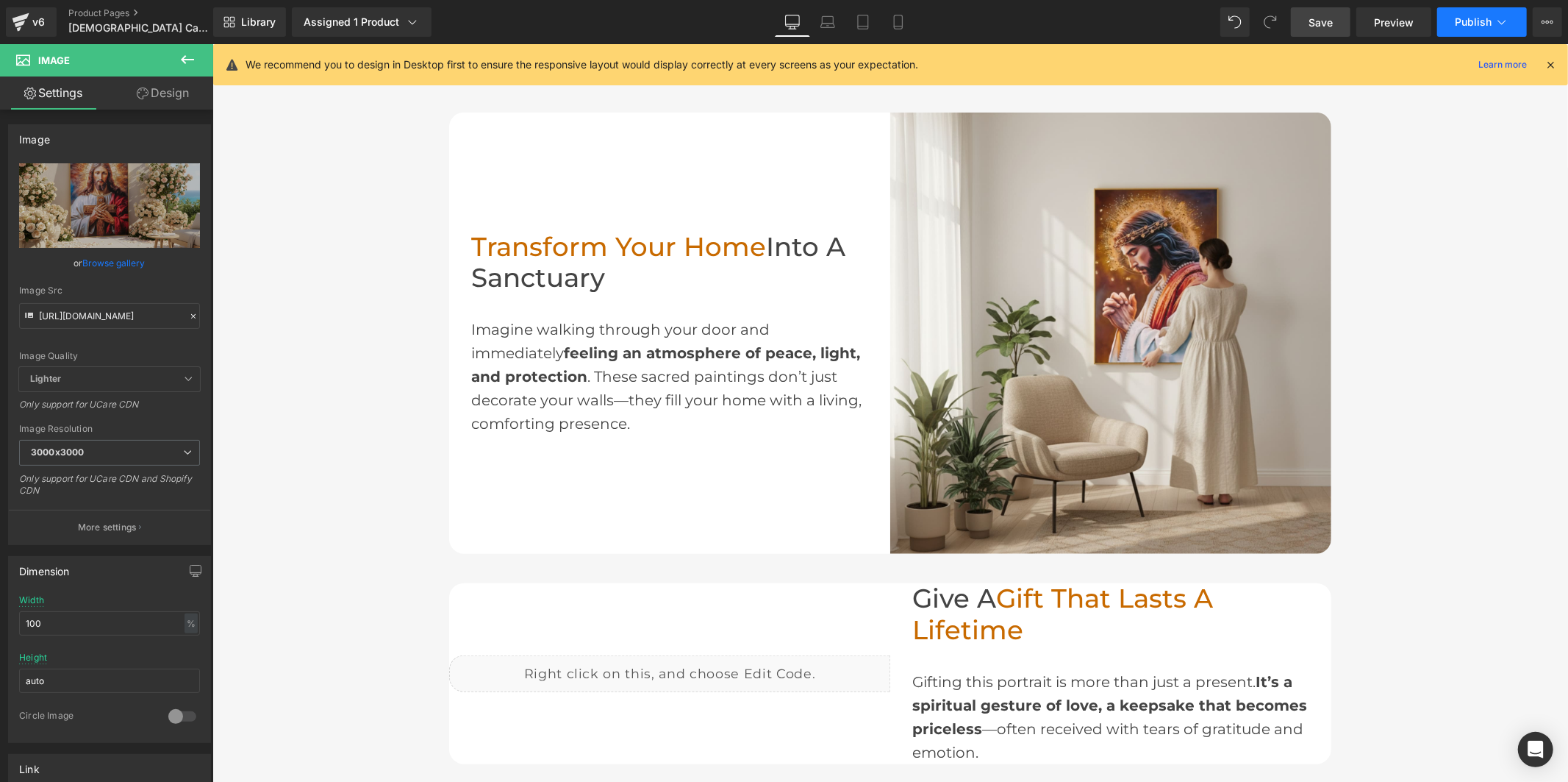
click at [1466, 22] on span "Publish" at bounding box center [1474, 22] width 37 height 12
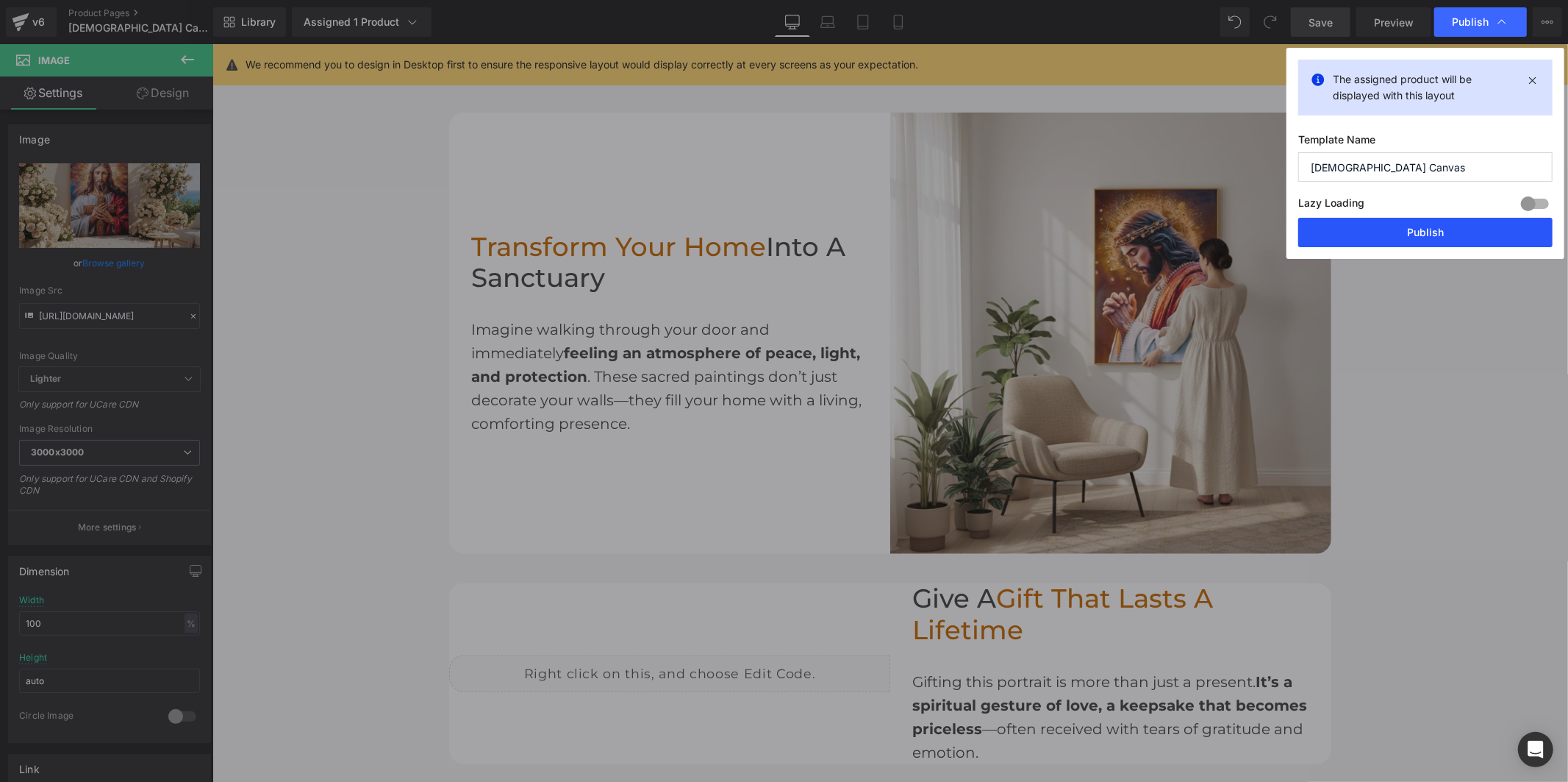
click at [1395, 241] on button "Publish" at bounding box center [1425, 232] width 255 height 29
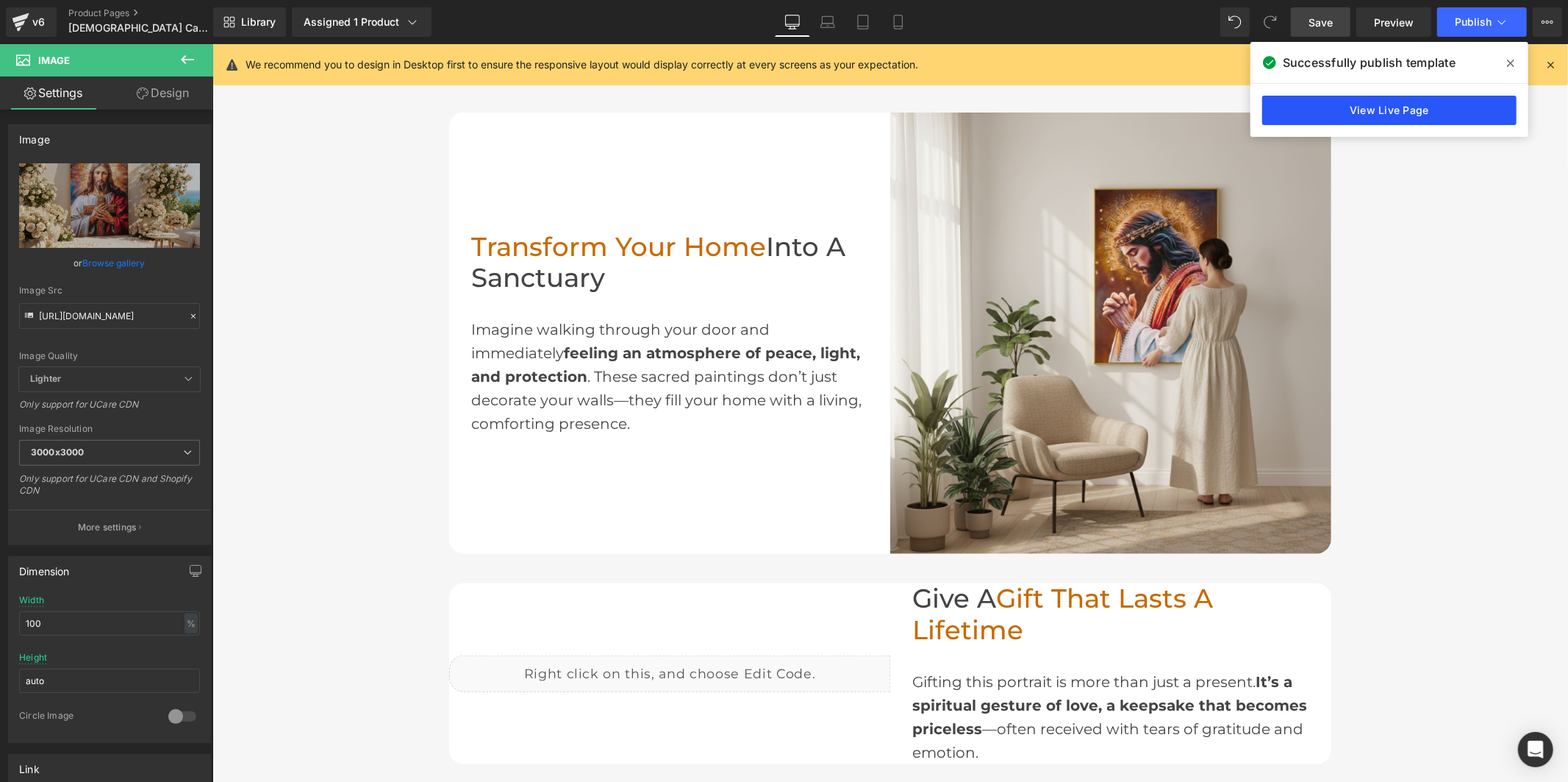
click at [1283, 109] on link "View Live Page" at bounding box center [1389, 110] width 255 height 29
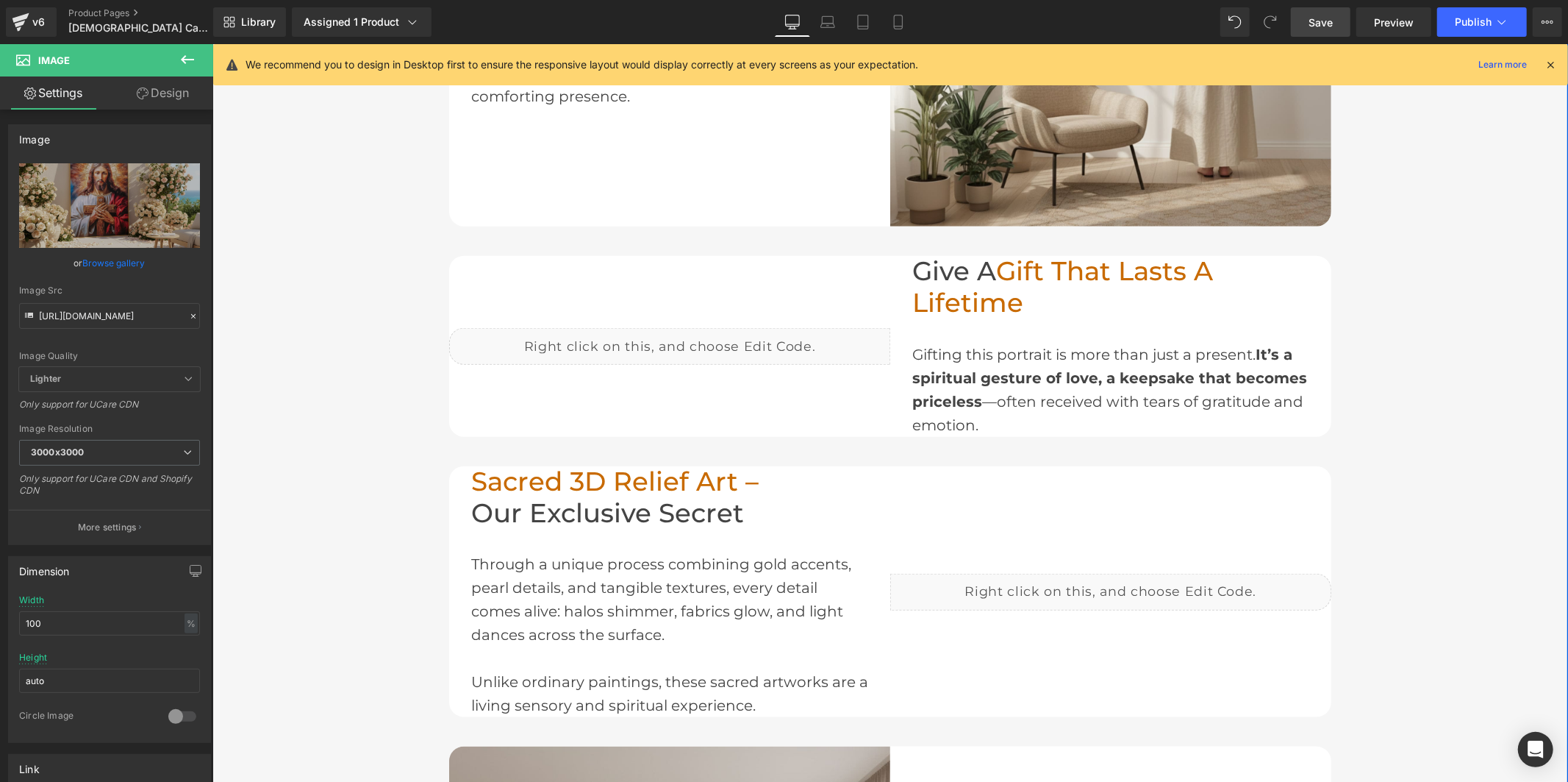
scroll to position [1138, 0]
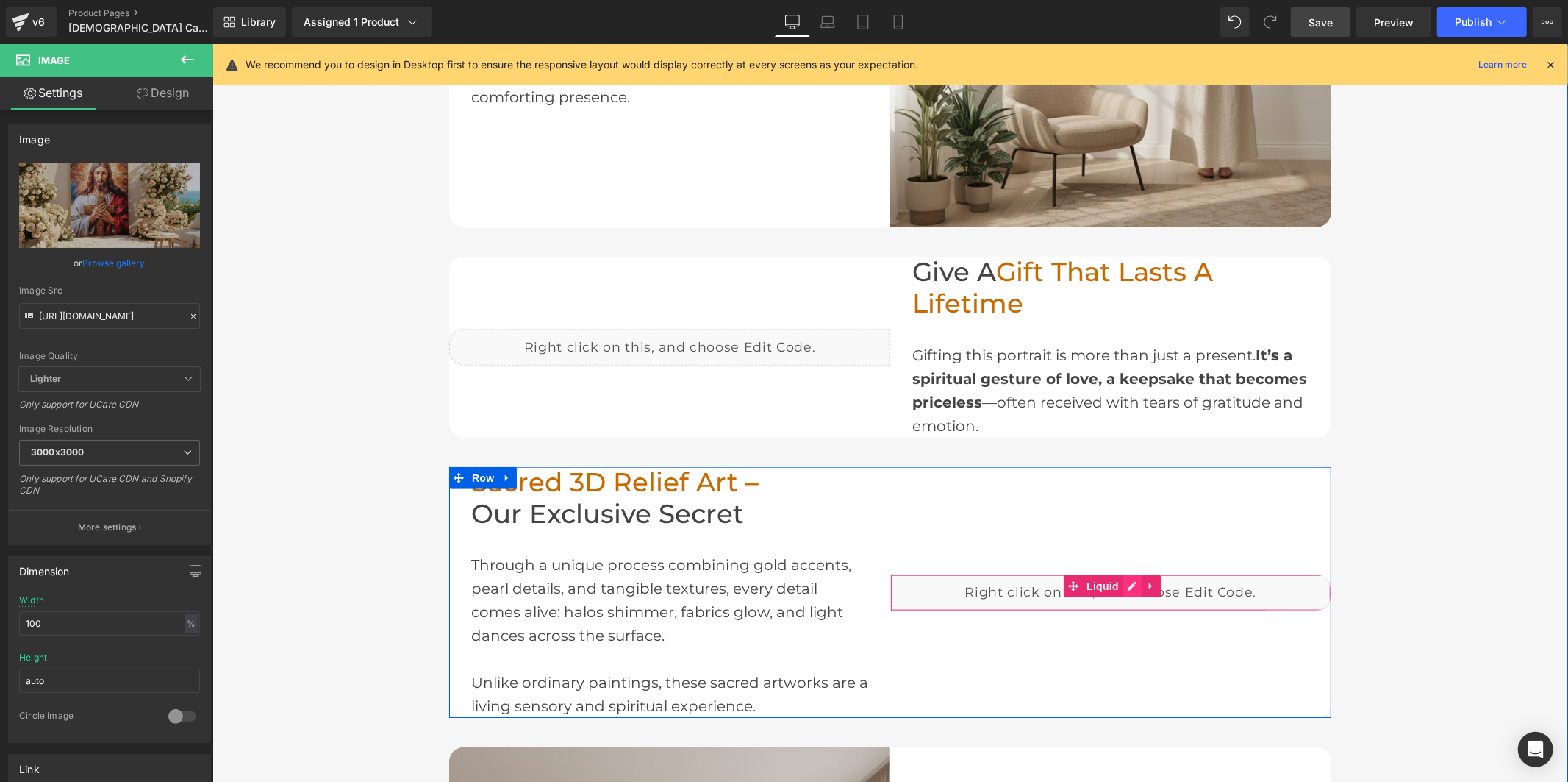
click at [1128, 580] on div "Liquid" at bounding box center [1110, 593] width 441 height 37
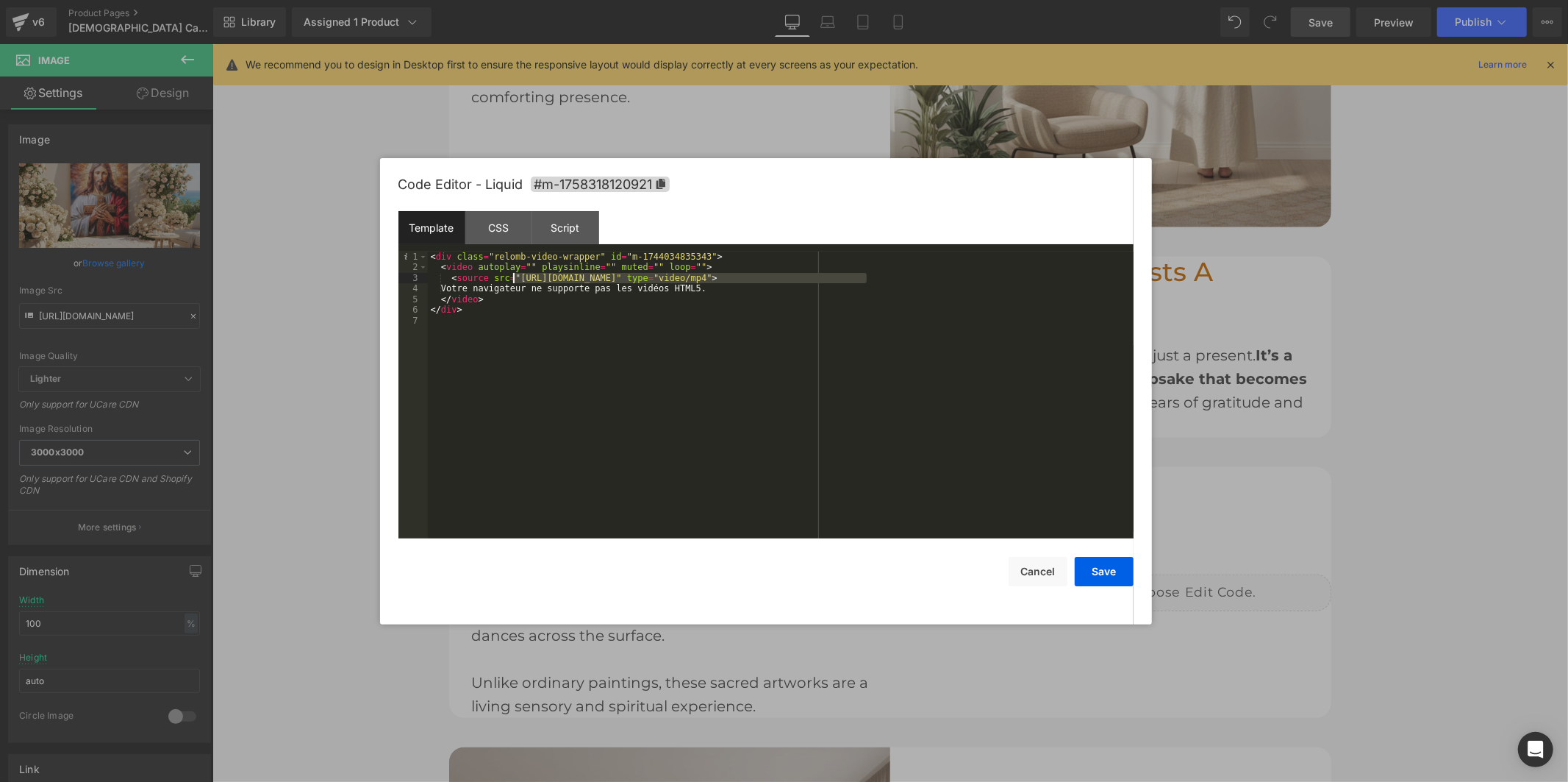
drag, startPoint x: 868, startPoint y: 275, endPoint x: 513, endPoint y: 276, distance: 355.0
click at [513, 276] on div "< div class = "relomb-video-wrapper" id = "m-1744034835343" > < video autoplay …" at bounding box center [781, 406] width 706 height 308
click at [1106, 569] on button "Save" at bounding box center [1104, 572] width 59 height 29
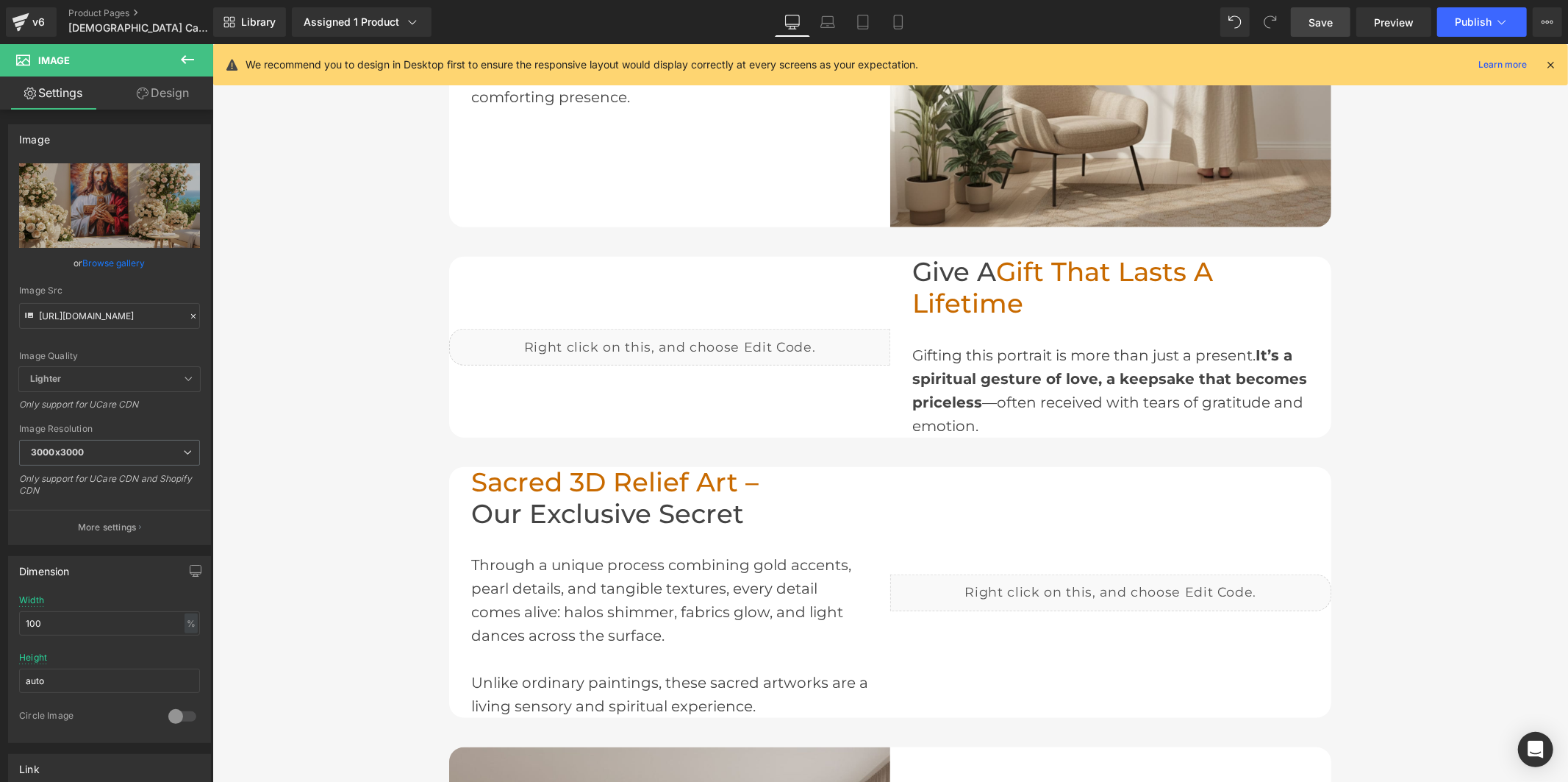
drag, startPoint x: 1321, startPoint y: 26, endPoint x: 1138, endPoint y: 63, distance: 186.7
click at [1321, 26] on span "Save" at bounding box center [1321, 22] width 24 height 15
click at [1458, 16] on span "Publish" at bounding box center [1474, 22] width 37 height 12
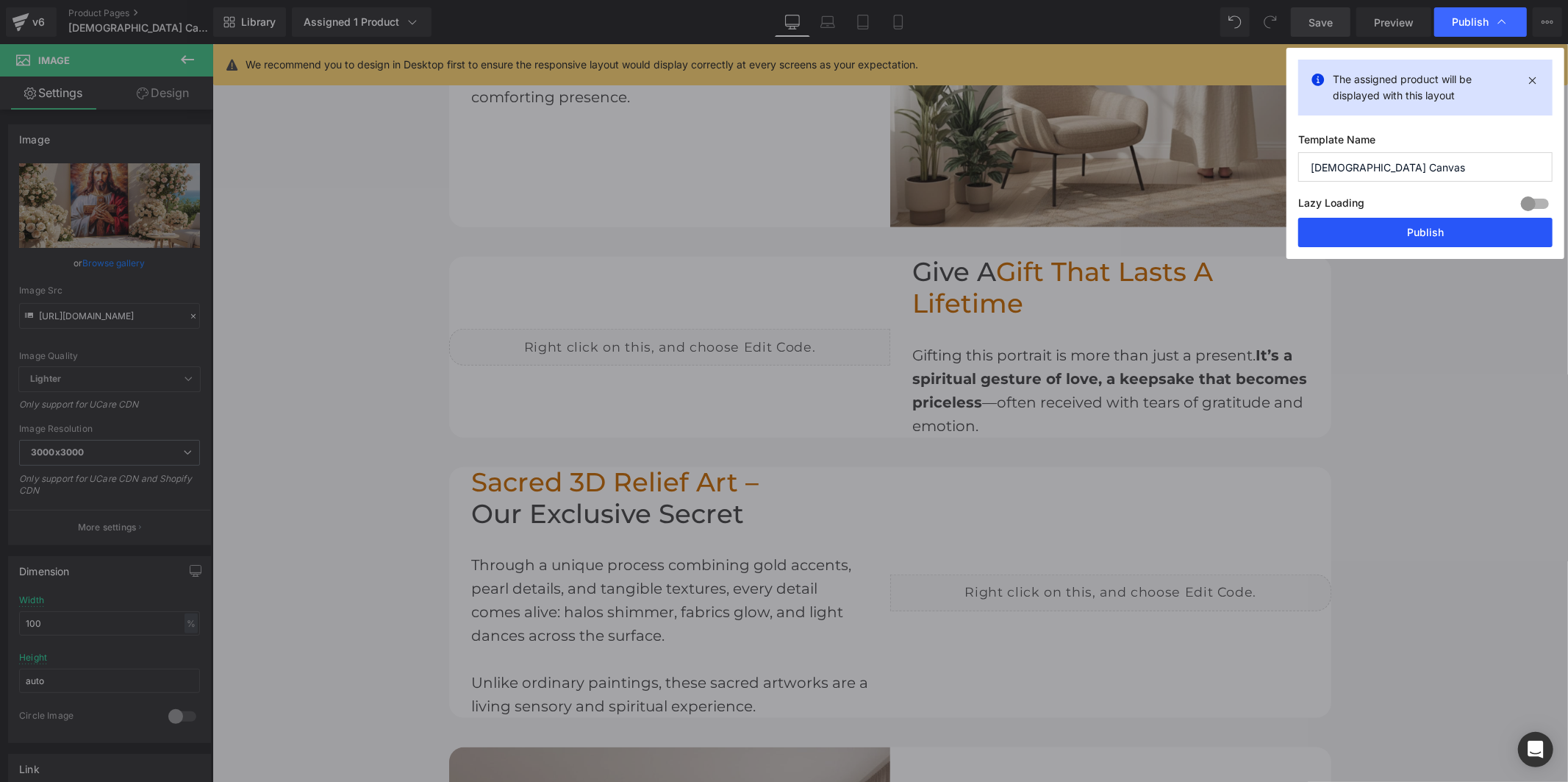
drag, startPoint x: 1430, startPoint y: 222, endPoint x: 1339, endPoint y: 101, distance: 151.4
click at [1430, 222] on button "Publish" at bounding box center [1425, 232] width 255 height 29
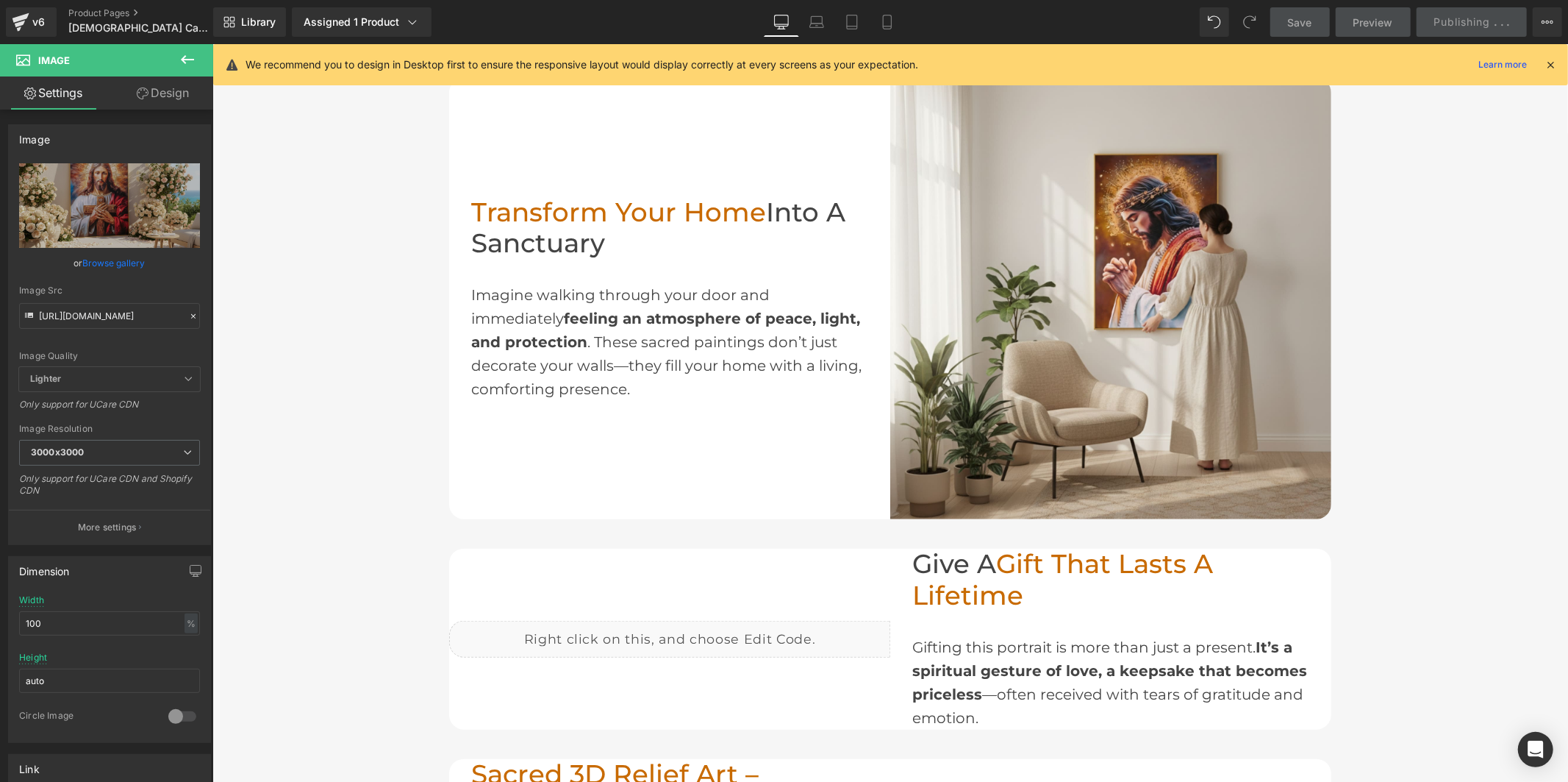
scroll to position [893, 0]
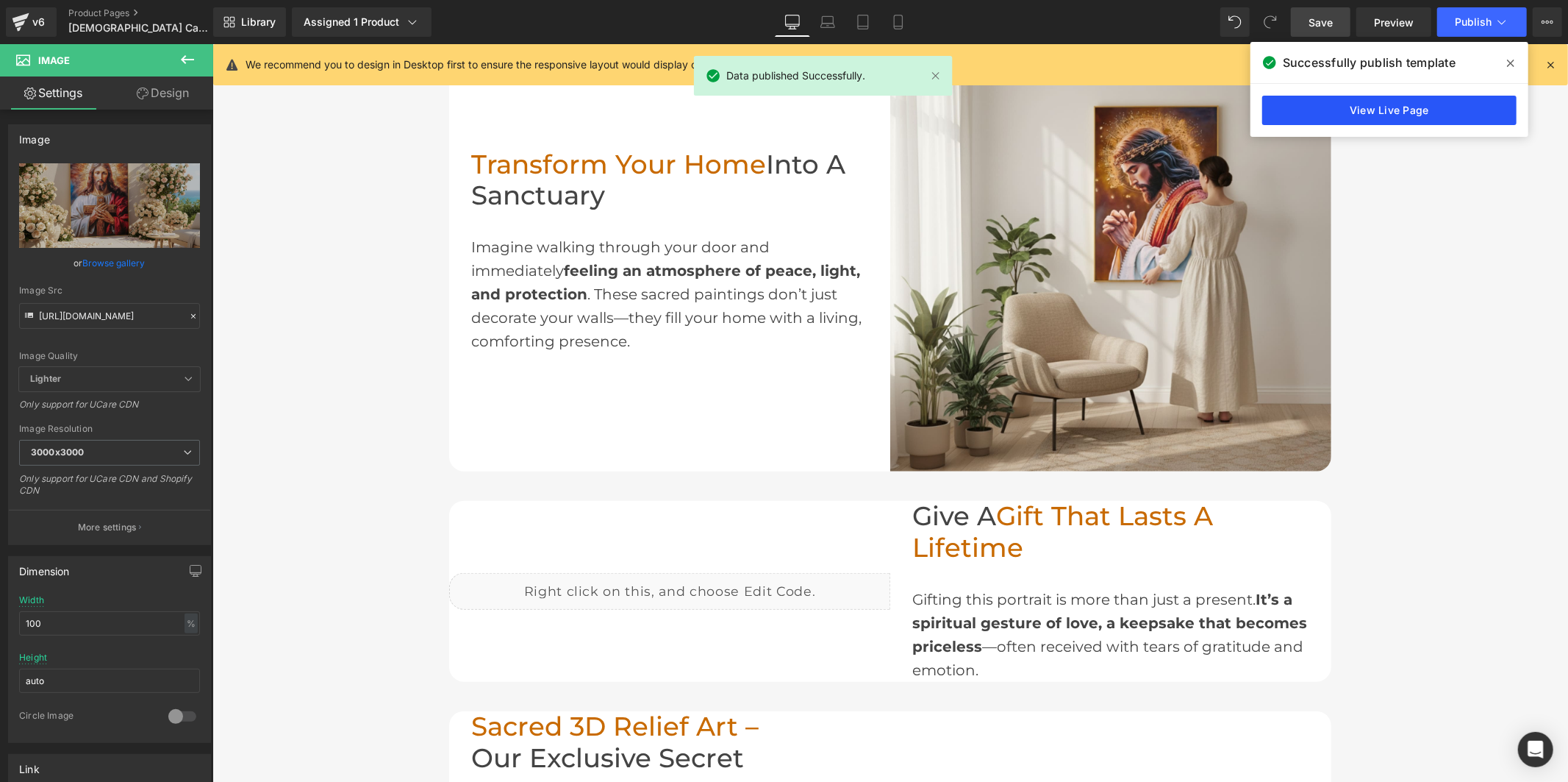
click at [1429, 102] on link "View Live Page" at bounding box center [1389, 110] width 255 height 29
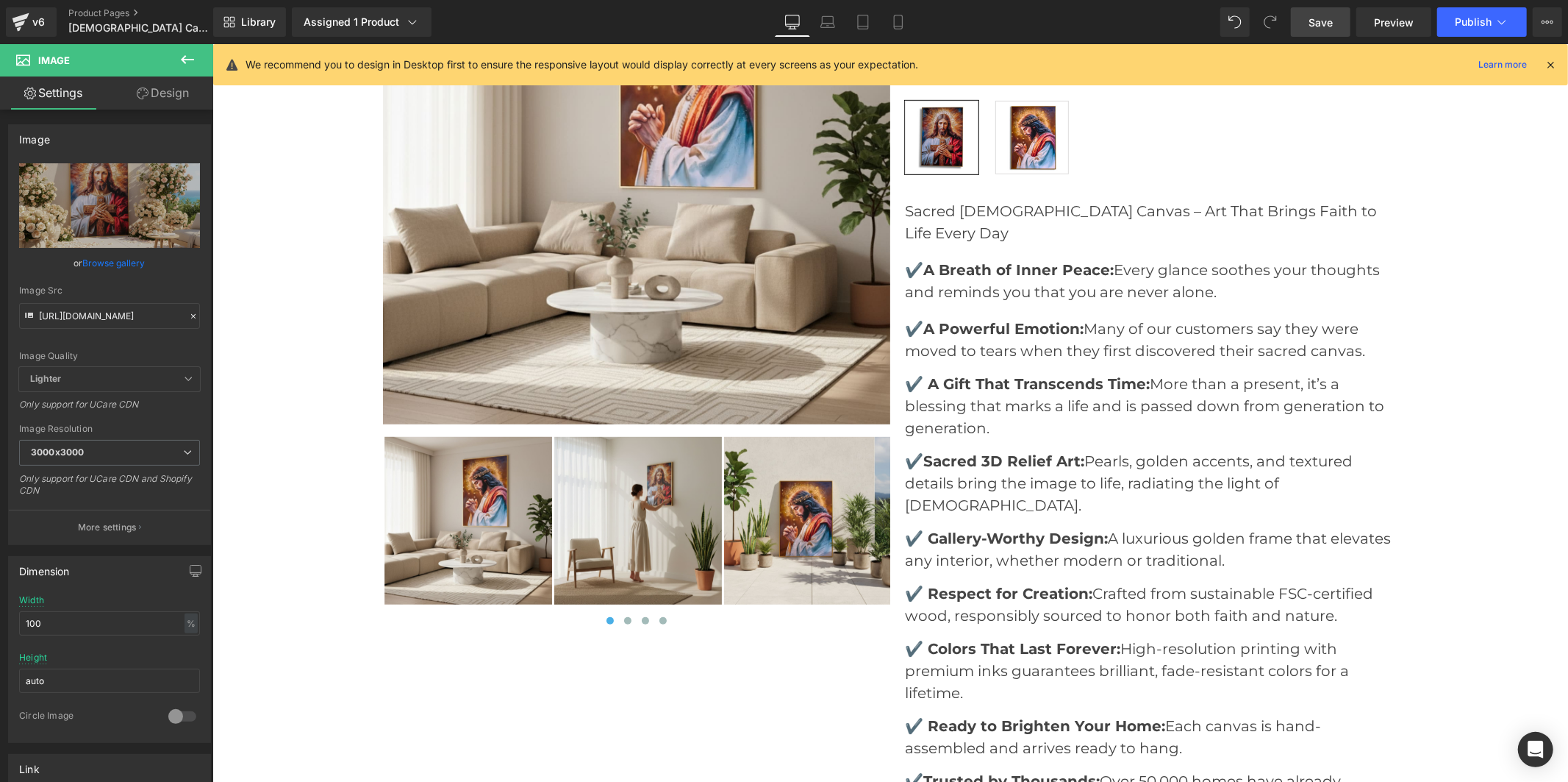
scroll to position [5389, 0]
click at [599, 509] on img at bounding box center [637, 518] width 168 height 168
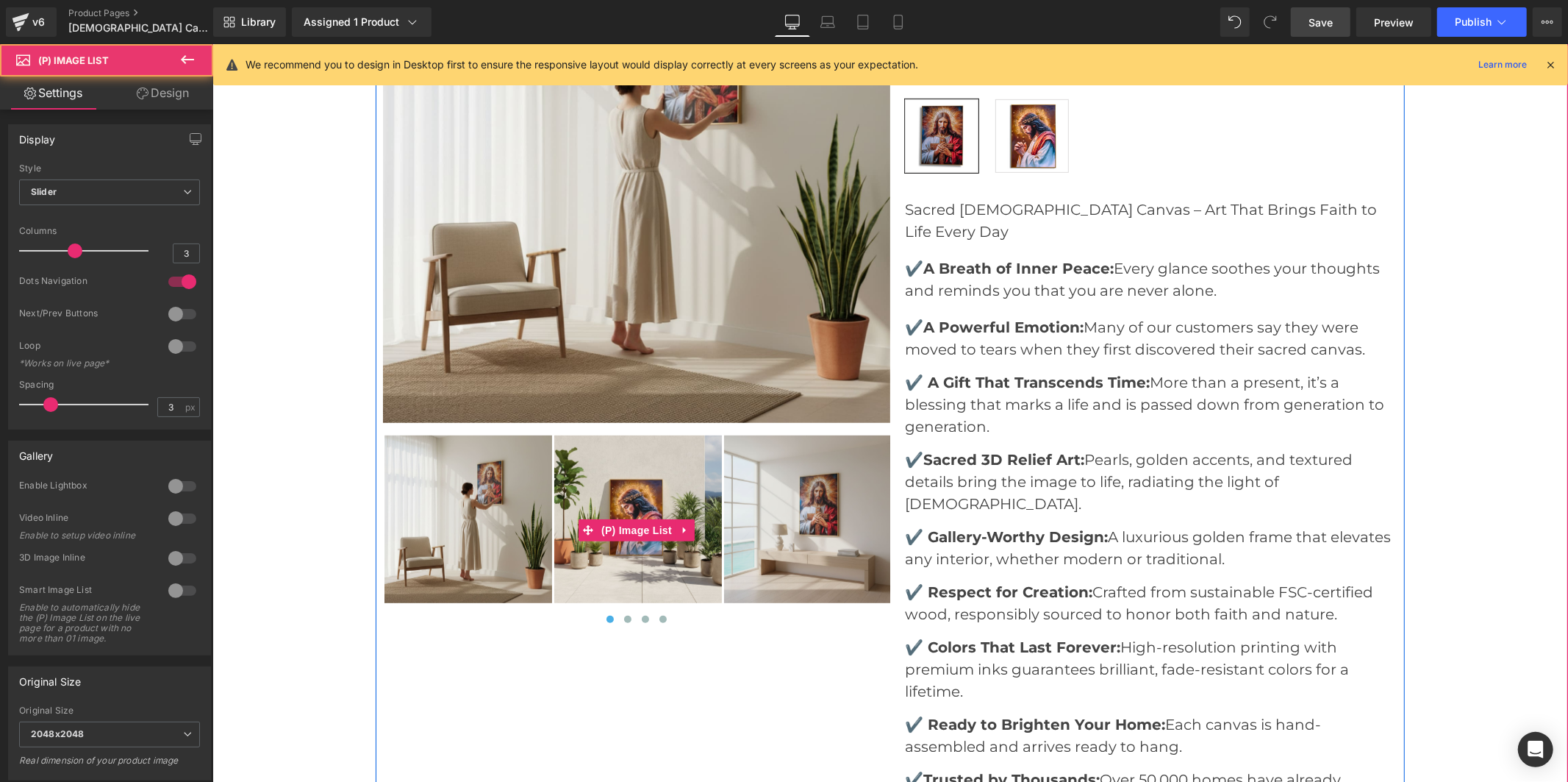
click at [643, 508] on img at bounding box center [637, 518] width 168 height 168
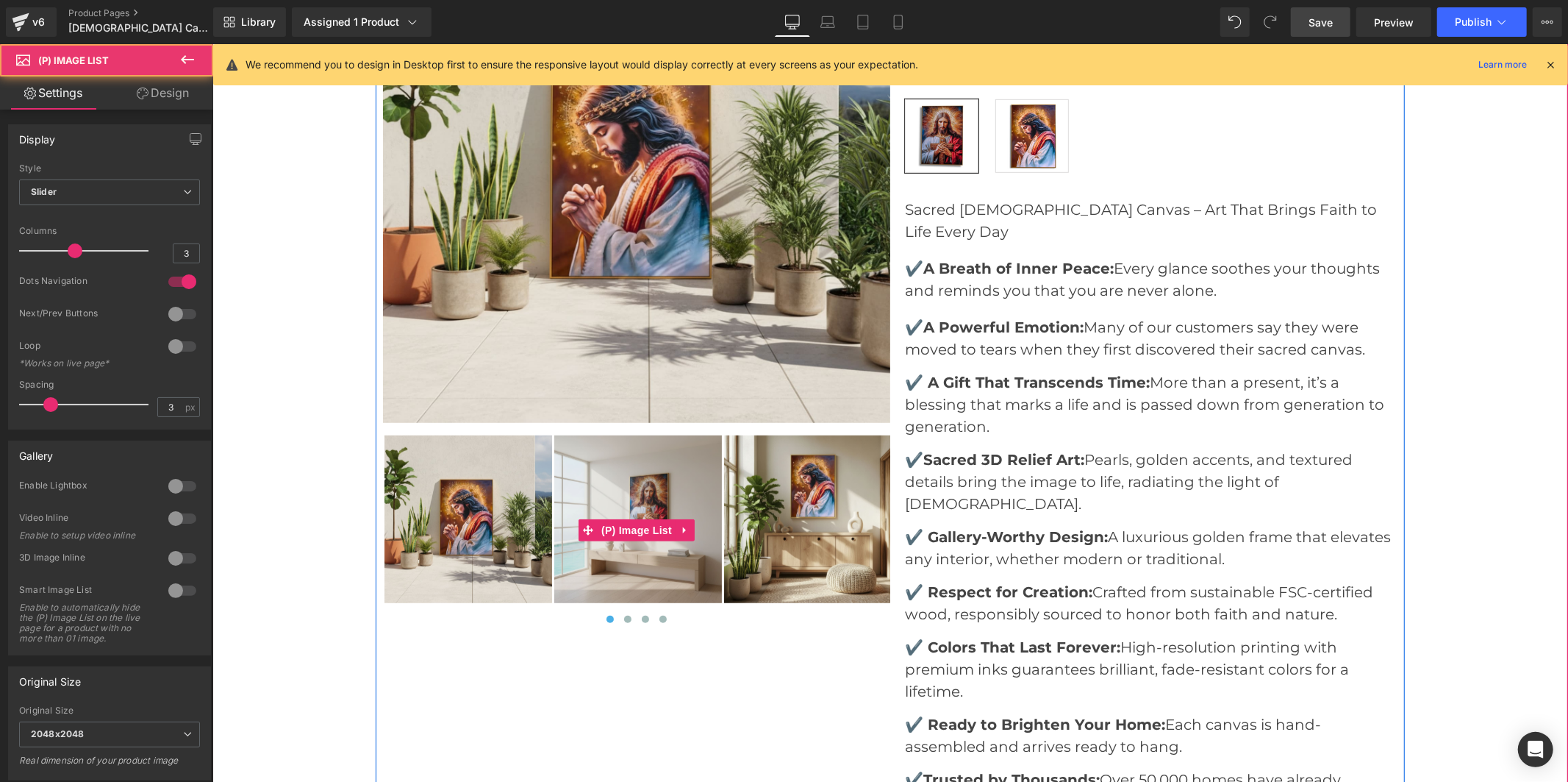
click at [650, 502] on img at bounding box center [637, 518] width 168 height 168
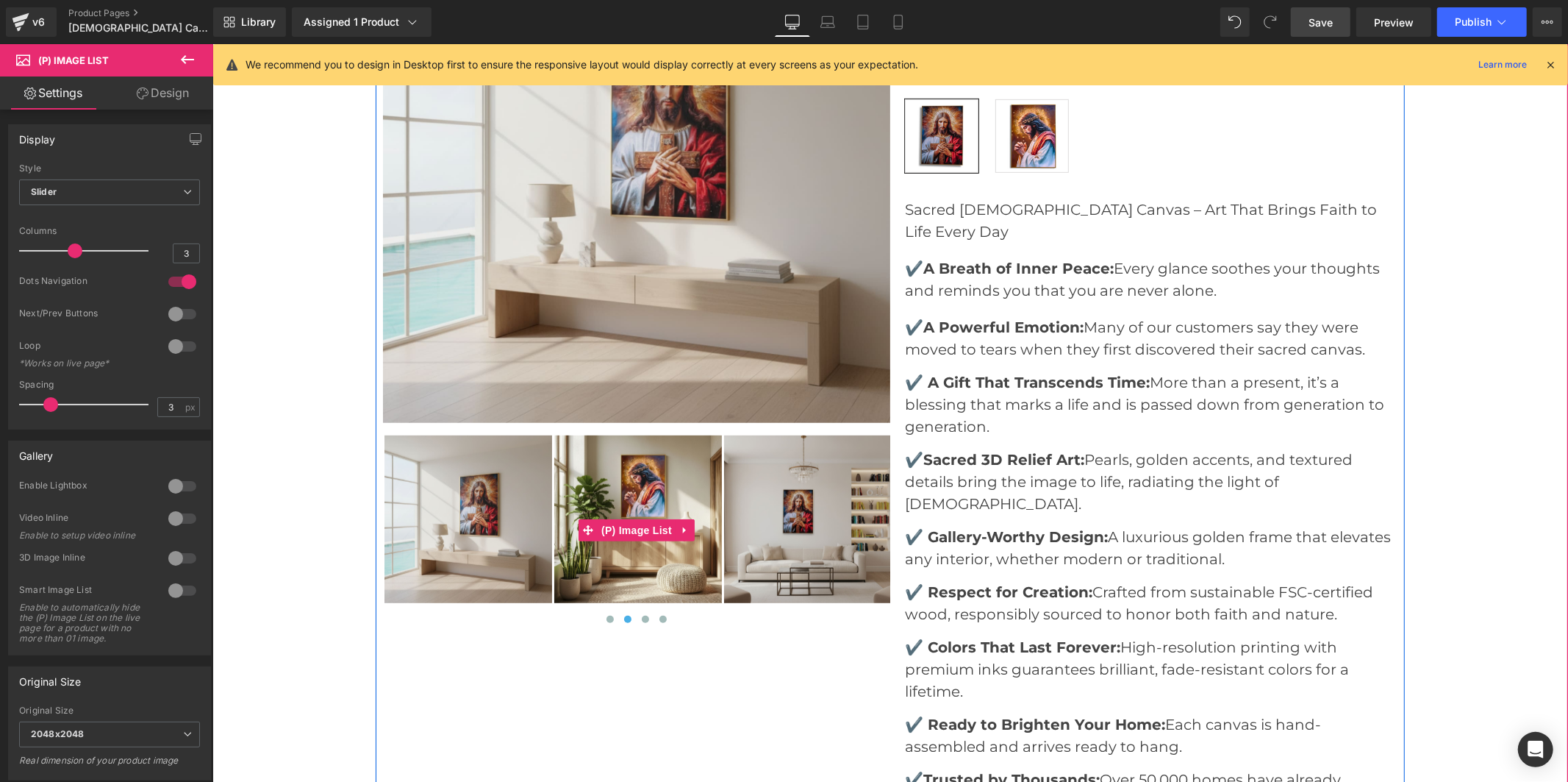
click at [657, 500] on img at bounding box center [637, 518] width 168 height 168
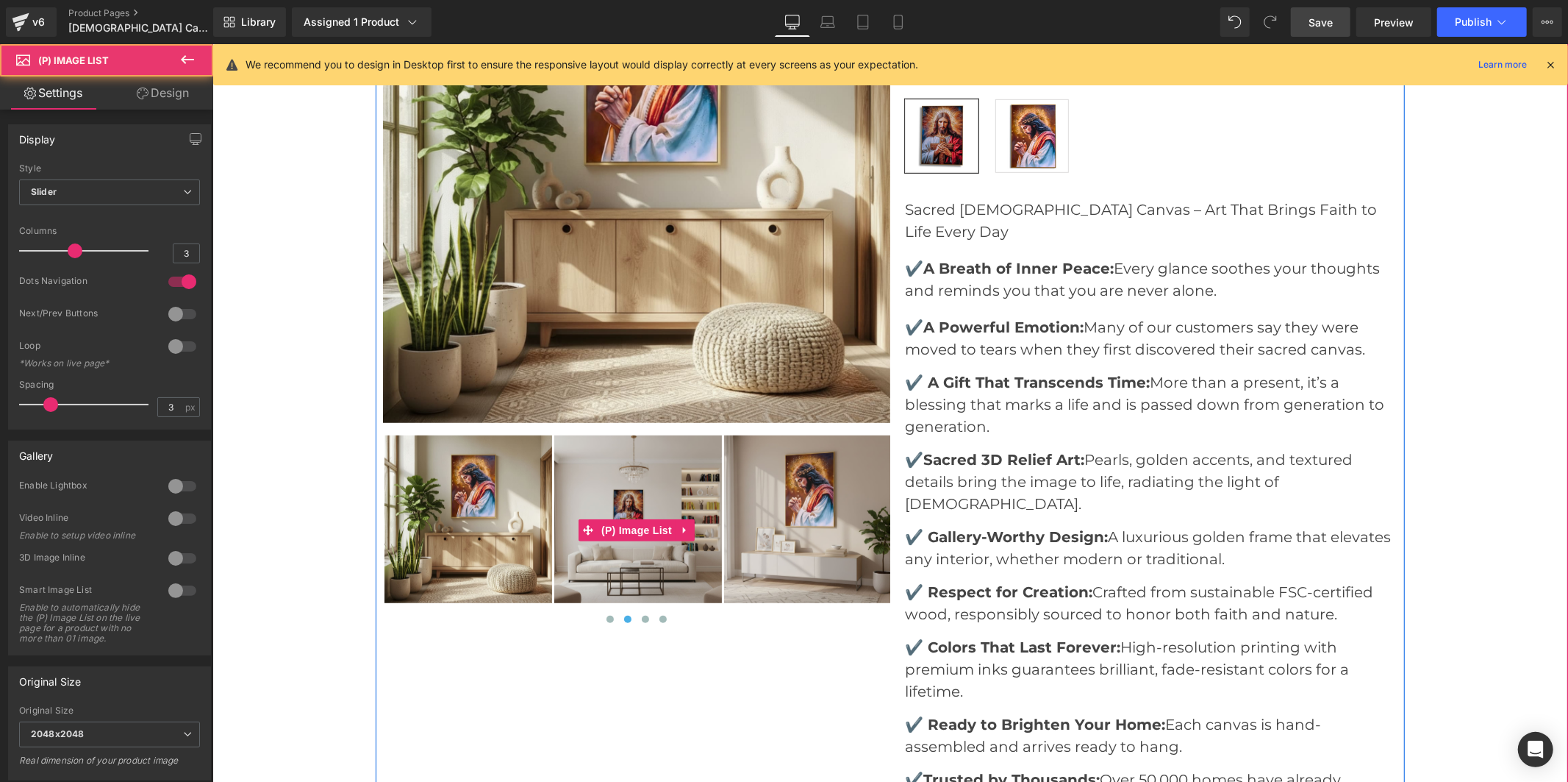
click at [682, 493] on img at bounding box center [637, 518] width 168 height 168
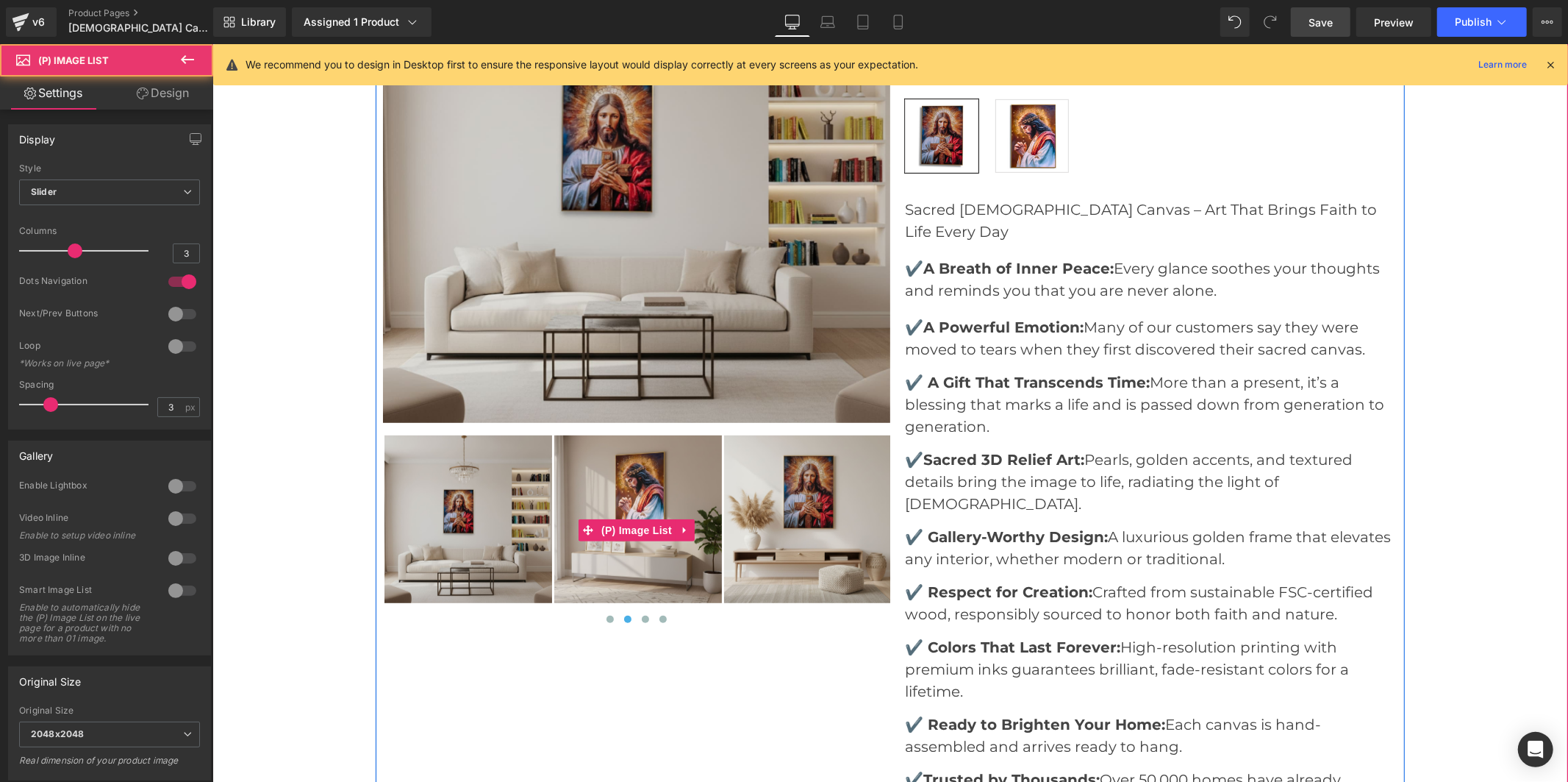
click at [682, 493] on img at bounding box center [637, 518] width 168 height 168
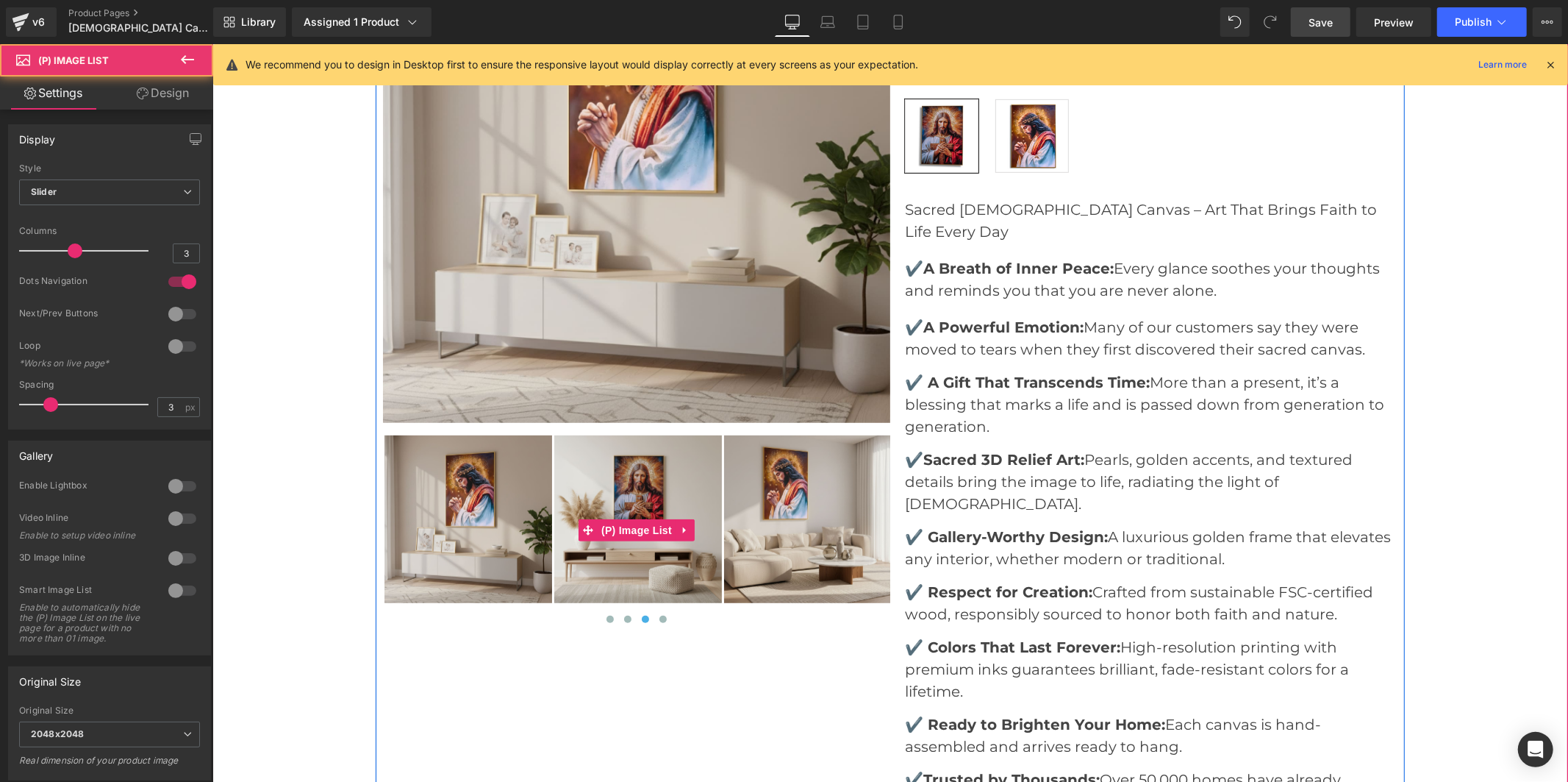
click at [686, 492] on img at bounding box center [637, 518] width 168 height 168
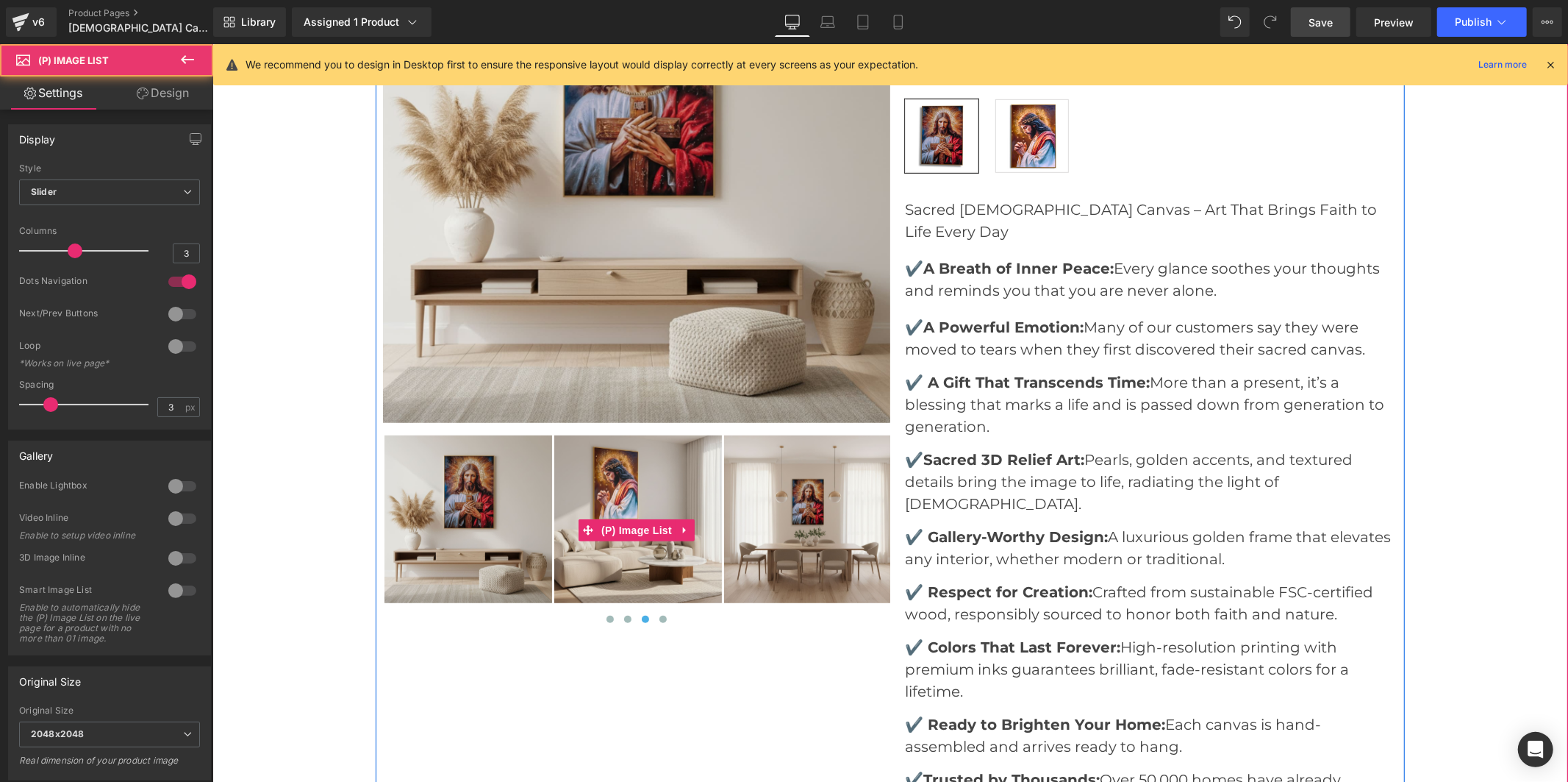
click at [686, 492] on img at bounding box center [637, 518] width 168 height 168
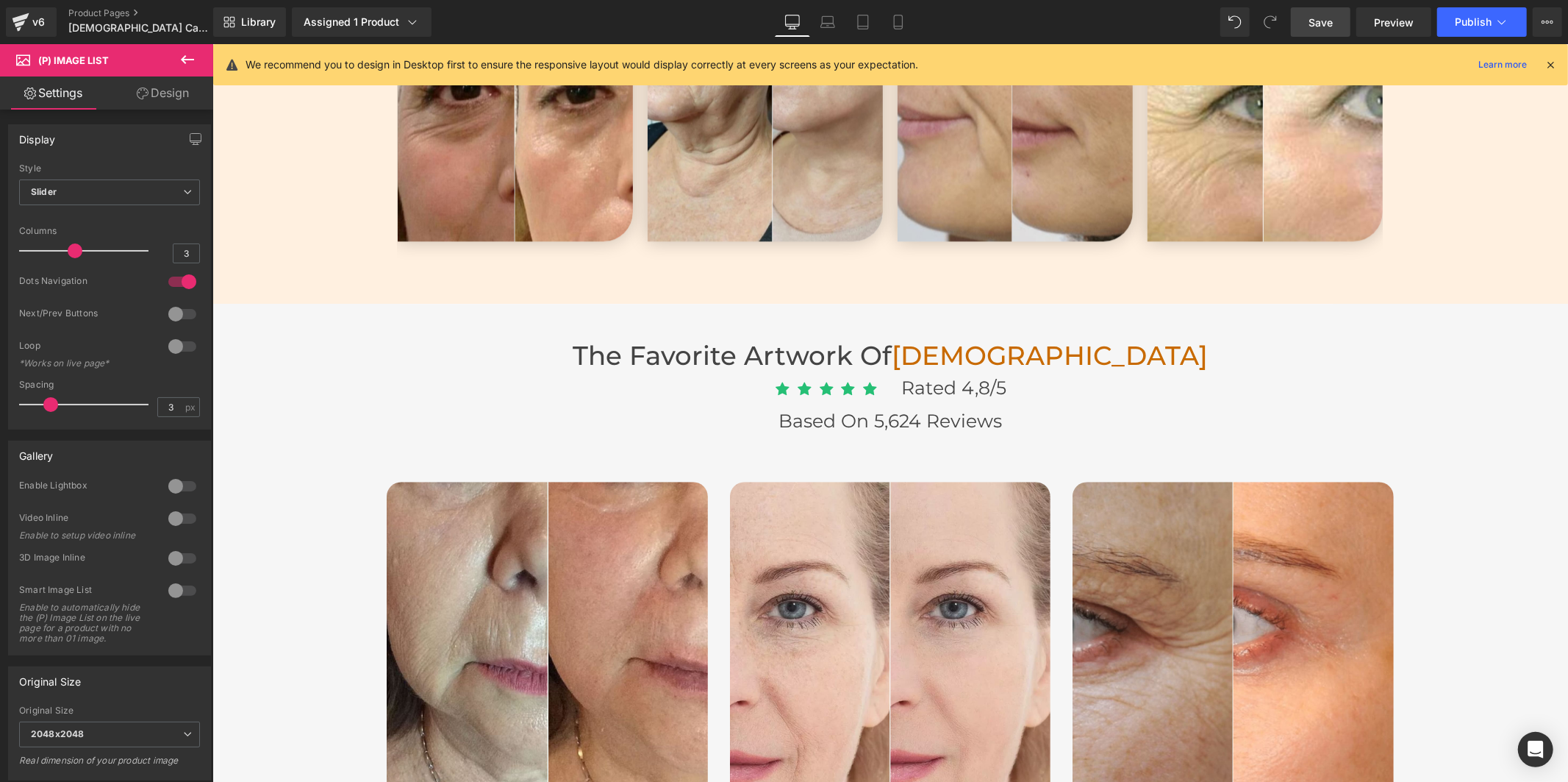
scroll to position [2773, 0]
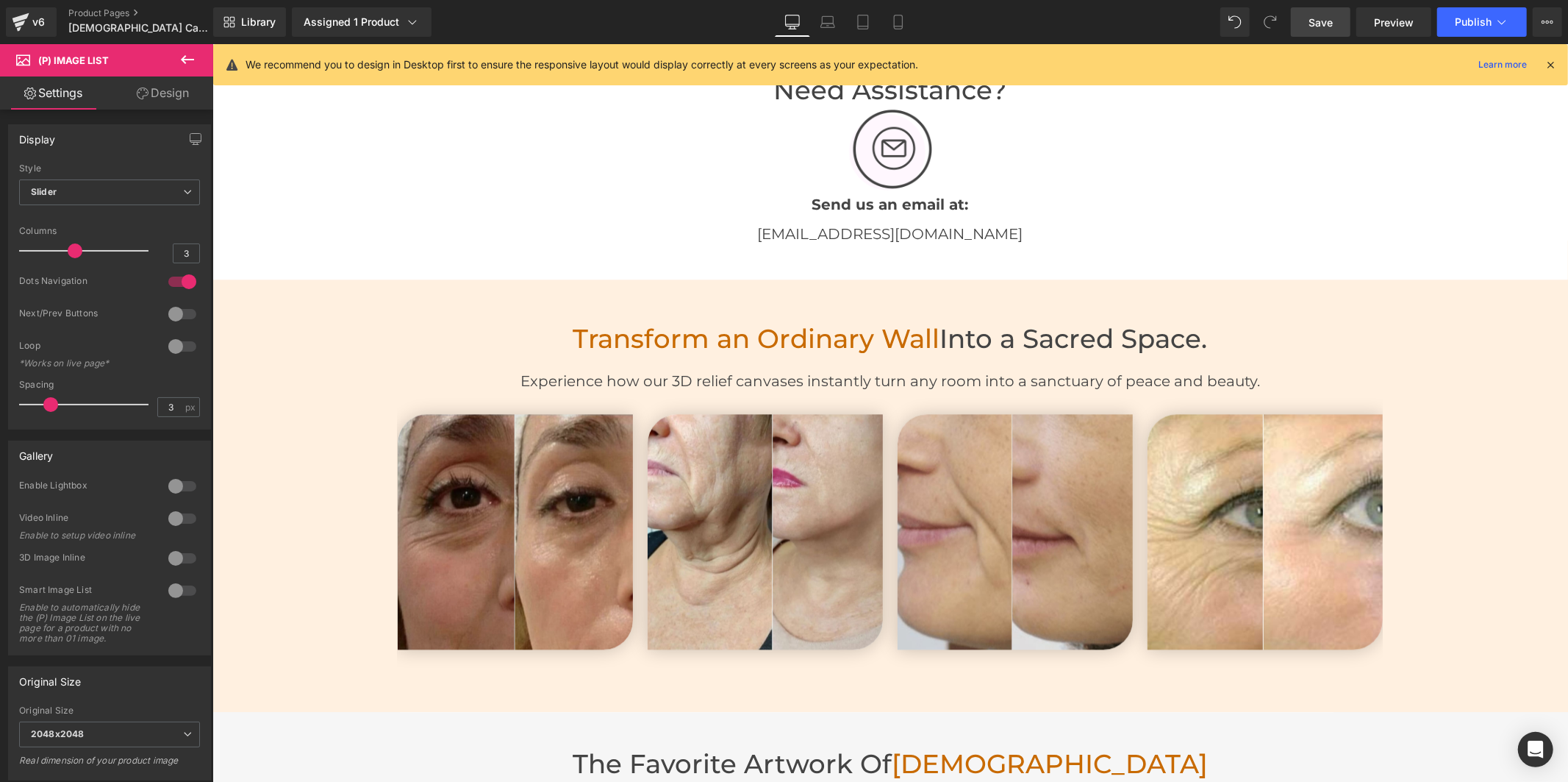
click at [492, 496] on img at bounding box center [515, 531] width 235 height 235
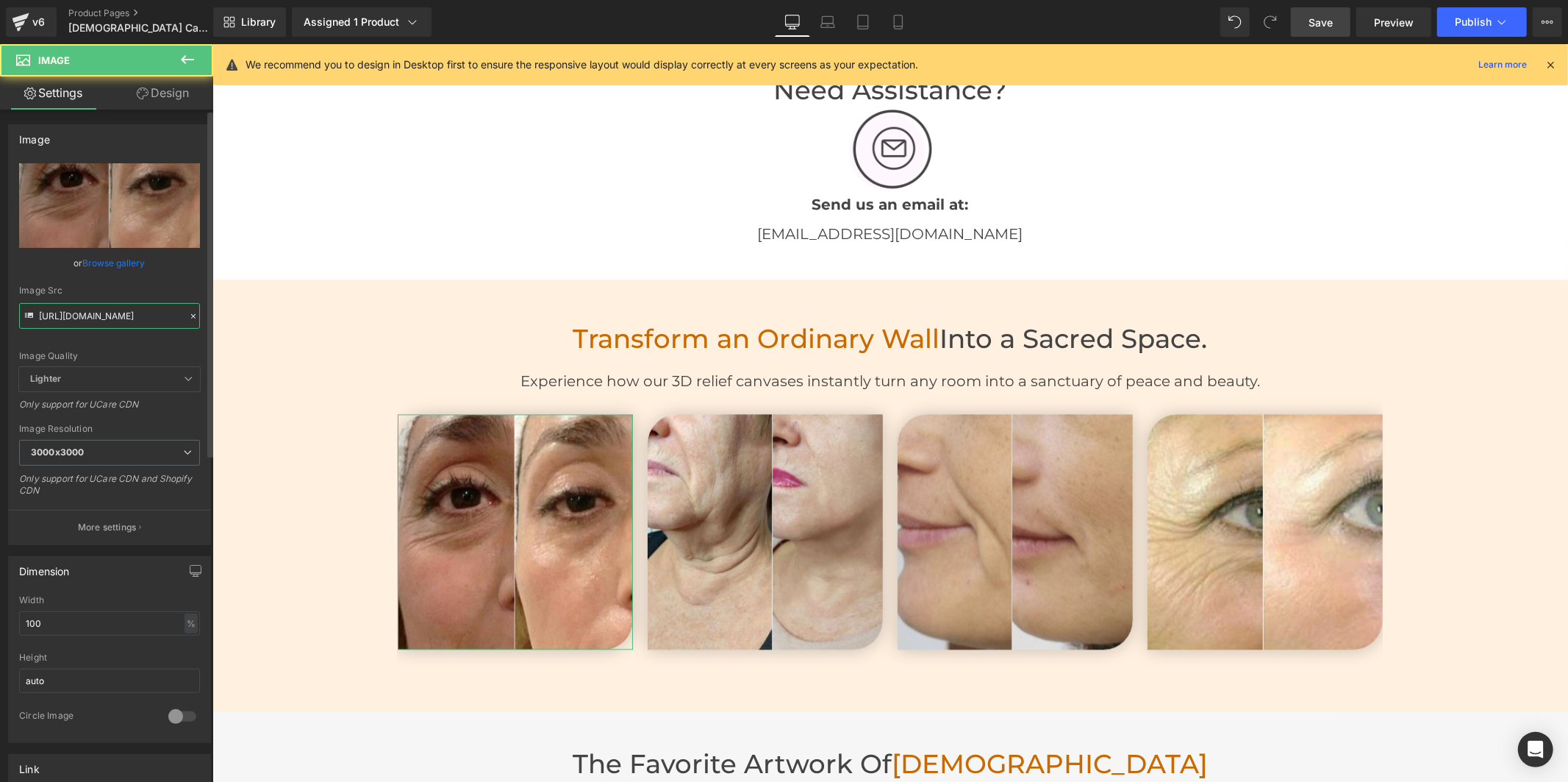
click at [143, 306] on input "[URL][DOMAIN_NAME]" at bounding box center [110, 316] width 180 height 26
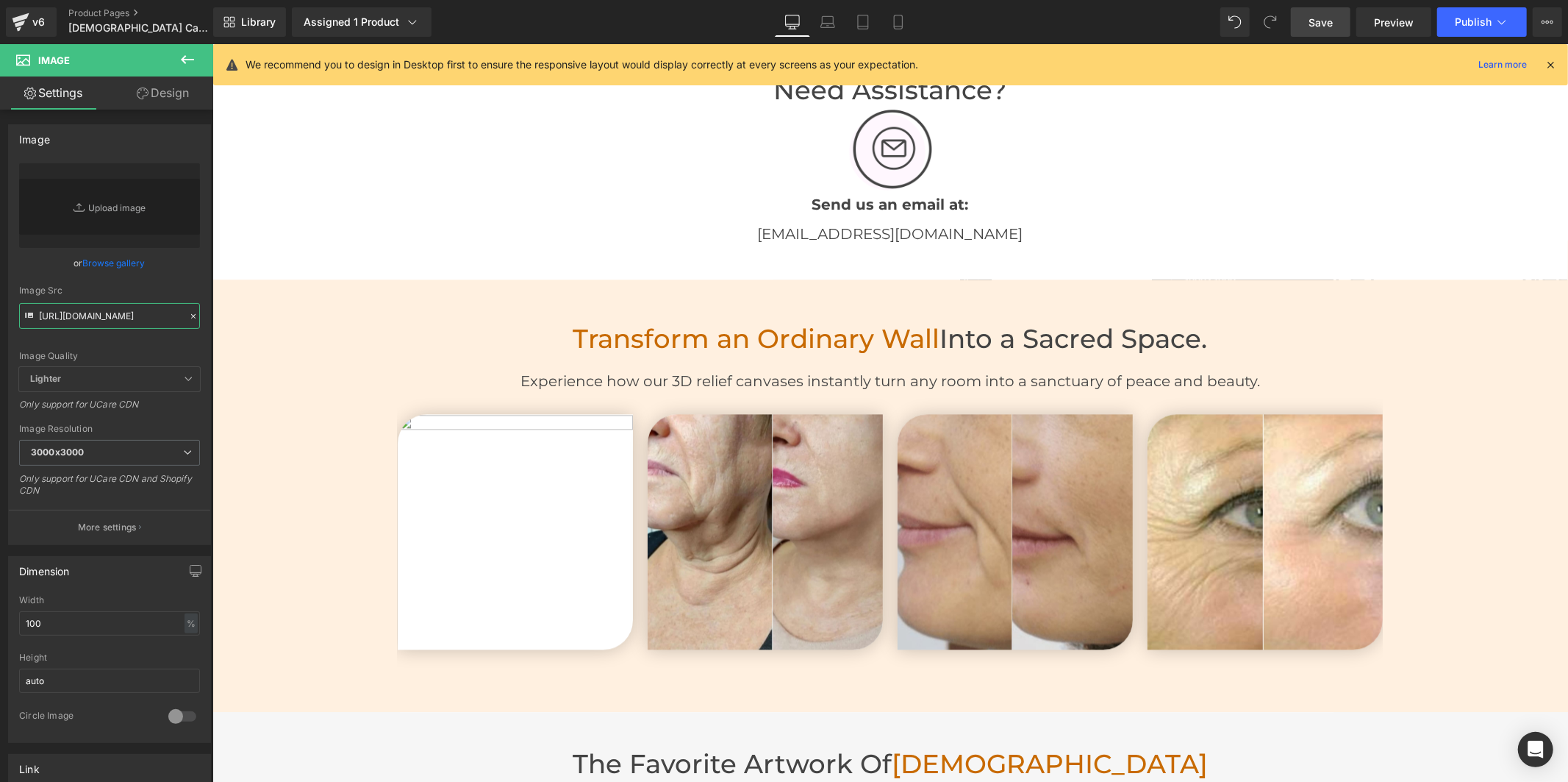
type input "[URL][DOMAIN_NAME]"
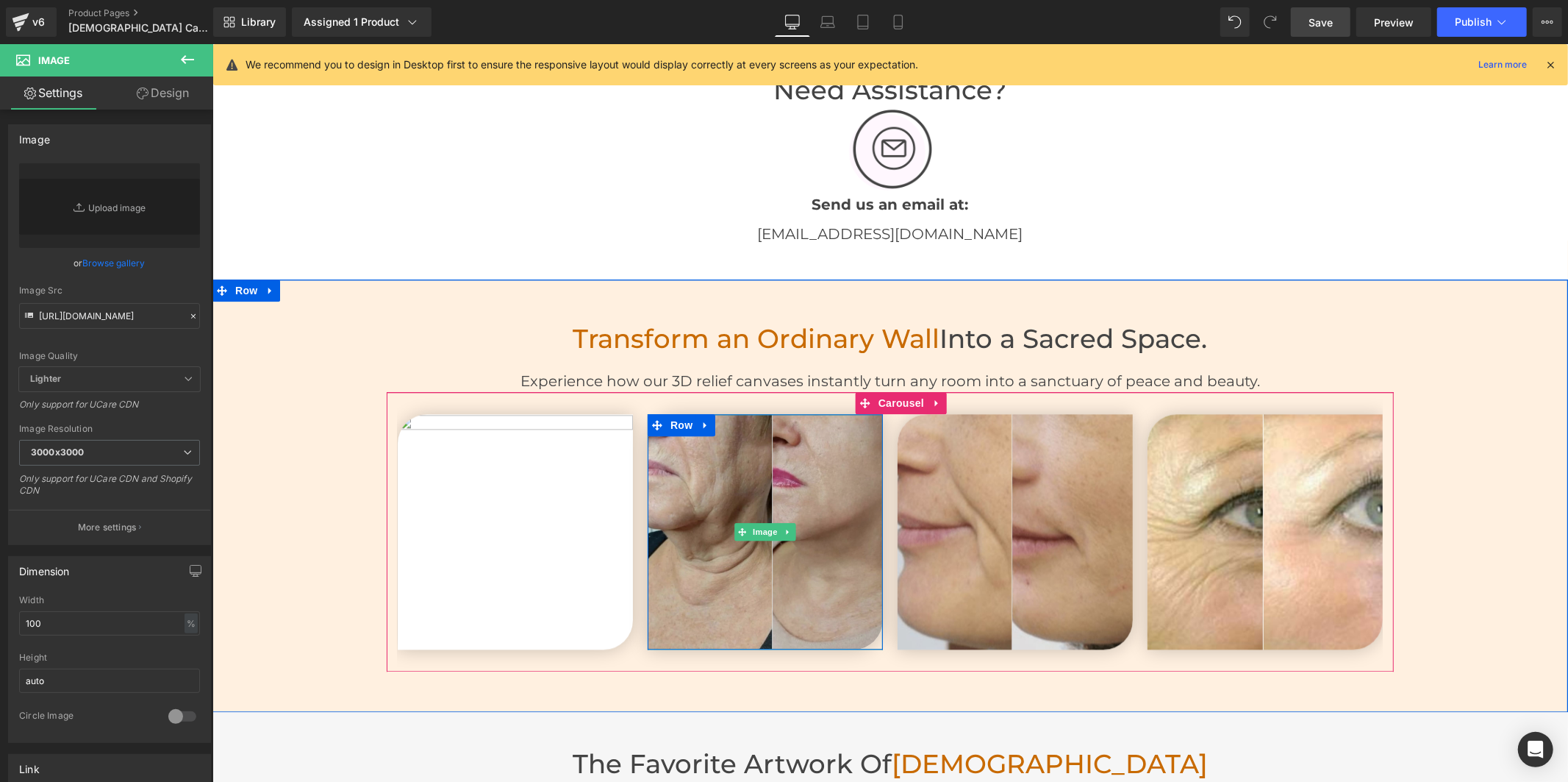
click at [720, 458] on img at bounding box center [765, 531] width 235 height 235
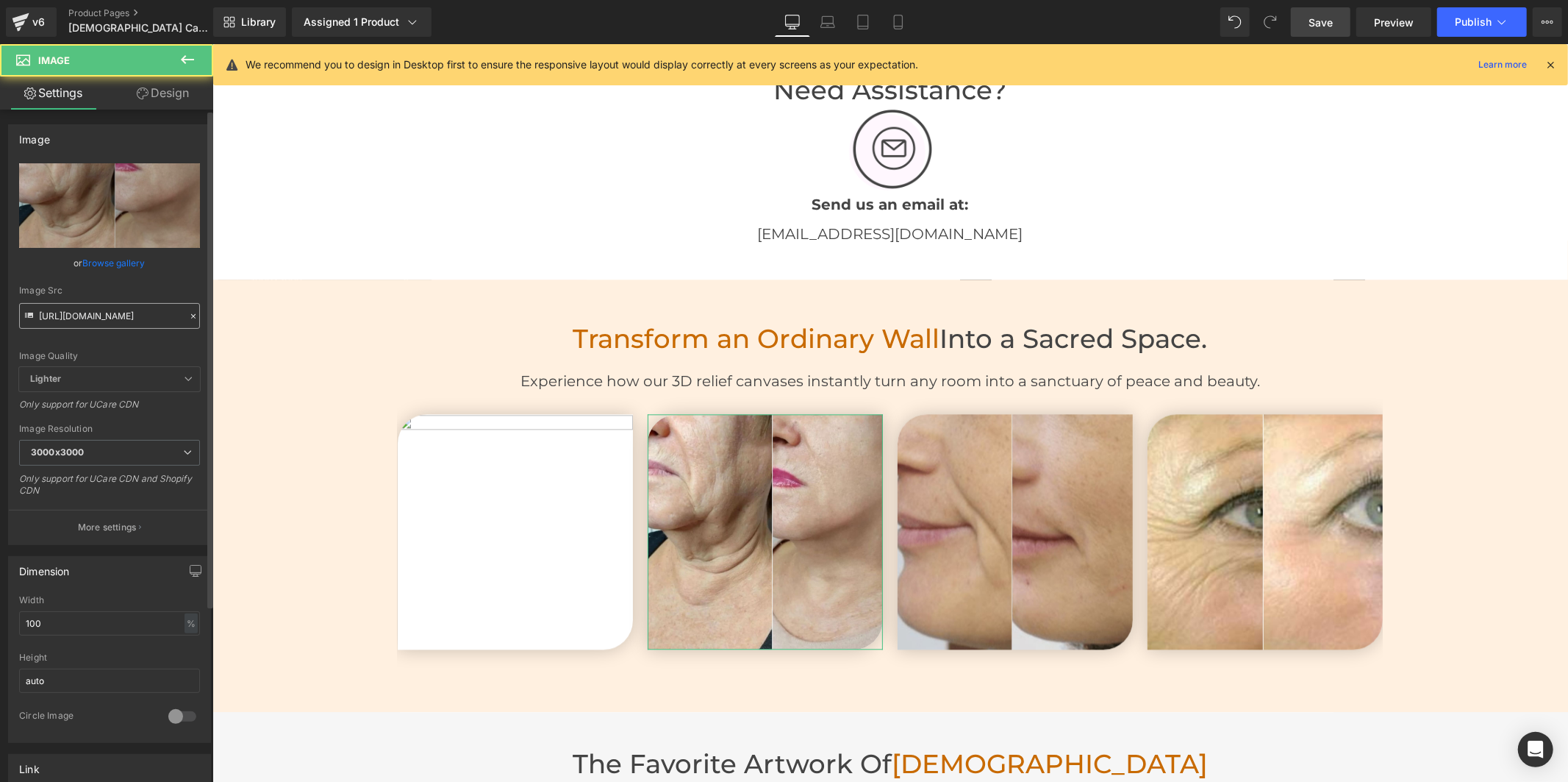
click at [118, 312] on input "[URL][DOMAIN_NAME]" at bounding box center [110, 316] width 180 height 26
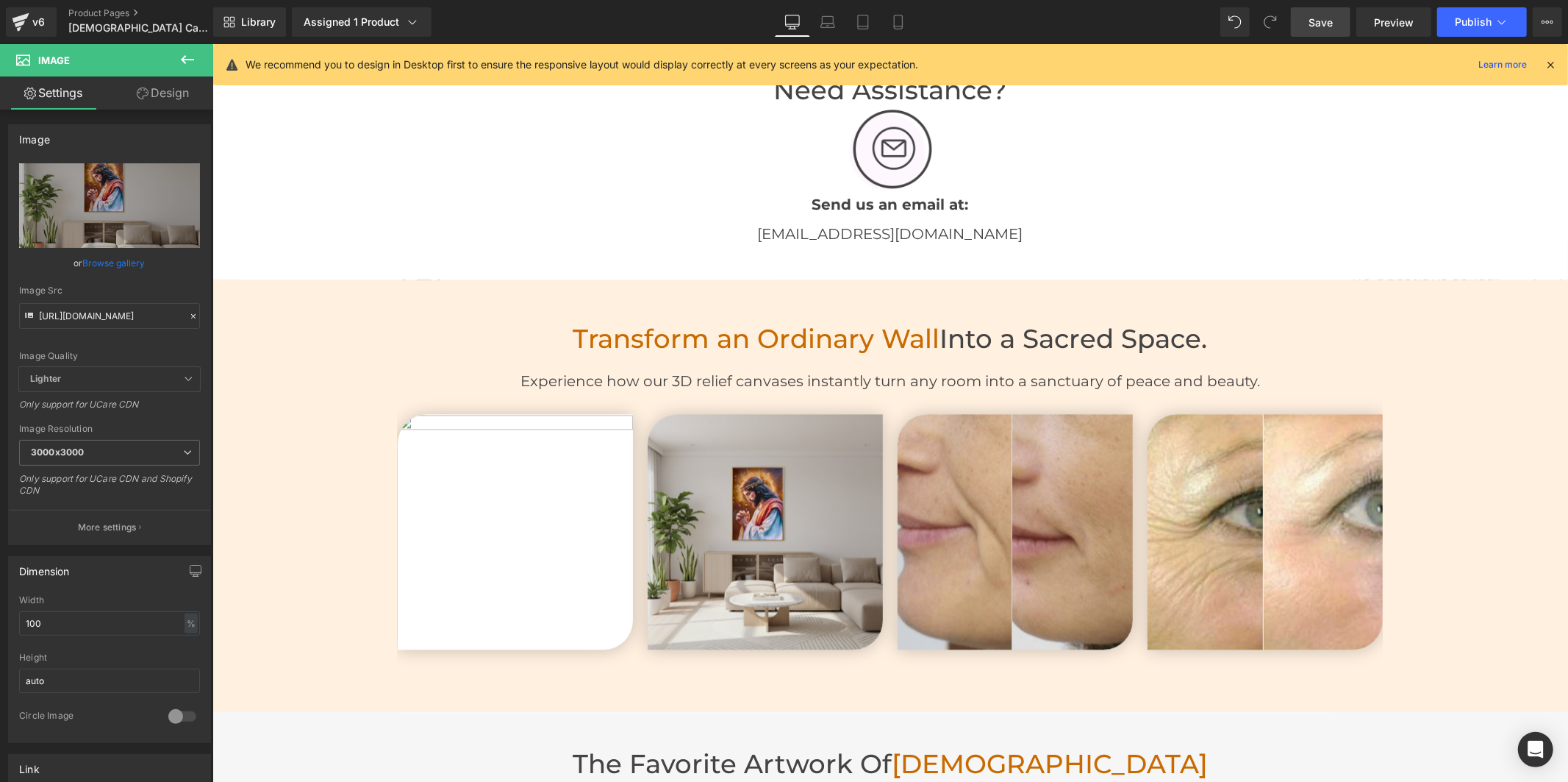
type input "[URL][DOMAIN_NAME]"
click at [960, 472] on img at bounding box center [1014, 531] width 235 height 235
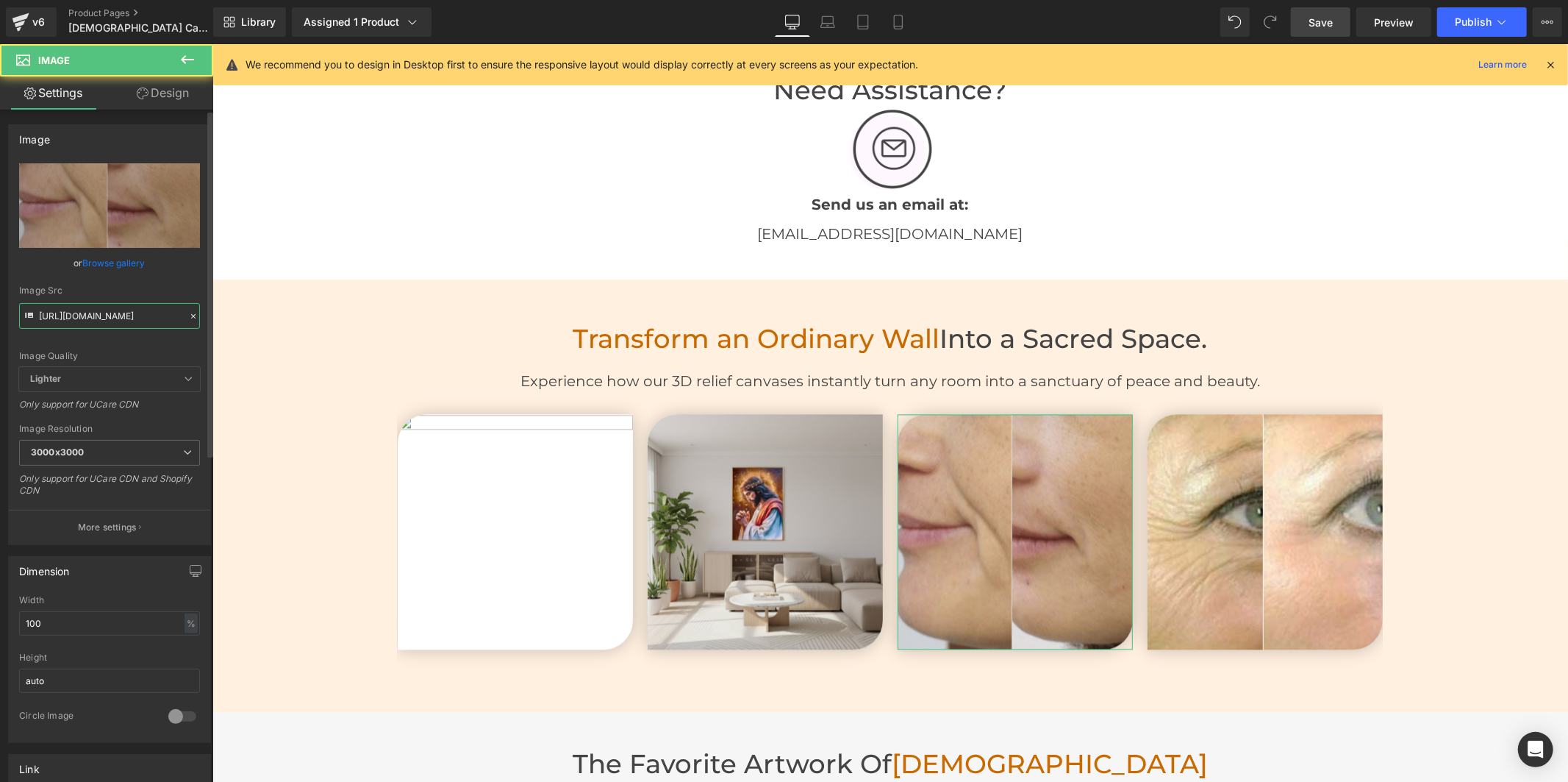
click at [114, 317] on input "[URL][DOMAIN_NAME]" at bounding box center [110, 316] width 180 height 26
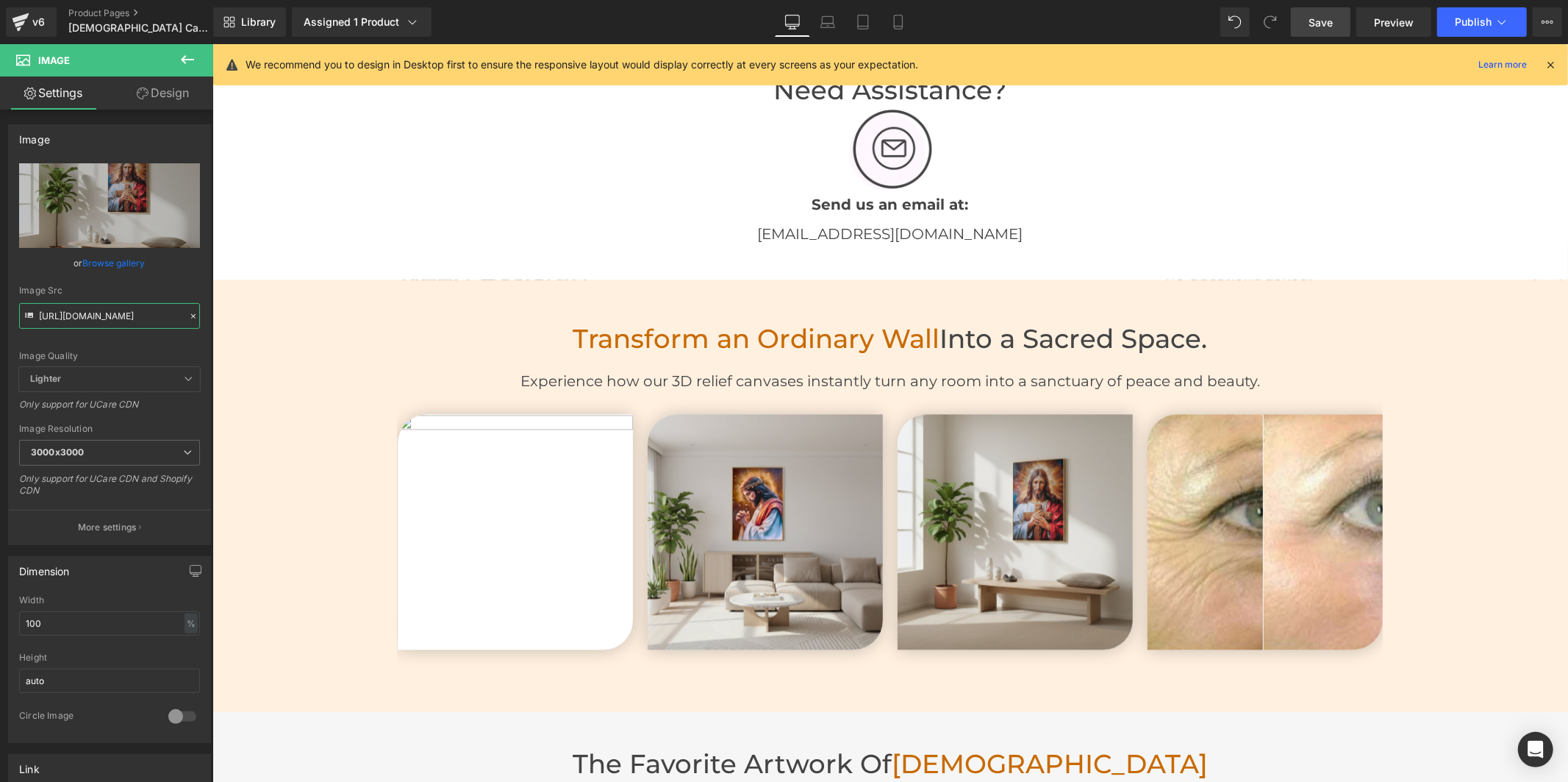
type input "[URL][DOMAIN_NAME]"
click at [1166, 466] on img at bounding box center [1264, 531] width 235 height 235
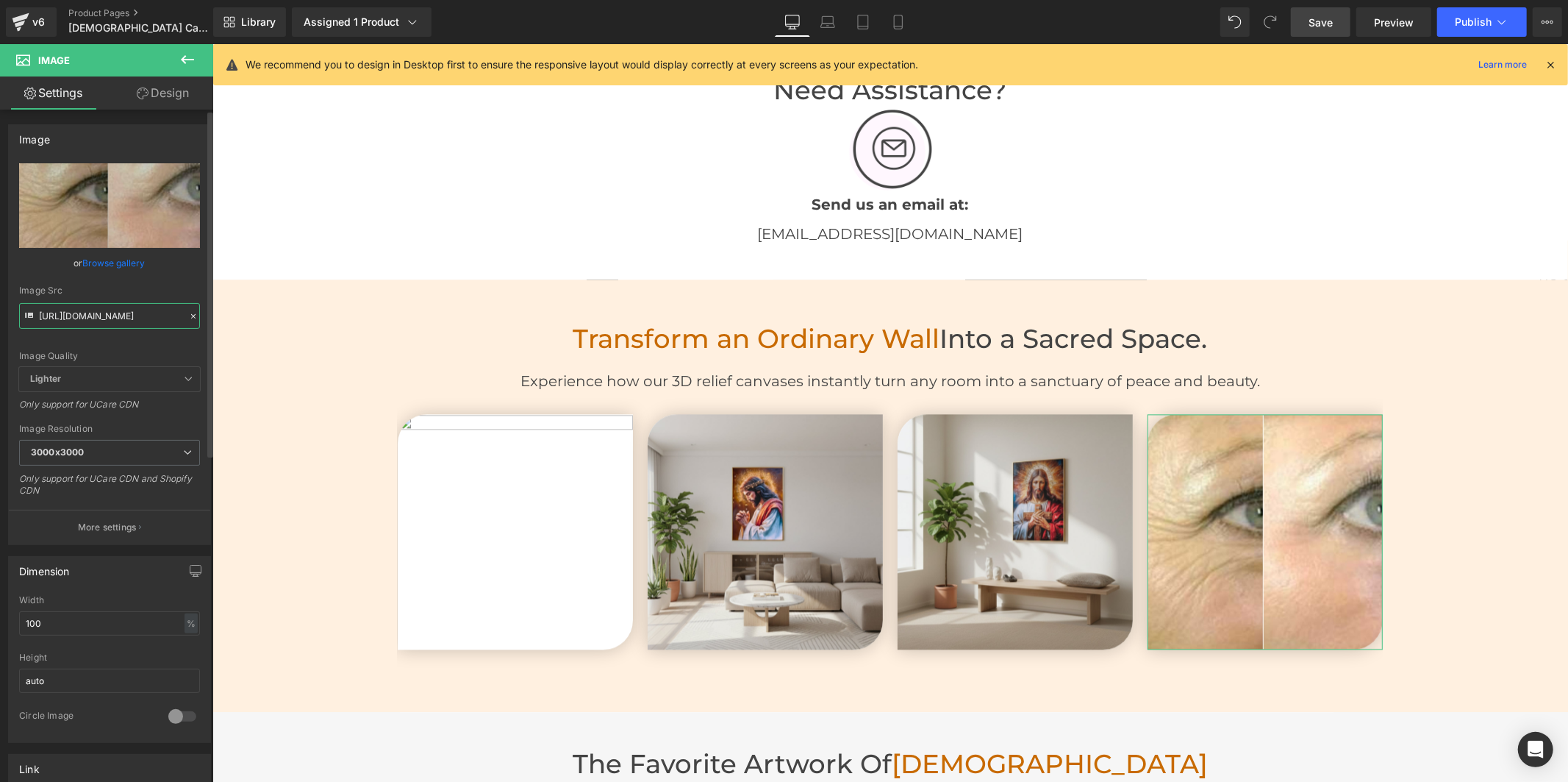
click at [118, 322] on input "[URL][DOMAIN_NAME]" at bounding box center [110, 316] width 180 height 26
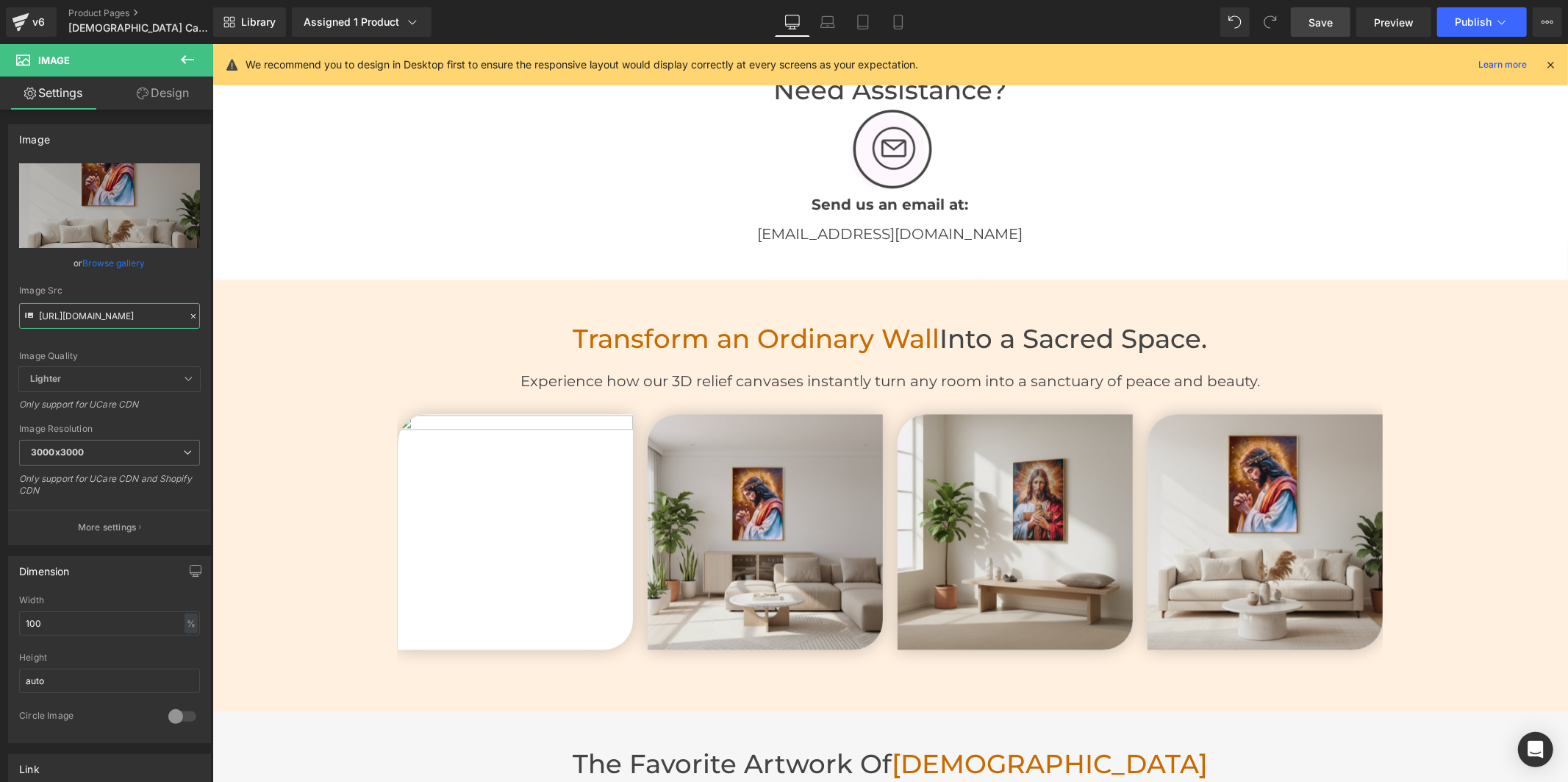
type input "[URL][DOMAIN_NAME]"
click at [1305, 22] on link "Save" at bounding box center [1321, 22] width 60 height 29
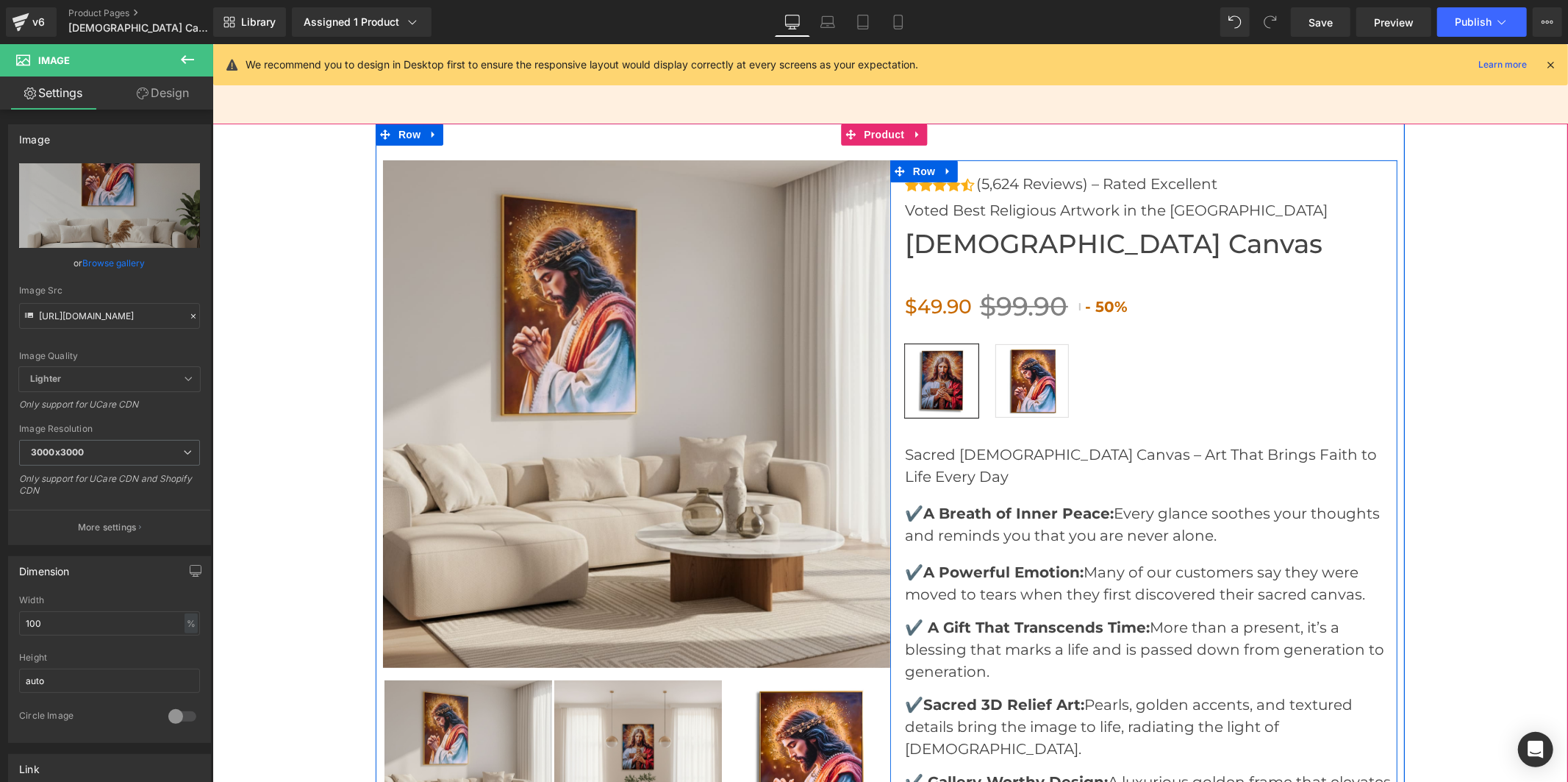
scroll to position [5225, 0]
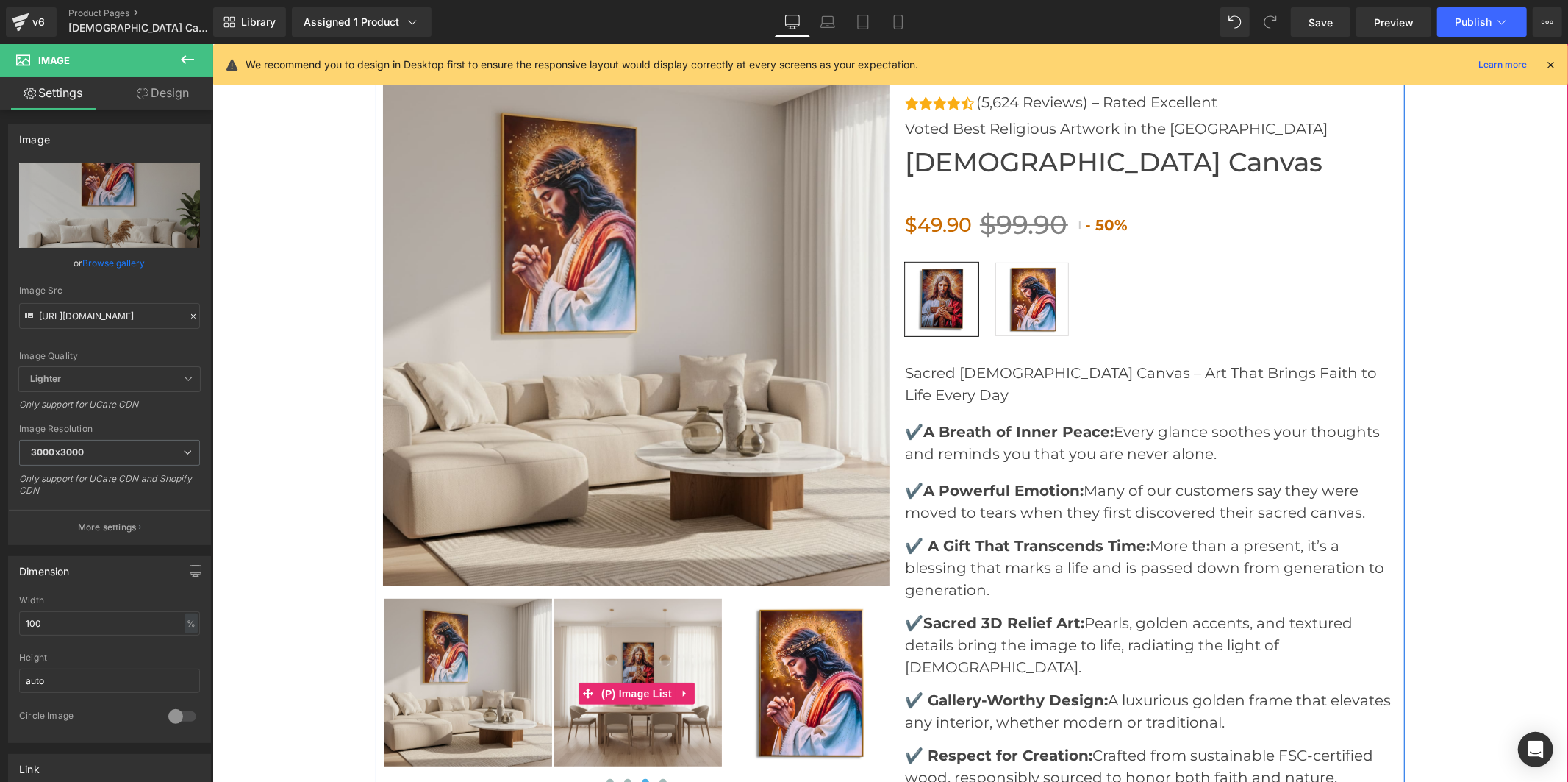
click at [687, 655] on img at bounding box center [637, 682] width 168 height 168
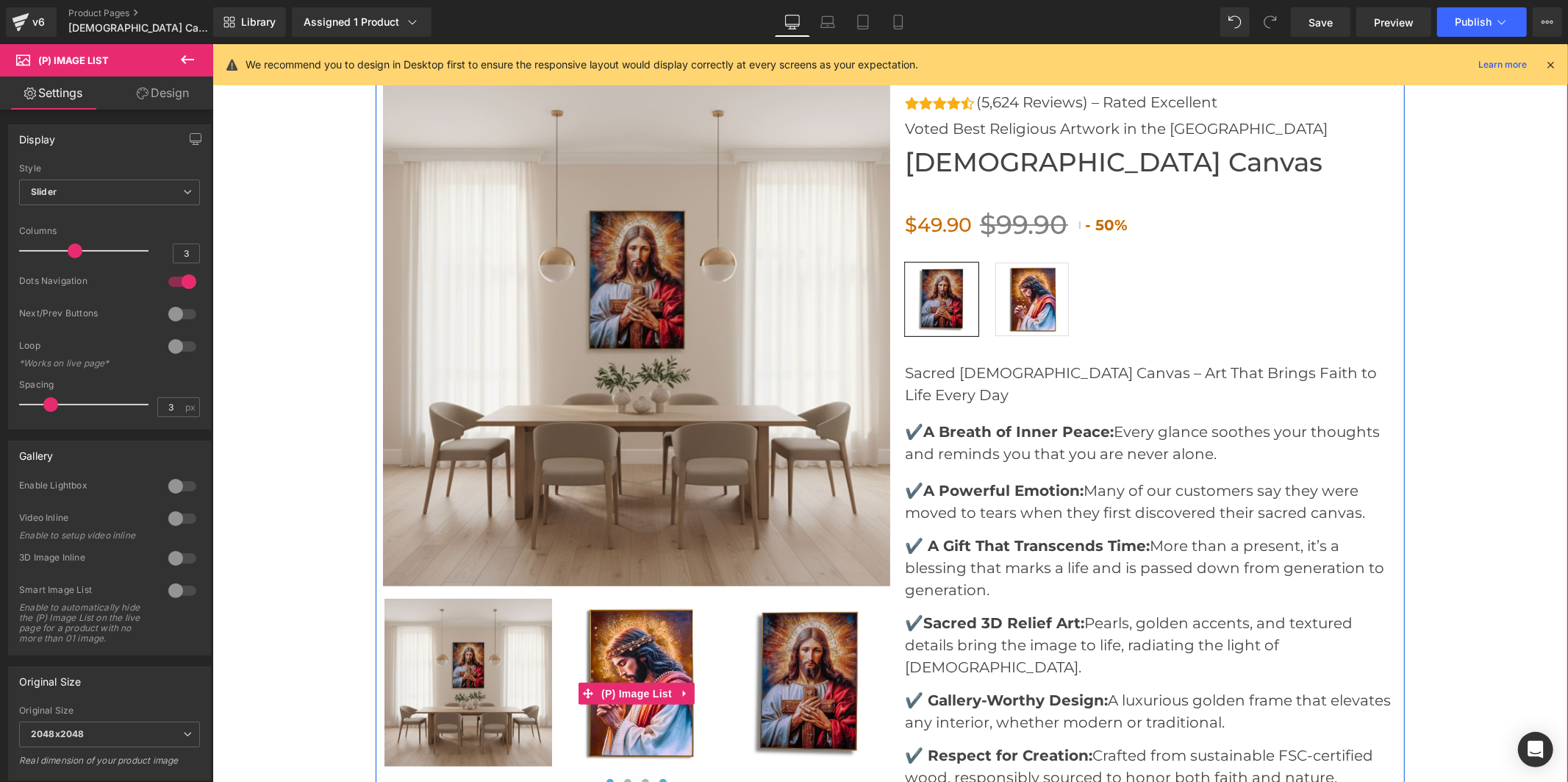
click at [603, 775] on button at bounding box center [609, 782] width 18 height 15
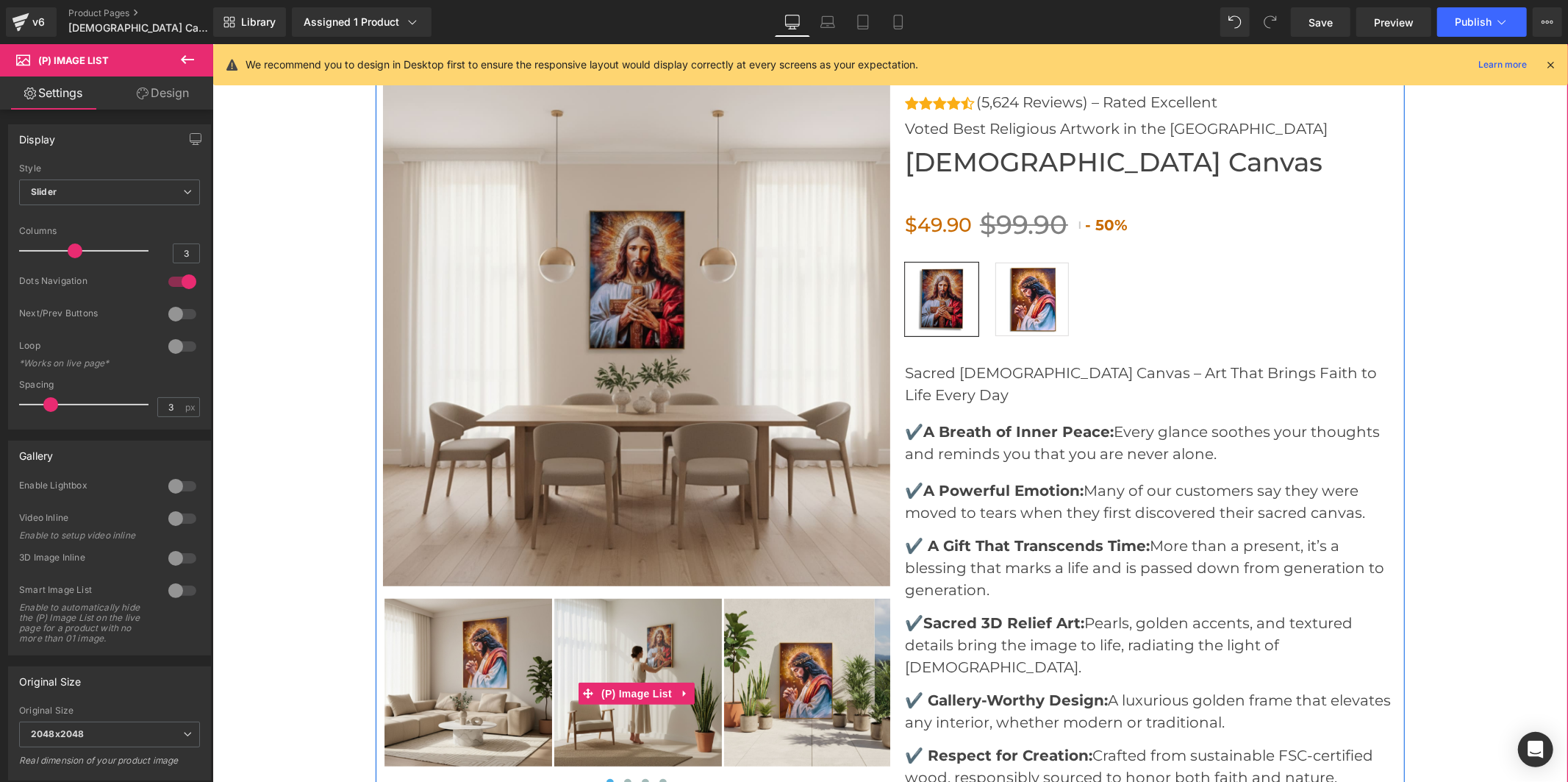
click at [457, 673] on img at bounding box center [467, 682] width 168 height 168
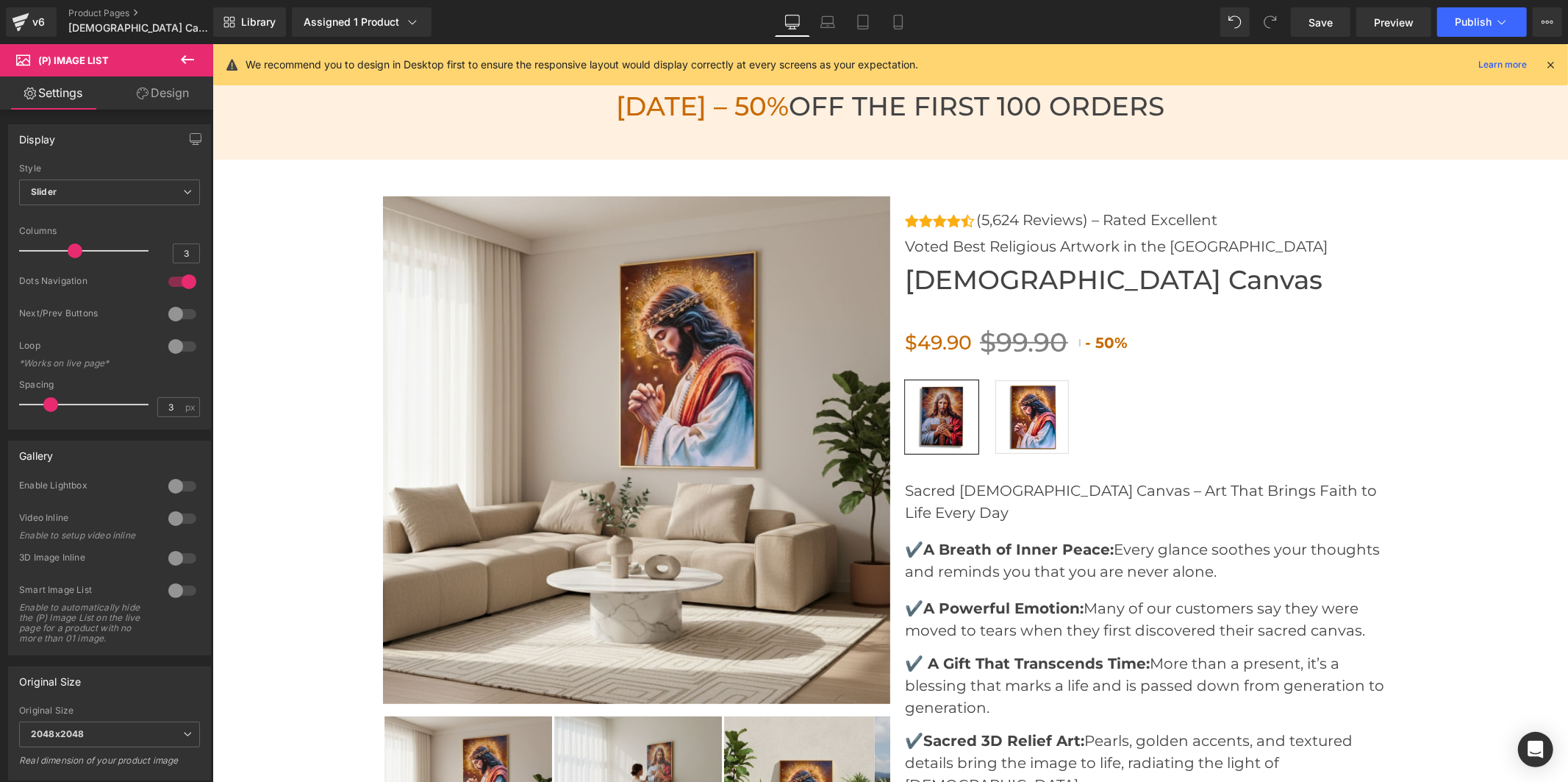
scroll to position [5389, 0]
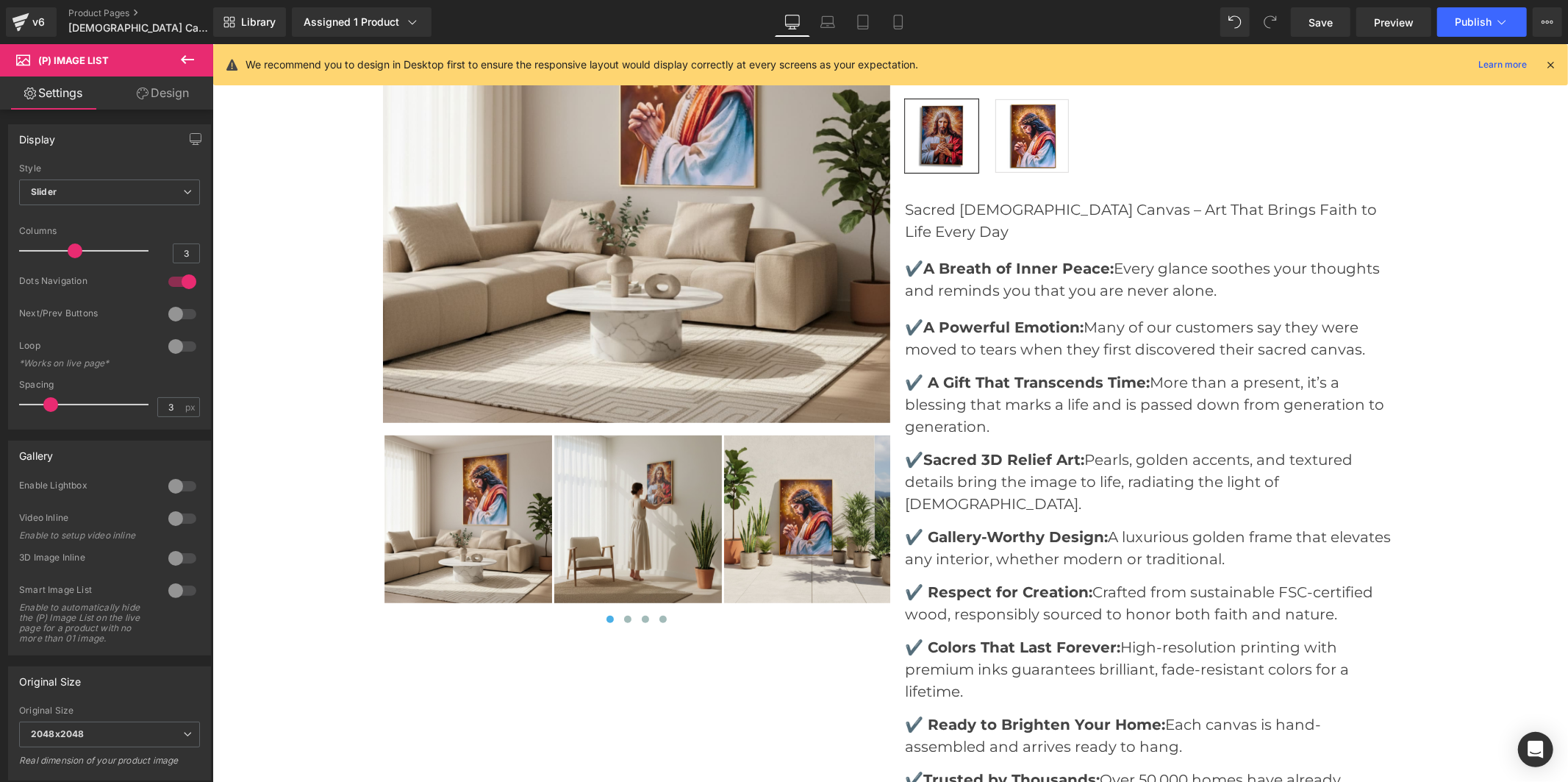
click at [668, 541] on img at bounding box center [637, 518] width 168 height 168
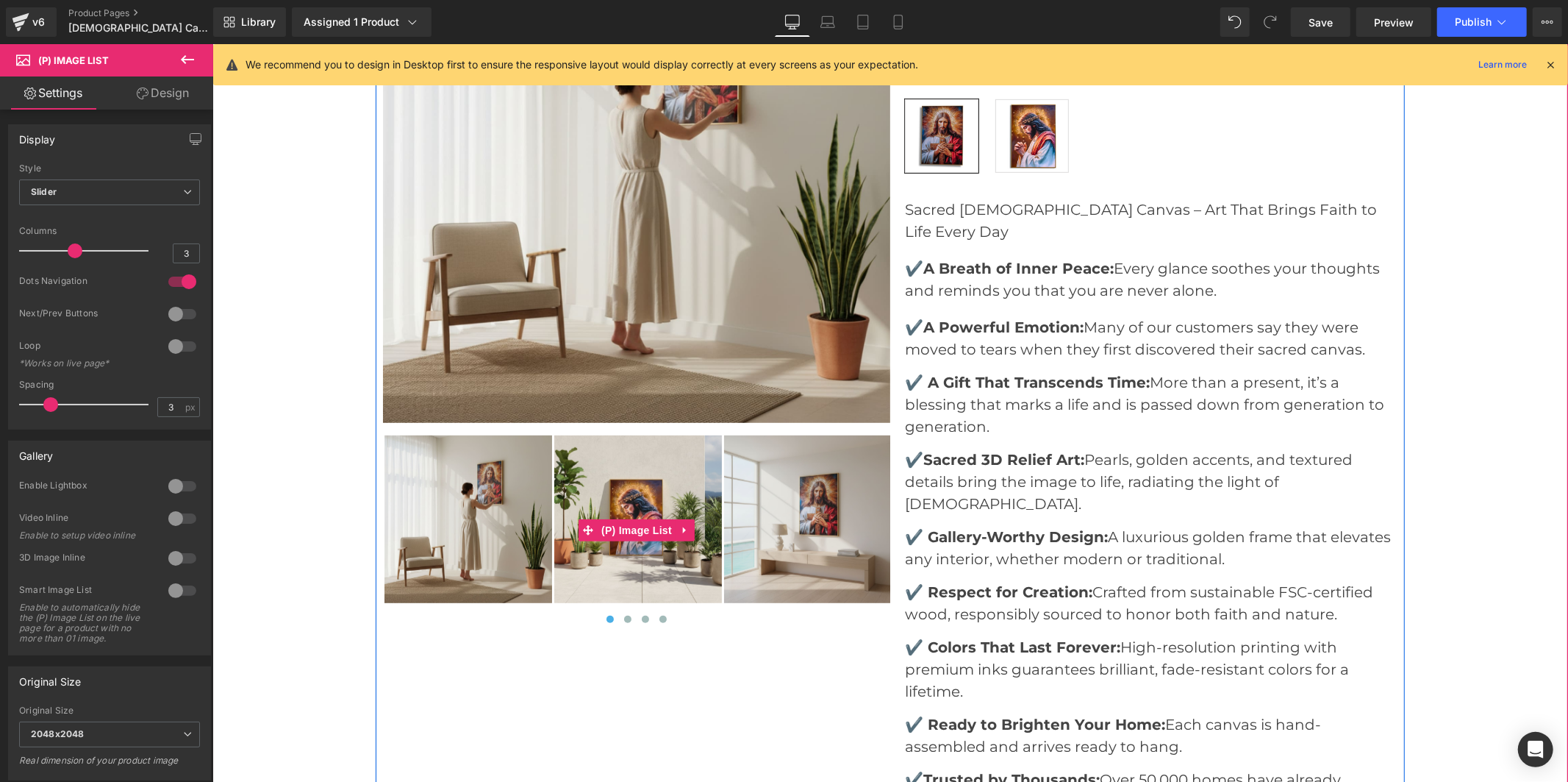
click at [660, 500] on img at bounding box center [637, 518] width 168 height 168
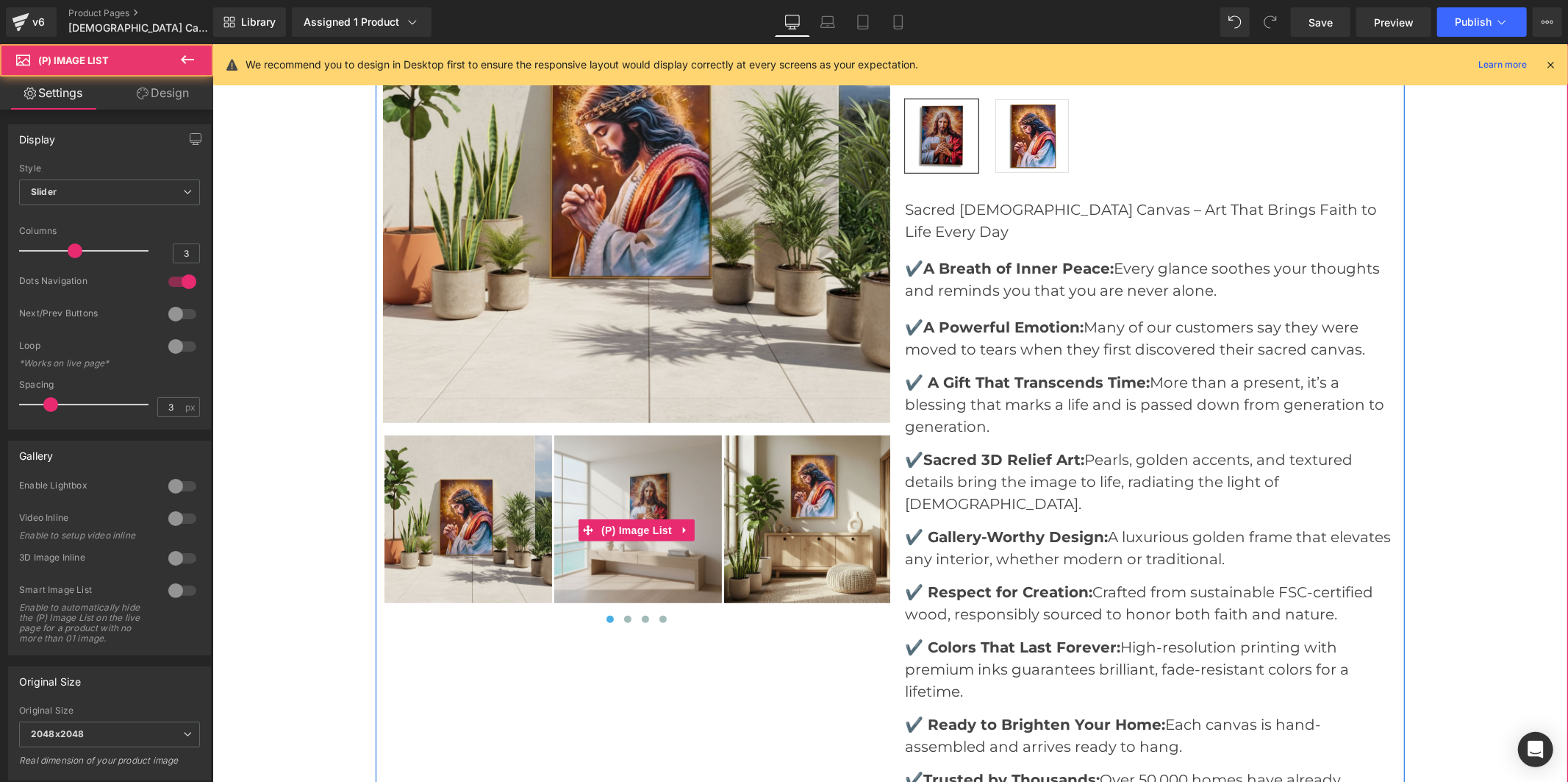
click at [660, 496] on img at bounding box center [637, 518] width 168 height 168
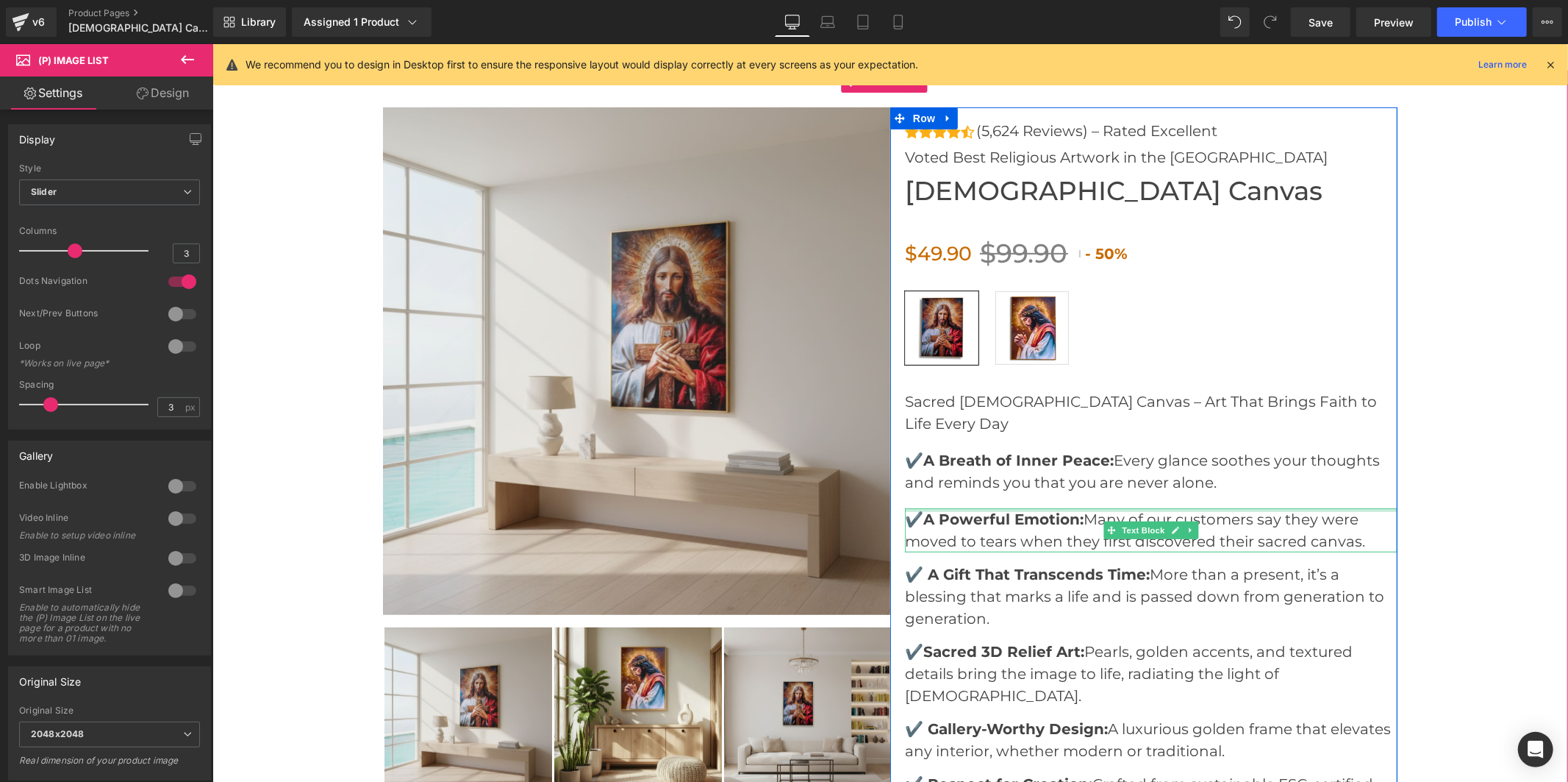
scroll to position [5307, 0]
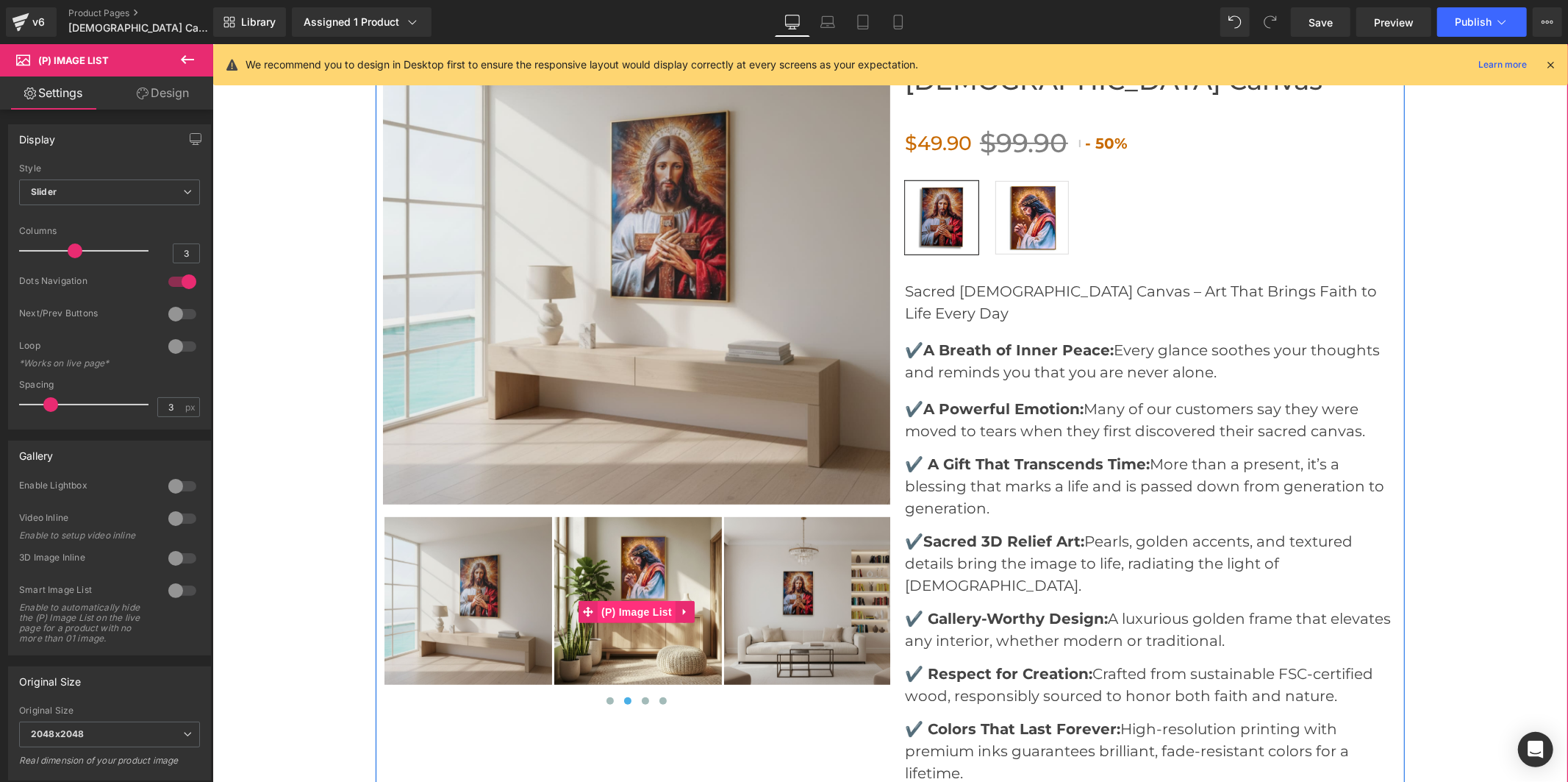
click at [611, 608] on span "(P) Image List" at bounding box center [636, 610] width 78 height 22
click at [622, 579] on img at bounding box center [637, 600] width 168 height 168
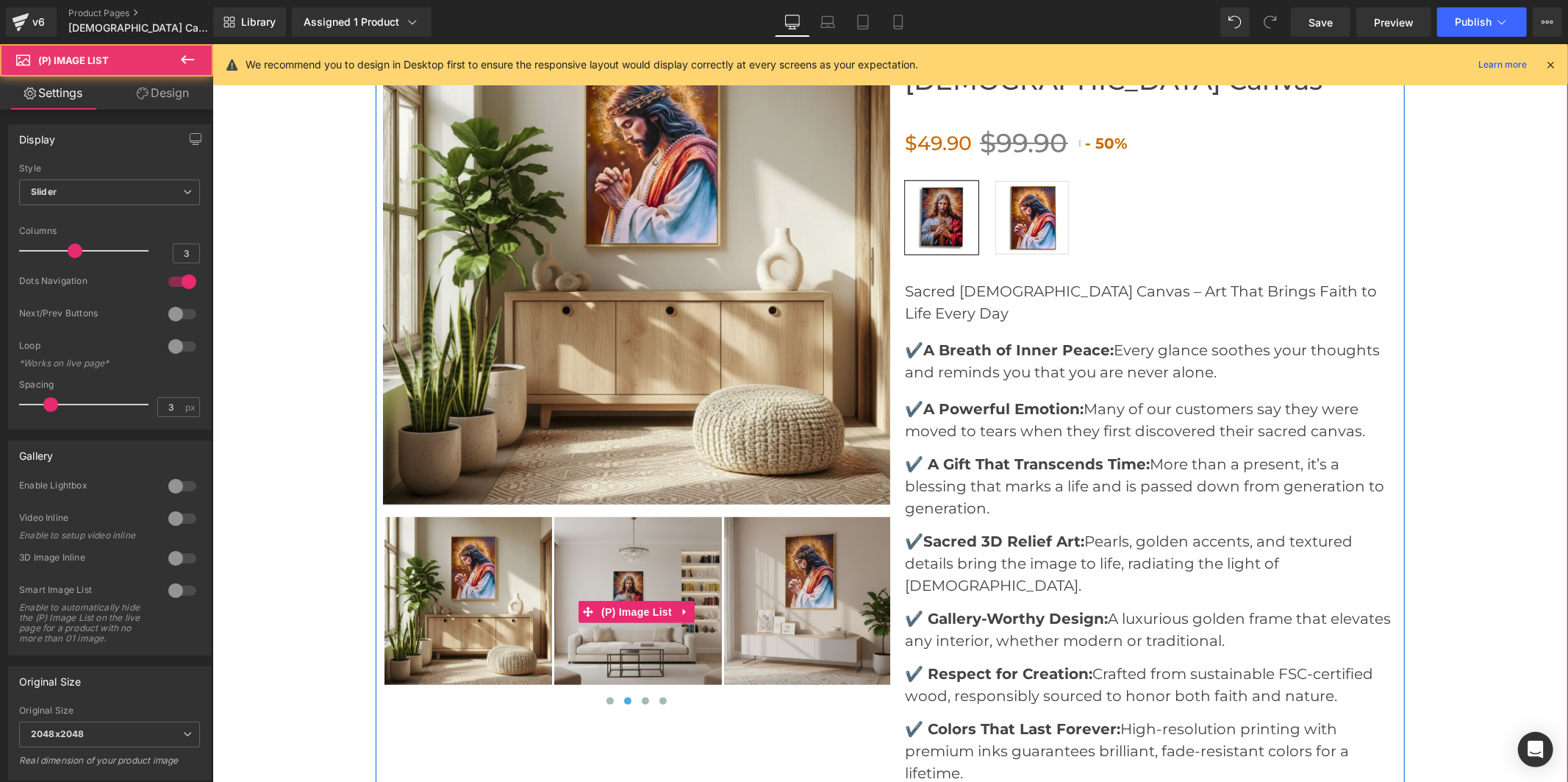
click at [645, 569] on img at bounding box center [637, 600] width 168 height 168
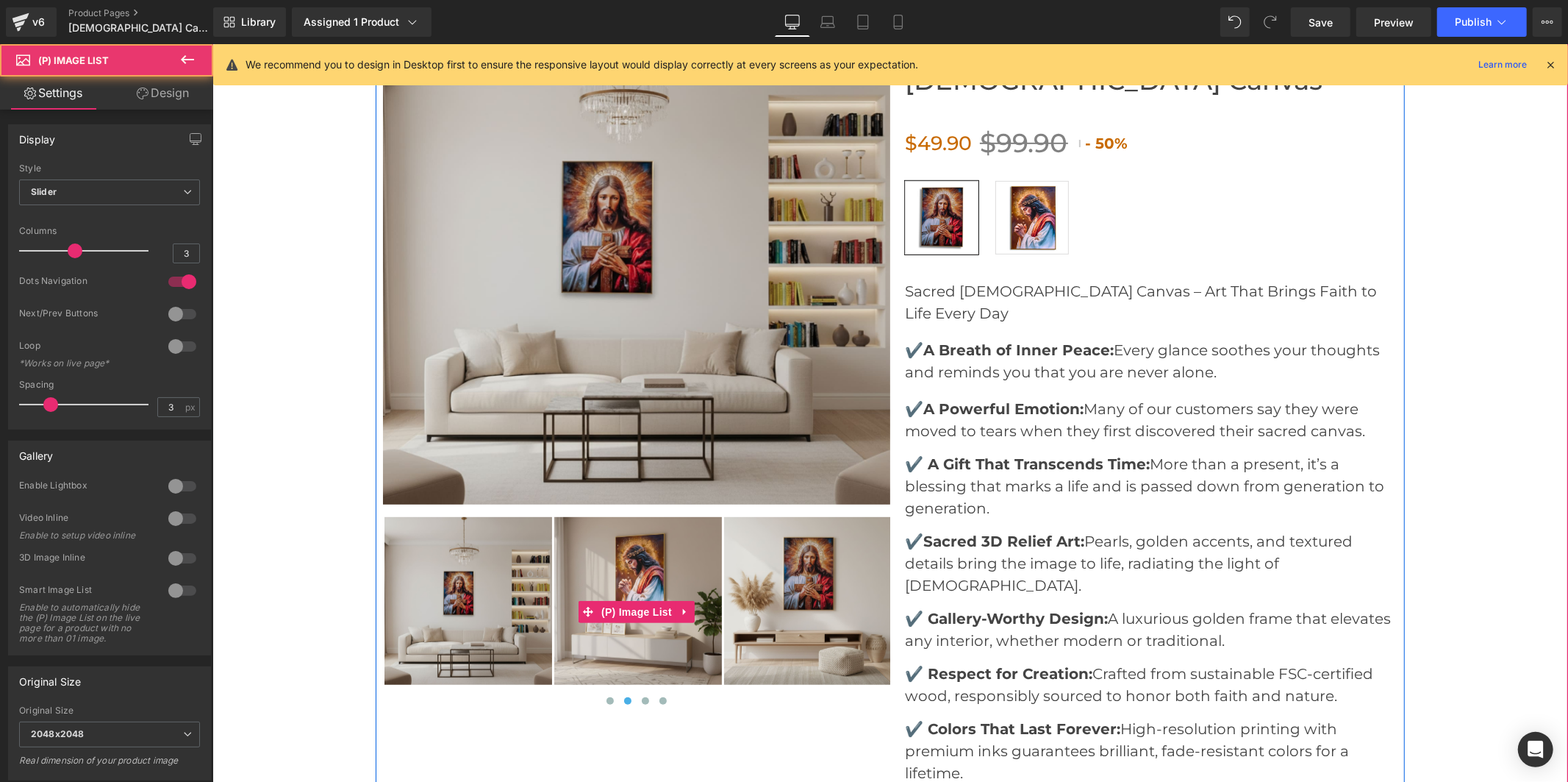
click at [646, 567] on img at bounding box center [637, 600] width 168 height 168
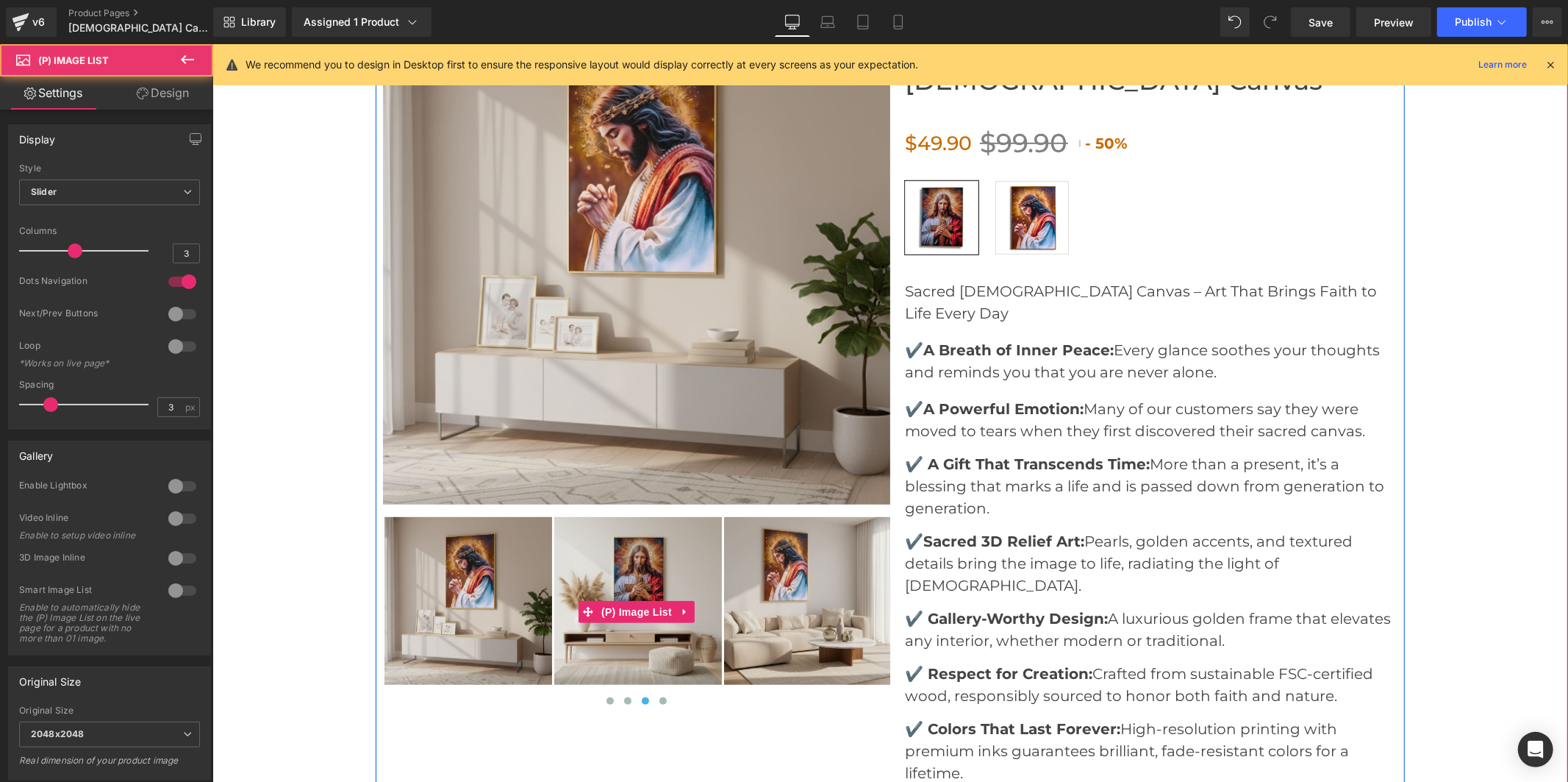
click at [645, 563] on img at bounding box center [637, 600] width 168 height 168
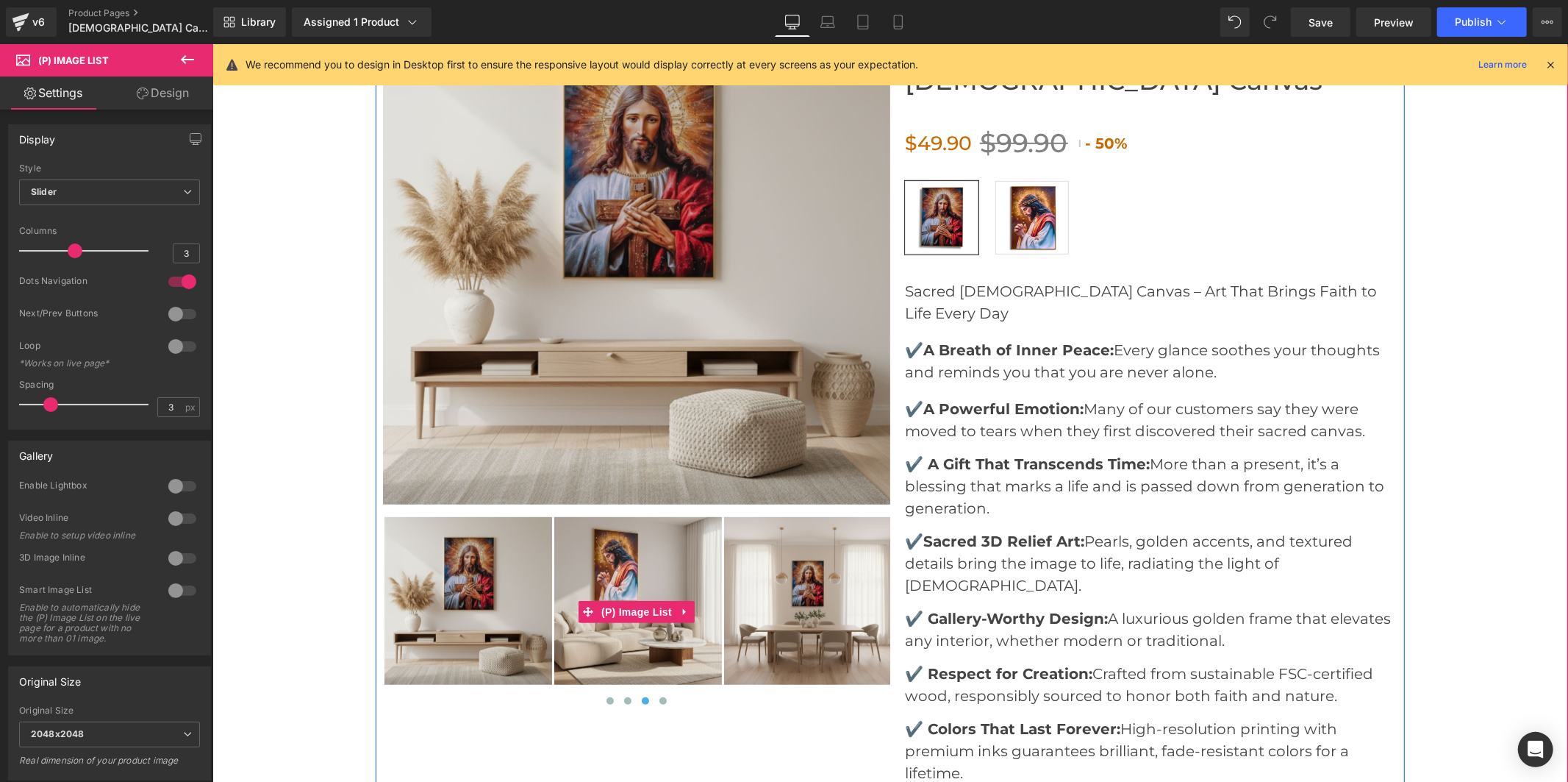
click at [637, 564] on img at bounding box center [637, 600] width 168 height 168
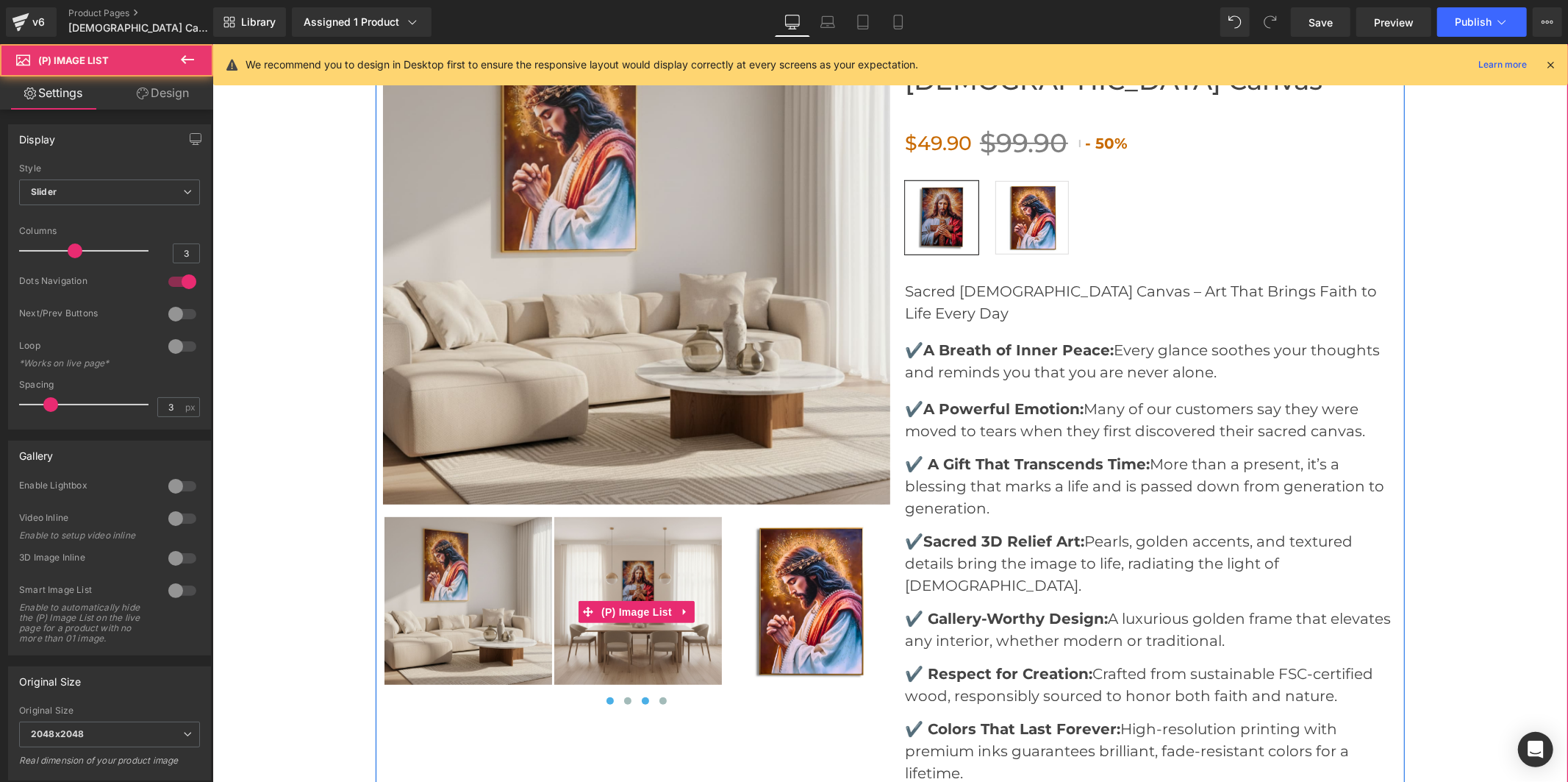
click at [607, 697] on span at bounding box center [609, 700] width 7 height 7
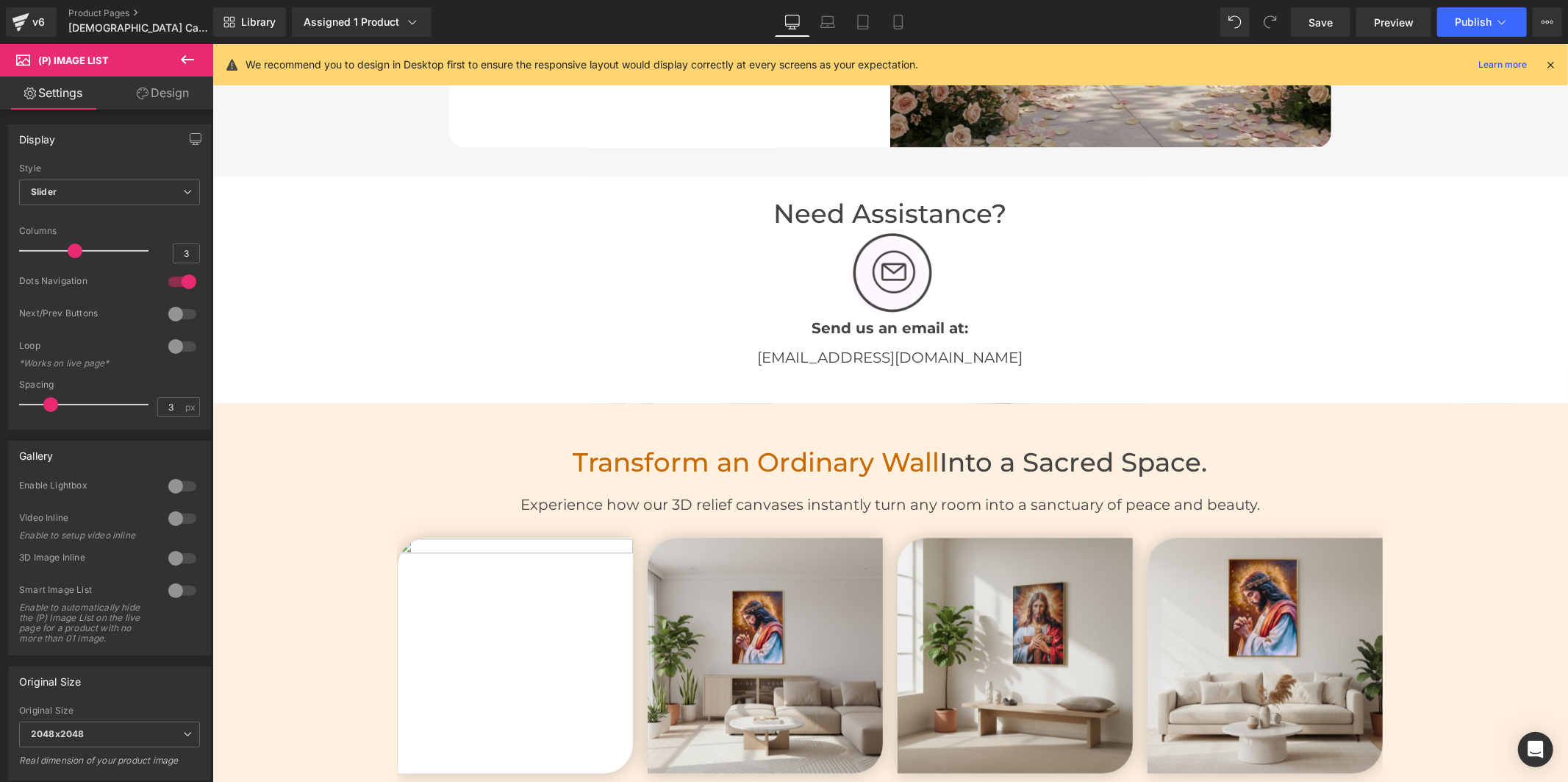
scroll to position [2860, 0]
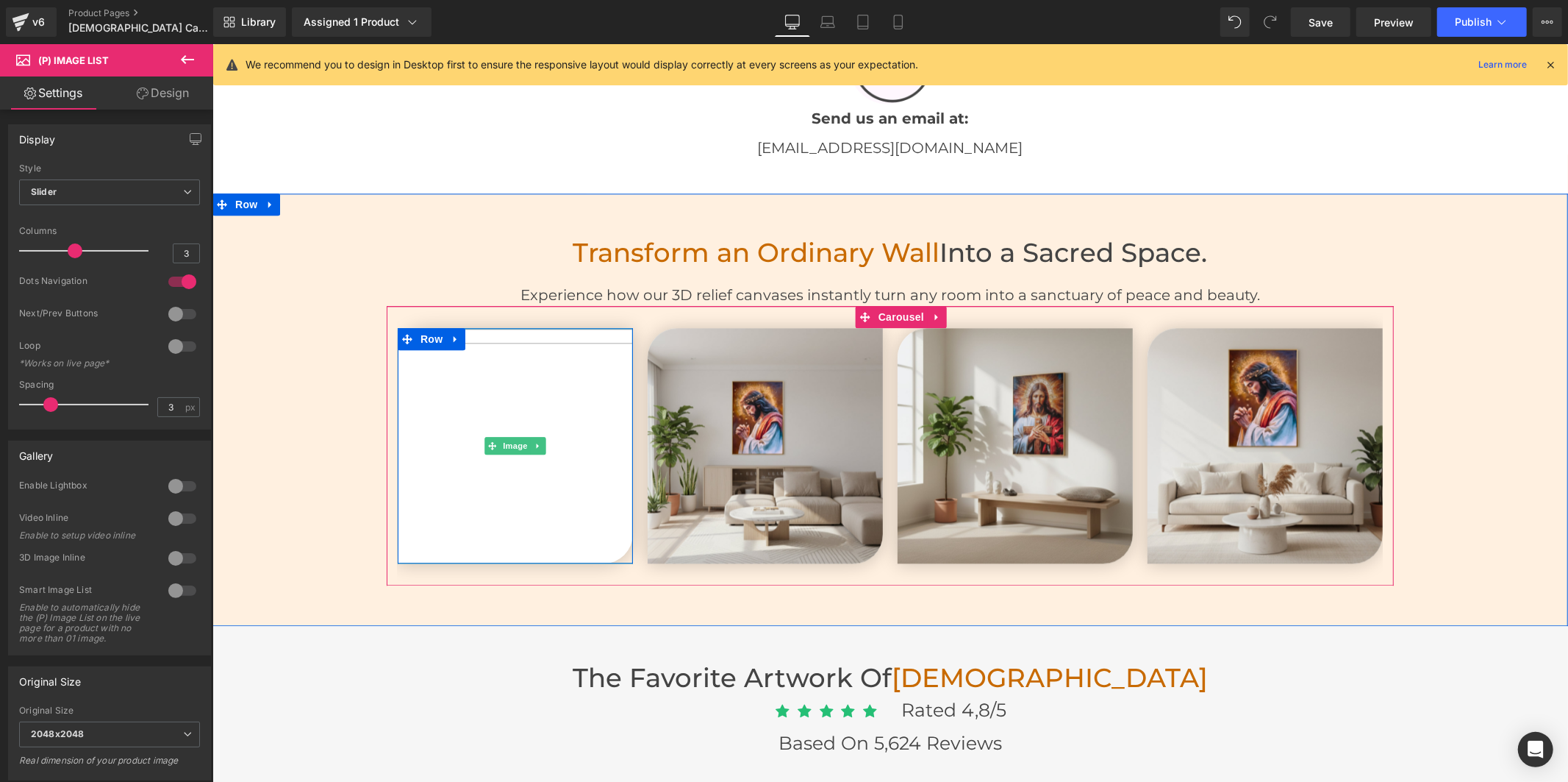
click at [558, 466] on img at bounding box center [515, 445] width 235 height 235
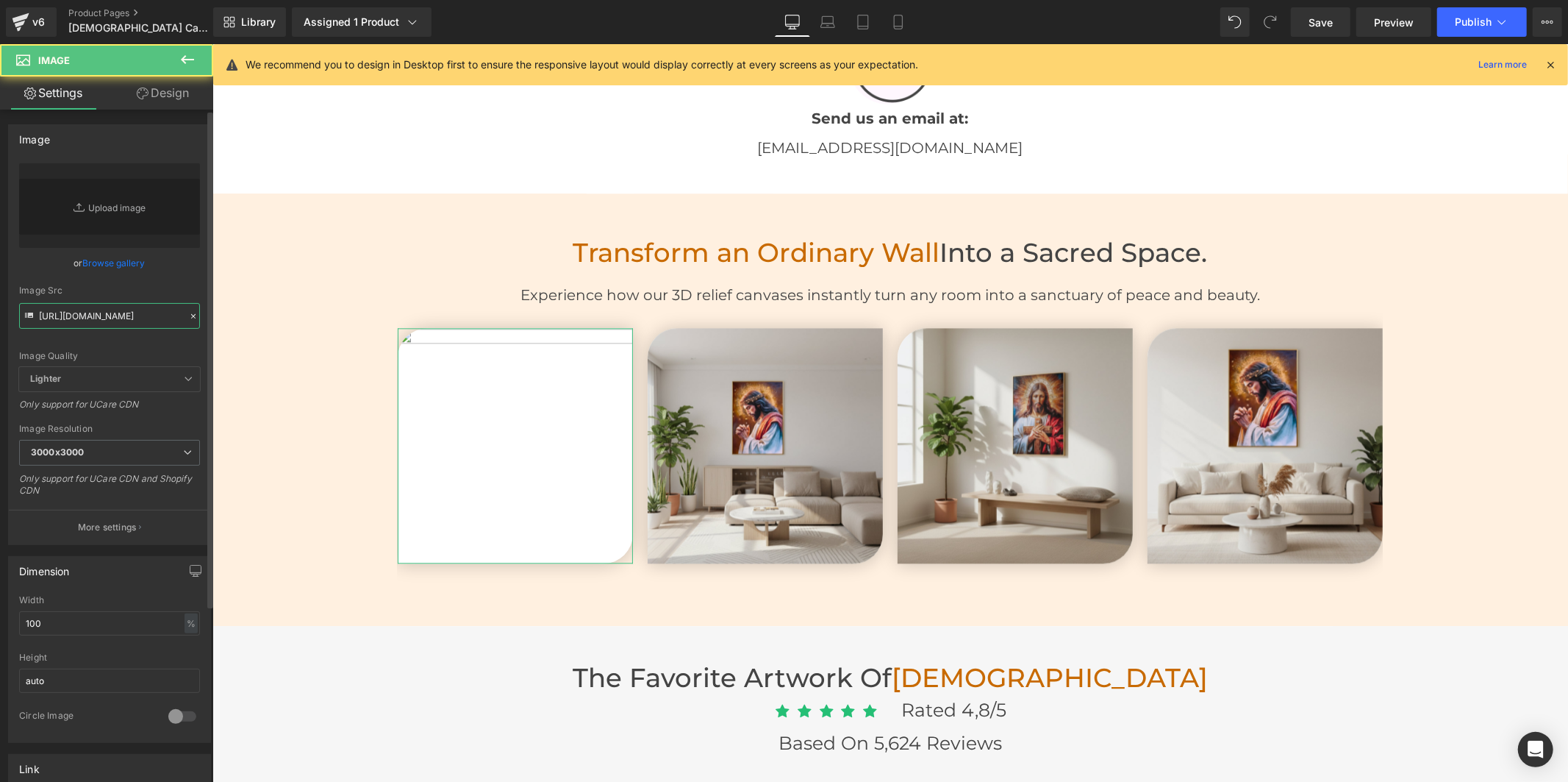
click at [106, 310] on input "[URL][DOMAIN_NAME]" at bounding box center [110, 316] width 180 height 26
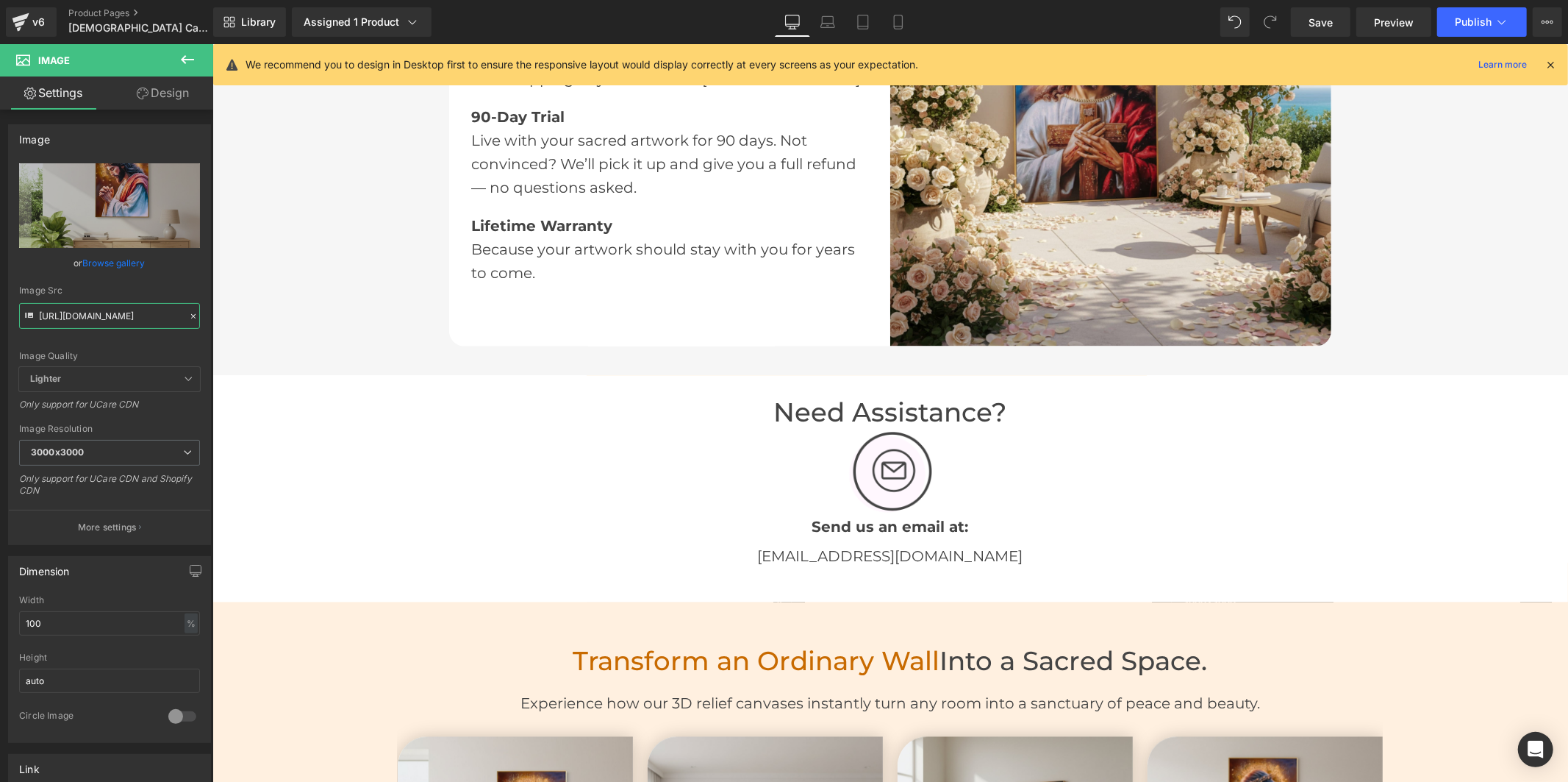
scroll to position [3024, 0]
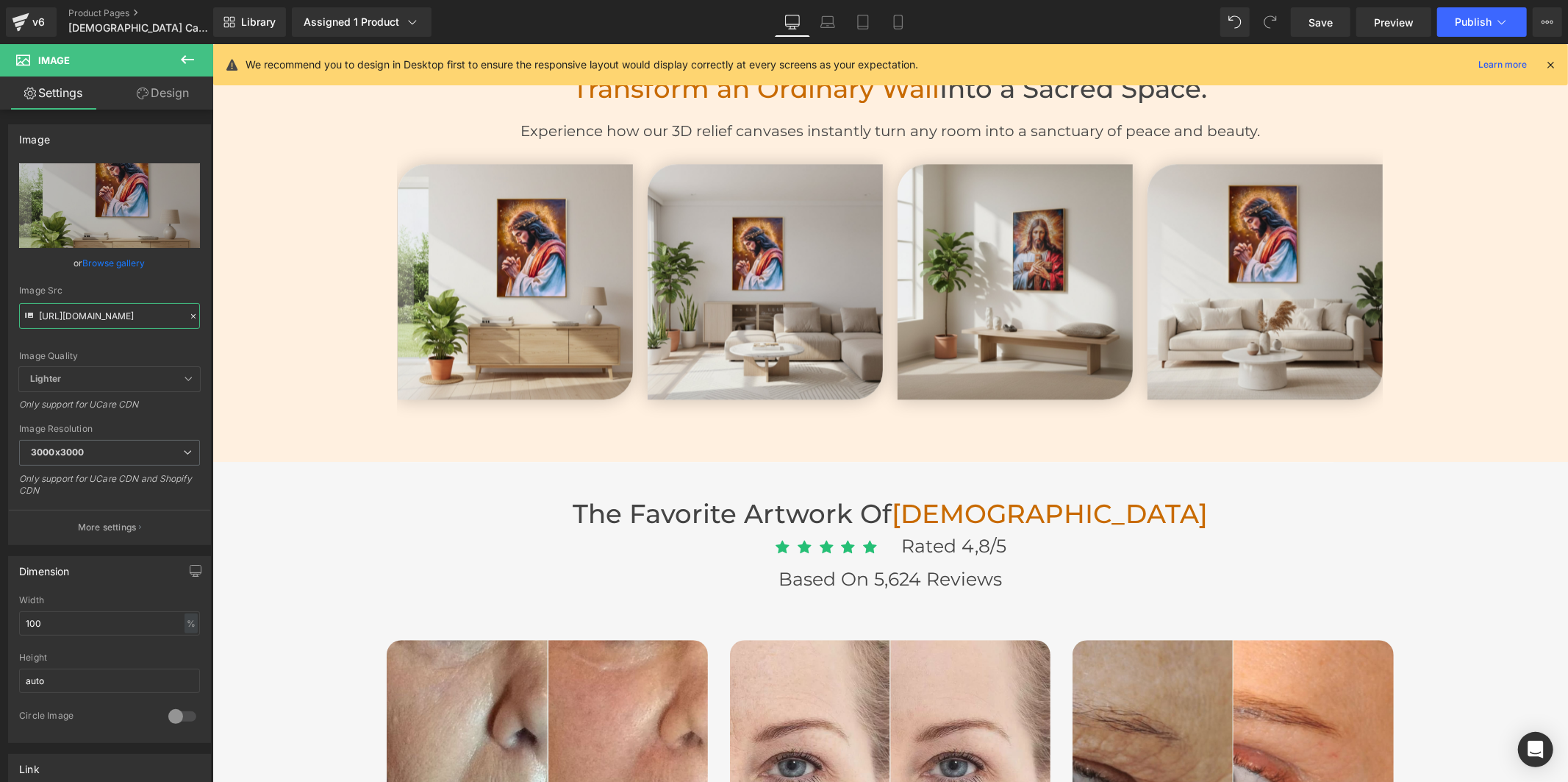
type input "[URL][DOMAIN_NAME]"
click at [1462, 26] on span "Publish" at bounding box center [1474, 22] width 37 height 12
click at [1329, 17] on span "Save" at bounding box center [1321, 22] width 24 height 15
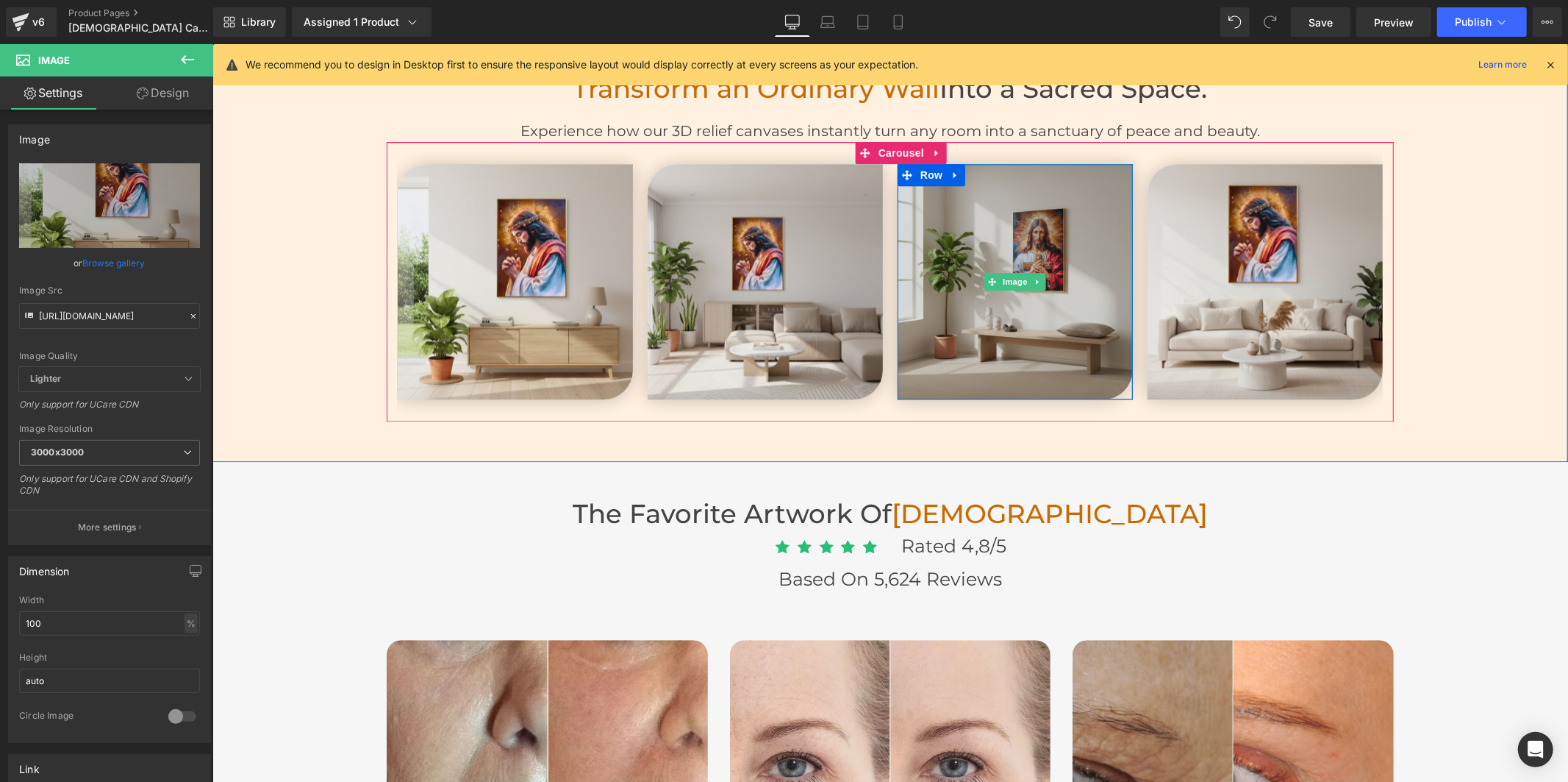
click at [1026, 342] on img at bounding box center [1014, 281] width 235 height 235
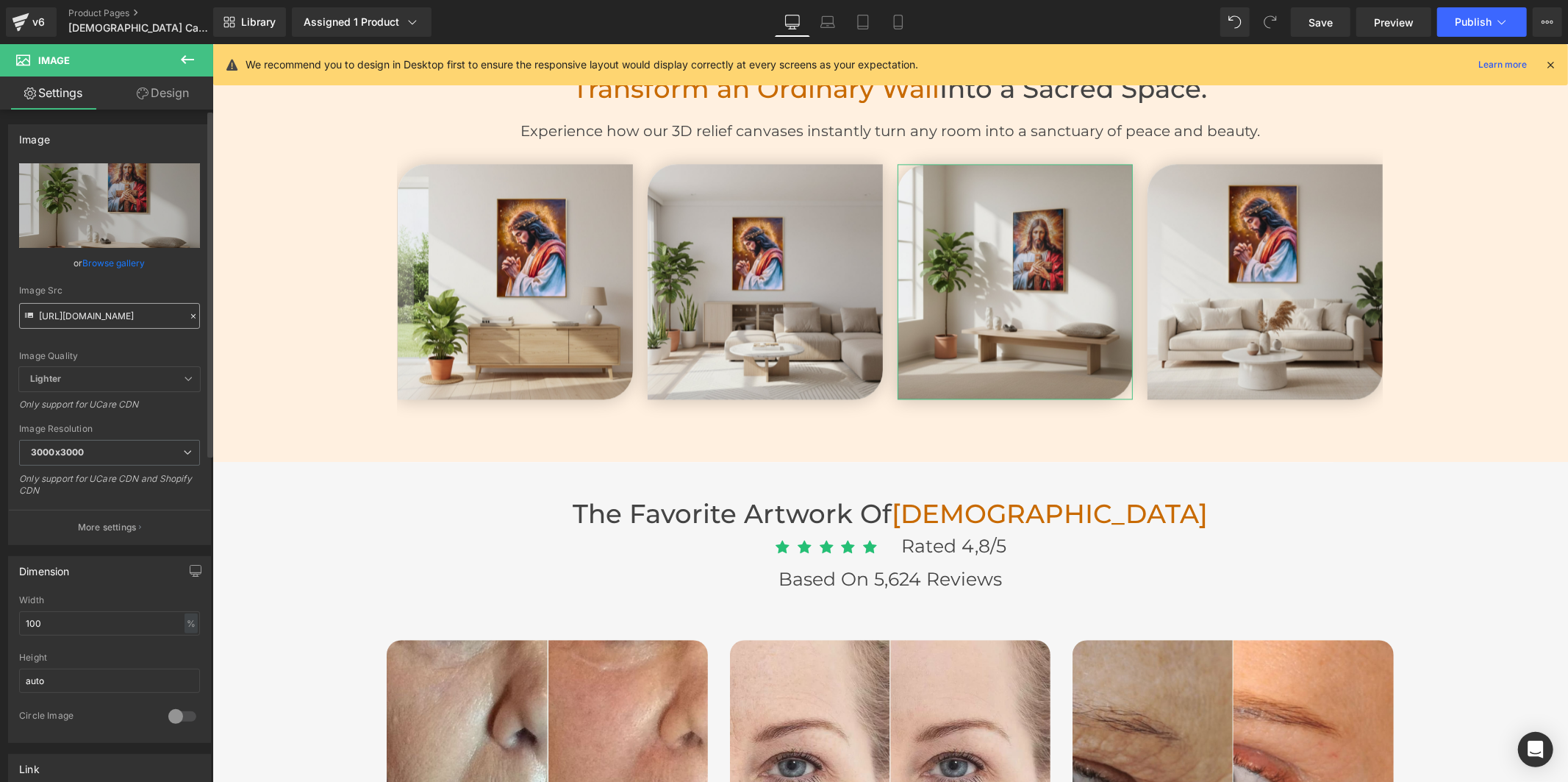
click at [146, 317] on input "[URL][DOMAIN_NAME]" at bounding box center [110, 316] width 180 height 26
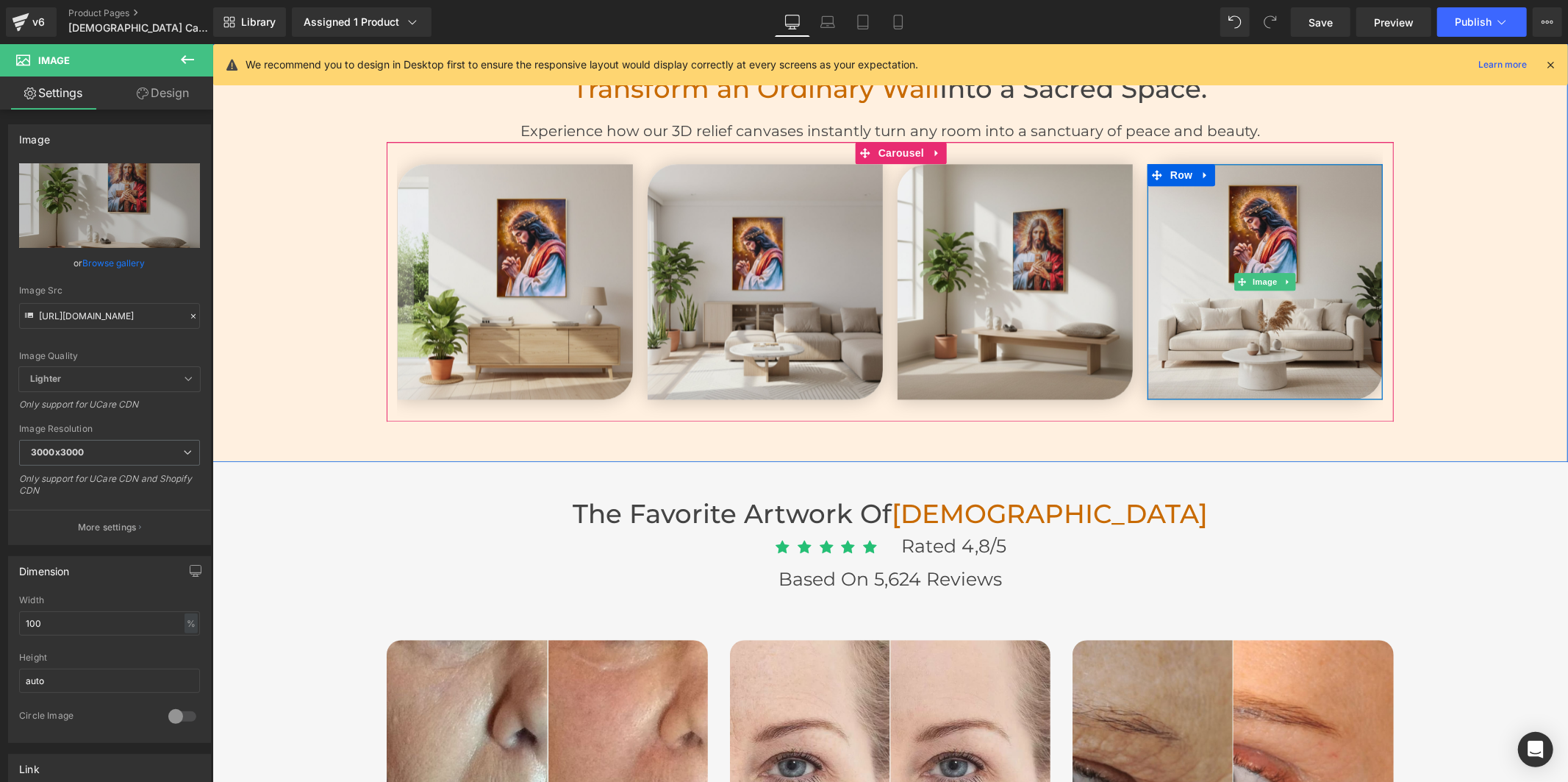
drag, startPoint x: 1216, startPoint y: 362, endPoint x: 338, endPoint y: 306, distance: 879.8
click at [1216, 362] on img at bounding box center [1264, 281] width 235 height 235
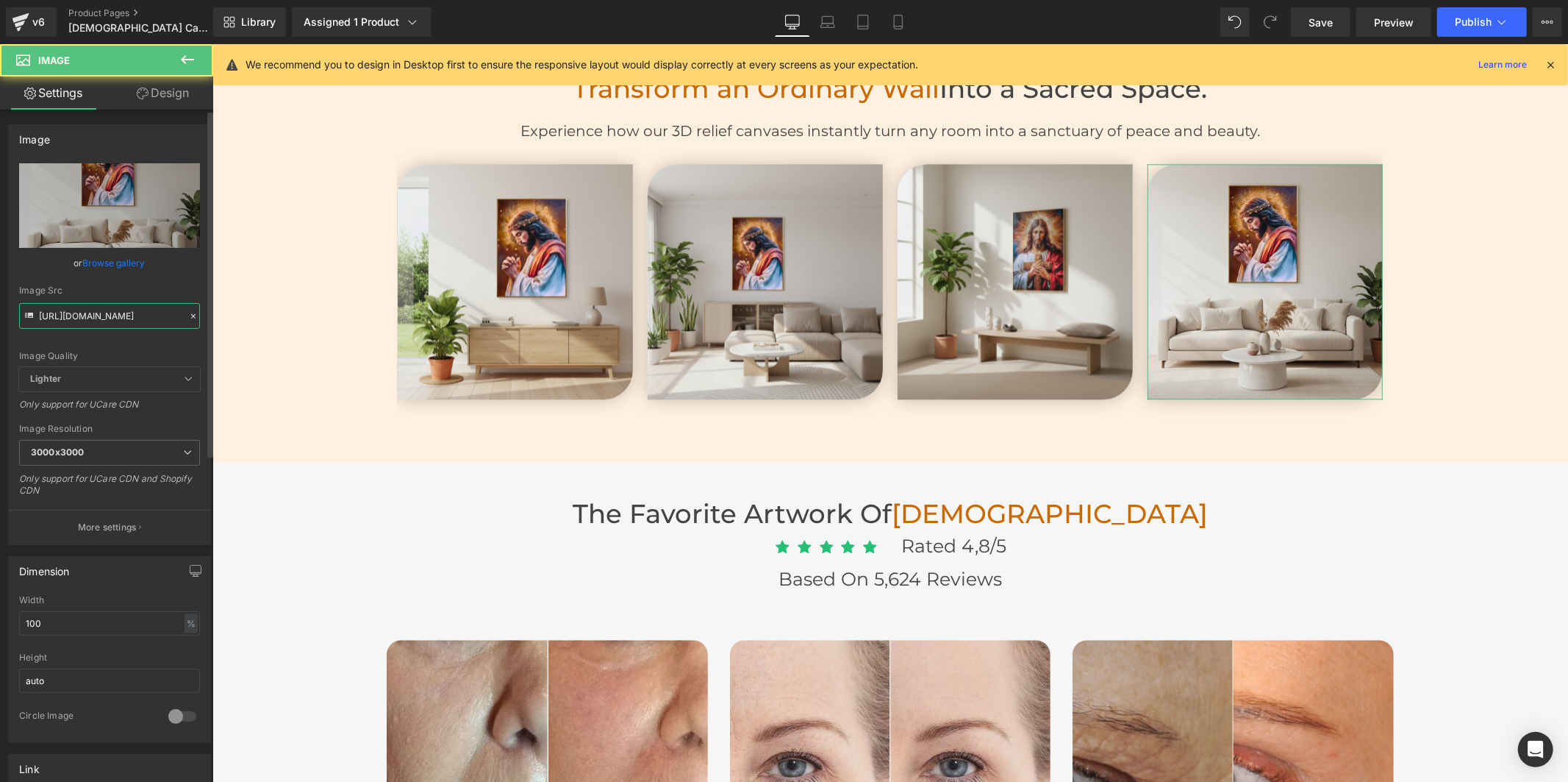
click at [98, 314] on input "[URL][DOMAIN_NAME]" at bounding box center [110, 316] width 180 height 26
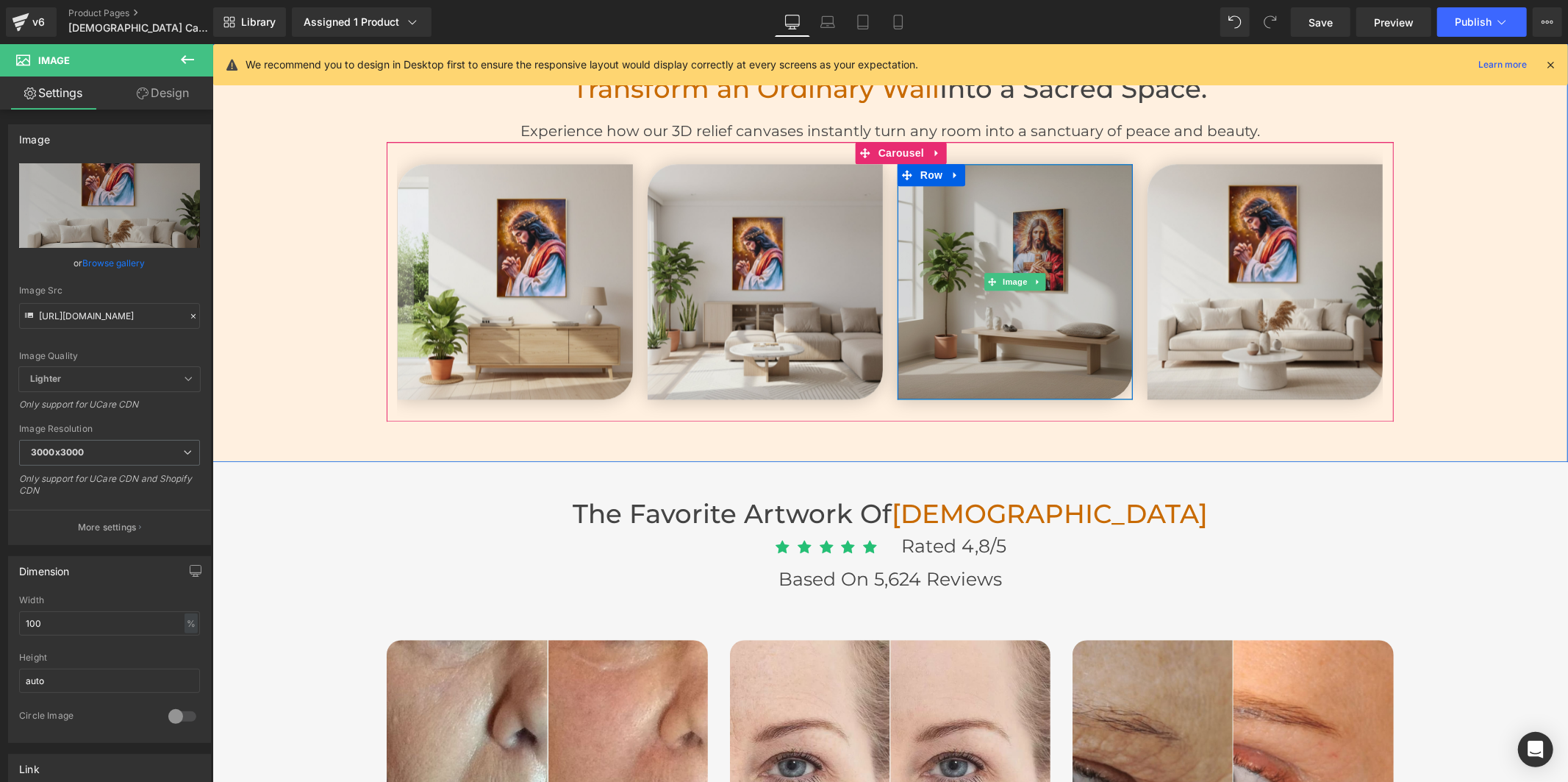
click at [1014, 333] on img at bounding box center [1014, 281] width 235 height 235
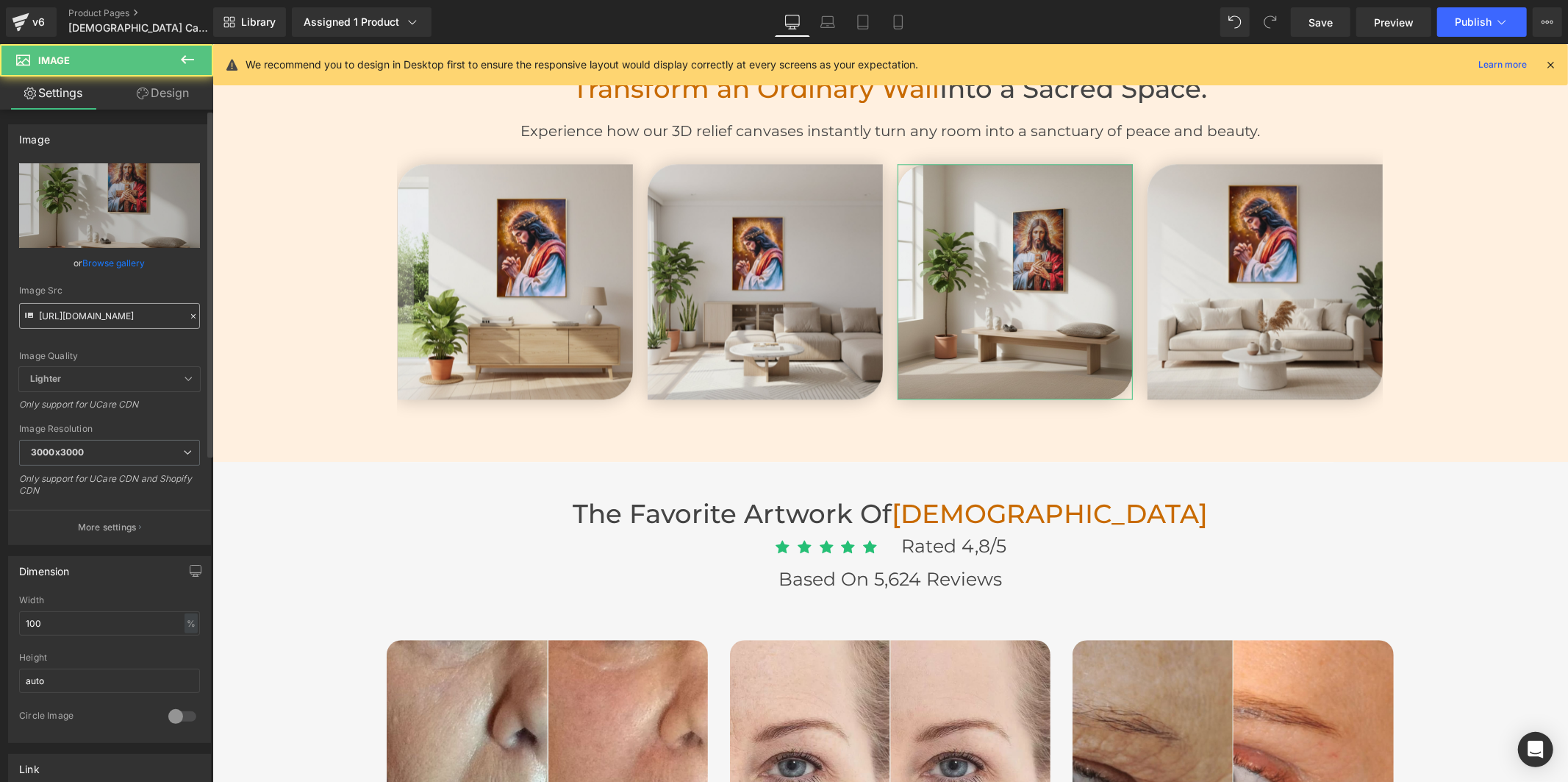
click at [122, 312] on input "[URL][DOMAIN_NAME]" at bounding box center [110, 316] width 180 height 26
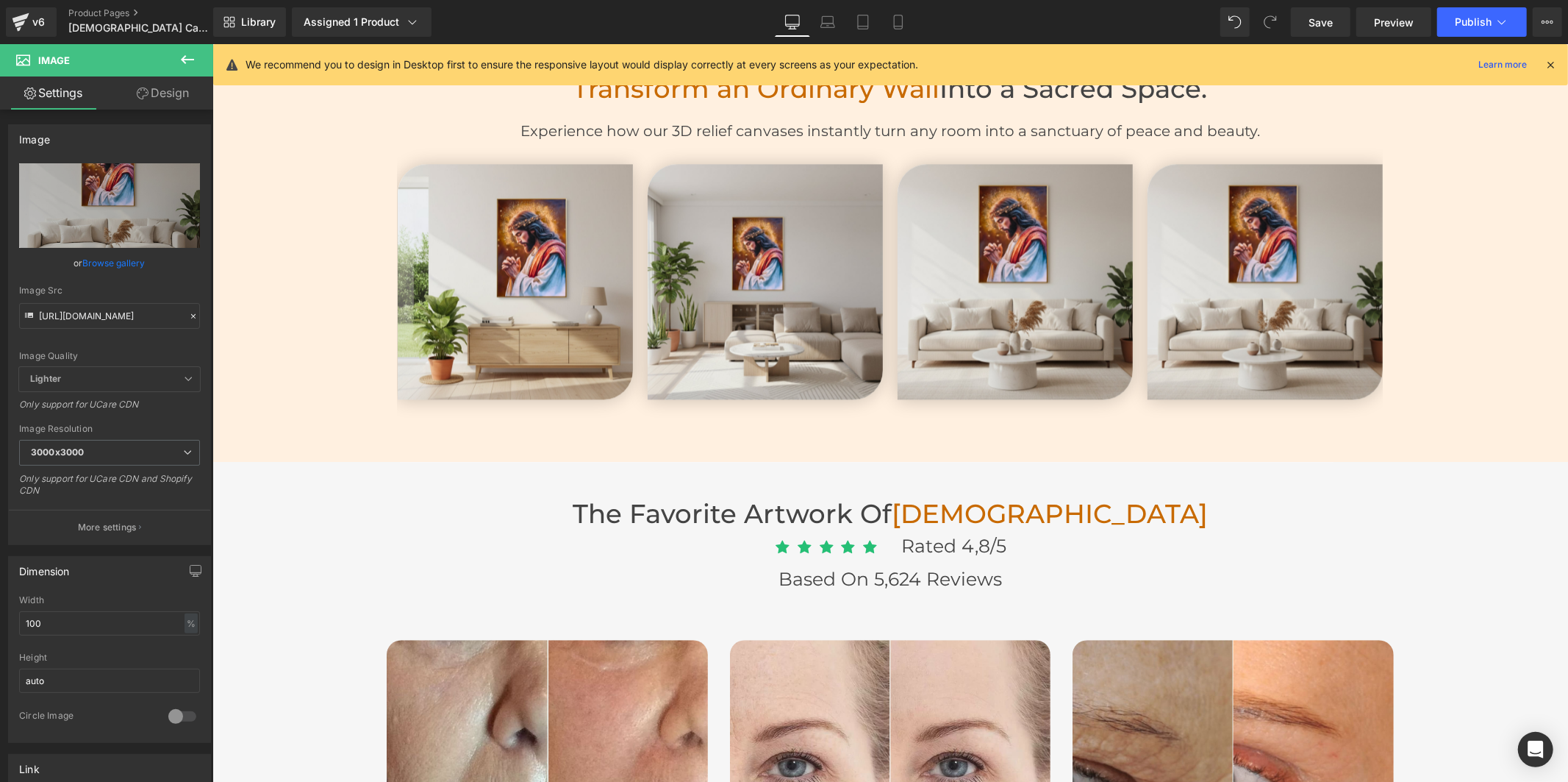
type input "[URL][DOMAIN_NAME]"
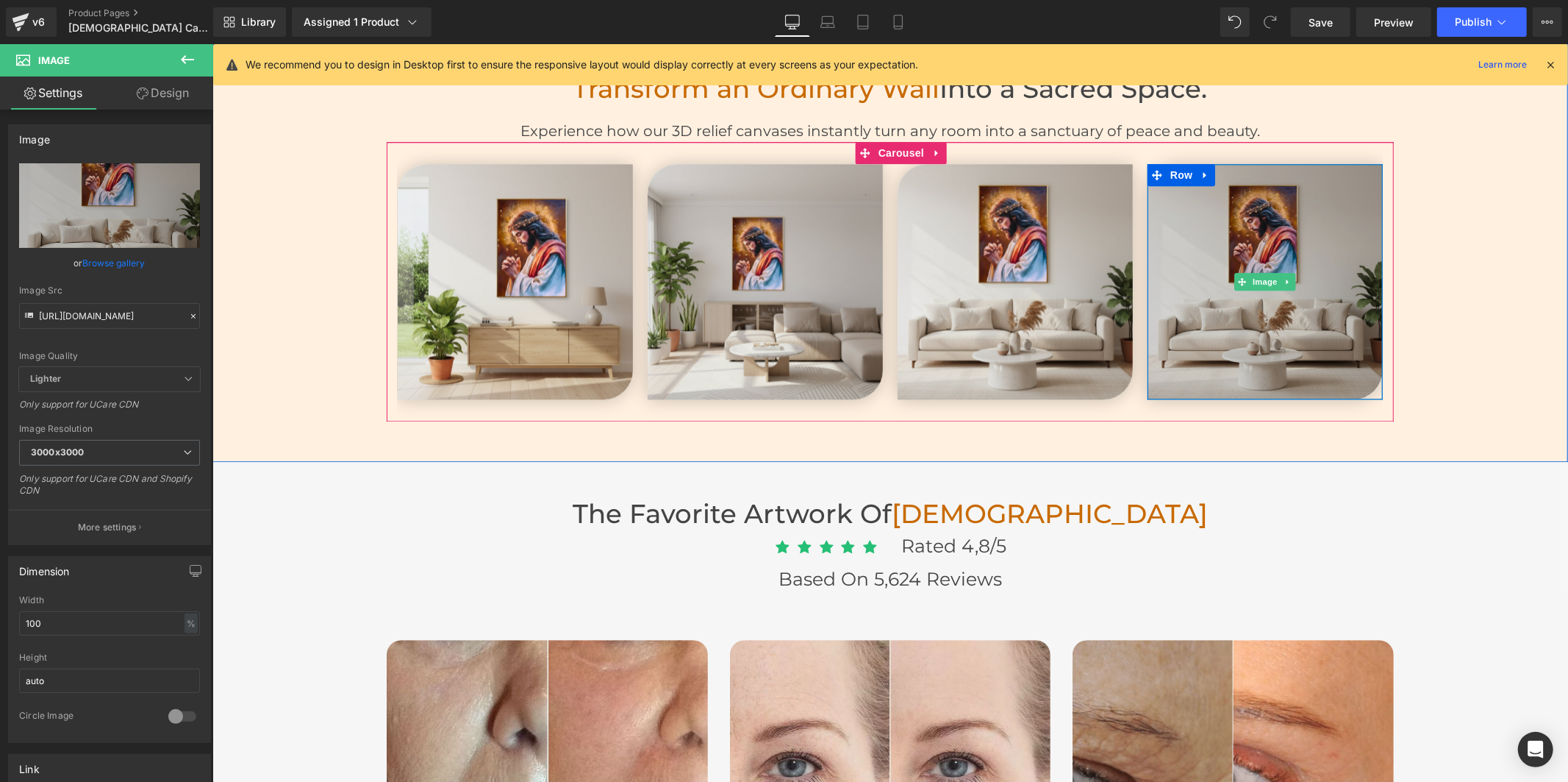
drag, startPoint x: 1233, startPoint y: 360, endPoint x: 1224, endPoint y: 348, distance: 15.0
click at [1233, 360] on img at bounding box center [1264, 281] width 235 height 235
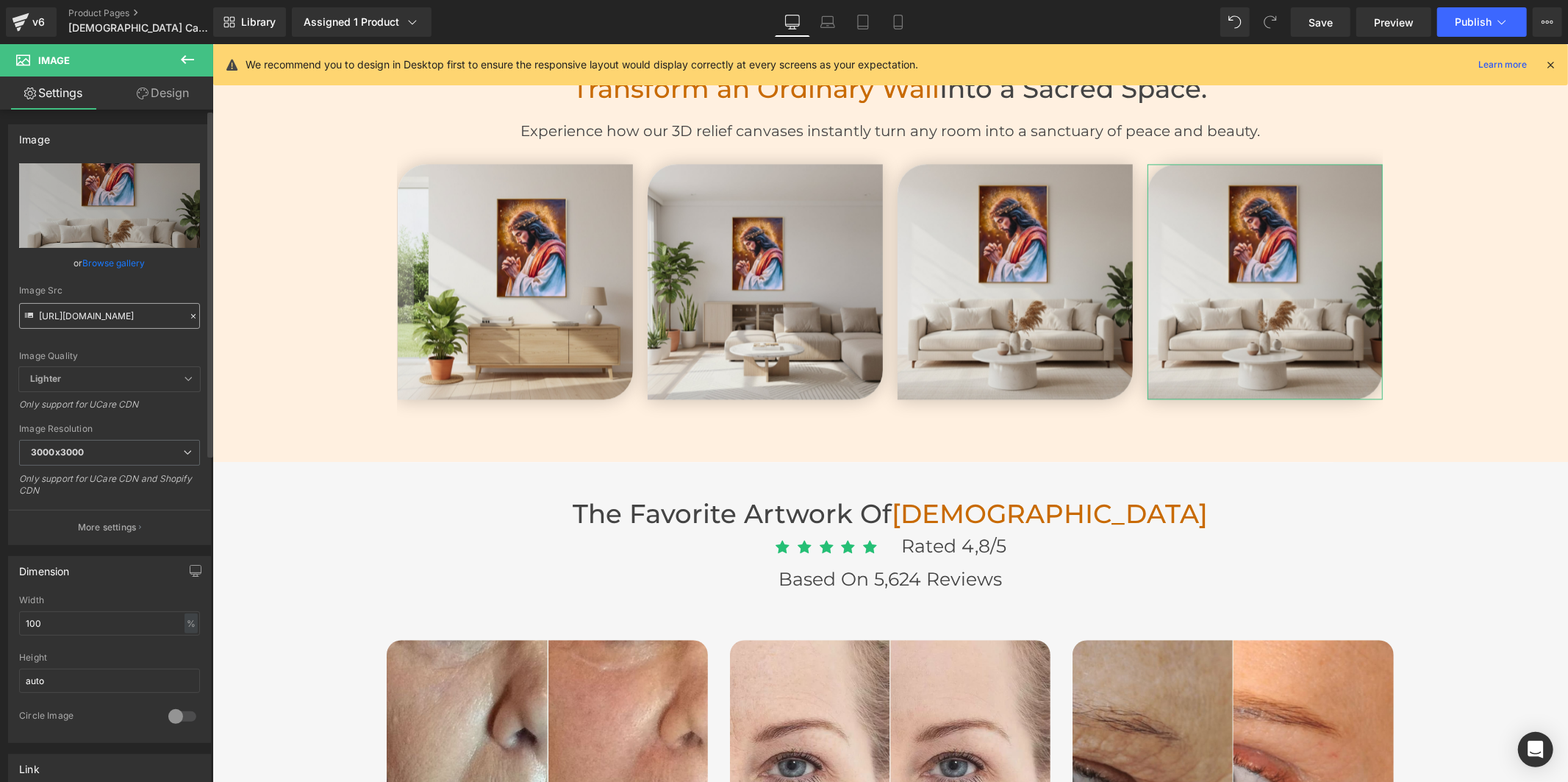
click at [128, 323] on input "[URL][DOMAIN_NAME]" at bounding box center [110, 316] width 180 height 26
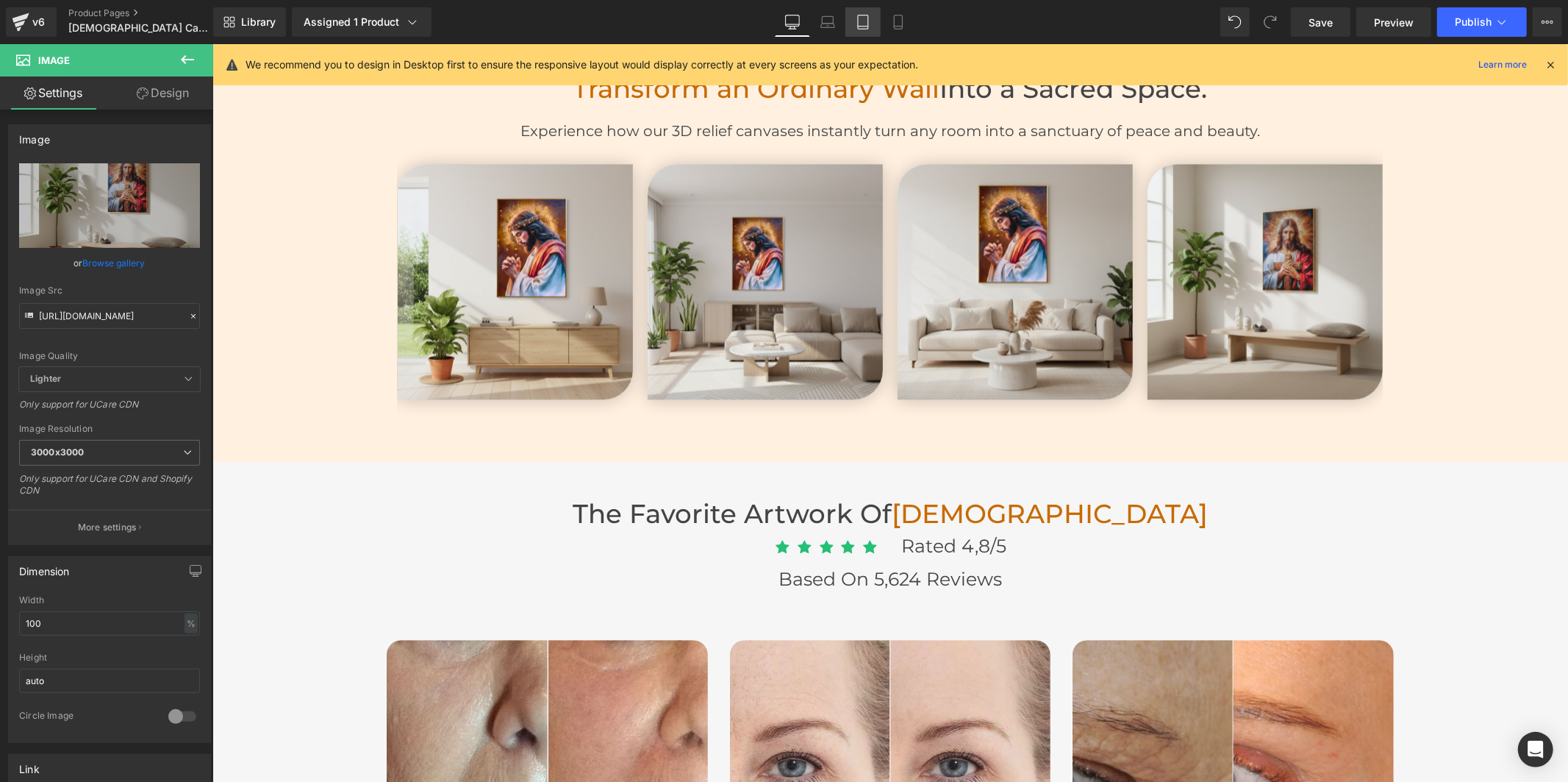
type input "[URL][DOMAIN_NAME]"
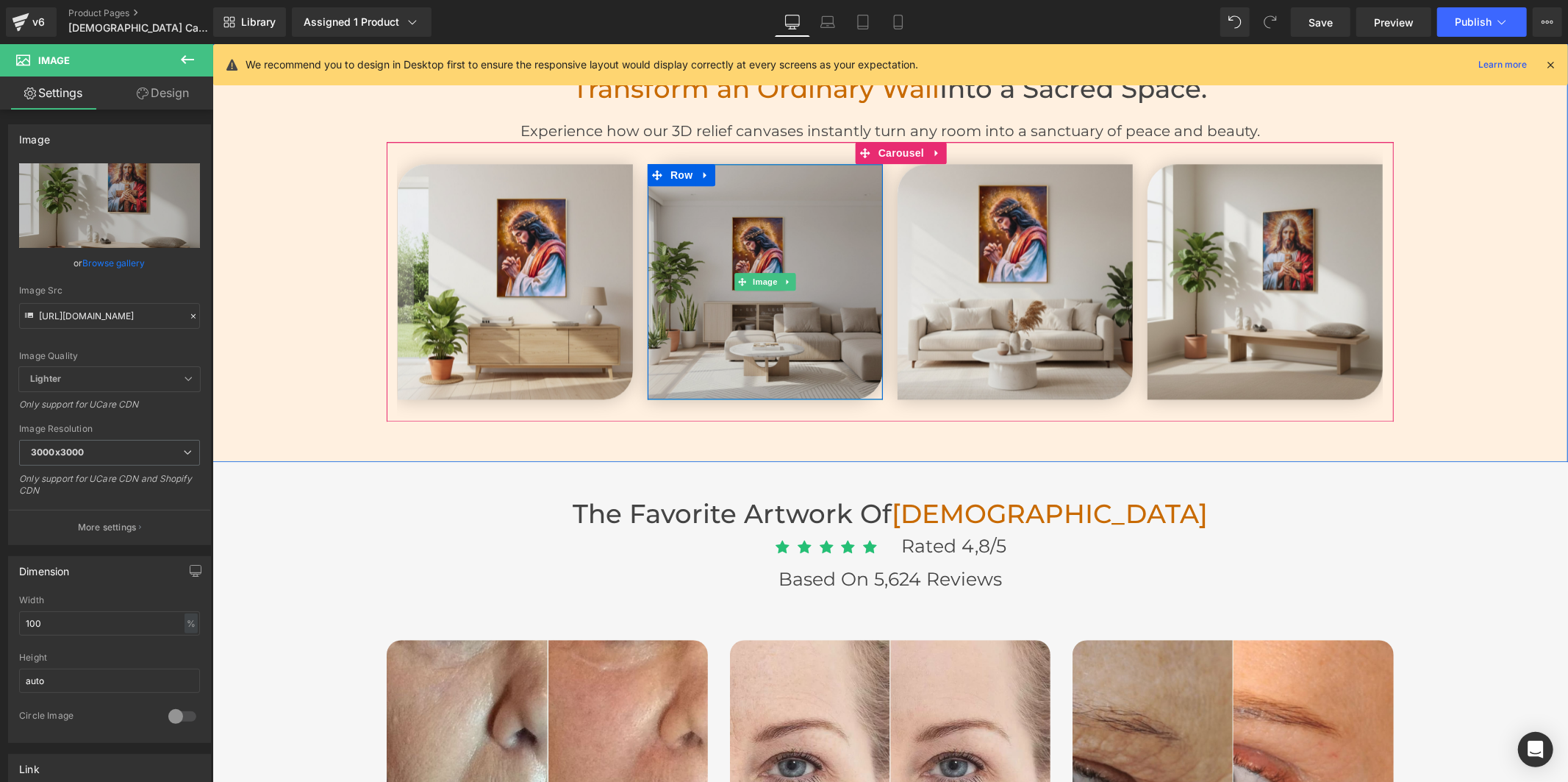
click at [782, 222] on img at bounding box center [765, 281] width 235 height 235
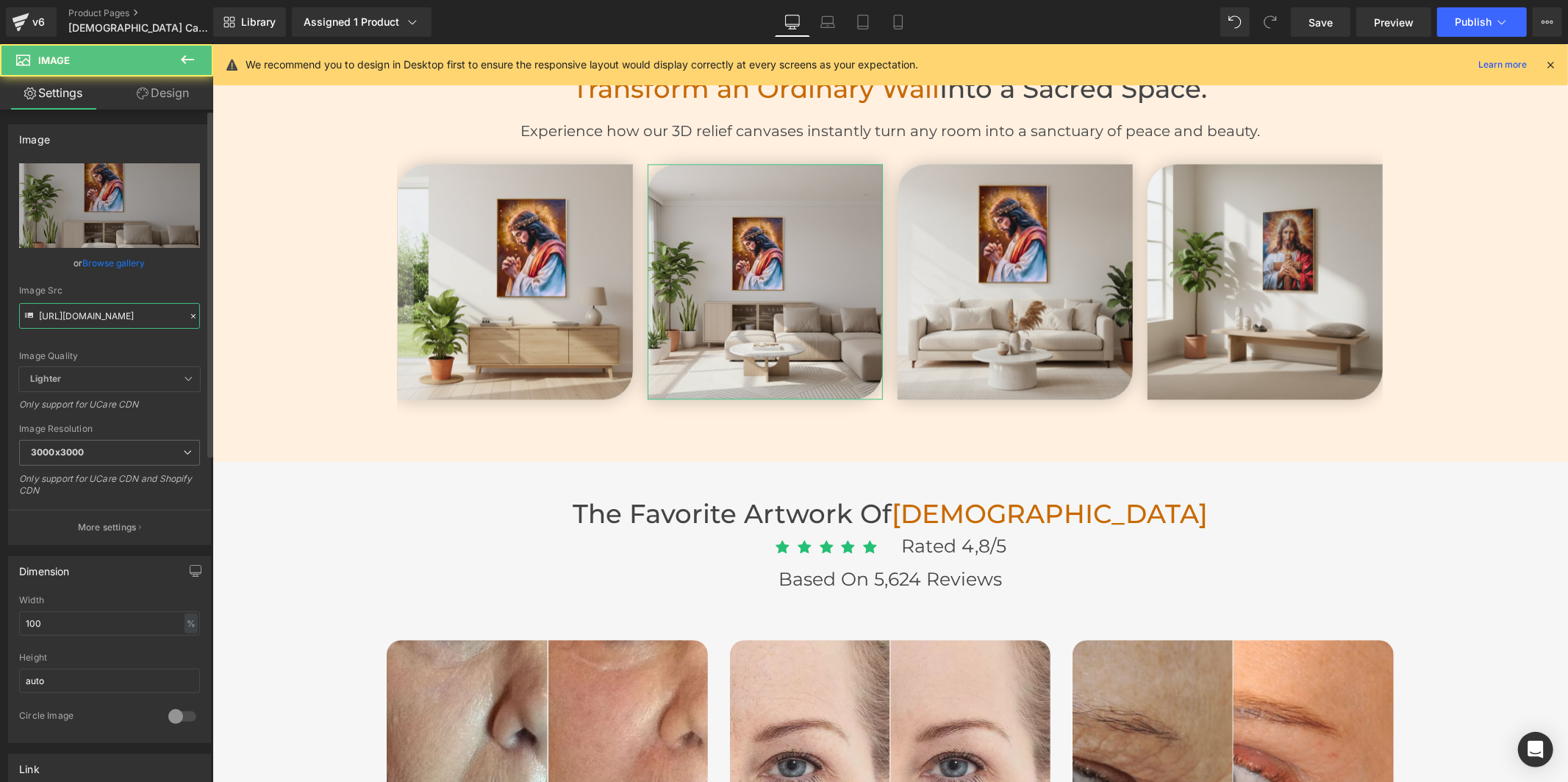
click at [105, 317] on input "[URL][DOMAIN_NAME]" at bounding box center [110, 316] width 180 height 26
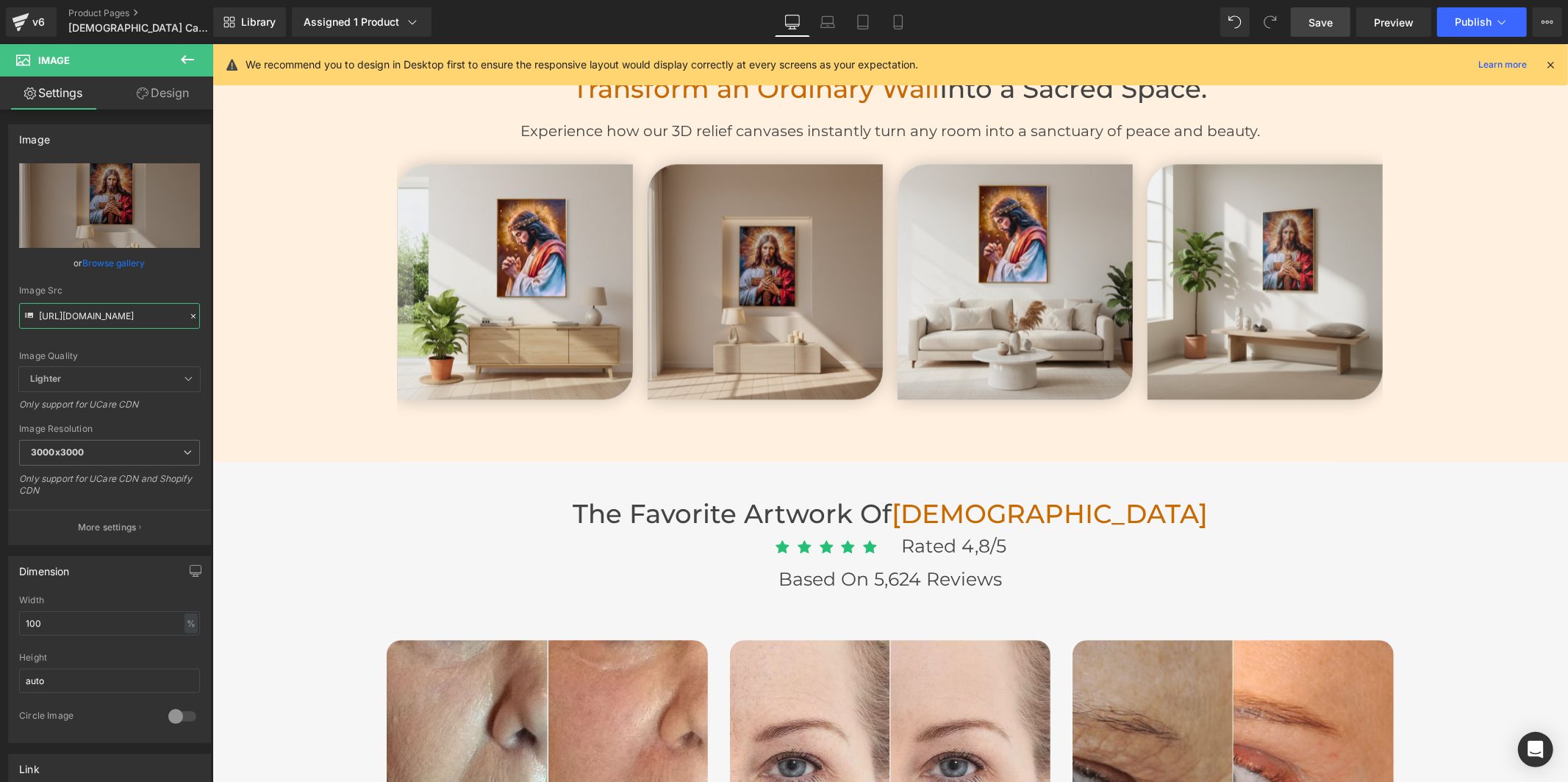
type input "[URL][DOMAIN_NAME]"
drag, startPoint x: 1324, startPoint y: 21, endPoint x: 1288, endPoint y: 236, distance: 218.0
click at [1324, 21] on span "Save" at bounding box center [1321, 22] width 24 height 15
click at [1306, 19] on link "Save" at bounding box center [1321, 22] width 60 height 29
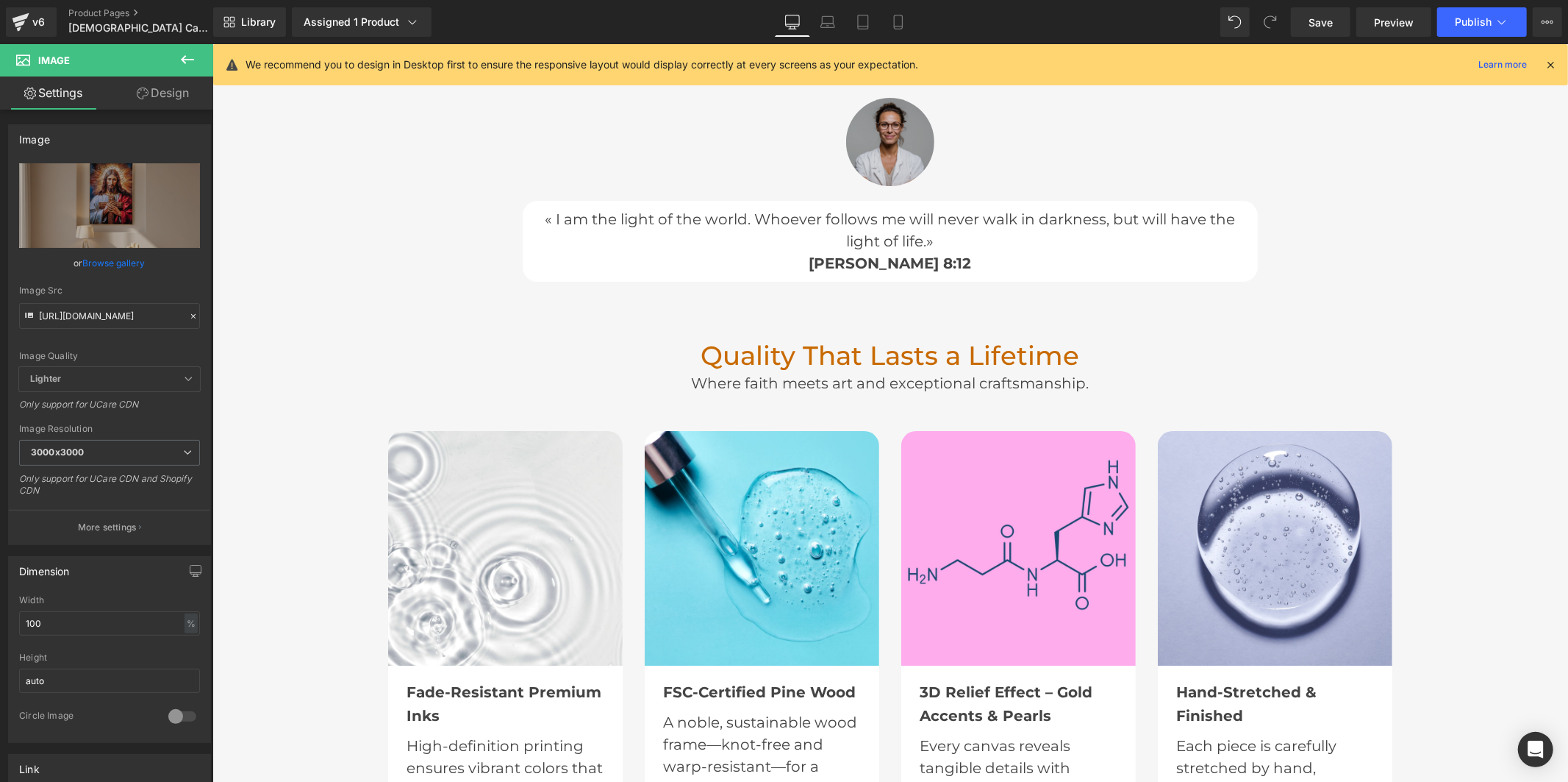
scroll to position [4086, 0]
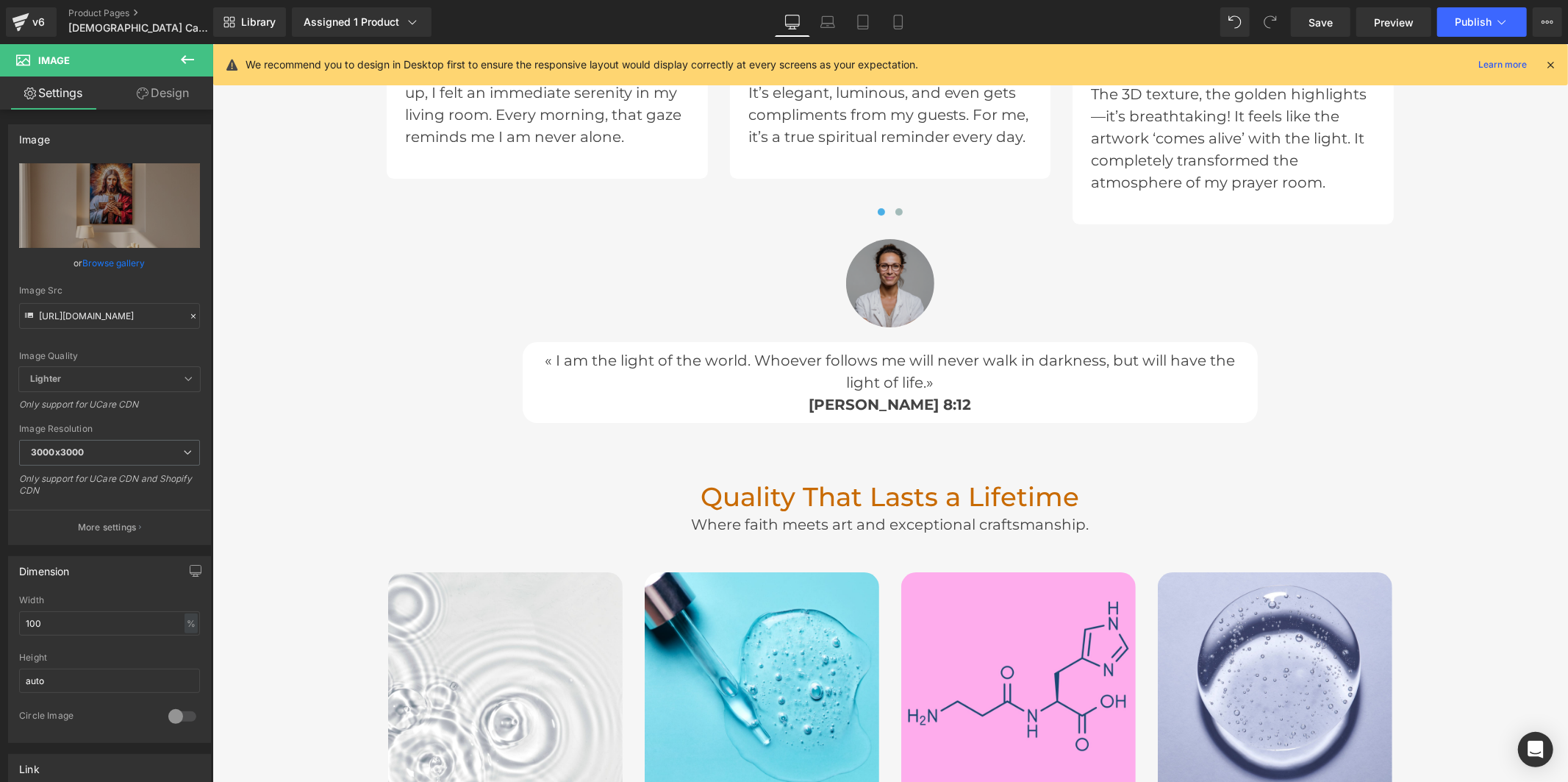
click at [894, 282] on div "Image" at bounding box center [889, 282] width 88 height 88
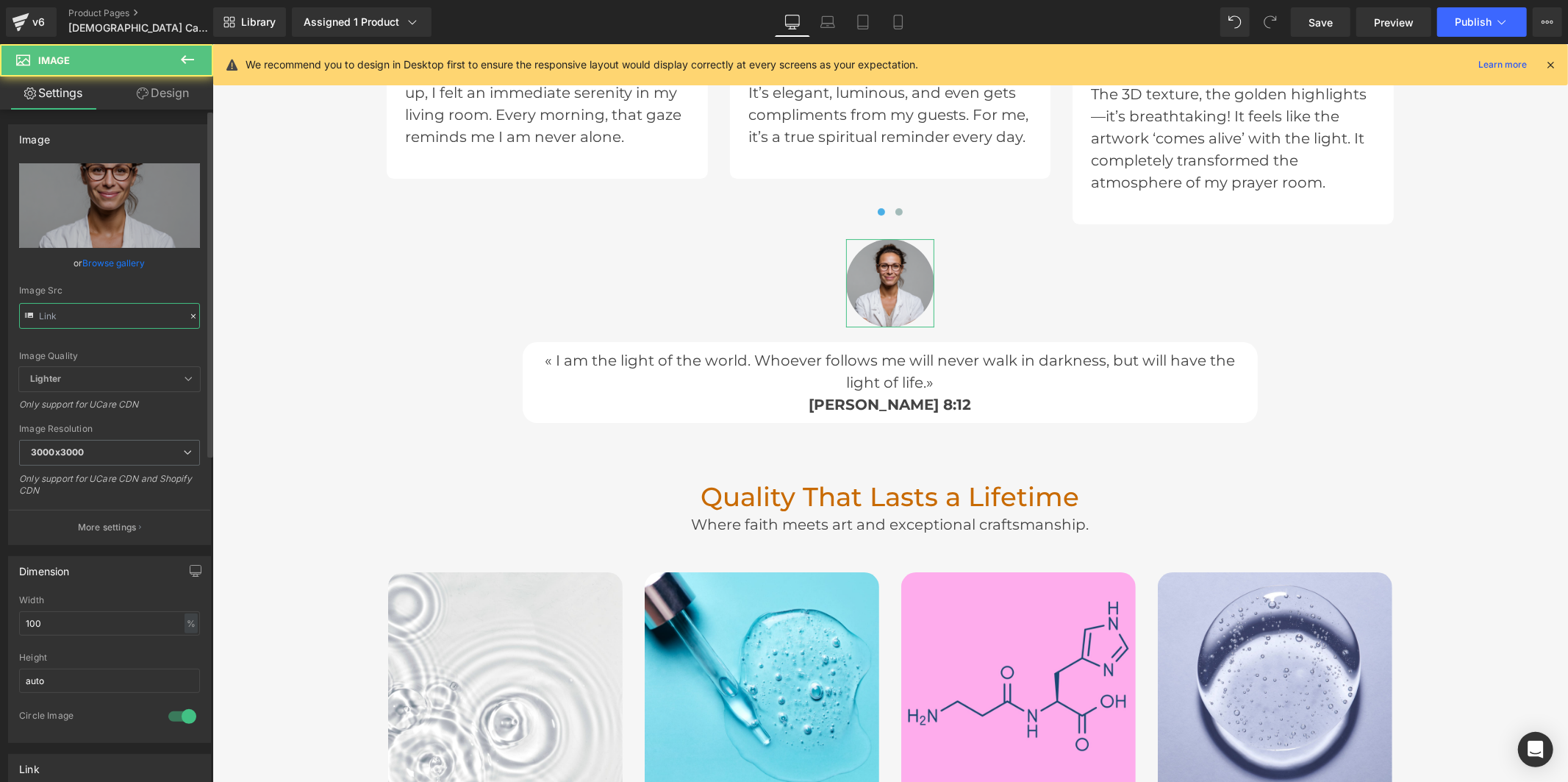
click at [136, 318] on input "text" at bounding box center [110, 316] width 180 height 26
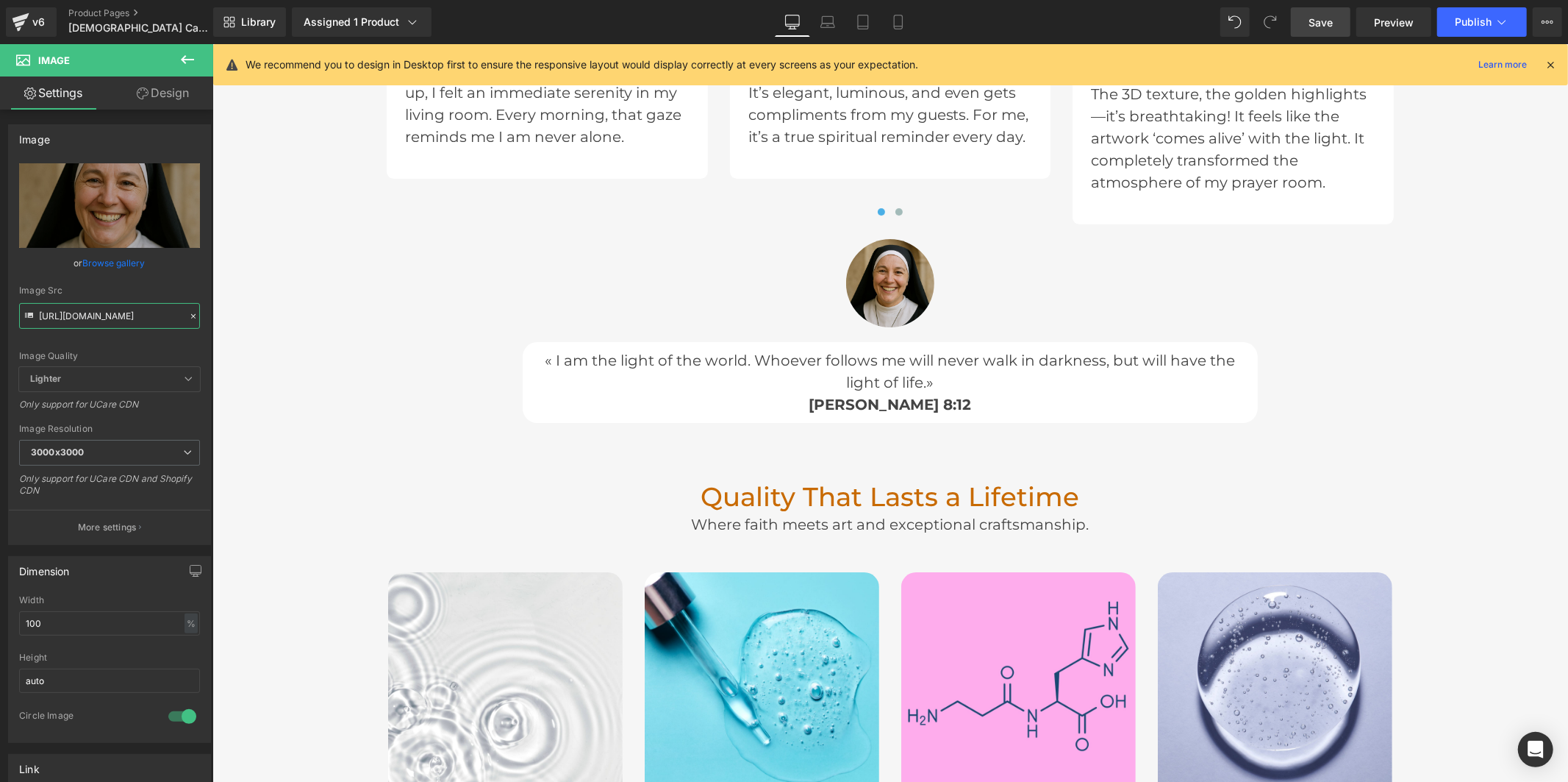
type input "[URL][DOMAIN_NAME]"
click at [1318, 16] on span "Save" at bounding box center [1321, 22] width 24 height 15
click at [1491, 37] on div "Library Assigned 1 Product Product Preview Tableaux Sacrés [DEMOGRAPHIC_DATA] –…" at bounding box center [890, 22] width 1354 height 44
click at [1488, 27] on span "Publish" at bounding box center [1474, 22] width 37 height 12
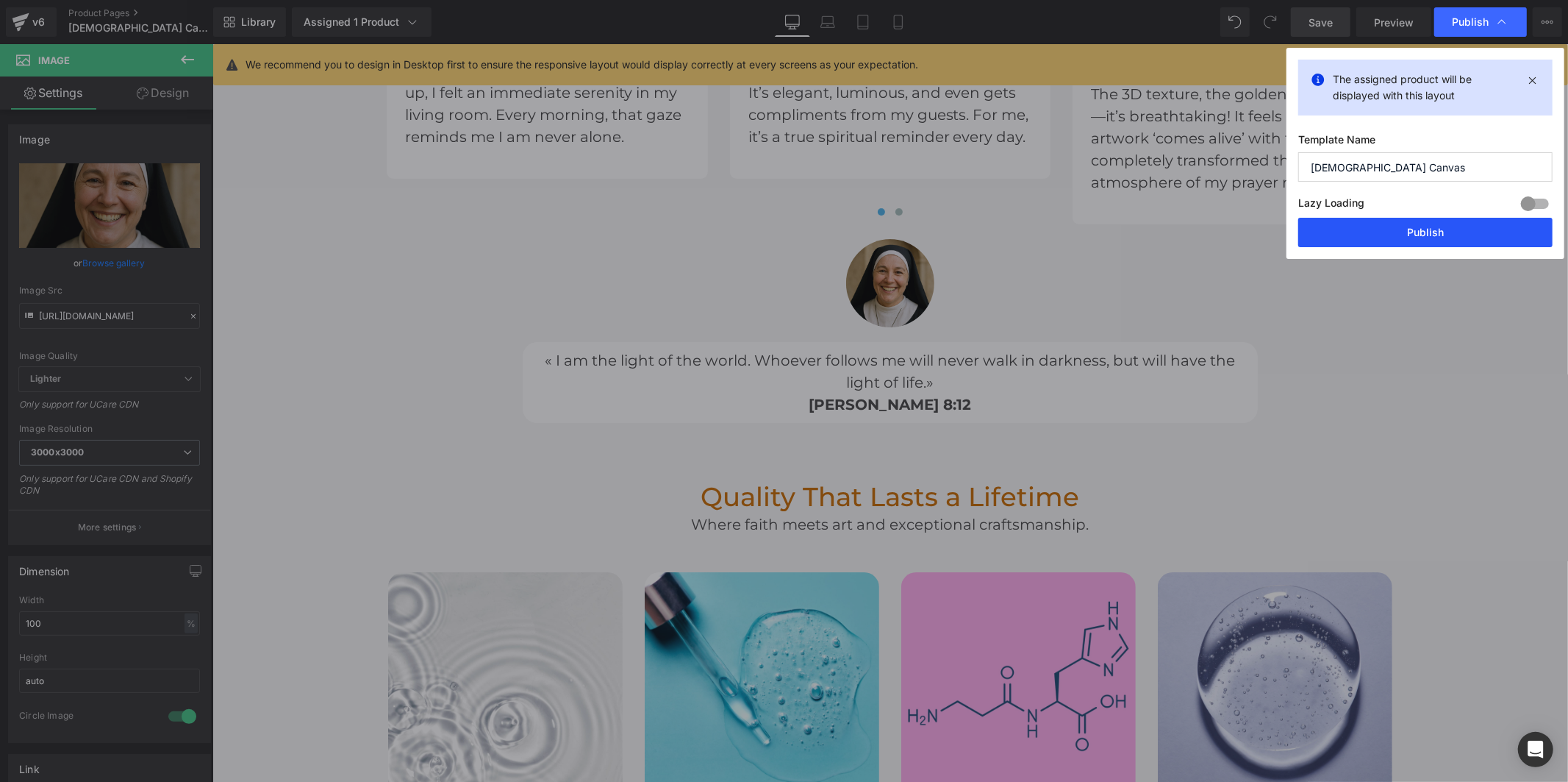
drag, startPoint x: 1412, startPoint y: 233, endPoint x: 1196, endPoint y: 94, distance: 256.9
click at [1412, 233] on button "Publish" at bounding box center [1425, 232] width 255 height 29
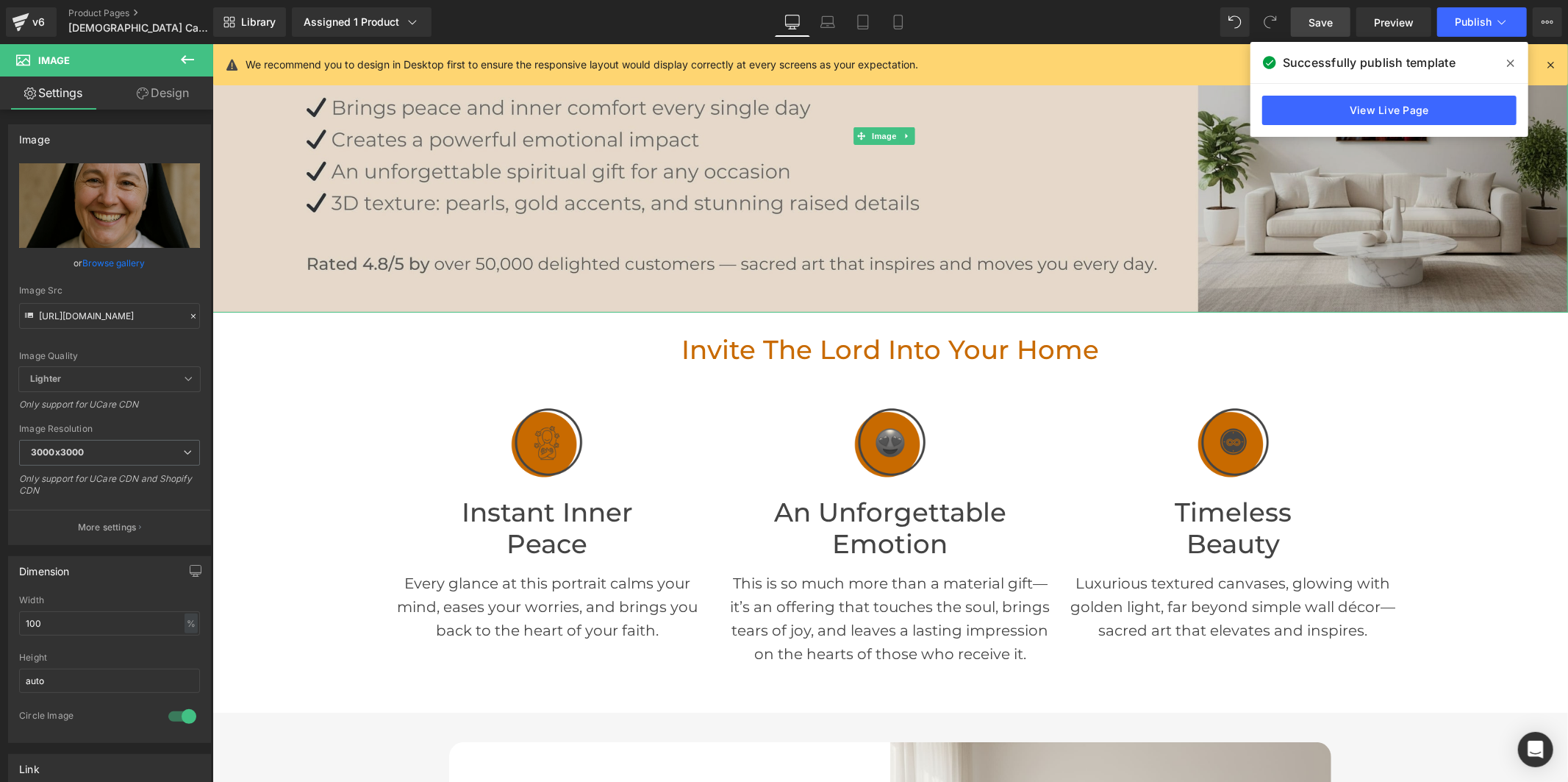
scroll to position [245, 0]
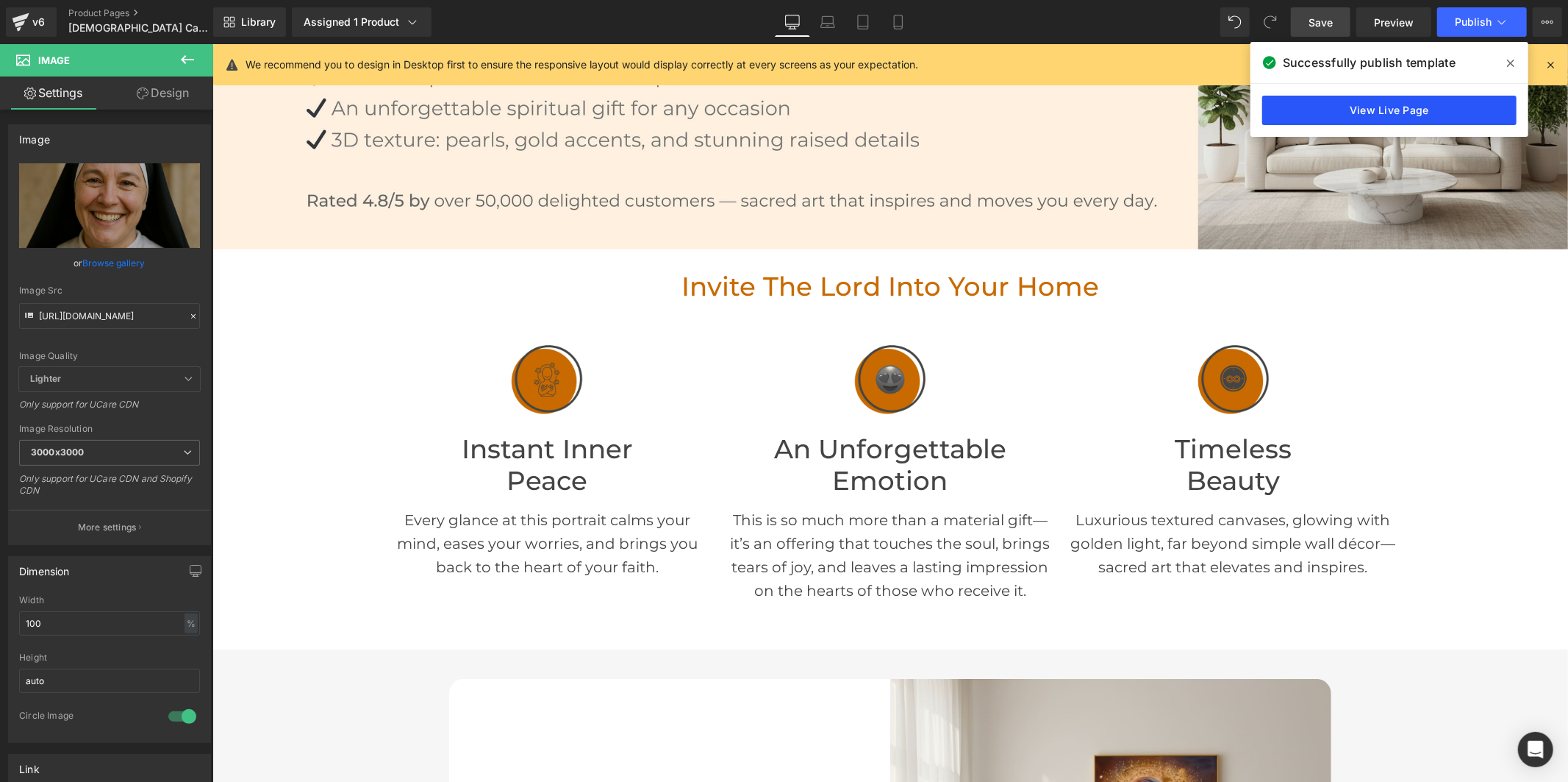
click at [1429, 114] on link "View Live Page" at bounding box center [1389, 110] width 255 height 29
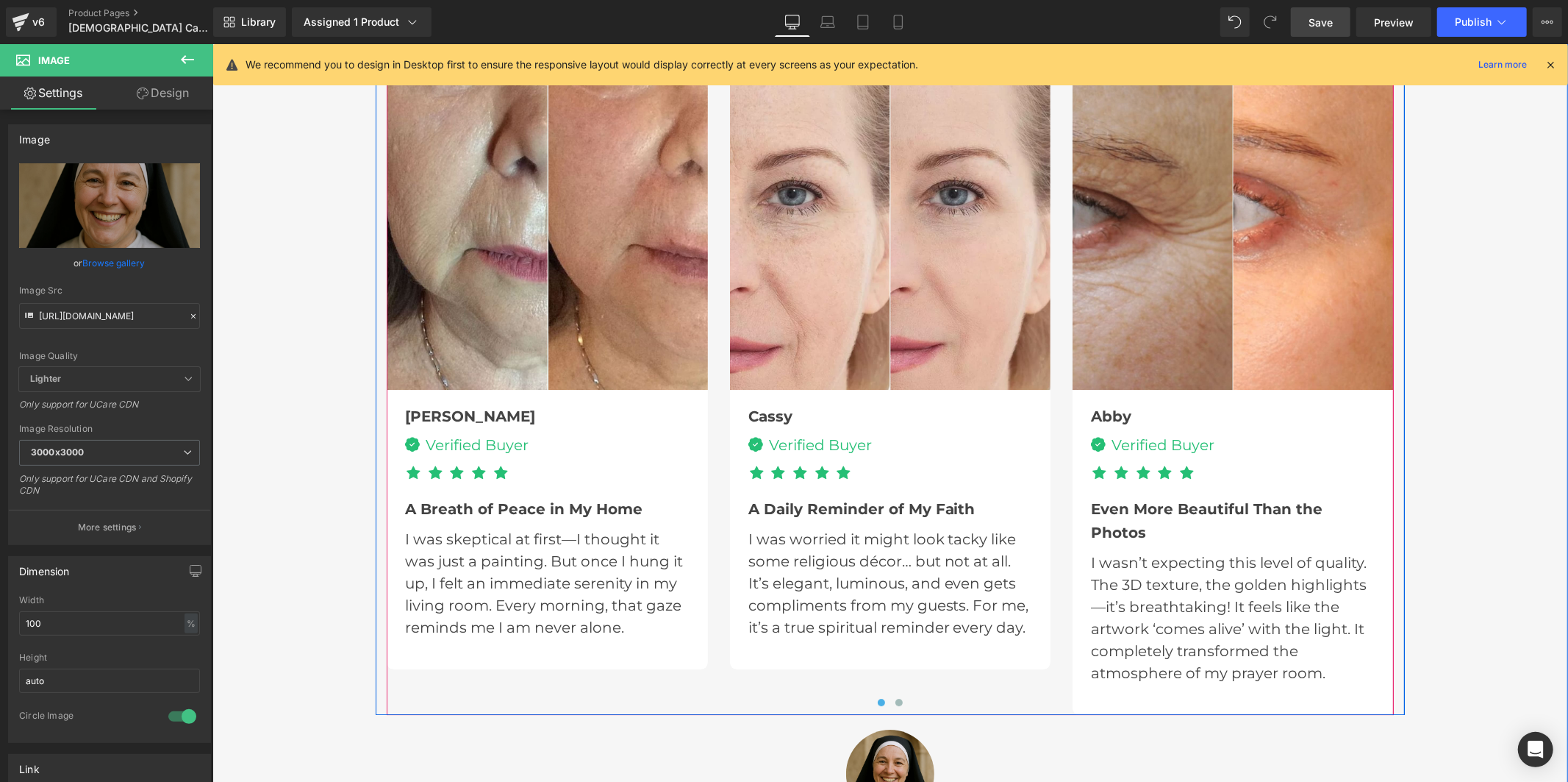
scroll to position [3268, 0]
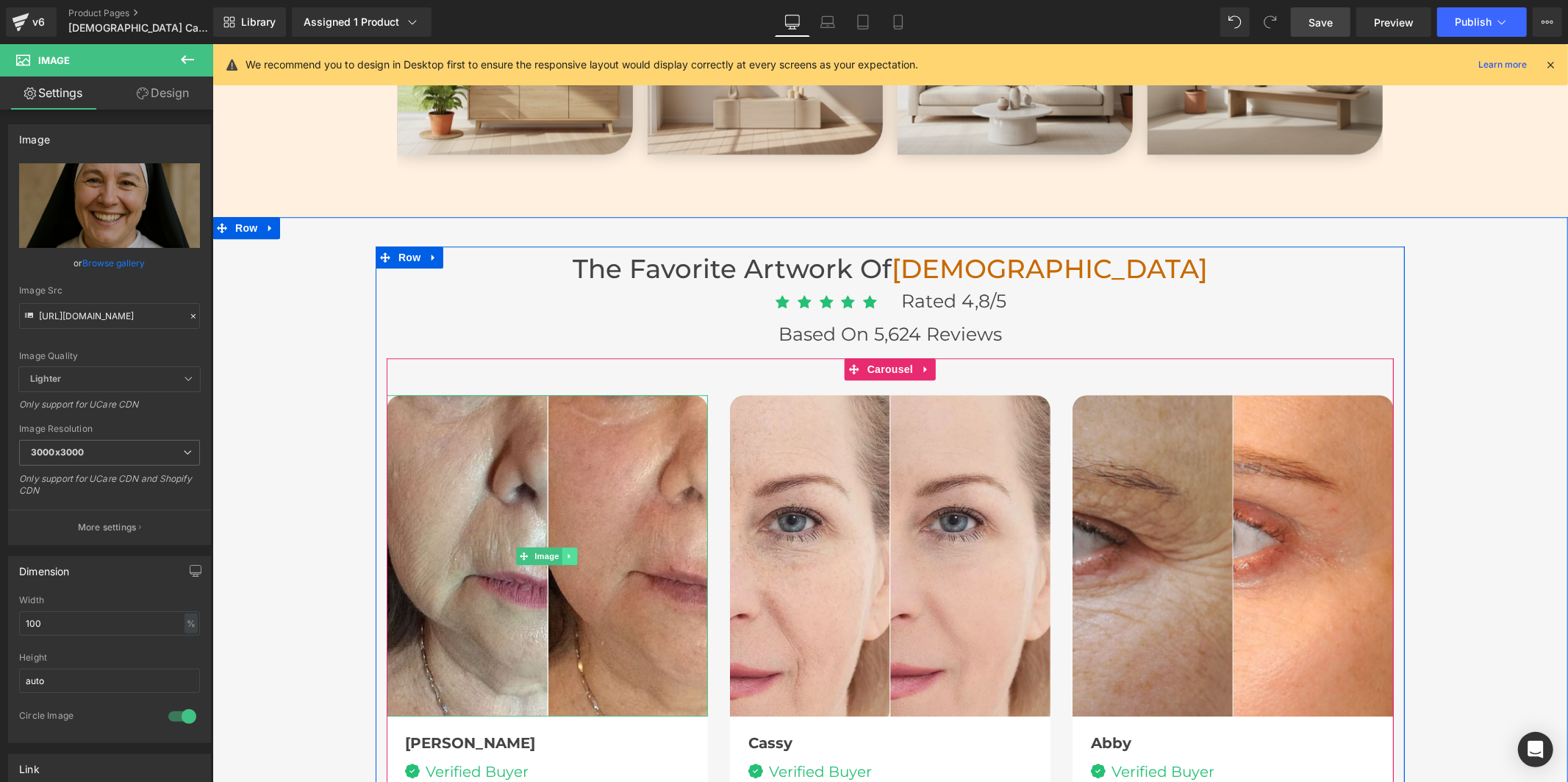
click at [566, 552] on icon at bounding box center [570, 555] width 8 height 9
click at [573, 551] on icon at bounding box center [577, 555] width 8 height 8
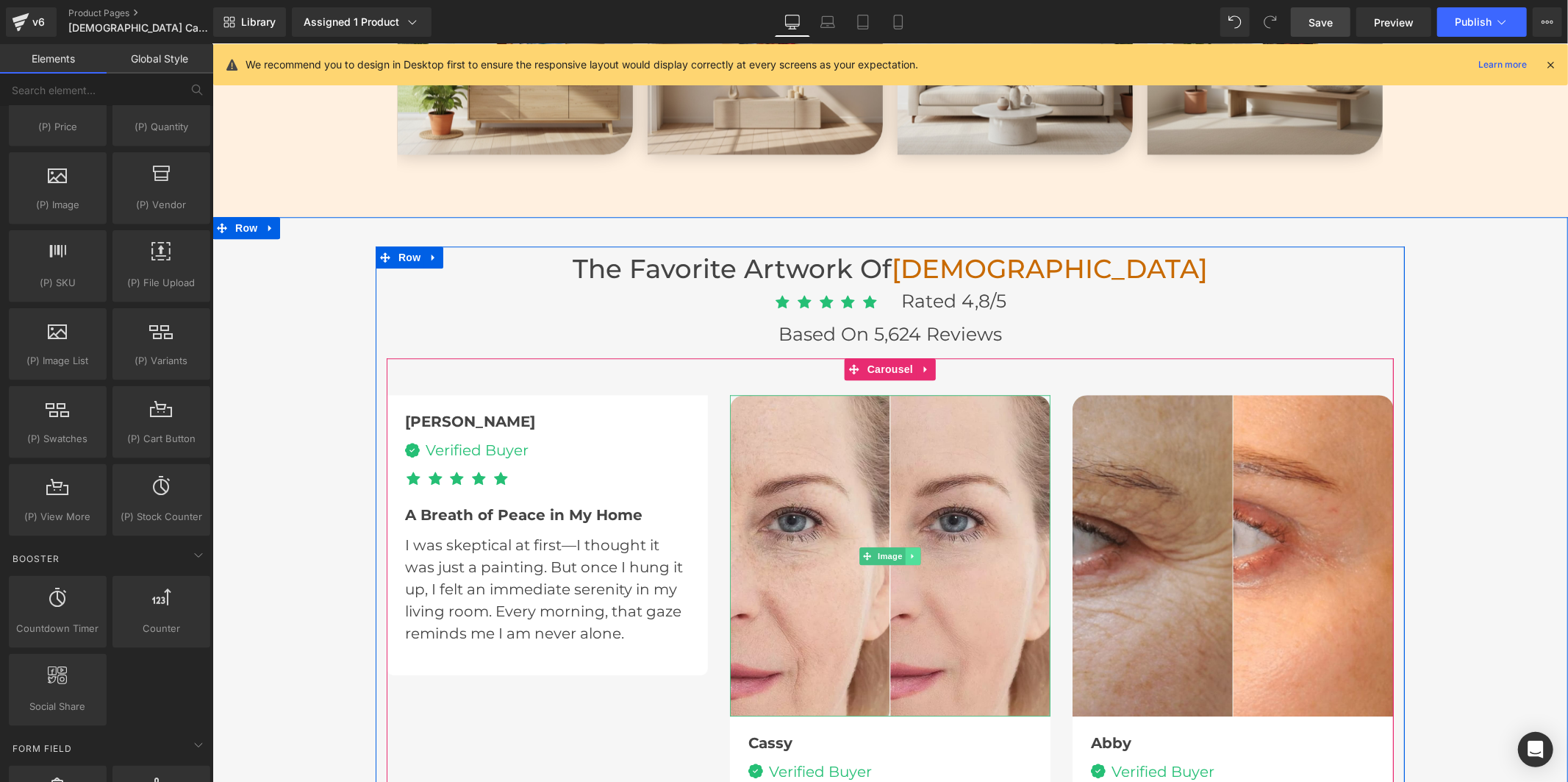
click at [909, 553] on icon at bounding box center [913, 555] width 8 height 9
click at [916, 551] on icon at bounding box center [920, 555] width 8 height 8
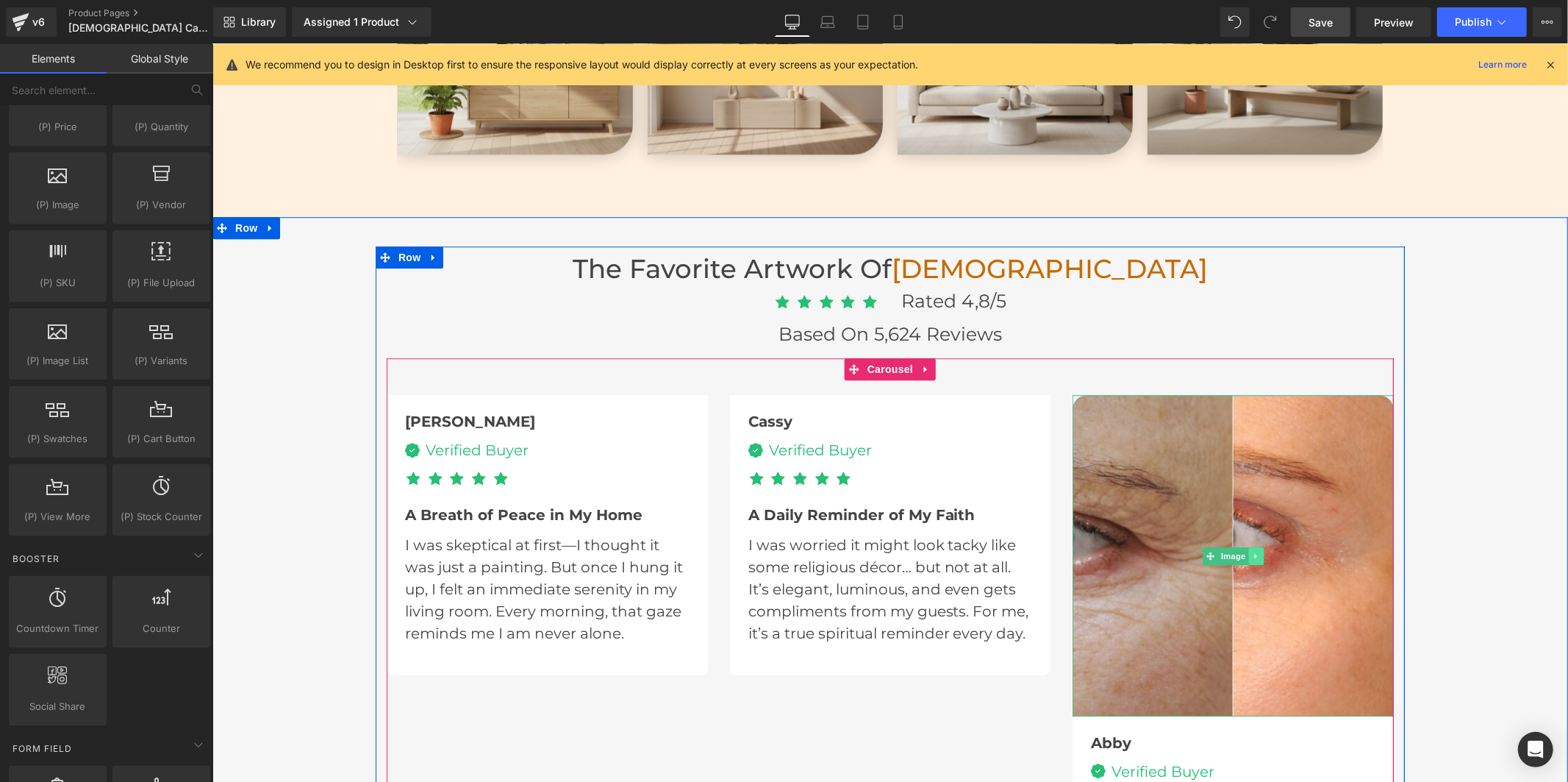
click at [1251, 553] on icon at bounding box center [1255, 555] width 8 height 9
click at [1259, 551] on icon at bounding box center [1263, 555] width 8 height 8
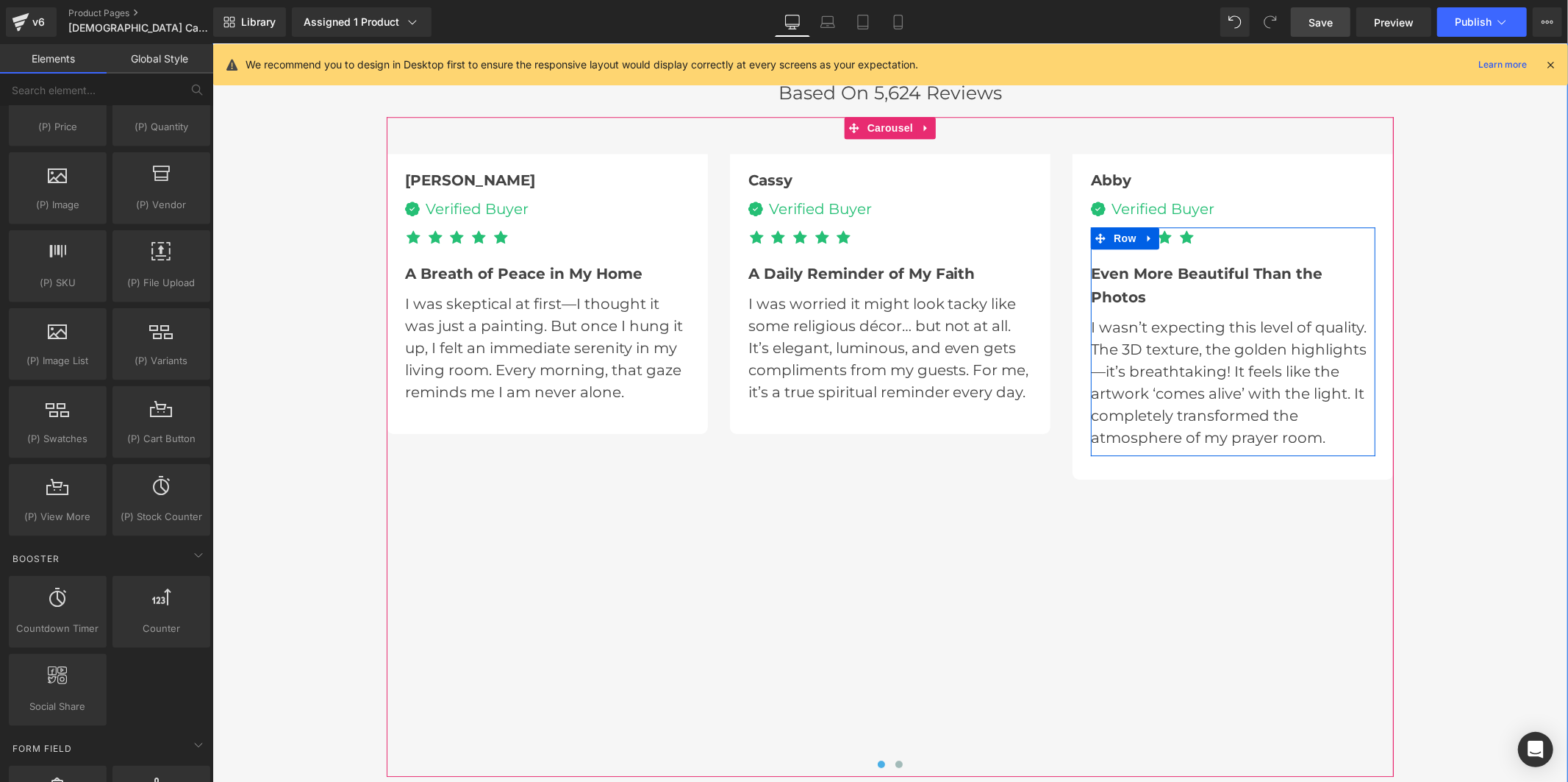
scroll to position [3513, 0]
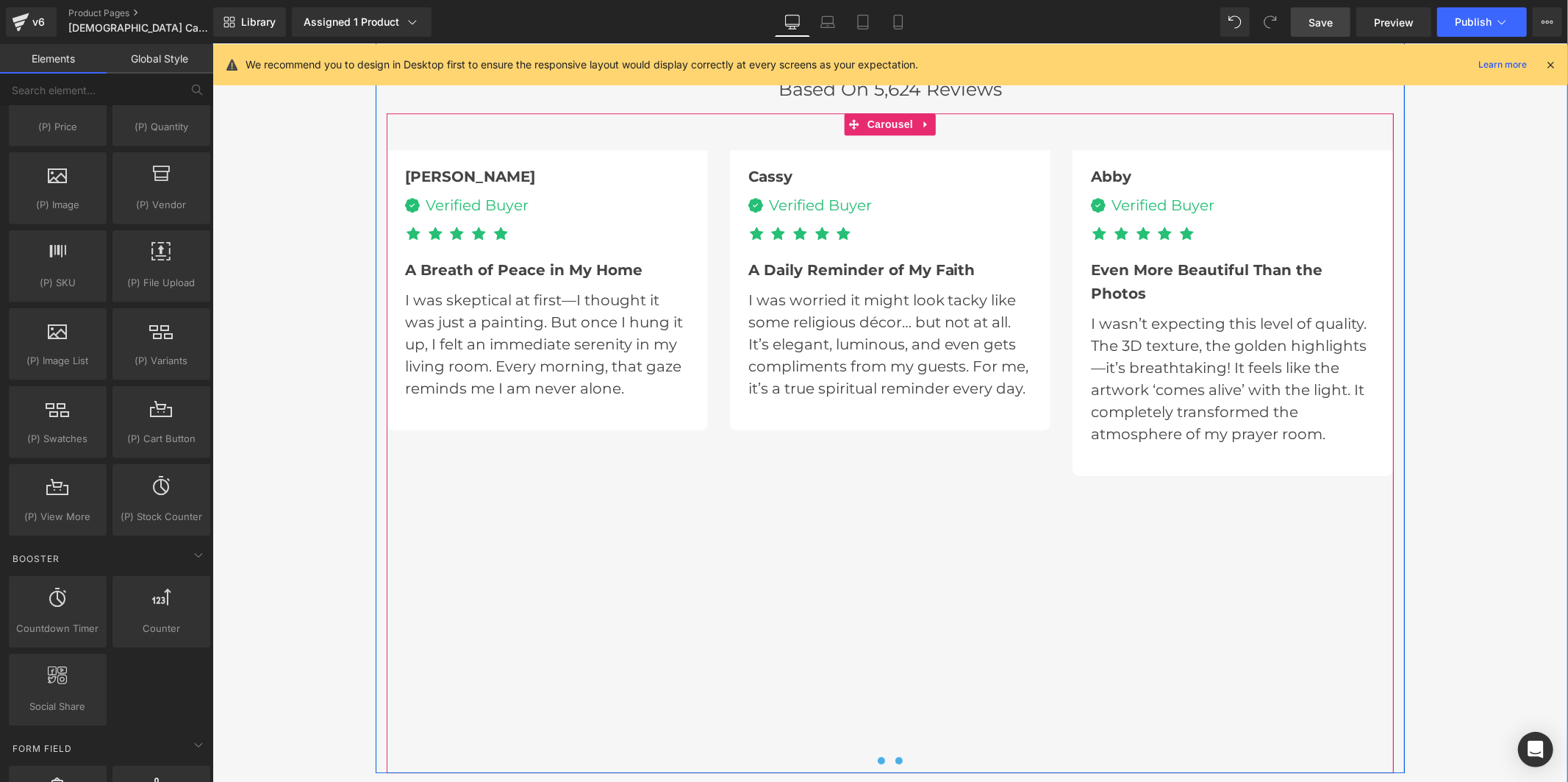
click at [894, 756] on span at bounding box center [898, 759] width 7 height 7
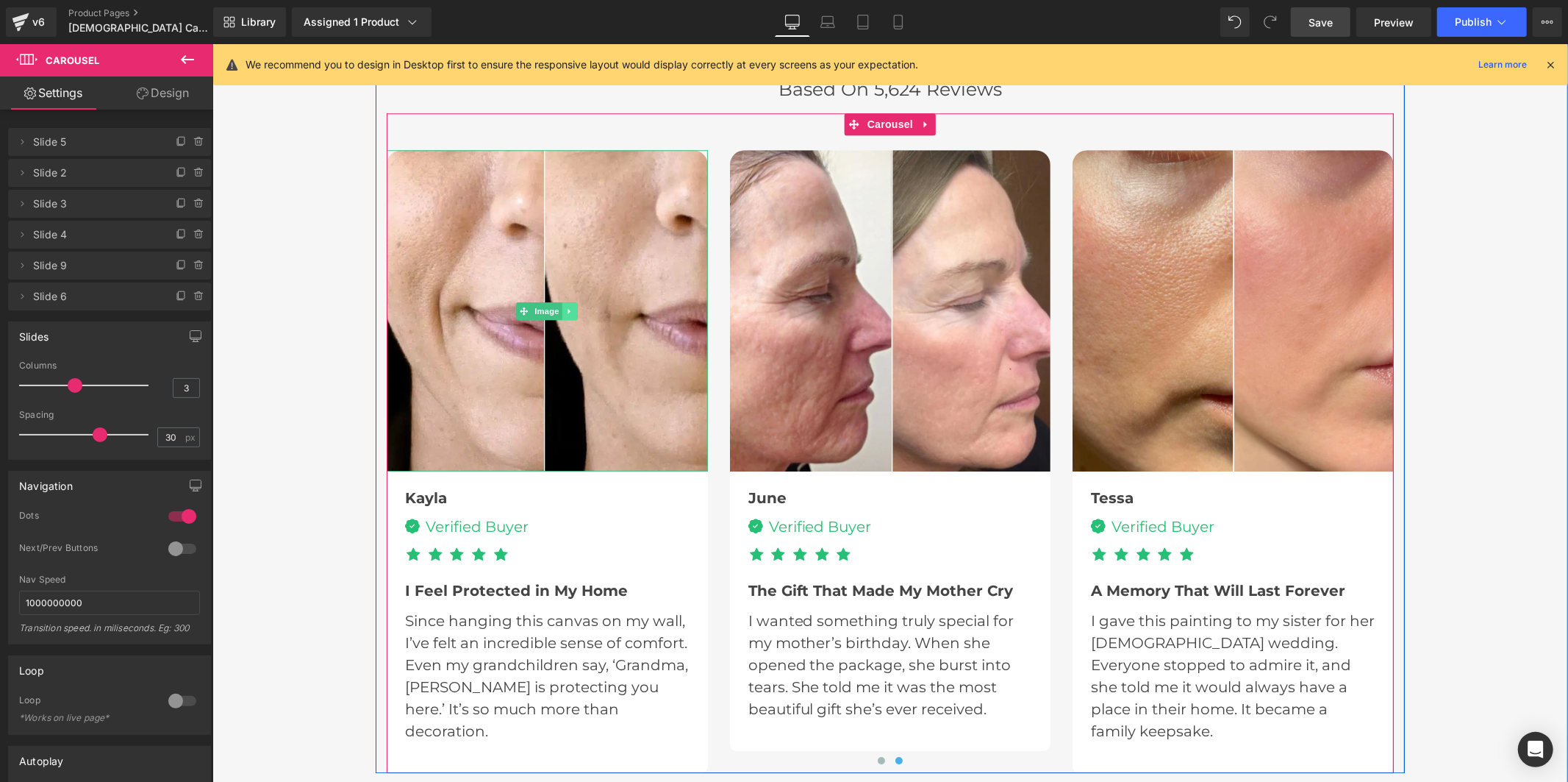
click at [566, 306] on icon at bounding box center [570, 310] width 8 height 9
click at [573, 309] on icon at bounding box center [577, 310] width 8 height 8
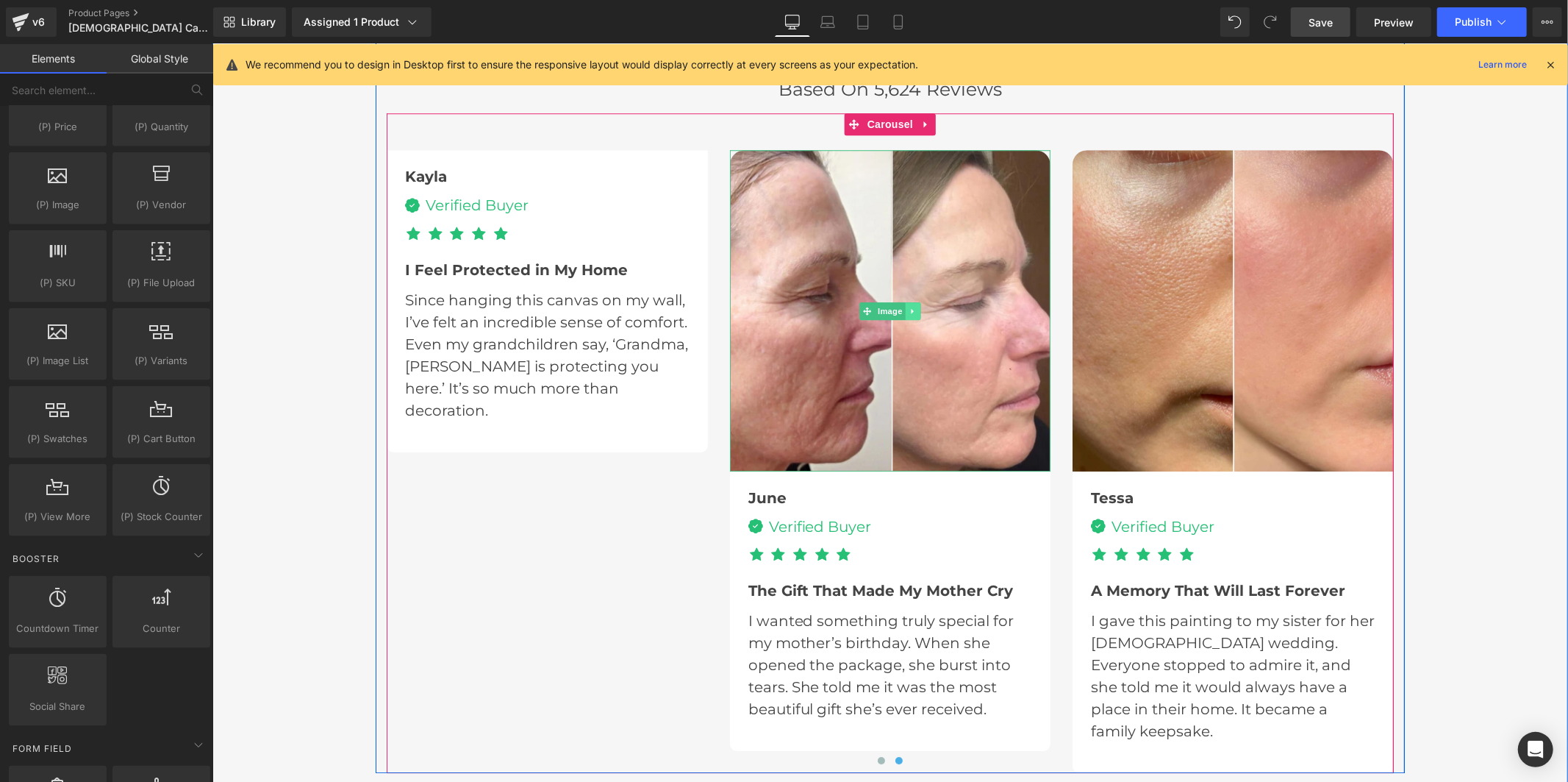
click at [909, 306] on icon at bounding box center [913, 310] width 8 height 9
click at [919, 305] on link at bounding box center [919, 310] width 15 height 18
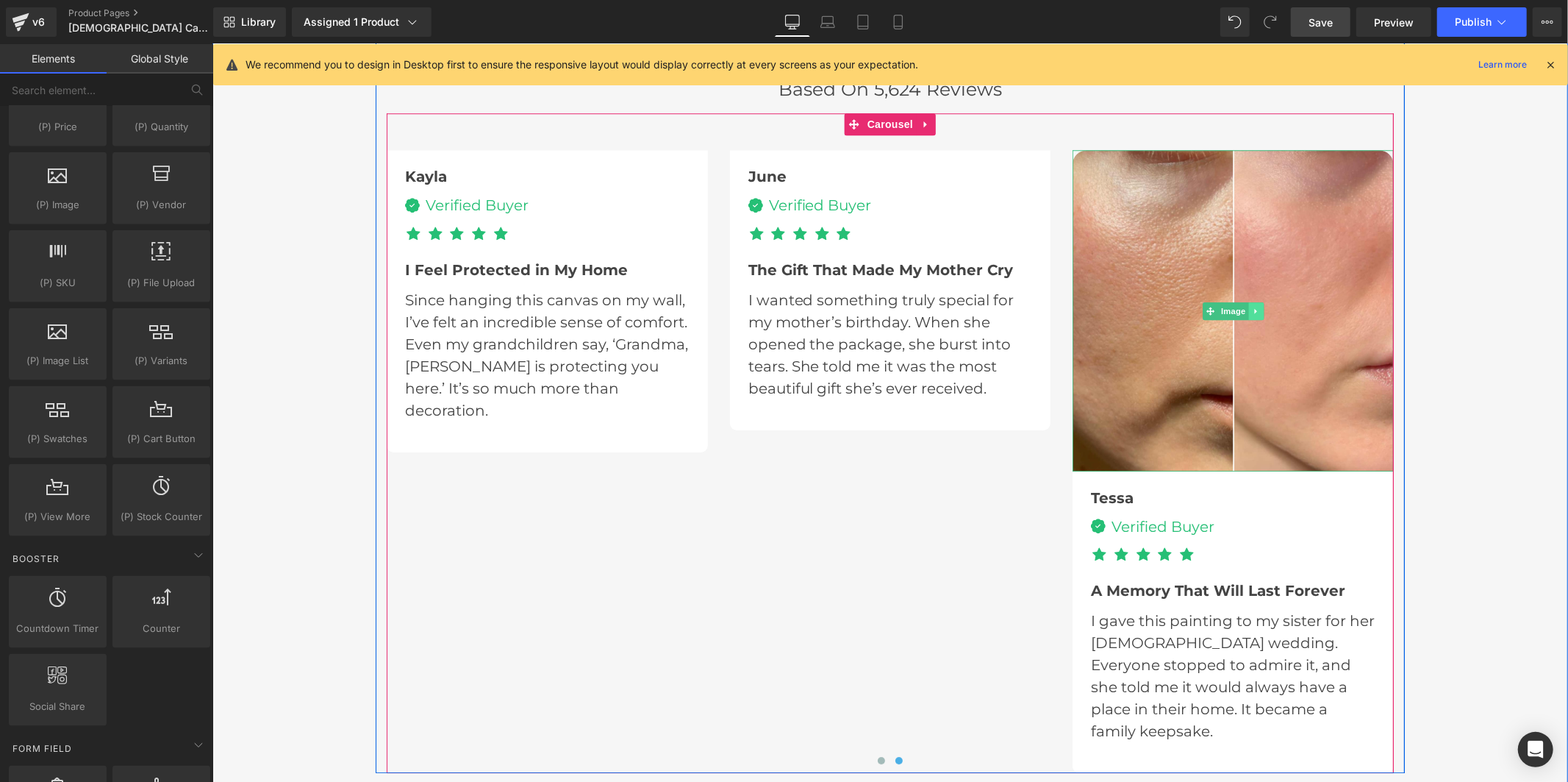
click at [1247, 306] on link at bounding box center [1255, 310] width 15 height 18
click at [1259, 309] on icon at bounding box center [1263, 310] width 8 height 9
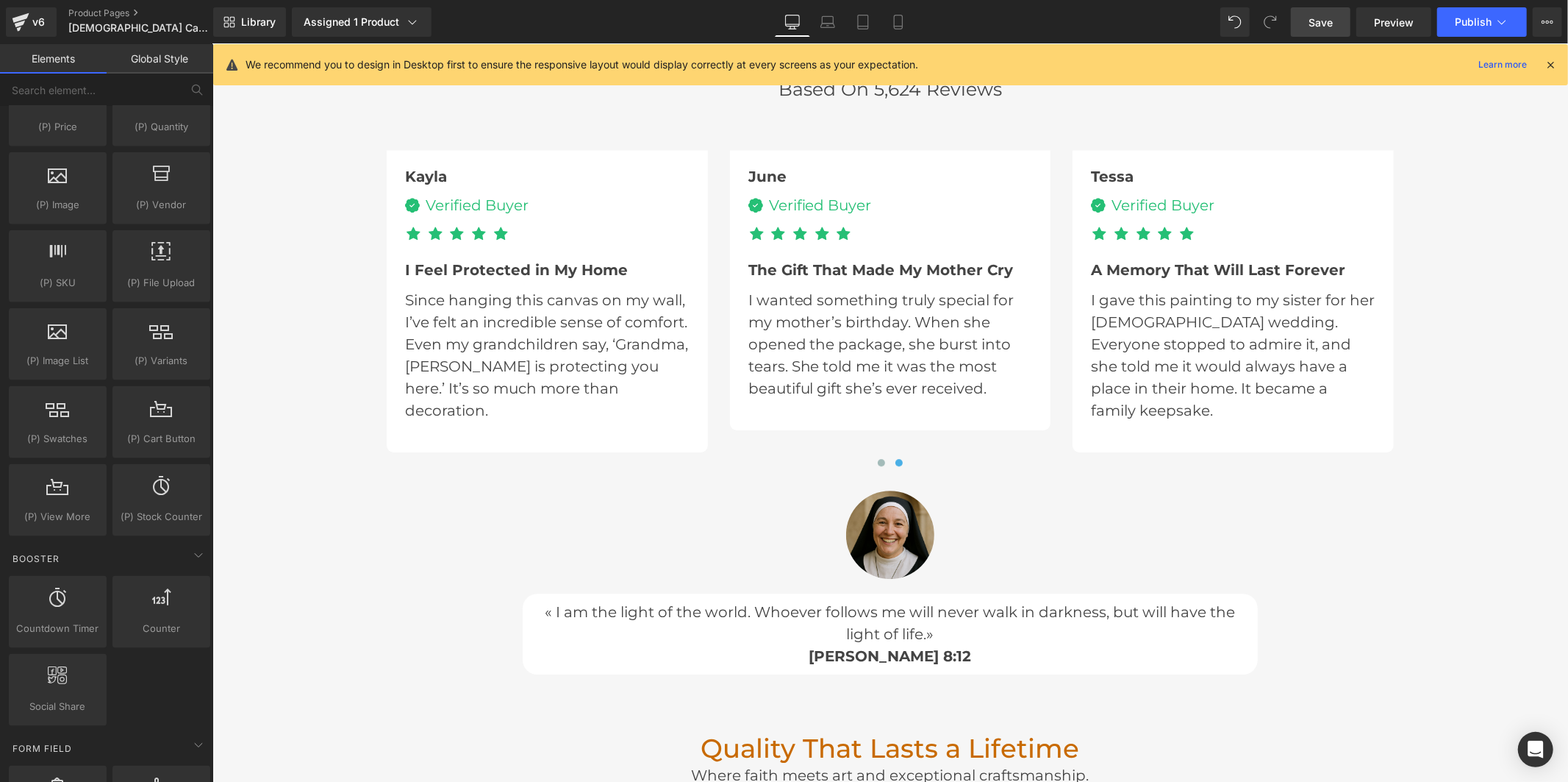
click at [1316, 24] on span "Save" at bounding box center [1321, 22] width 24 height 15
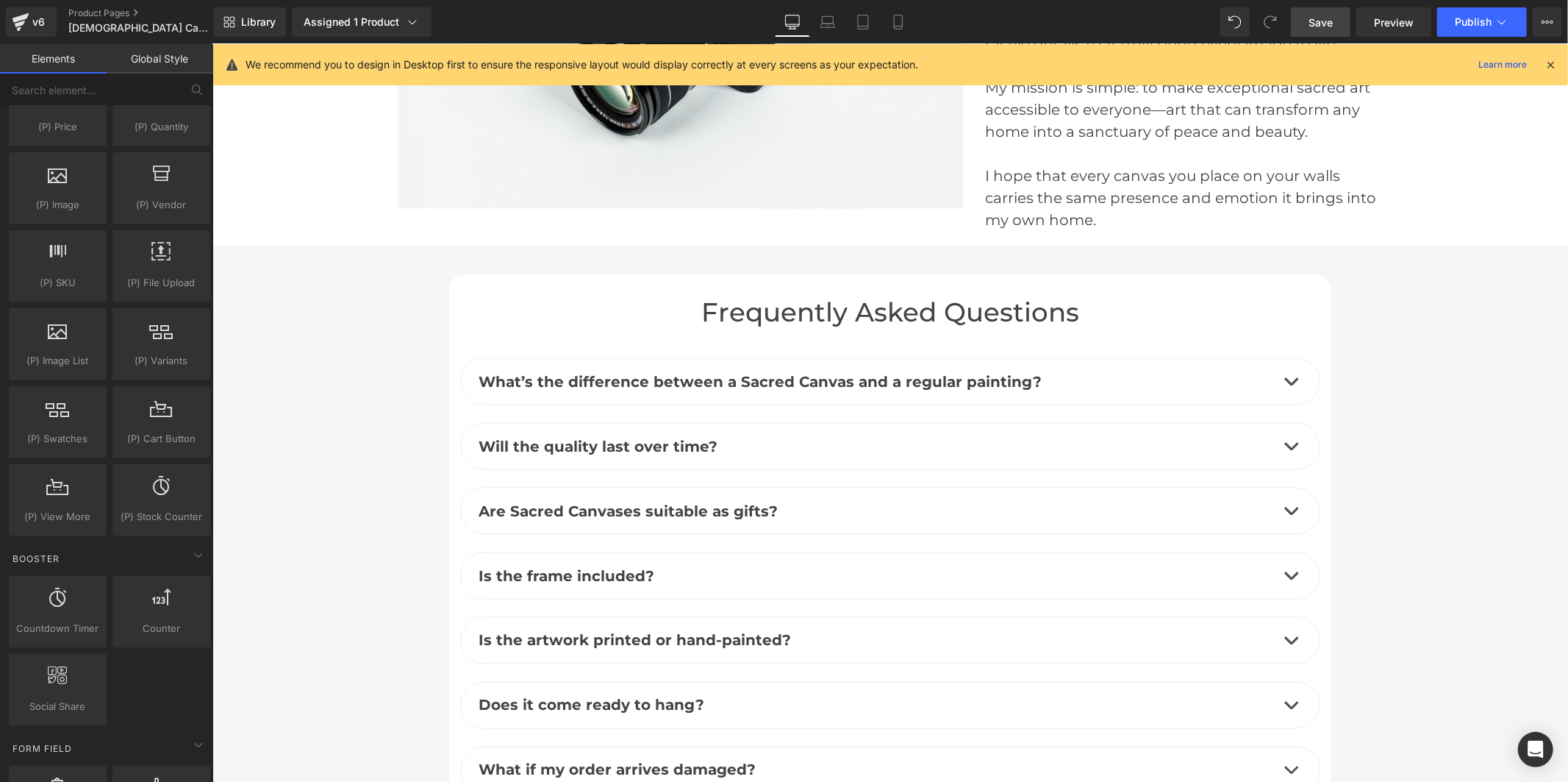
scroll to position [6047, 0]
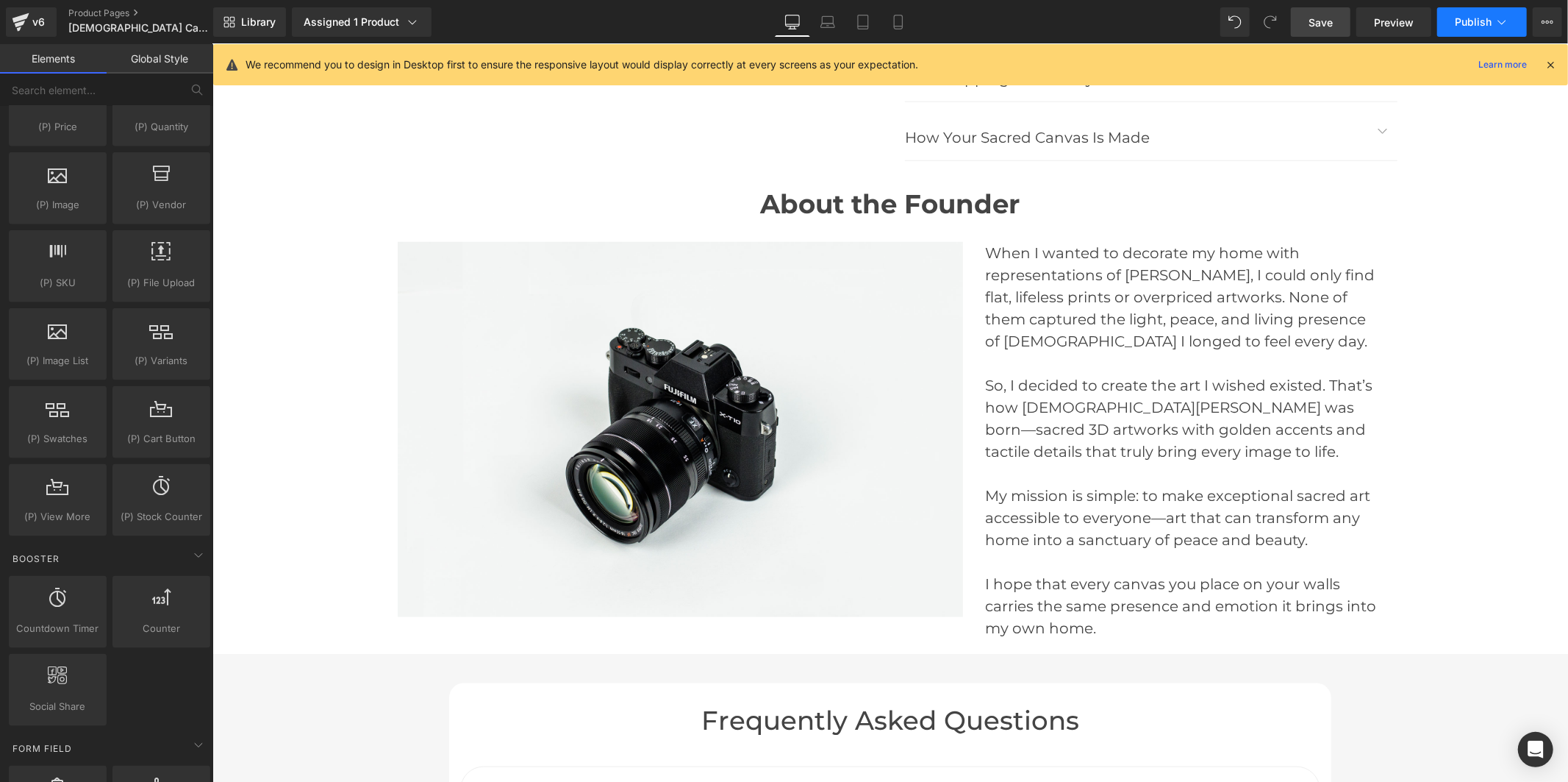
click at [1466, 28] on button "Publish" at bounding box center [1482, 22] width 89 height 29
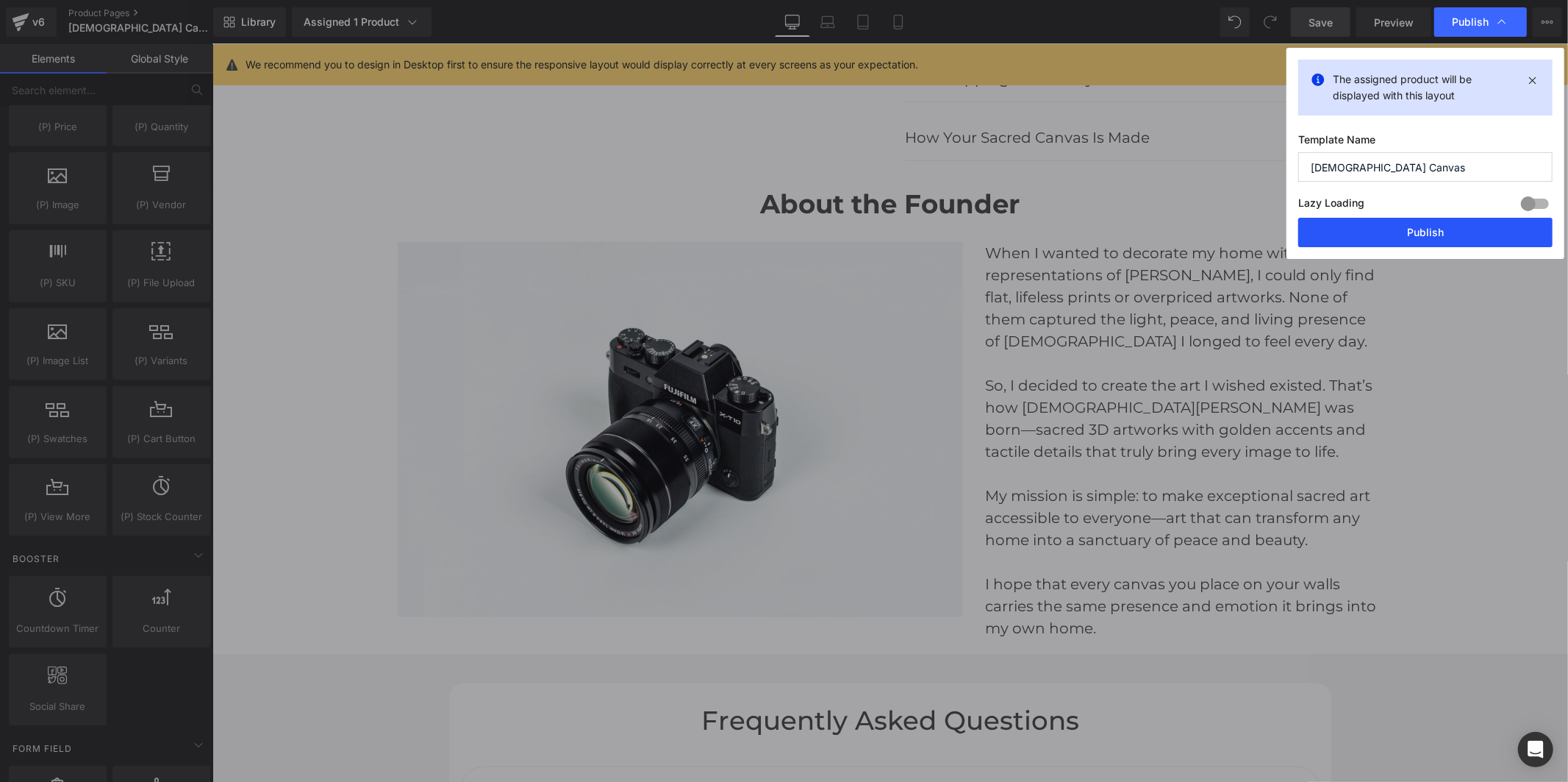
click at [1436, 229] on button "Publish" at bounding box center [1425, 232] width 255 height 29
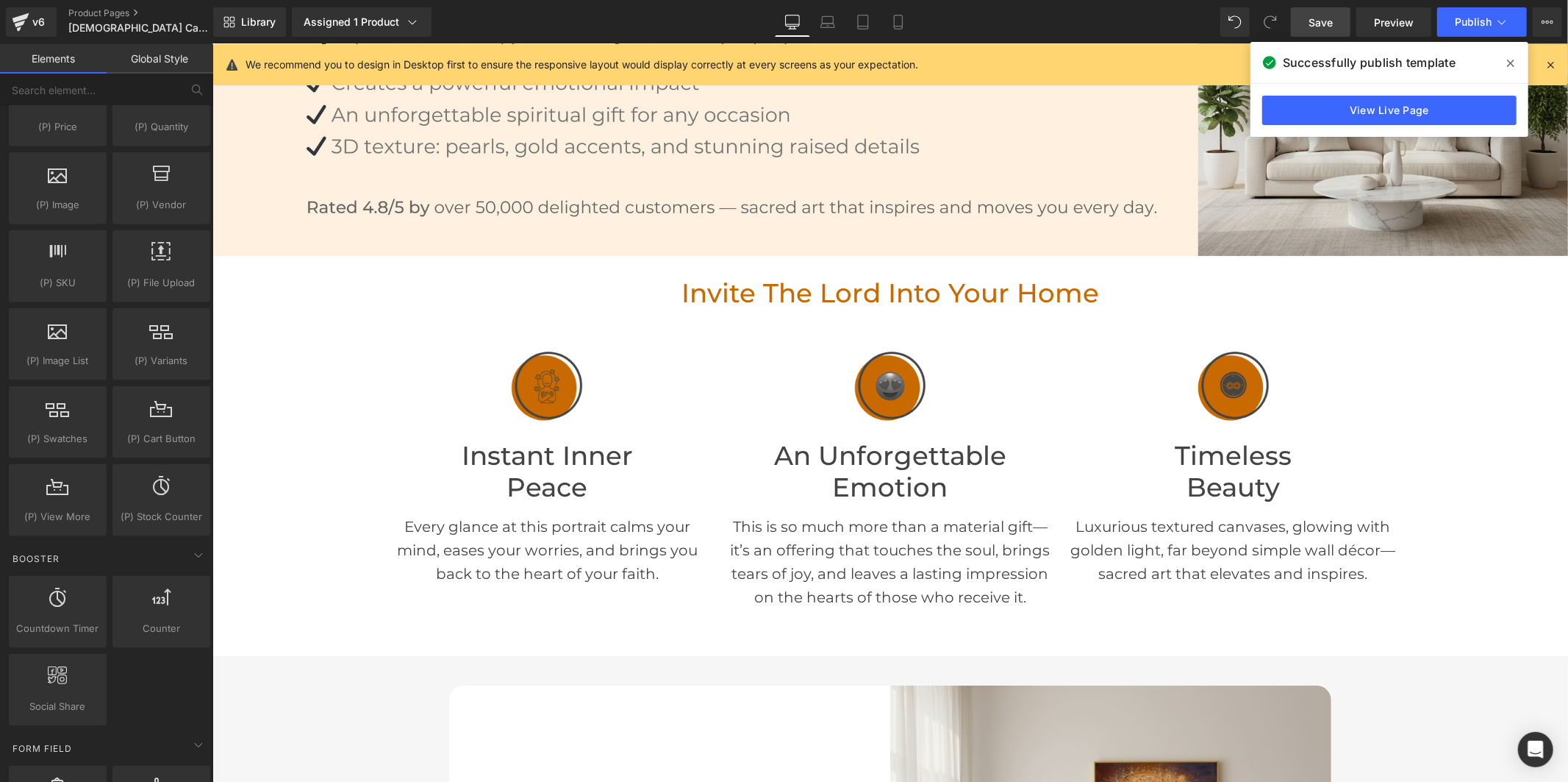
scroll to position [245, 0]
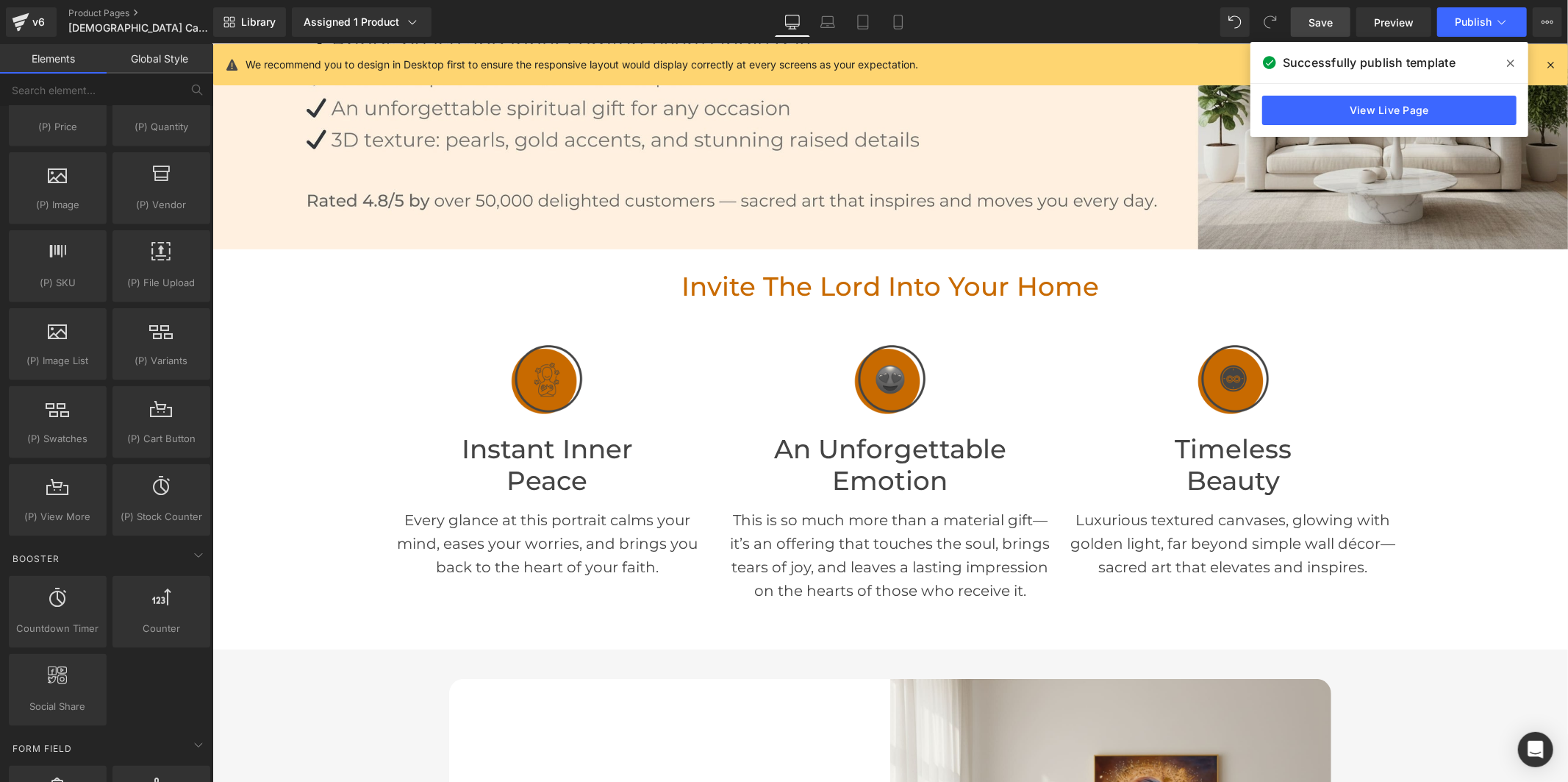
click at [551, 395] on img at bounding box center [545, 378] width 73 height 73
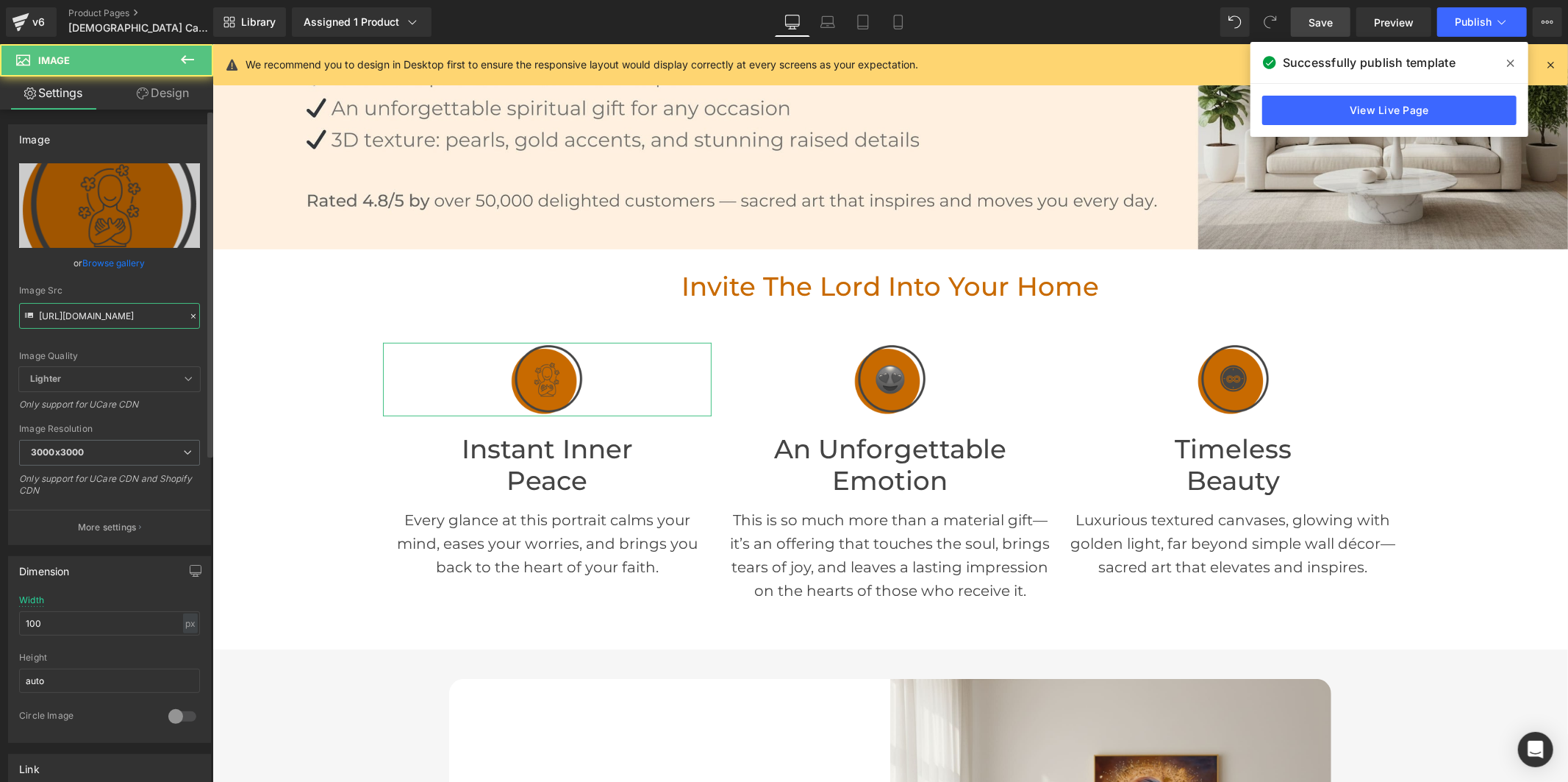
click at [122, 320] on input "[URL][DOMAIN_NAME]" at bounding box center [110, 316] width 180 height 26
paste input "Mail_2.png?v=1758553595"
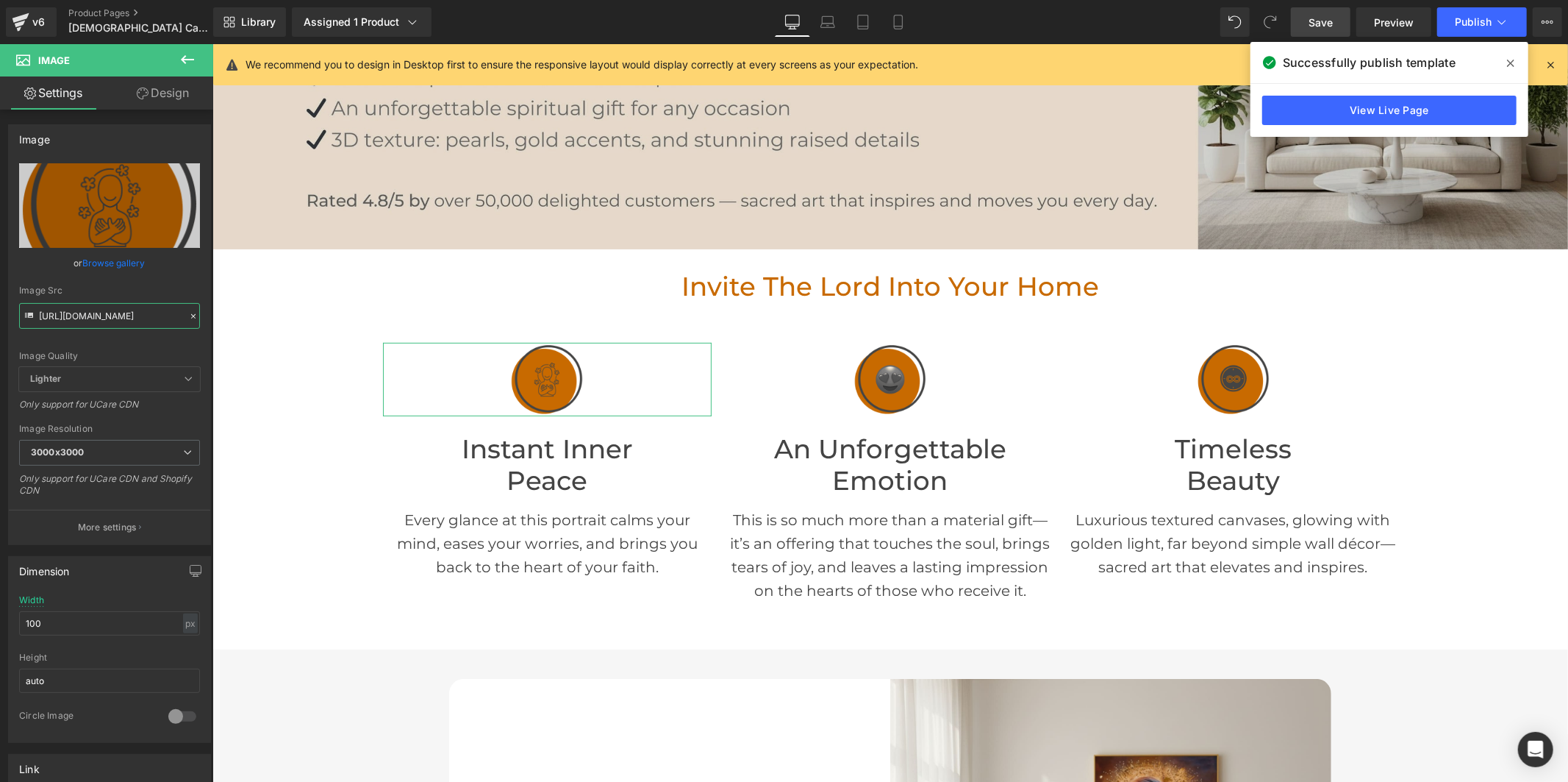
scroll to position [0, 207]
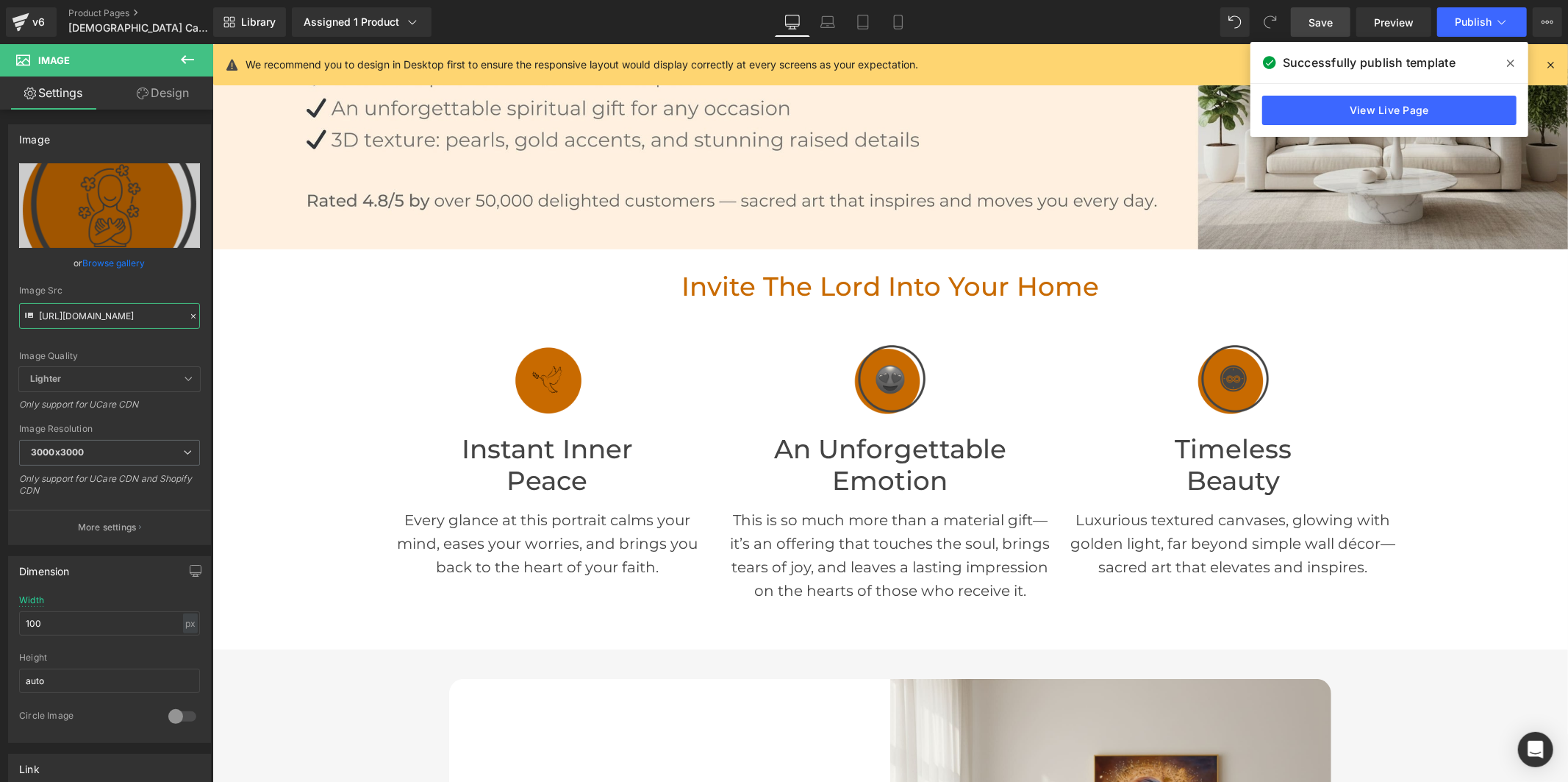
type input "[URL][DOMAIN_NAME]"
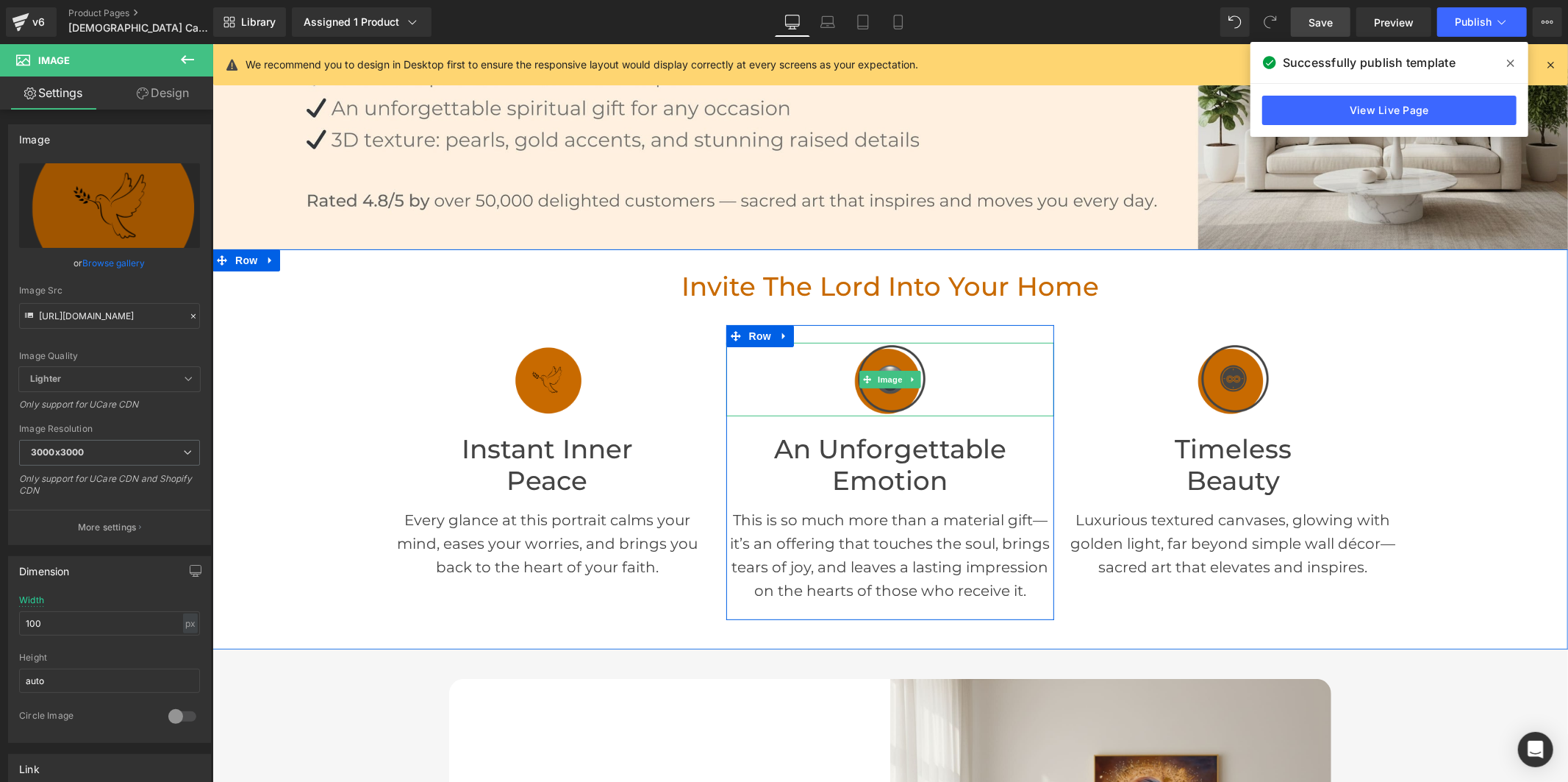
click at [874, 392] on img at bounding box center [889, 378] width 73 height 73
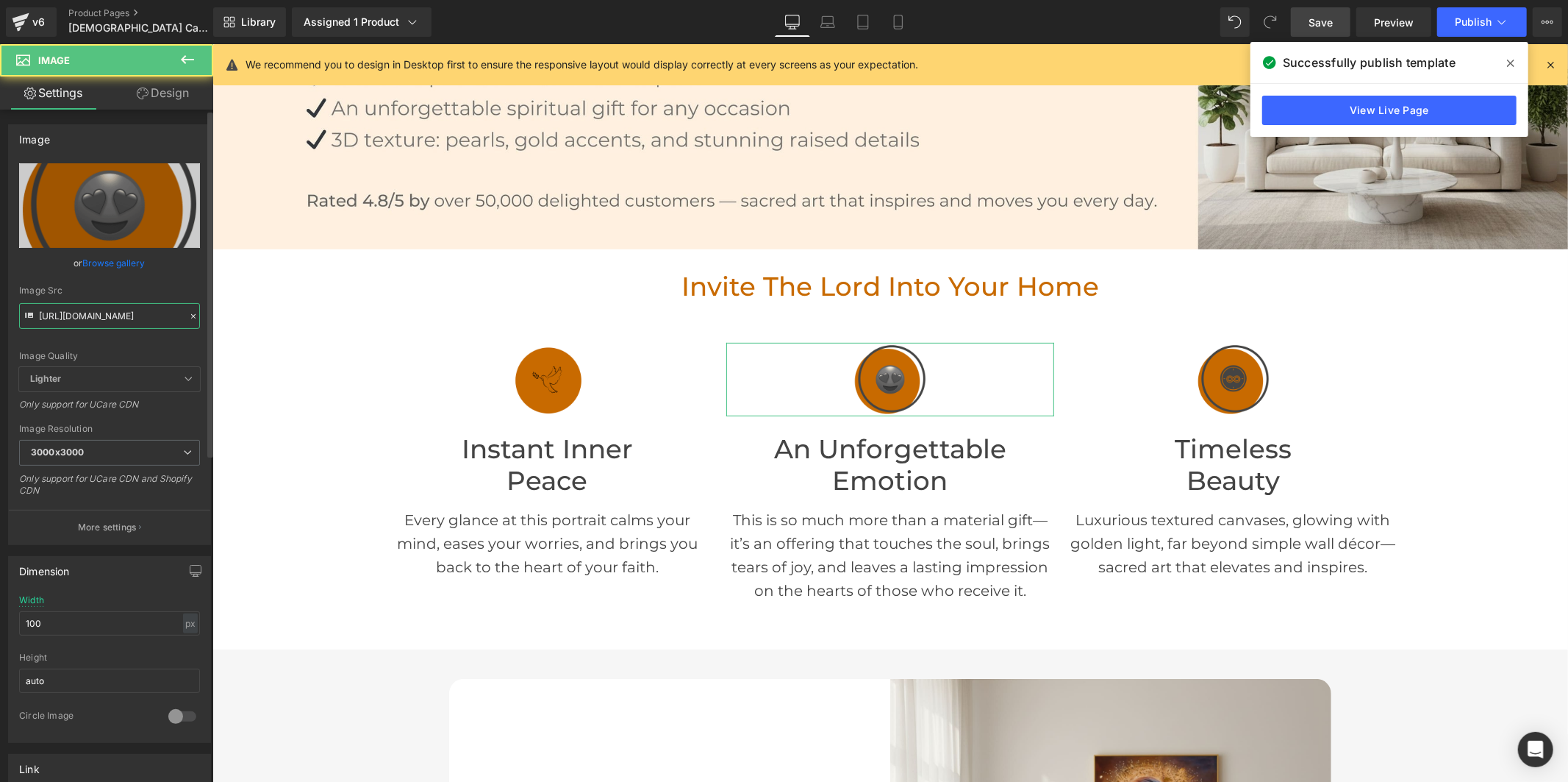
click at [91, 320] on input "[URL][DOMAIN_NAME]" at bounding box center [110, 316] width 180 height 26
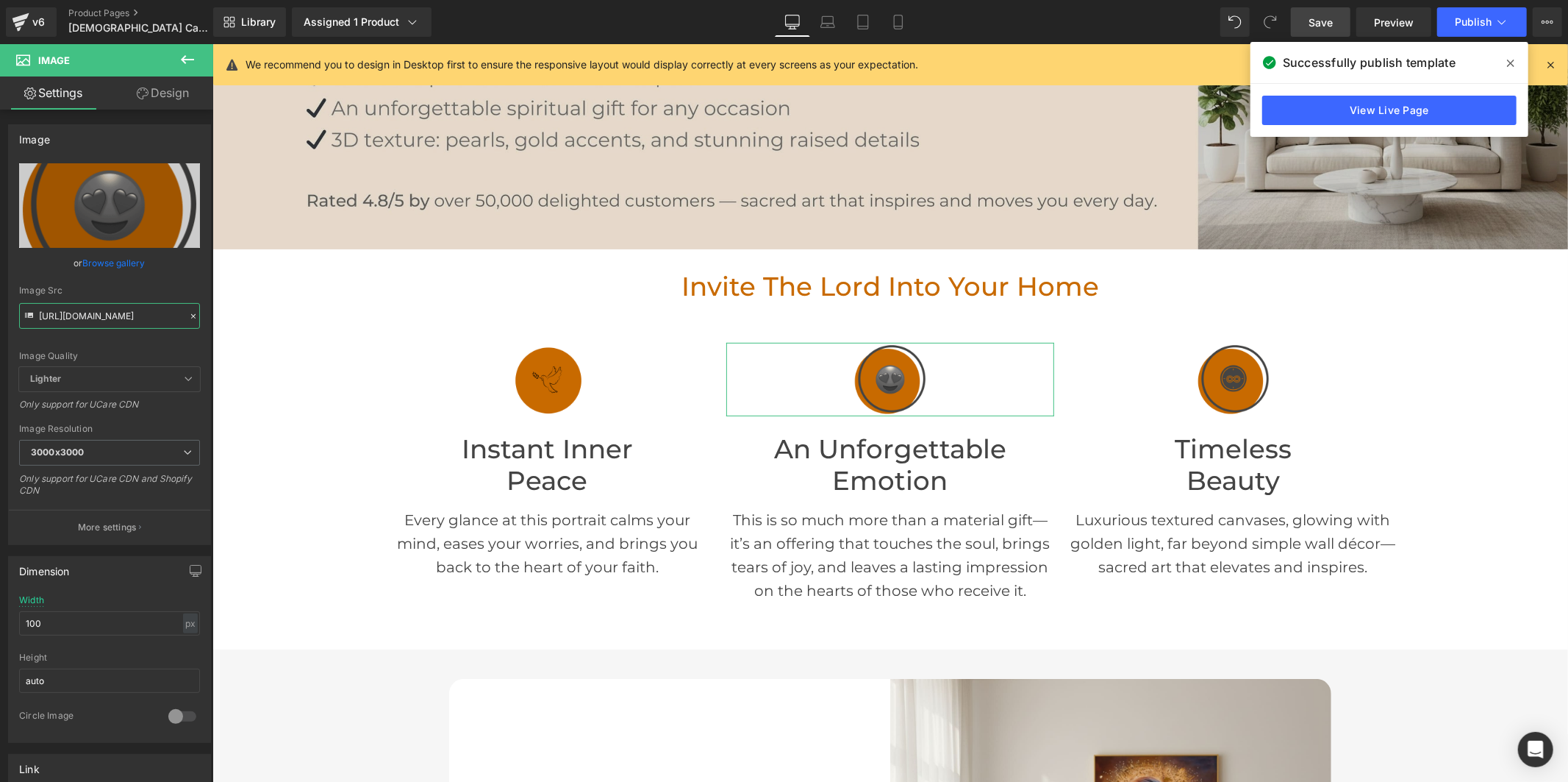
scroll to position [0, 207]
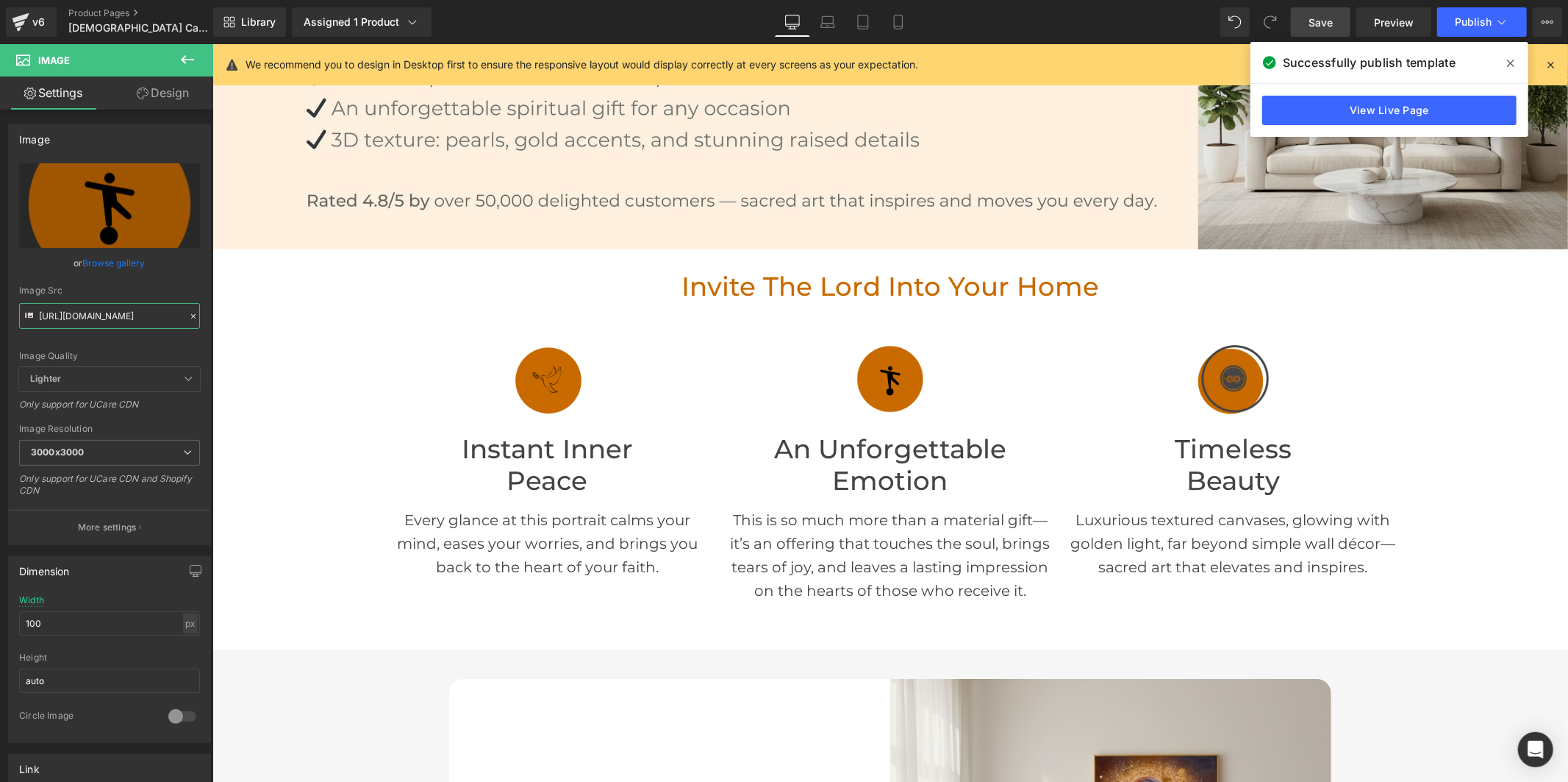
type input "[URL][DOMAIN_NAME]"
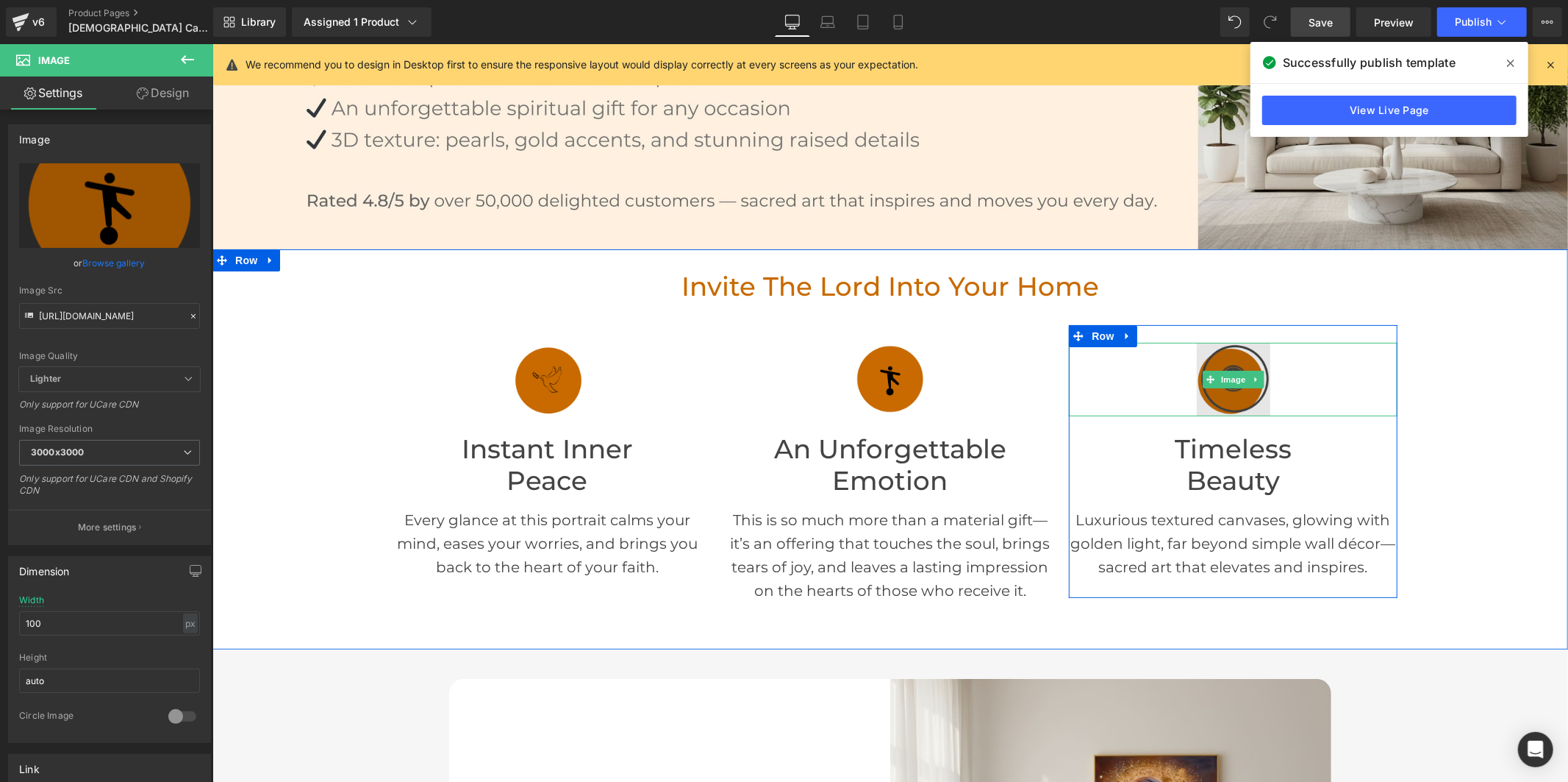
click at [1236, 401] on img at bounding box center [1232, 378] width 73 height 73
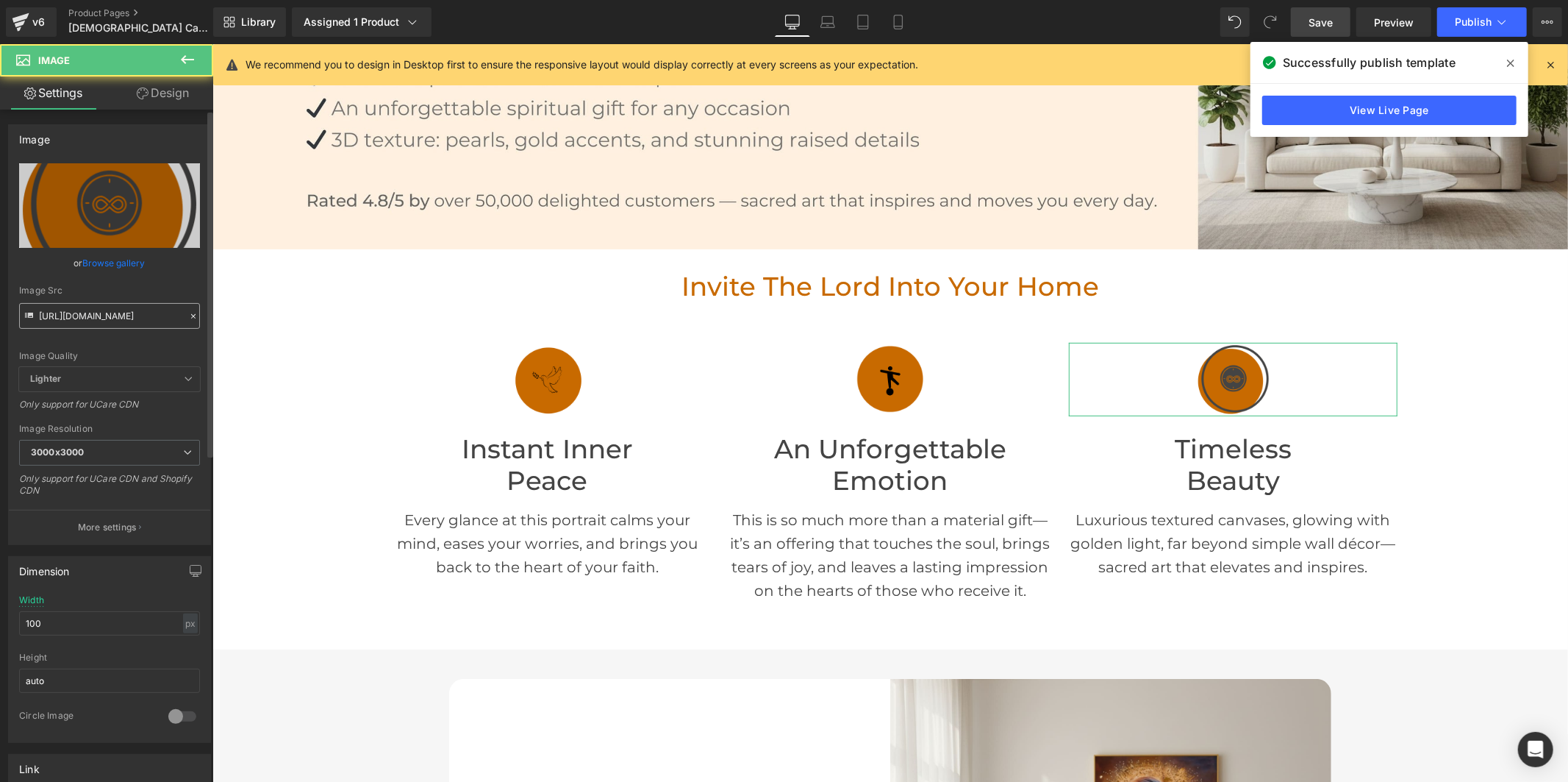
click at [132, 324] on input "[URL][DOMAIN_NAME]" at bounding box center [110, 316] width 180 height 26
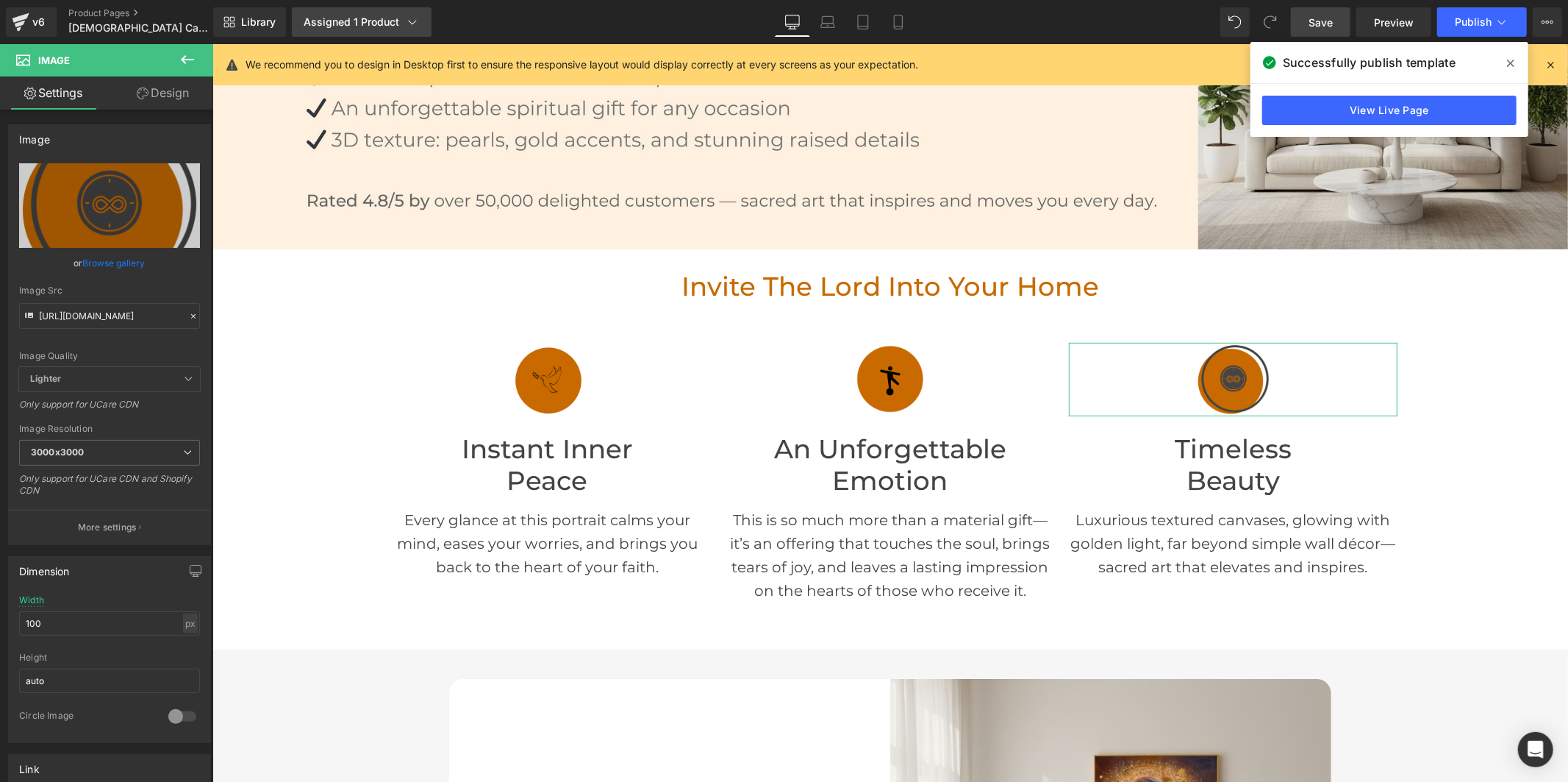
scroll to position [0, 208]
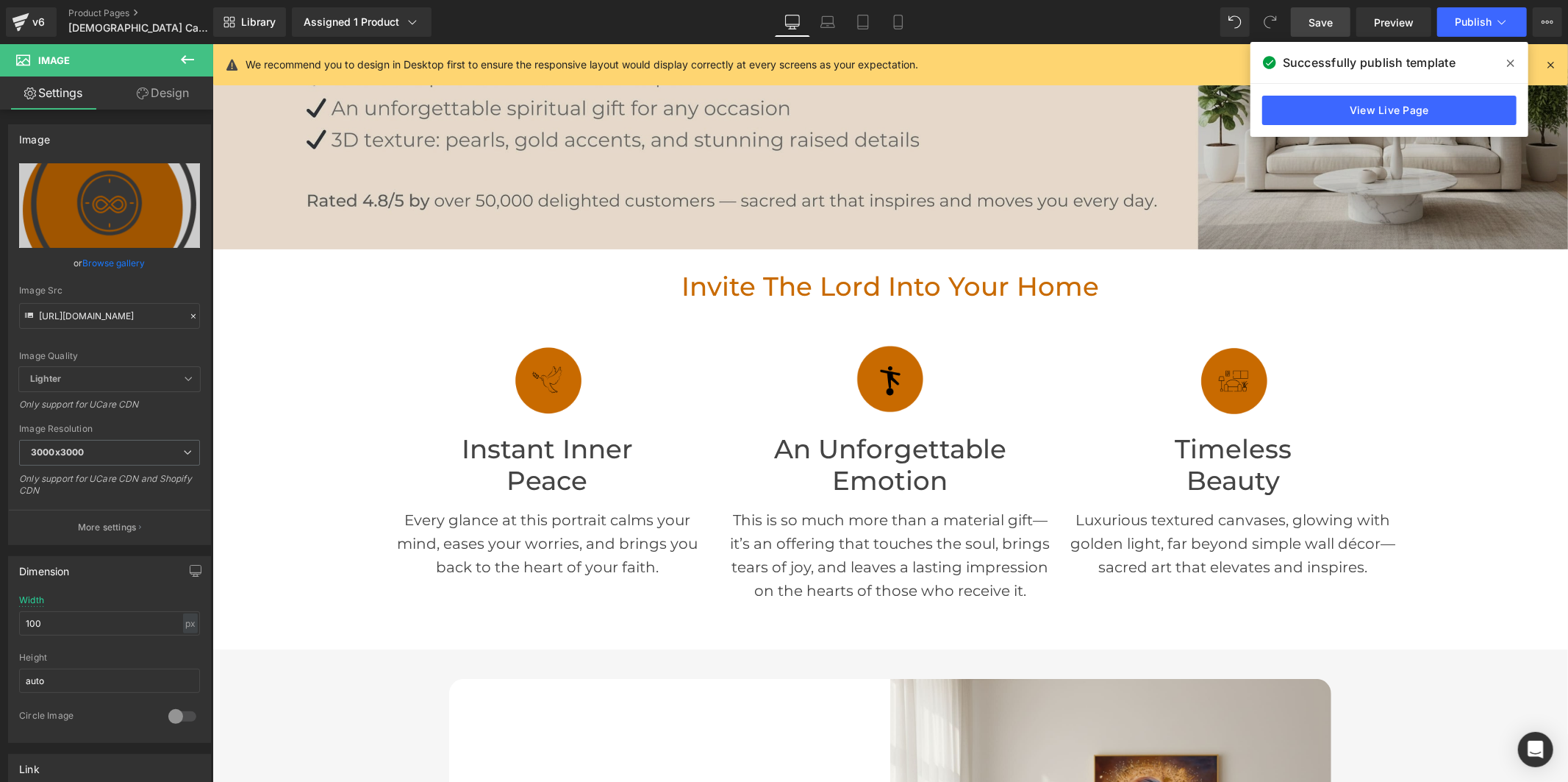
type input "[URL][DOMAIN_NAME]"
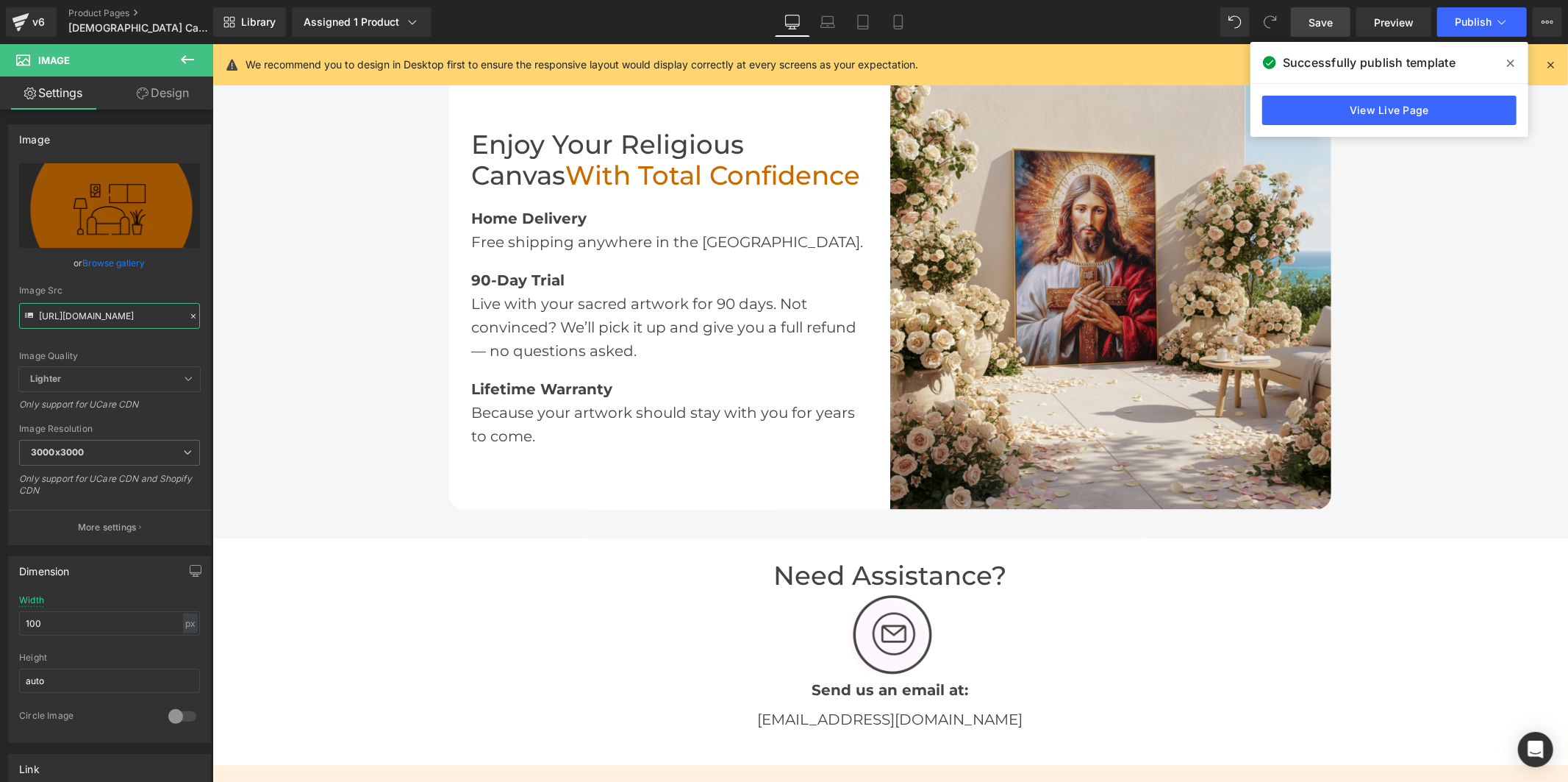
scroll to position [2533, 0]
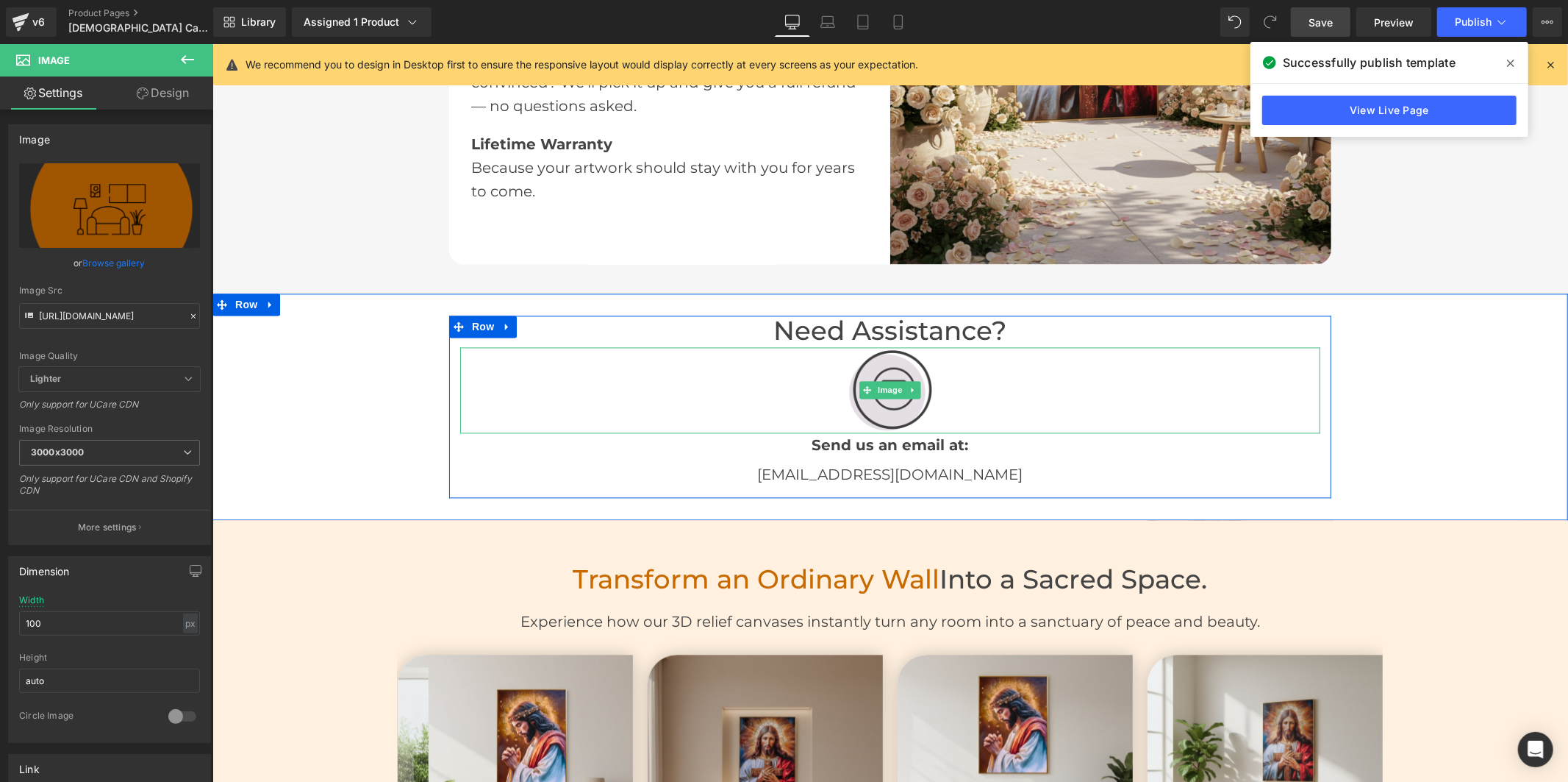
click at [876, 414] on img at bounding box center [890, 389] width 86 height 86
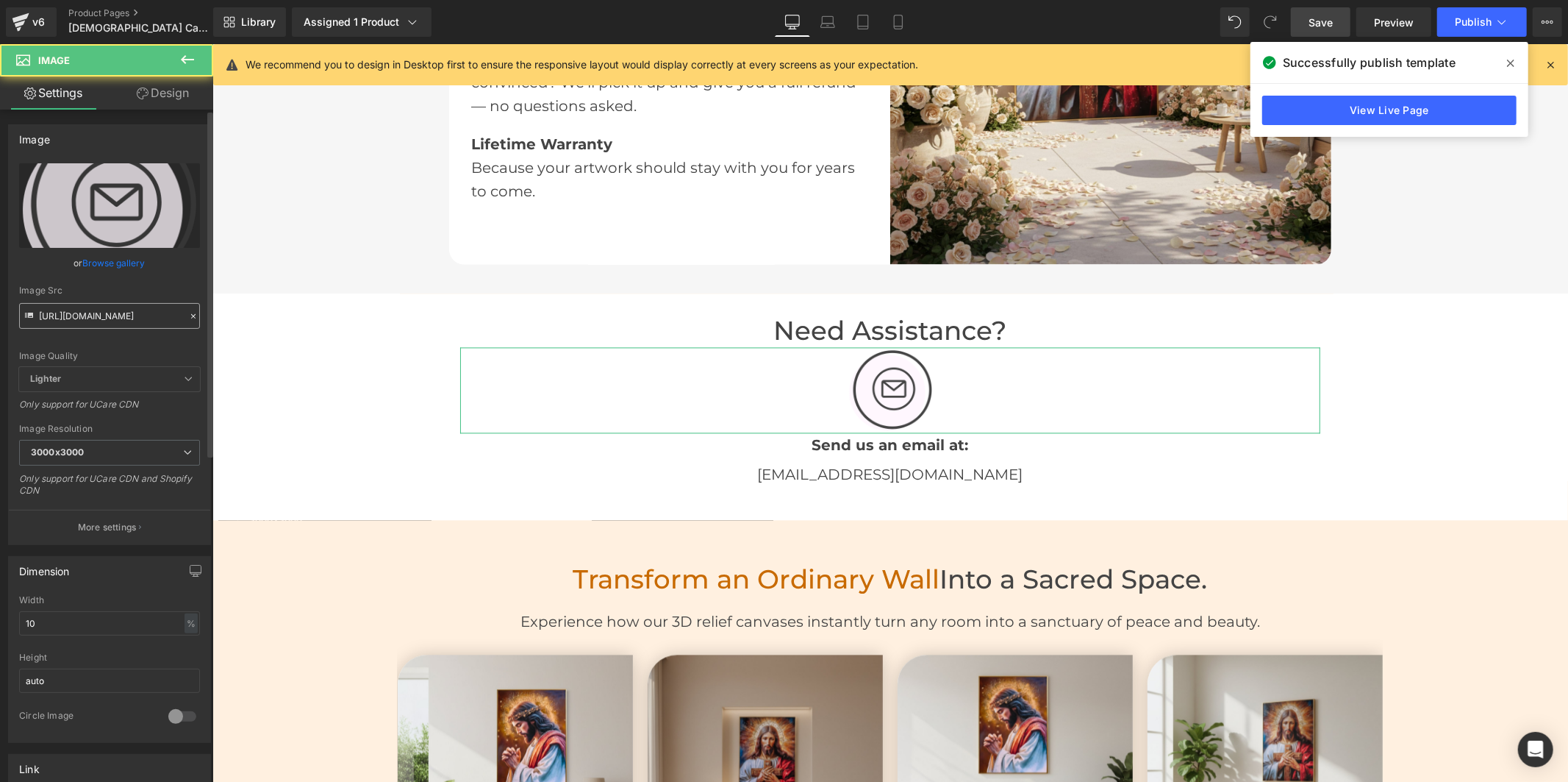
click at [89, 326] on input "[URL][DOMAIN_NAME]" at bounding box center [110, 316] width 180 height 26
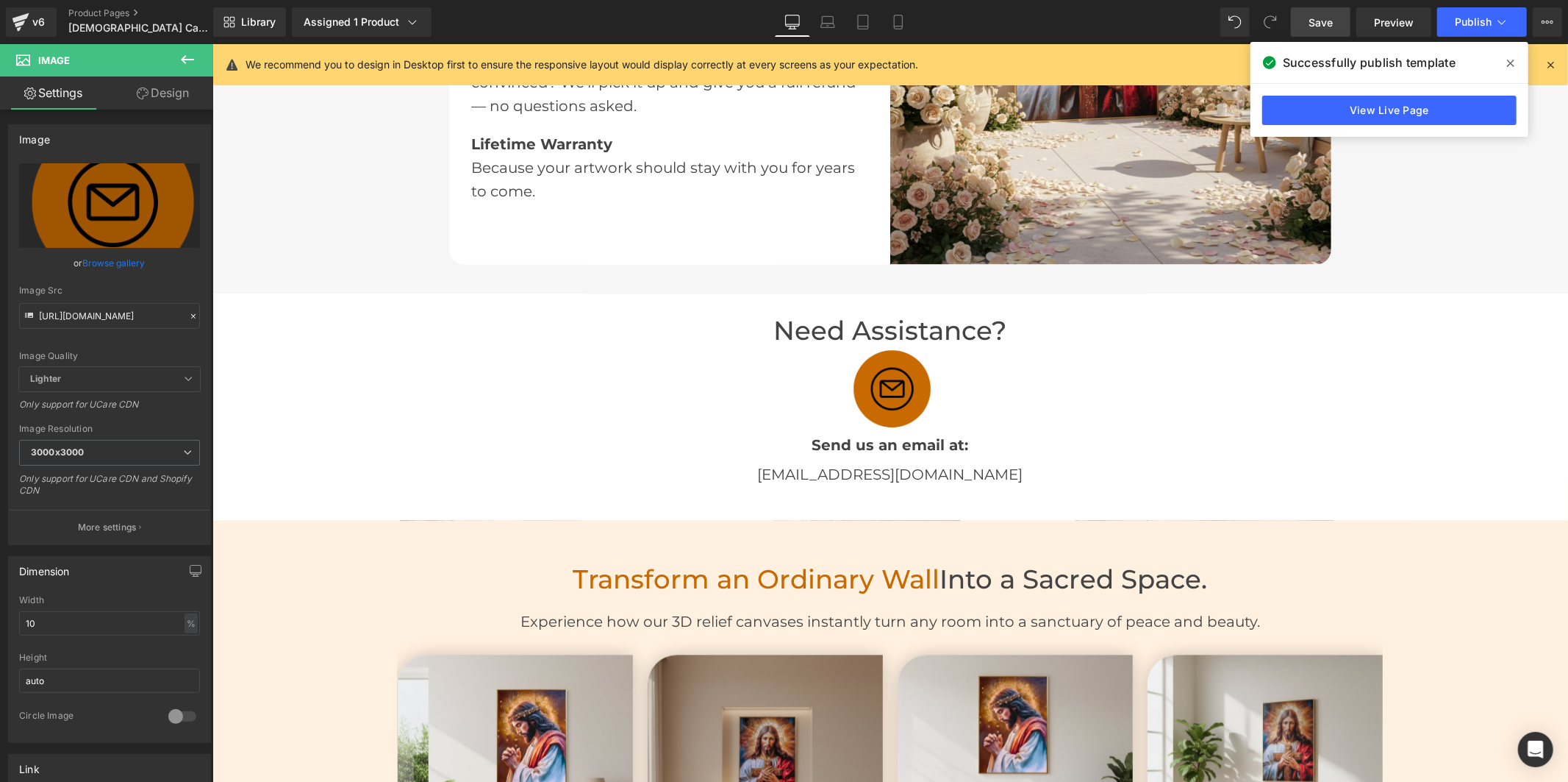
type input "[URL][DOMAIN_NAME]"
click at [1312, 26] on span "Save" at bounding box center [1321, 22] width 24 height 15
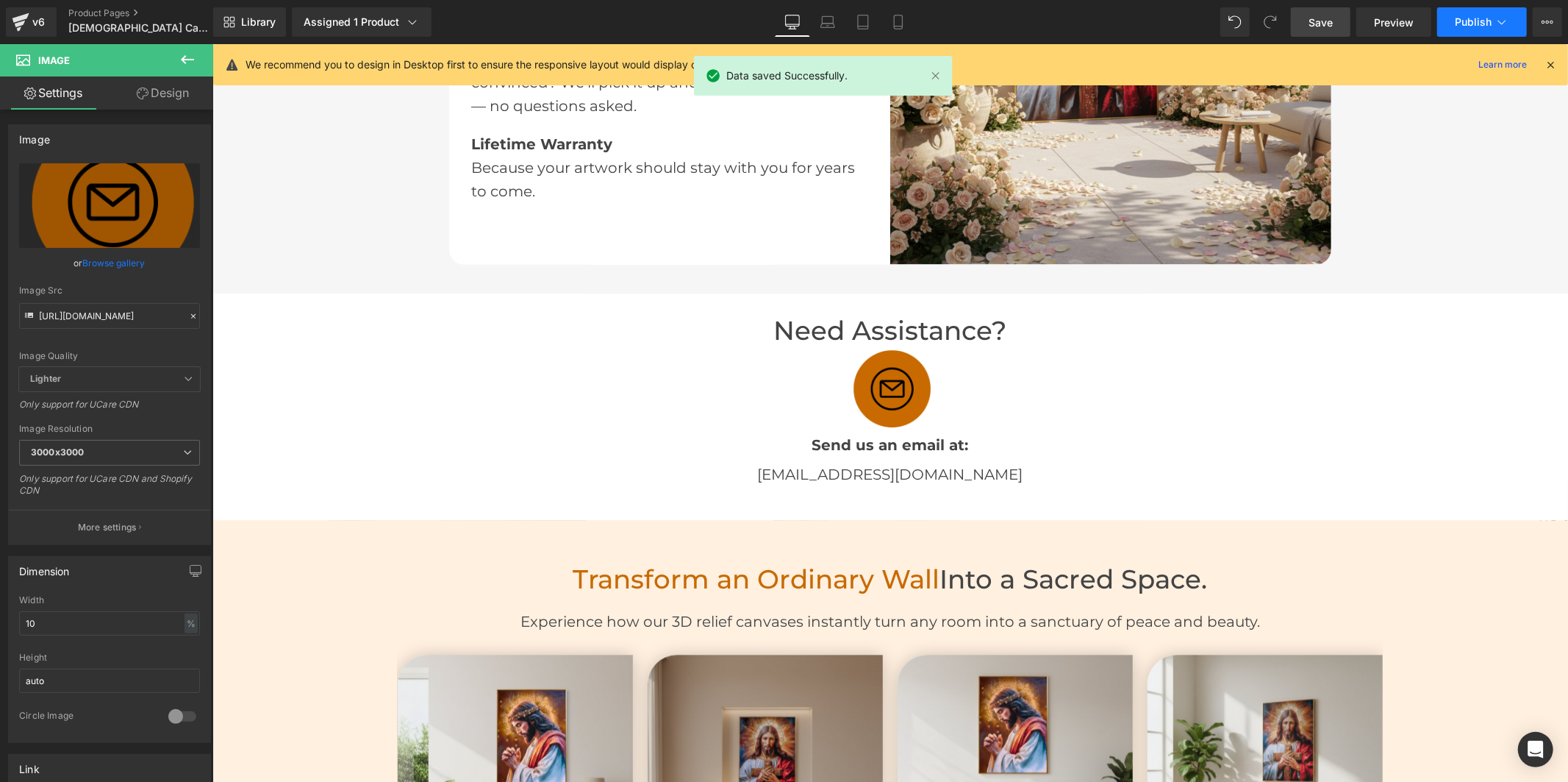
click at [1467, 31] on button "Publish" at bounding box center [1482, 22] width 89 height 29
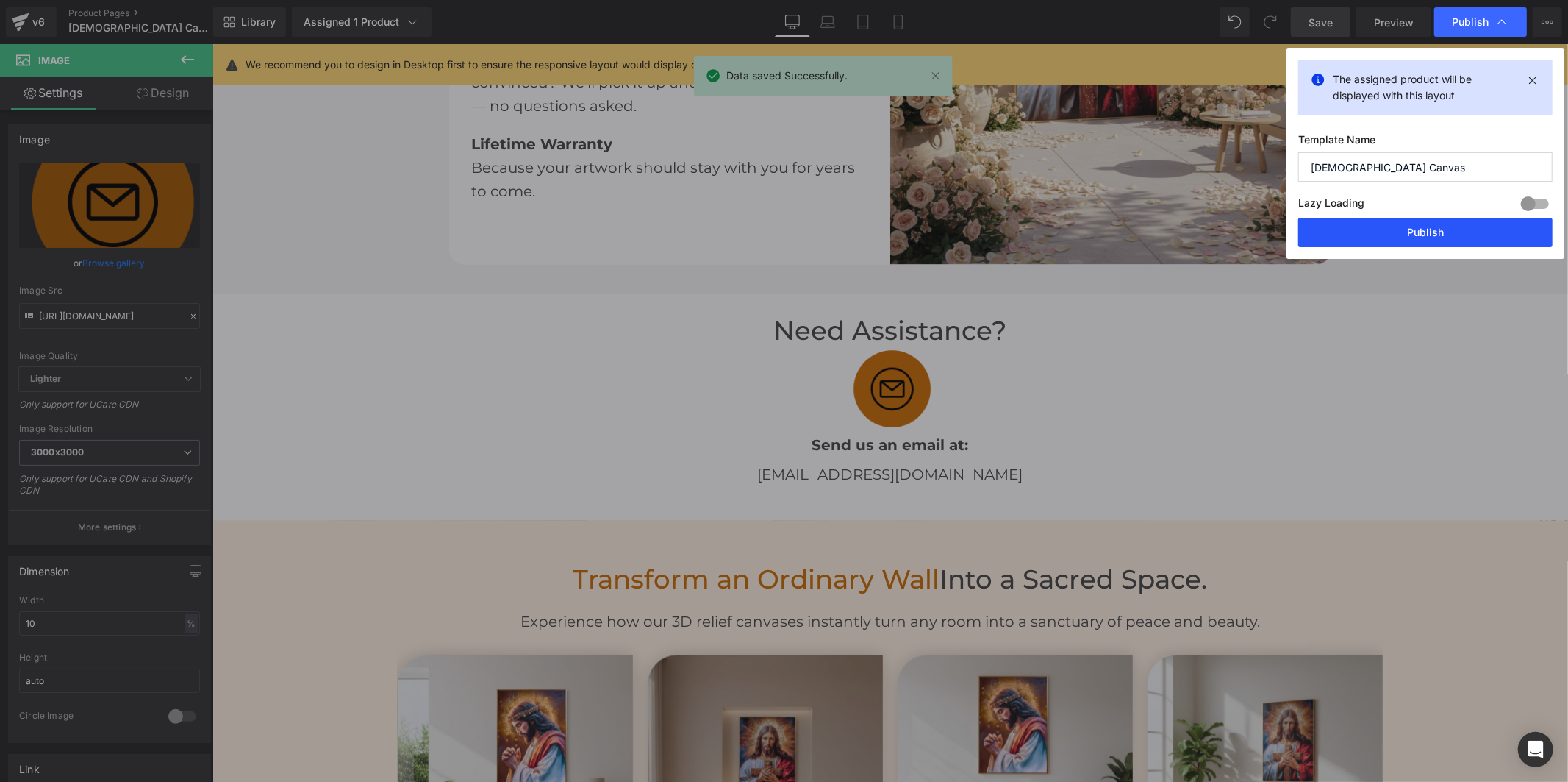
click at [1399, 236] on button "Publish" at bounding box center [1425, 232] width 255 height 29
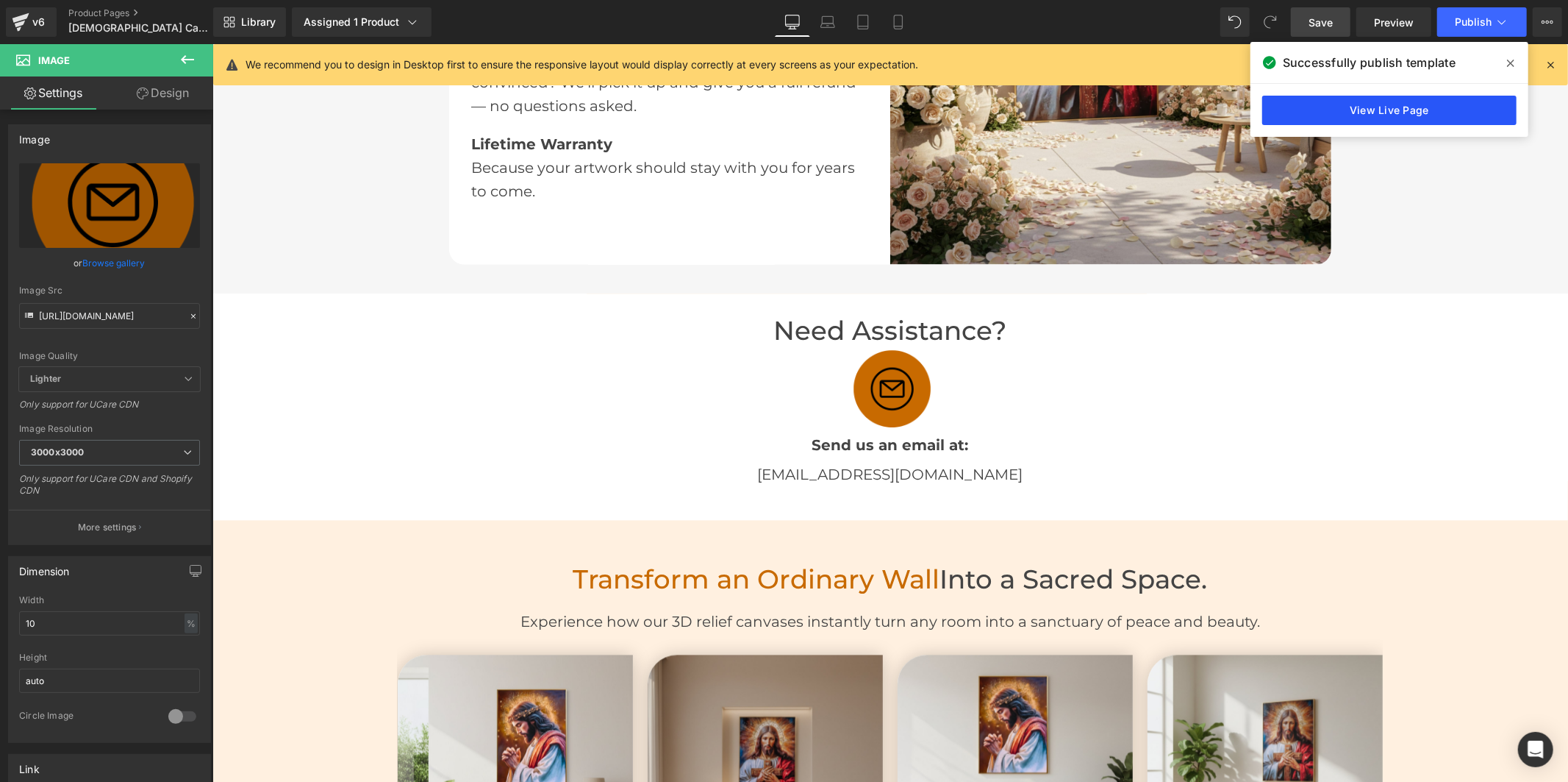
click at [1393, 114] on link "View Live Page" at bounding box center [1389, 110] width 255 height 29
